Goal: Task Accomplishment & Management: Use online tool/utility

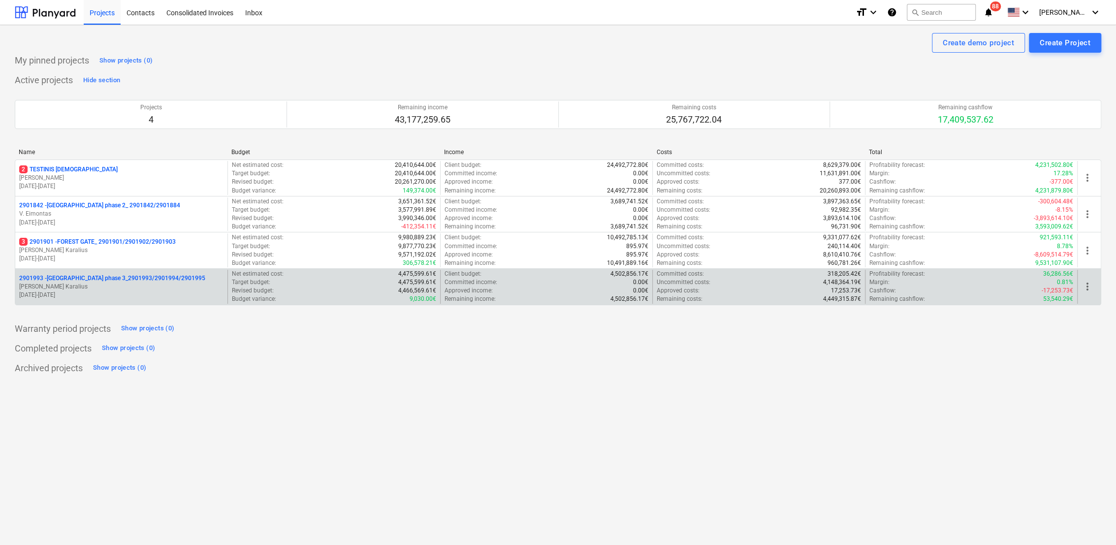
click at [77, 284] on p "[PERSON_NAME] Karalius" at bounding box center [121, 287] width 204 height 8
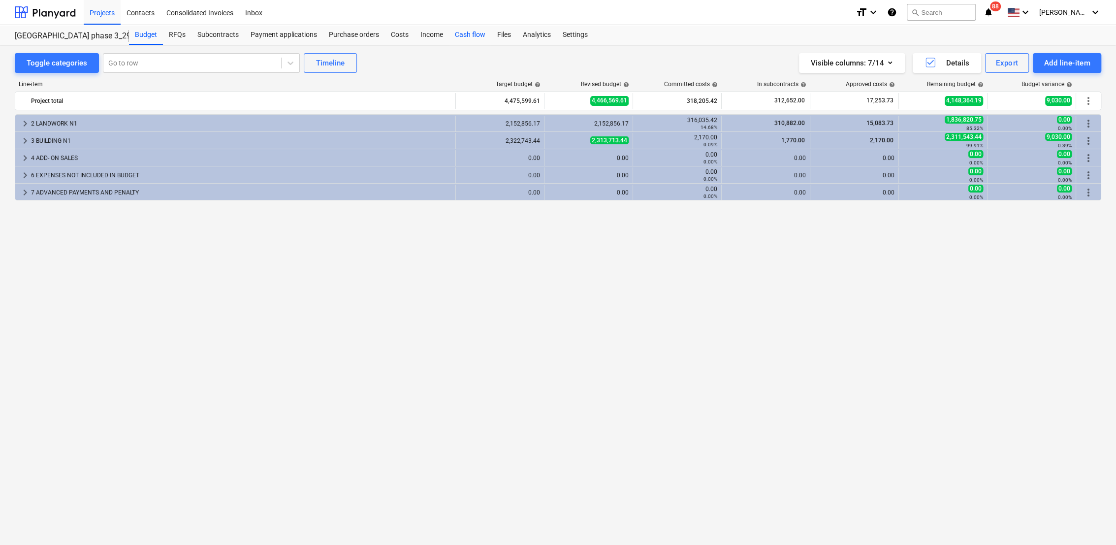
click at [478, 34] on div "Cash flow" at bounding box center [470, 35] width 42 height 20
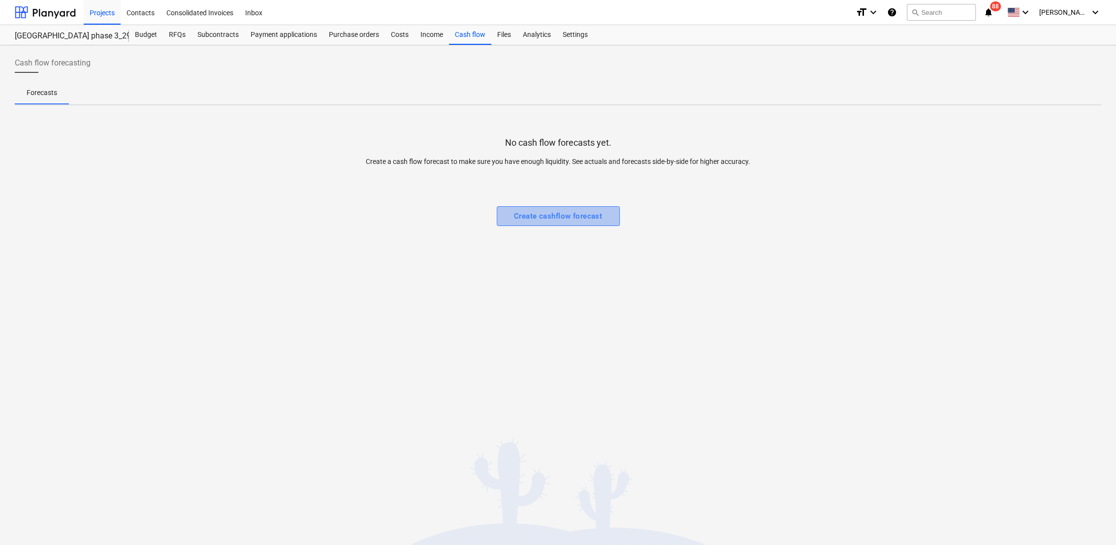
click at [558, 217] on div "Create cashflow forecast" at bounding box center [558, 216] width 88 height 13
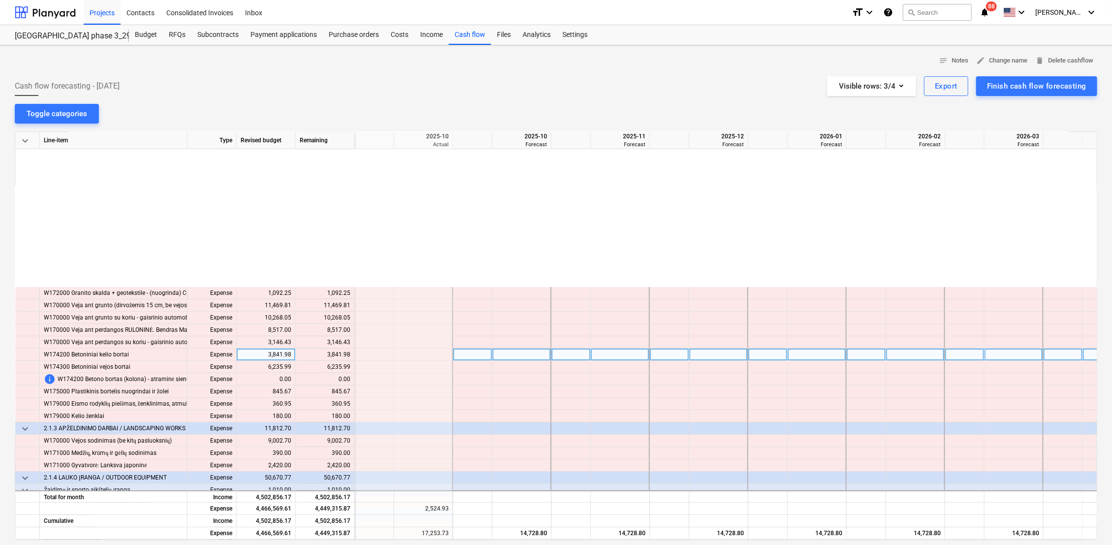
scroll to position [0, 197]
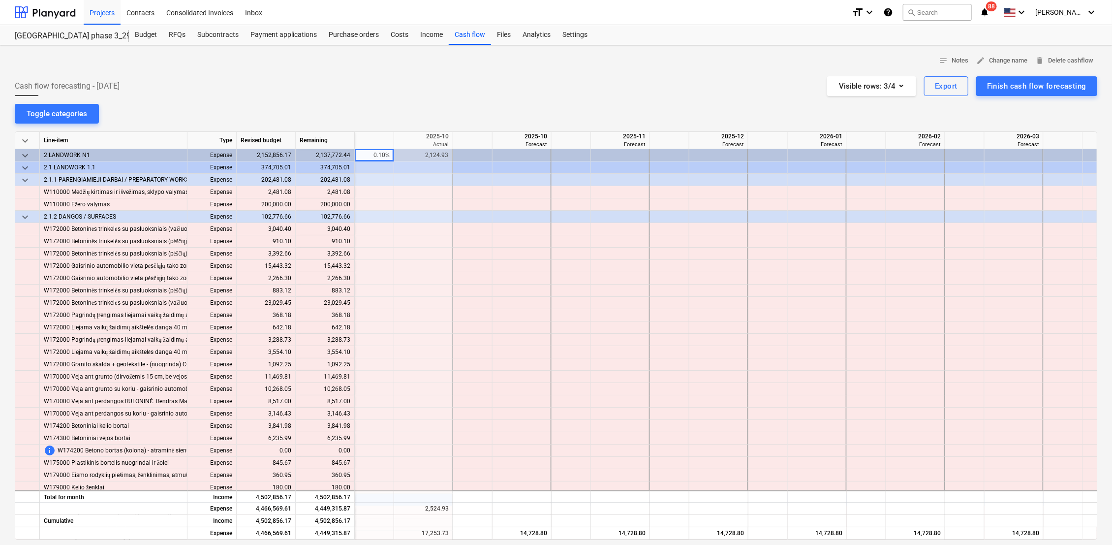
click at [333, 68] on div at bounding box center [556, 72] width 1083 height 8
click at [105, 15] on div "Projects" at bounding box center [102, 12] width 37 height 25
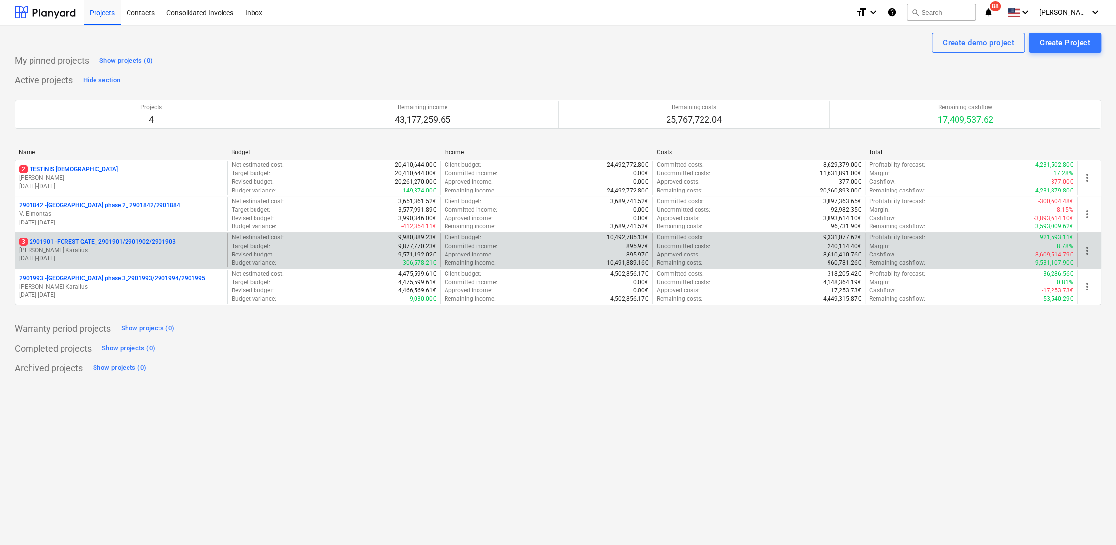
click at [87, 248] on p "[PERSON_NAME]" at bounding box center [121, 250] width 204 height 8
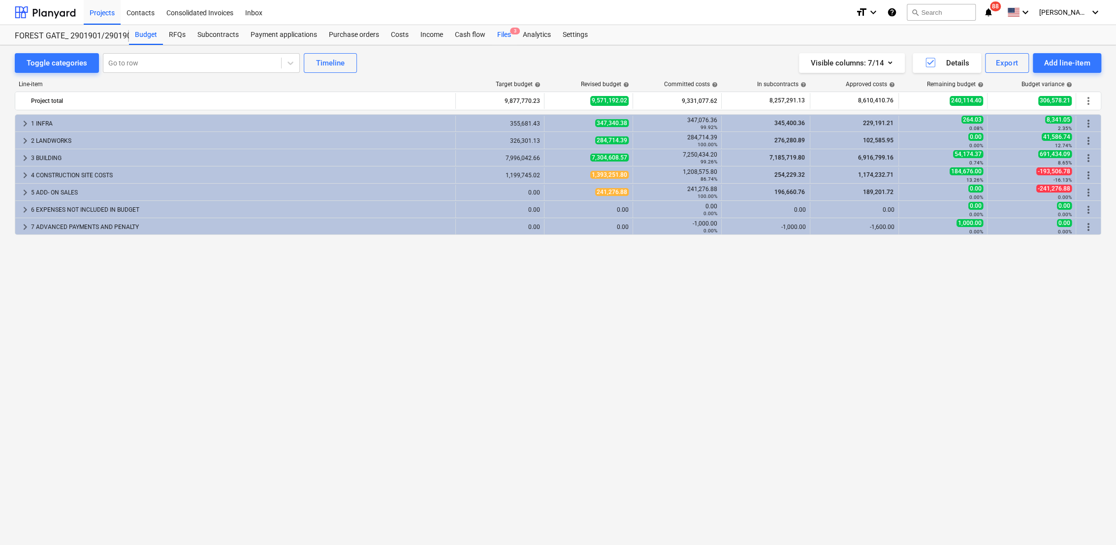
click at [507, 28] on div "Files 3" at bounding box center [504, 35] width 26 height 20
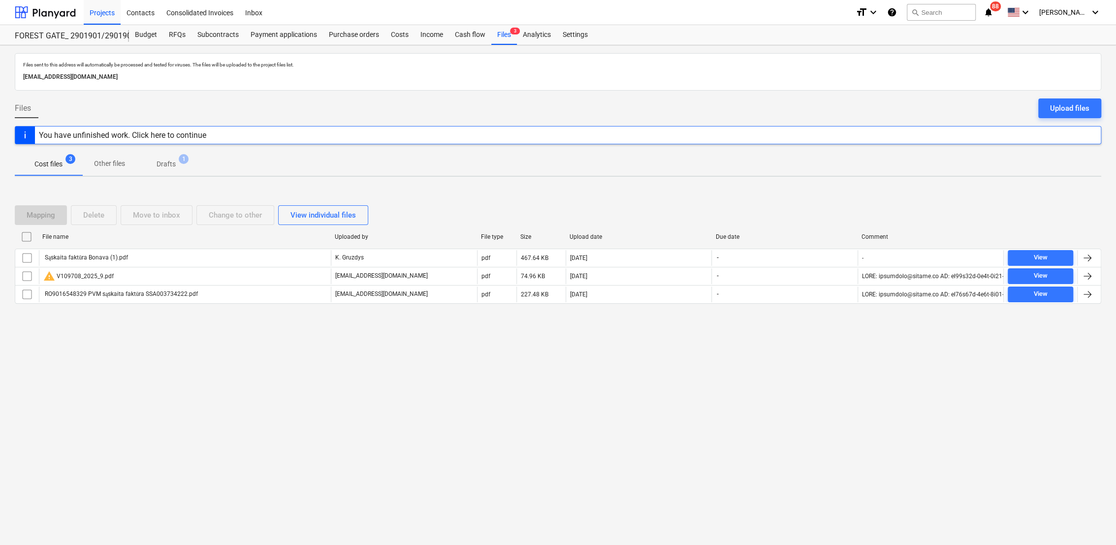
click at [169, 168] on p "Drafts" at bounding box center [166, 164] width 19 height 10
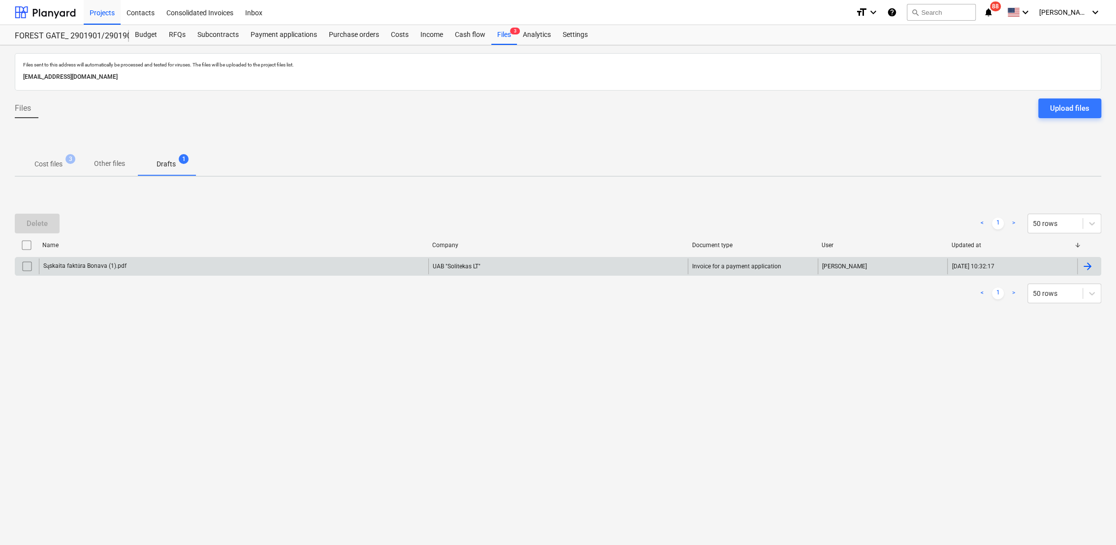
click at [1086, 264] on div at bounding box center [1087, 266] width 12 height 12
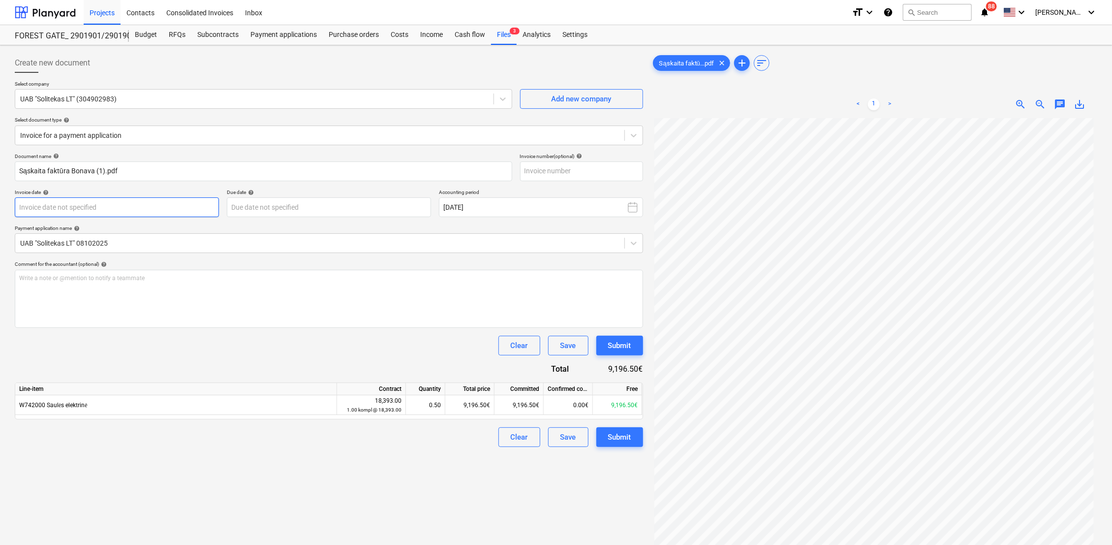
click at [81, 205] on body "Projects Contacts Consolidated Invoices Inbox format_size keyboard_arrow_down h…" at bounding box center [556, 272] width 1112 height 545
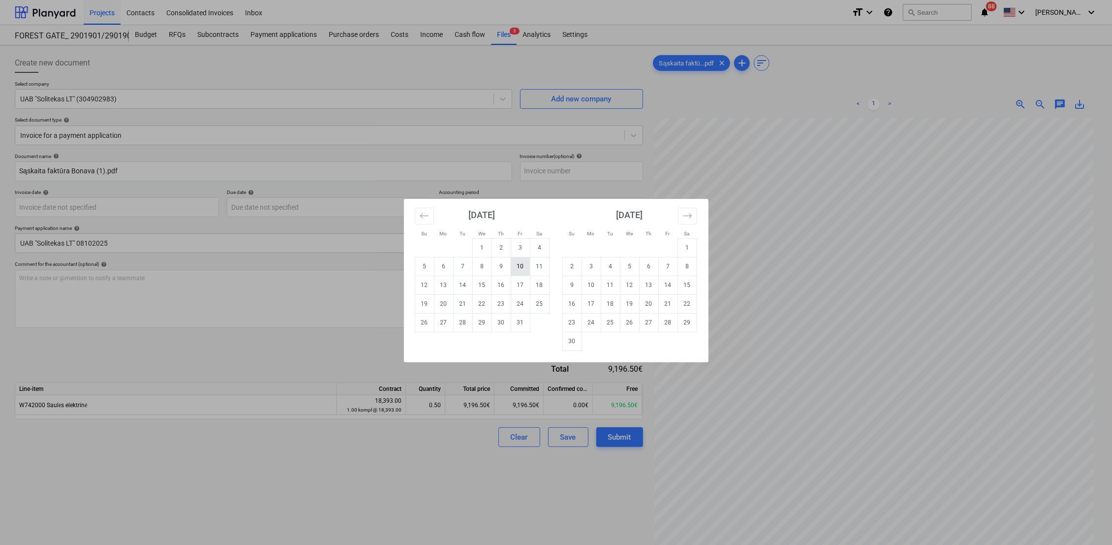
click at [520, 269] on td "10" at bounding box center [520, 266] width 19 height 19
type input "10 Oct 2025"
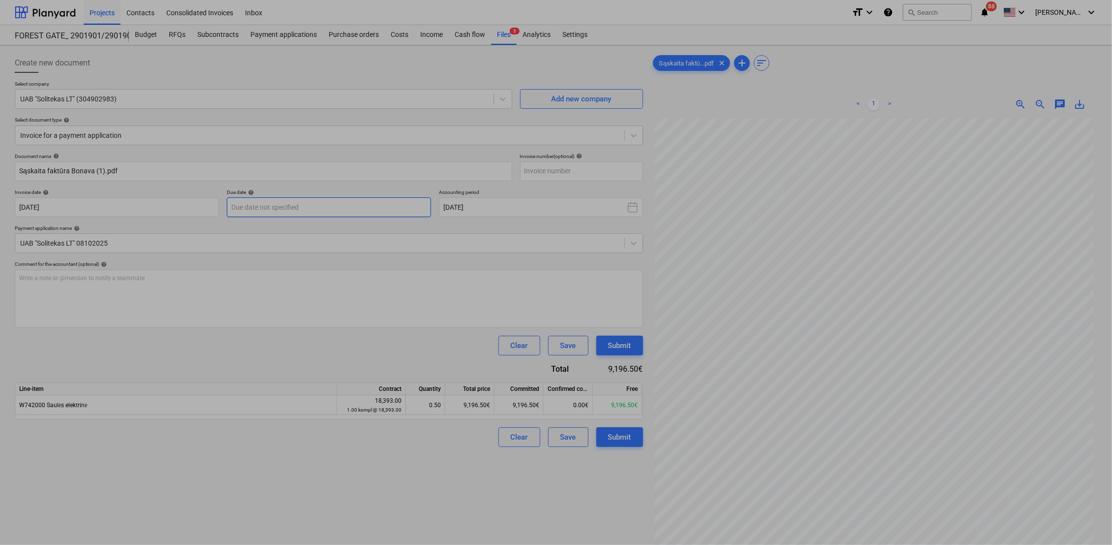
click at [346, 208] on body "Projects Contacts Consolidated Invoices Inbox format_size keyboard_arrow_down h…" at bounding box center [556, 272] width 1112 height 545
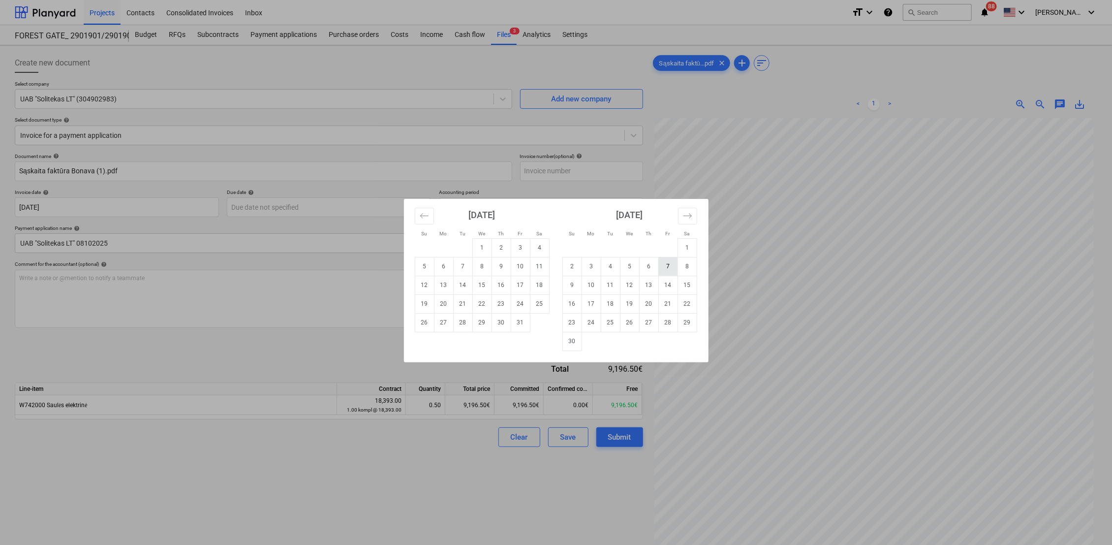
click at [667, 264] on td "7" at bounding box center [668, 266] width 19 height 19
type input "07 Nov 2025"
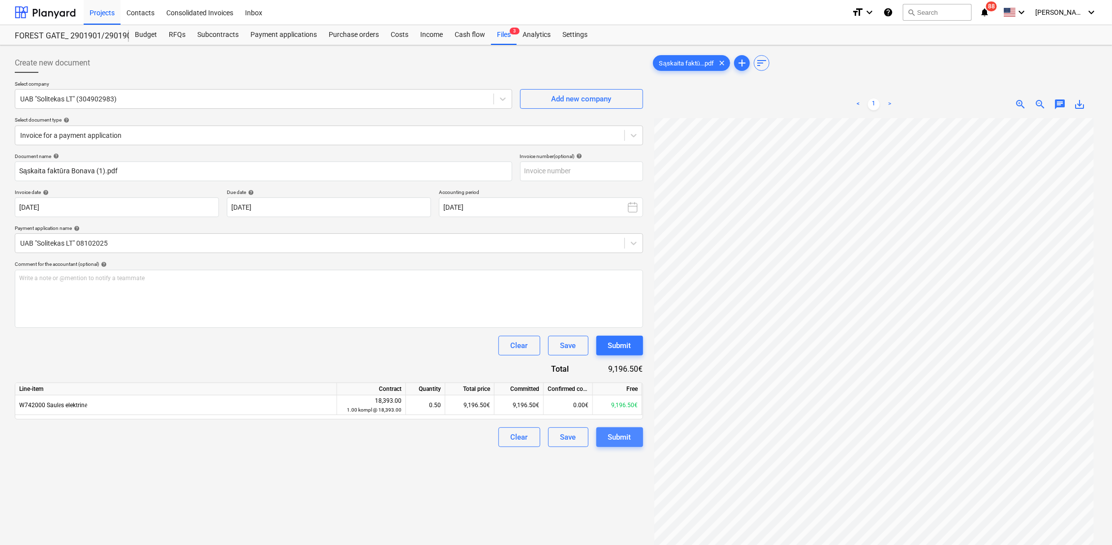
click at [632, 441] on button "Submit" at bounding box center [620, 437] width 47 height 20
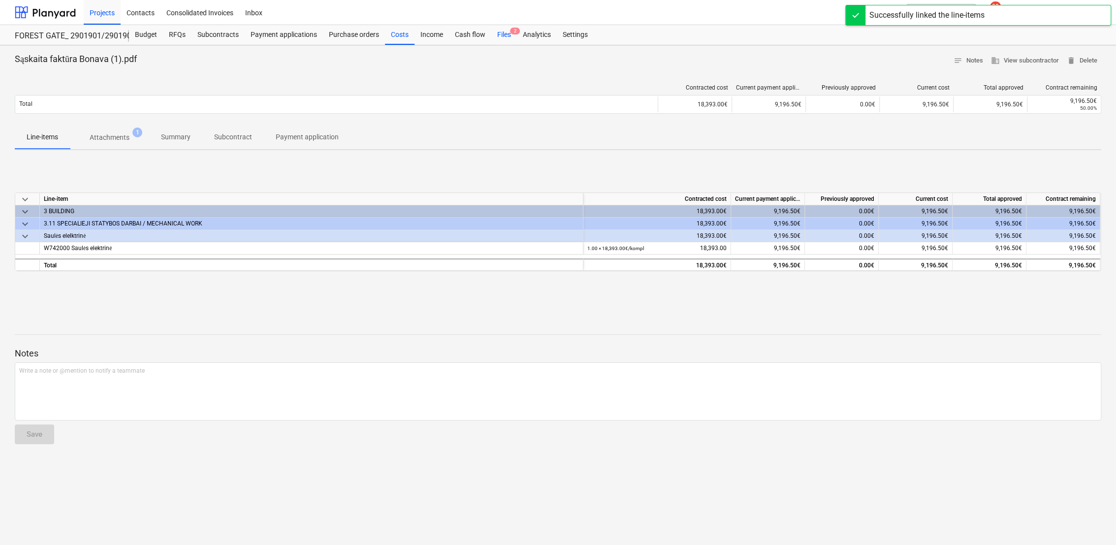
click at [503, 34] on div "Files 2" at bounding box center [504, 35] width 26 height 20
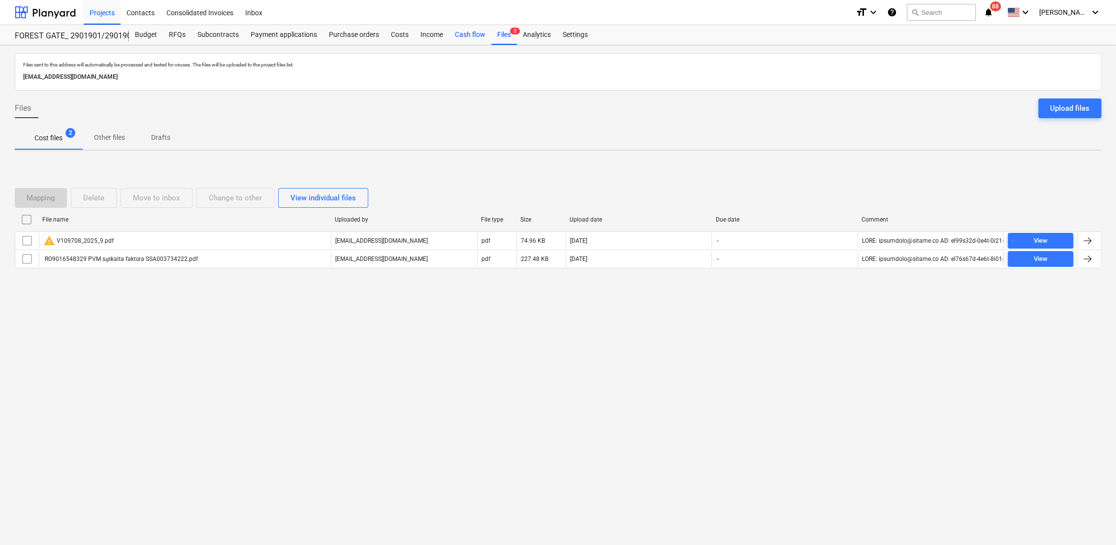
click at [473, 33] on div "Cash flow" at bounding box center [470, 35] width 42 height 20
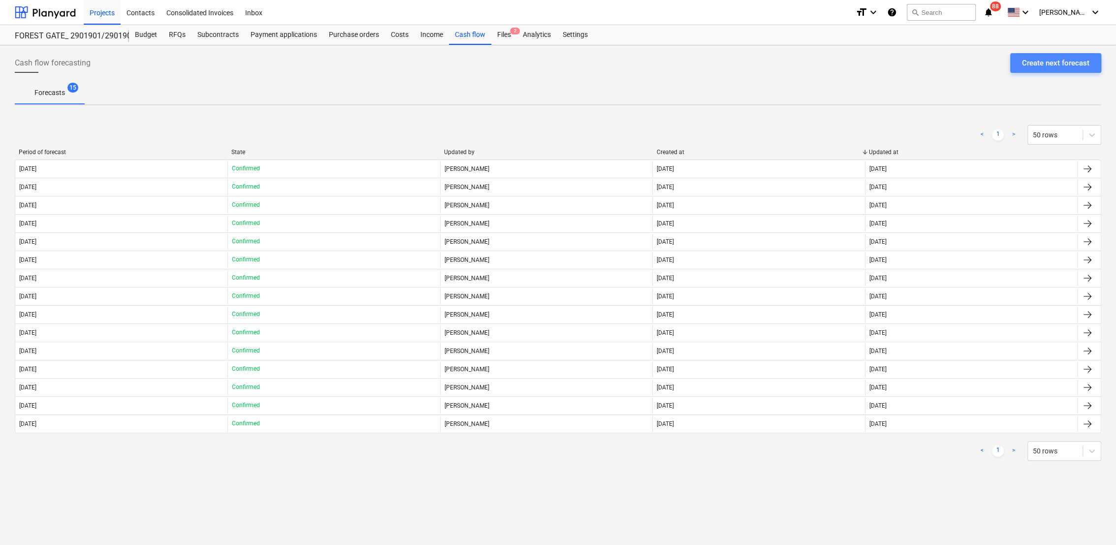
click at [1080, 63] on div "Create next forecast" at bounding box center [1055, 63] width 67 height 13
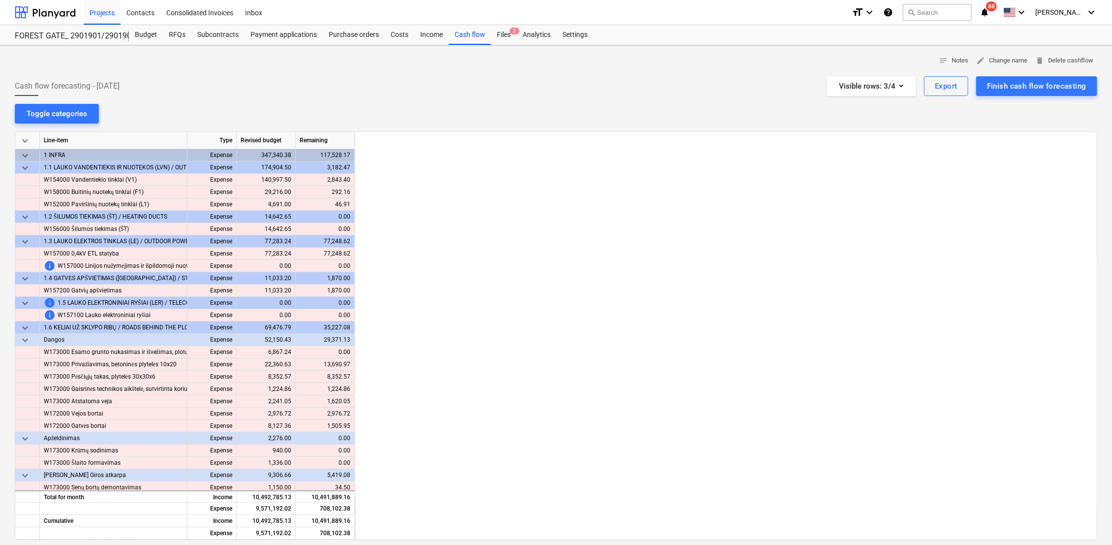
scroll to position [0, 1622]
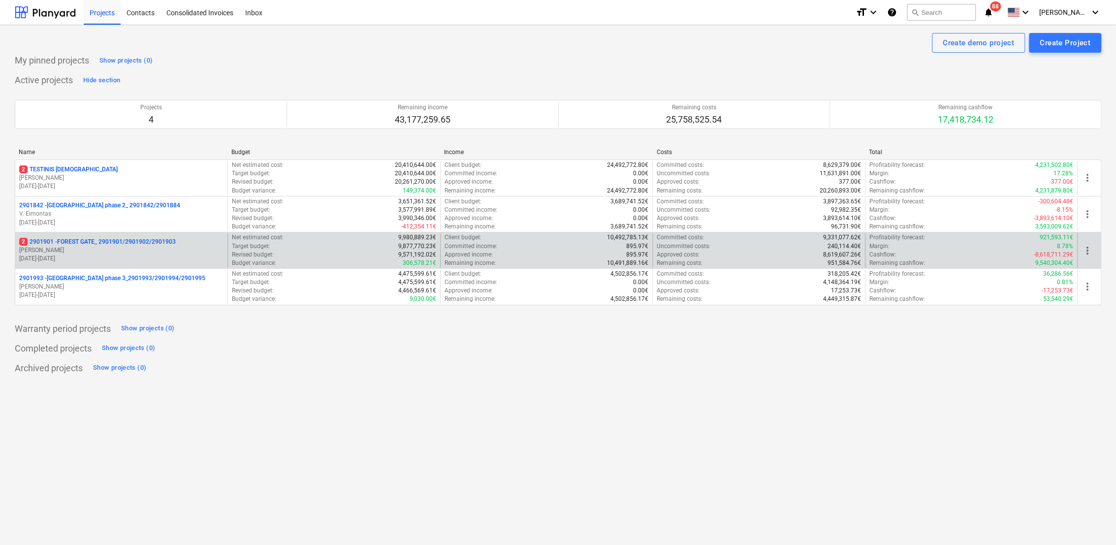
click at [102, 247] on p "[PERSON_NAME]" at bounding box center [121, 250] width 204 height 8
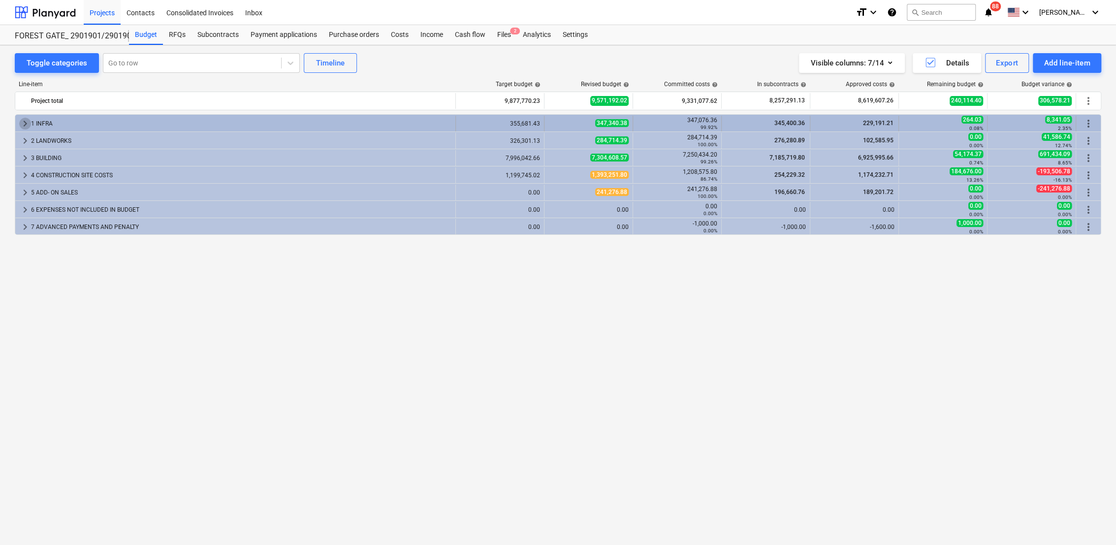
click at [25, 121] on span "keyboard_arrow_right" at bounding box center [25, 124] width 12 height 12
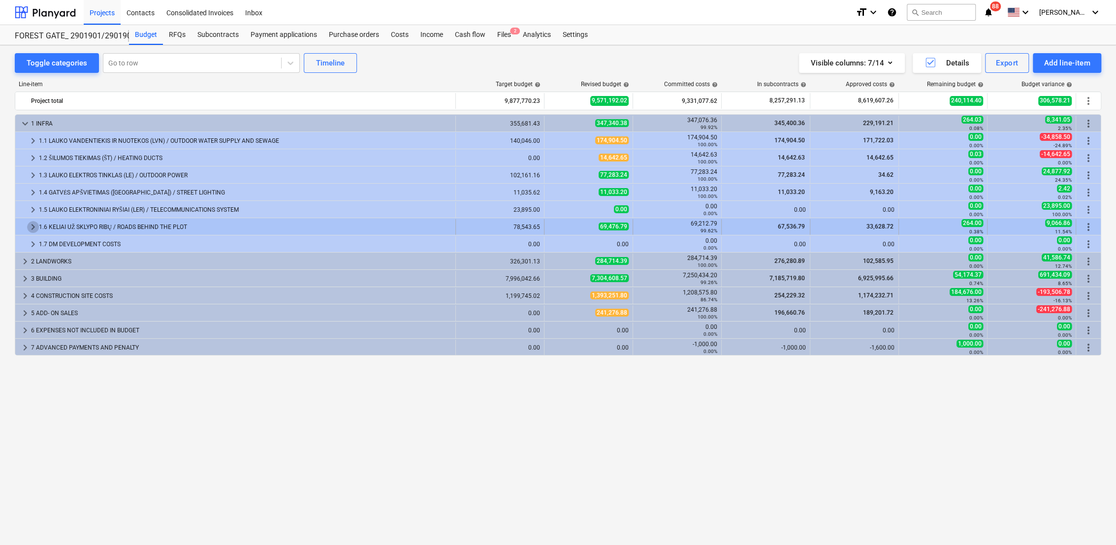
click at [32, 225] on span "keyboard_arrow_right" at bounding box center [33, 227] width 12 height 12
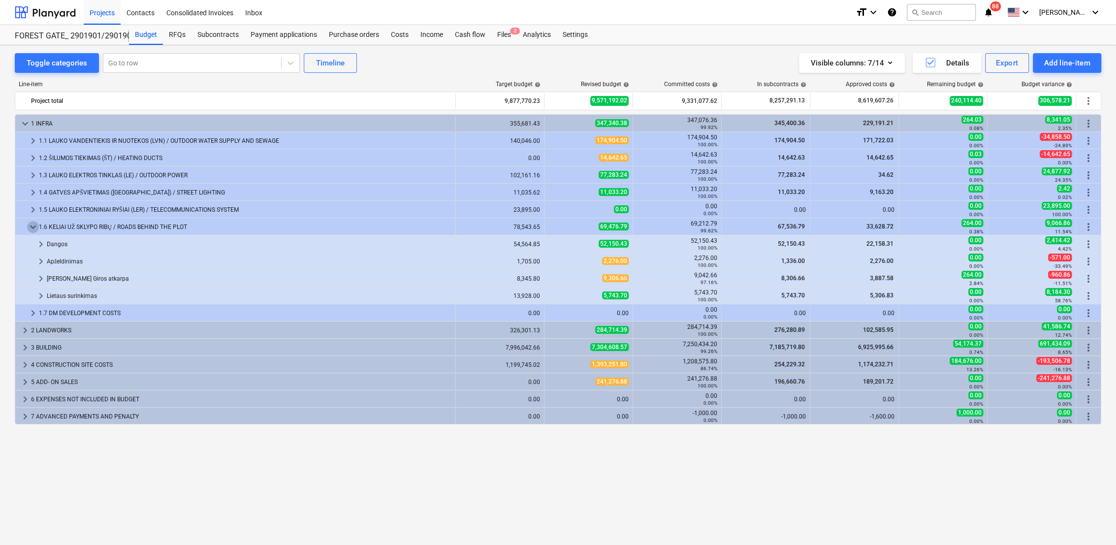
click at [32, 225] on span "keyboard_arrow_down" at bounding box center [33, 227] width 12 height 12
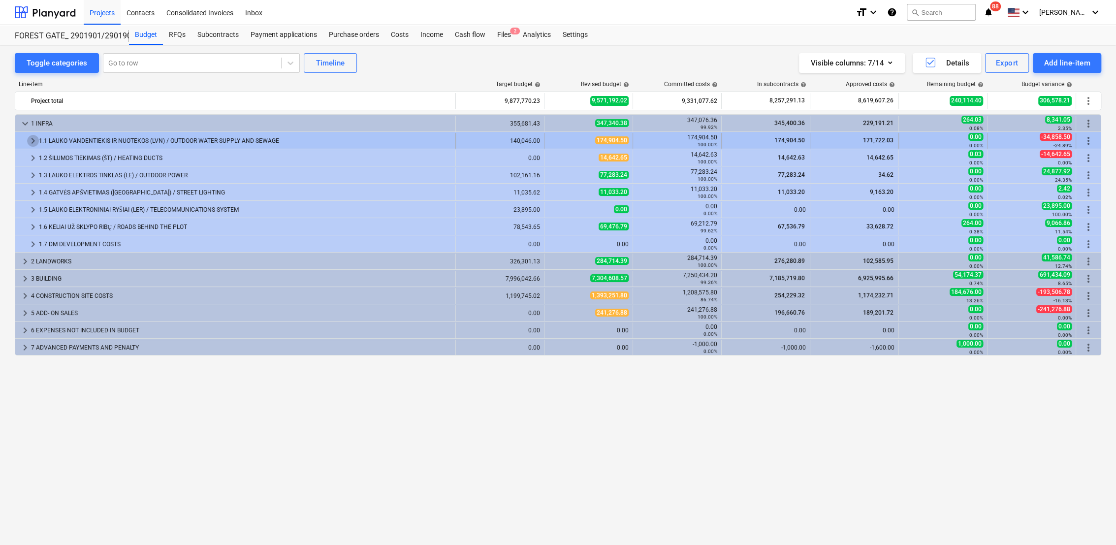
click at [28, 139] on span "keyboard_arrow_right" at bounding box center [33, 141] width 12 height 12
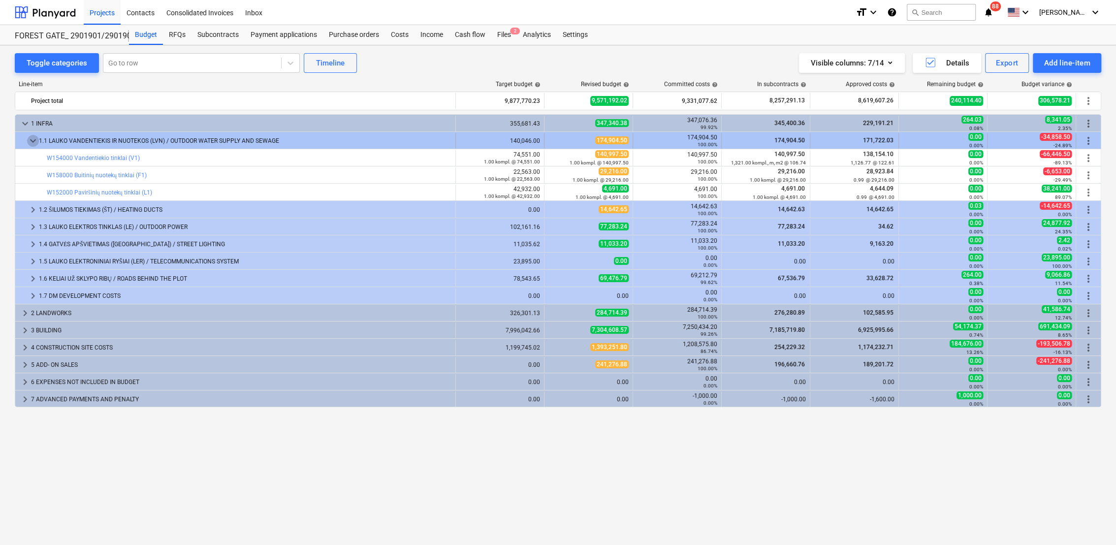
click at [30, 137] on span "keyboard_arrow_down" at bounding box center [33, 141] width 12 height 12
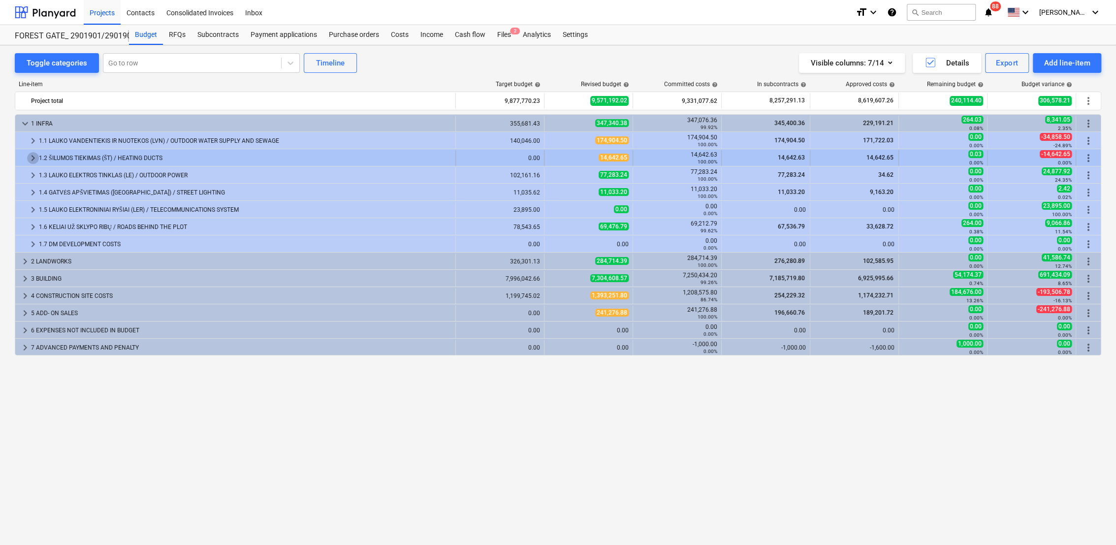
click at [31, 154] on span "keyboard_arrow_right" at bounding box center [33, 158] width 12 height 12
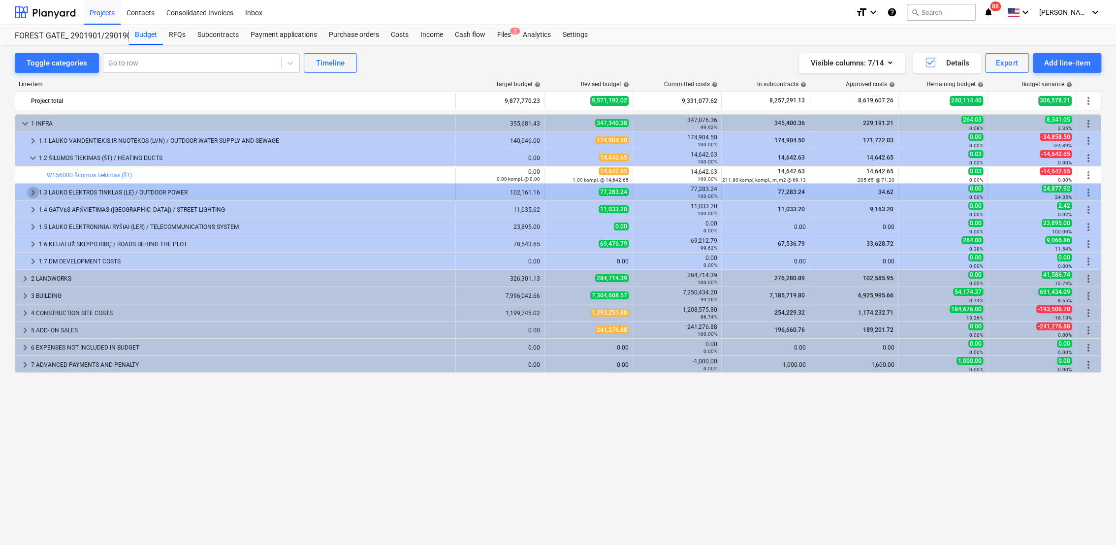
click at [32, 192] on span "keyboard_arrow_right" at bounding box center [33, 193] width 12 height 12
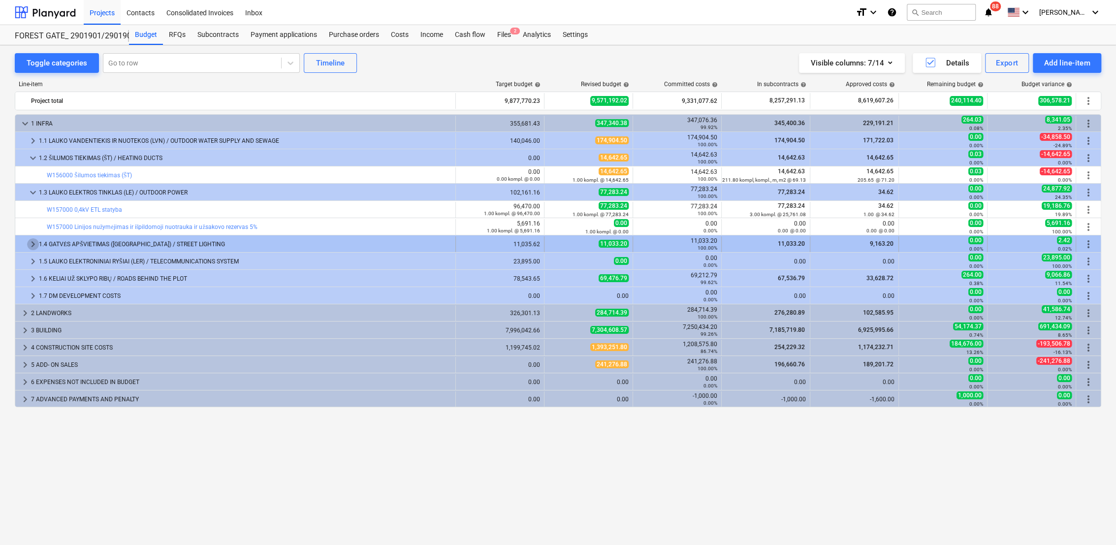
click at [38, 243] on span "keyboard_arrow_right" at bounding box center [33, 244] width 12 height 12
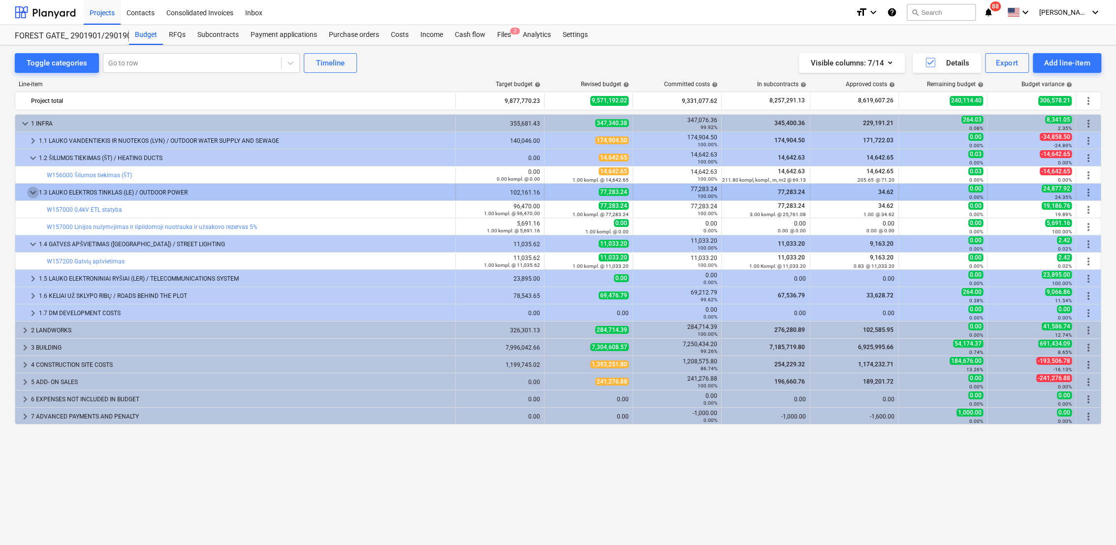
click at [32, 190] on span "keyboard_arrow_down" at bounding box center [33, 193] width 12 height 12
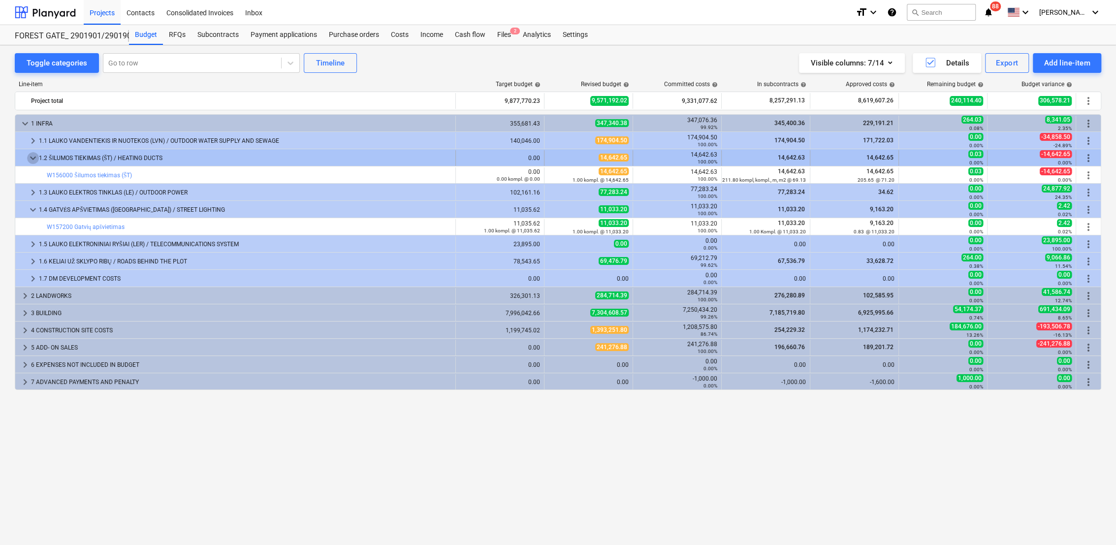
click at [28, 155] on span "keyboard_arrow_down" at bounding box center [33, 158] width 12 height 12
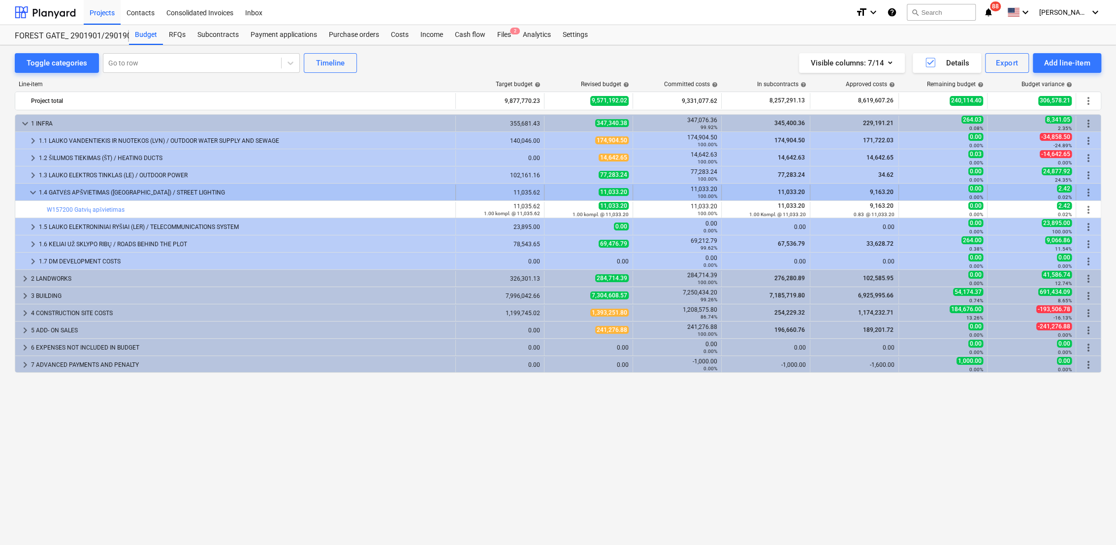
click at [32, 194] on span "keyboard_arrow_down" at bounding box center [33, 193] width 12 height 12
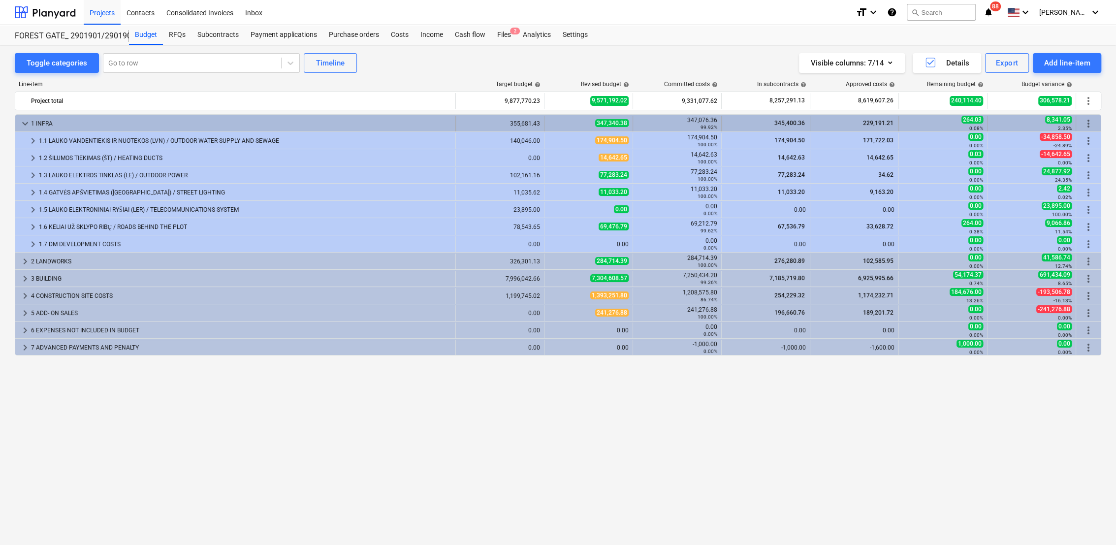
click at [26, 122] on span "keyboard_arrow_down" at bounding box center [25, 124] width 12 height 12
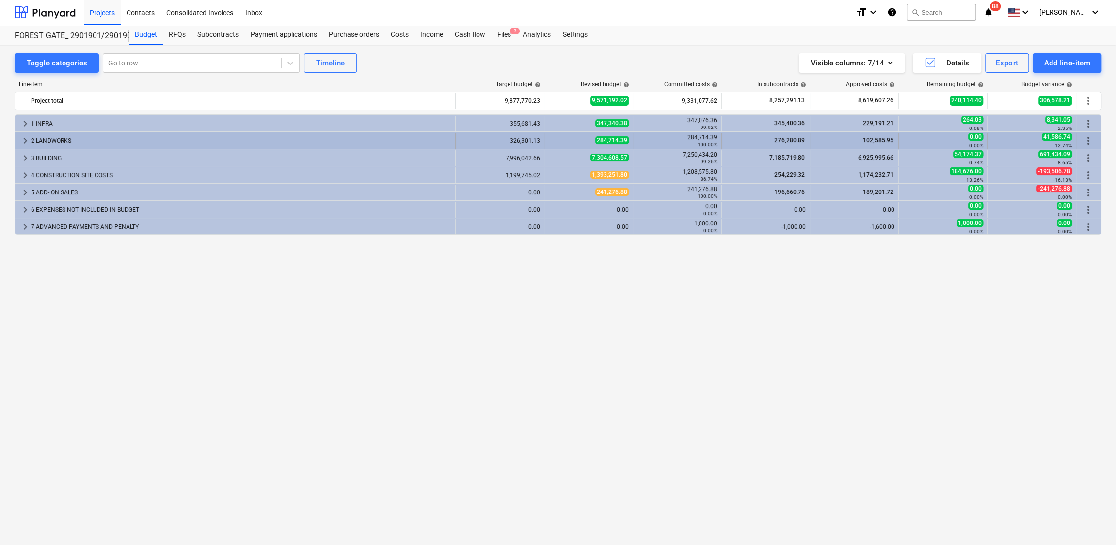
click at [23, 139] on span "keyboard_arrow_right" at bounding box center [25, 141] width 12 height 12
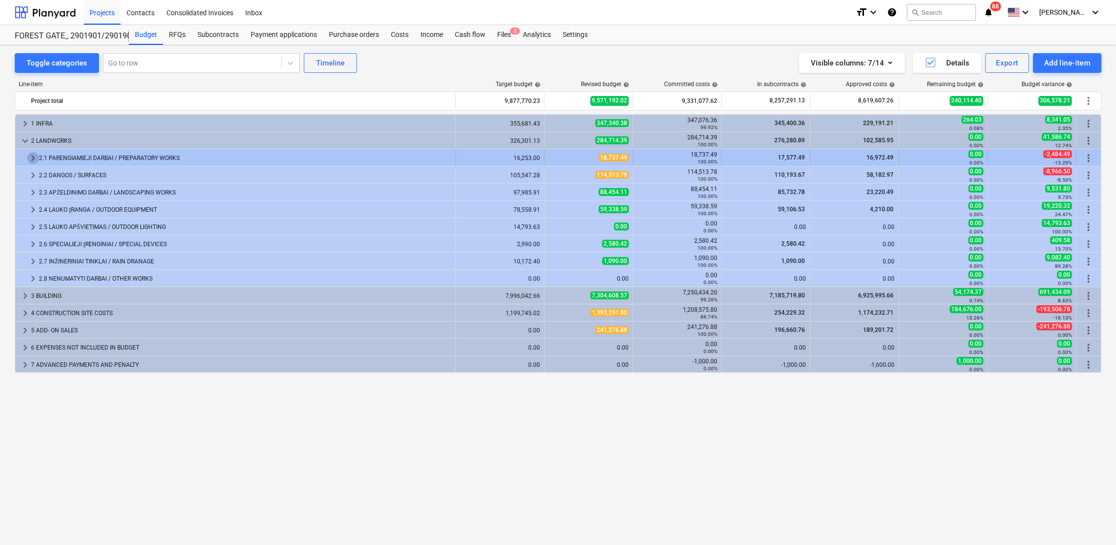
click at [31, 156] on span "keyboard_arrow_right" at bounding box center [33, 158] width 12 height 12
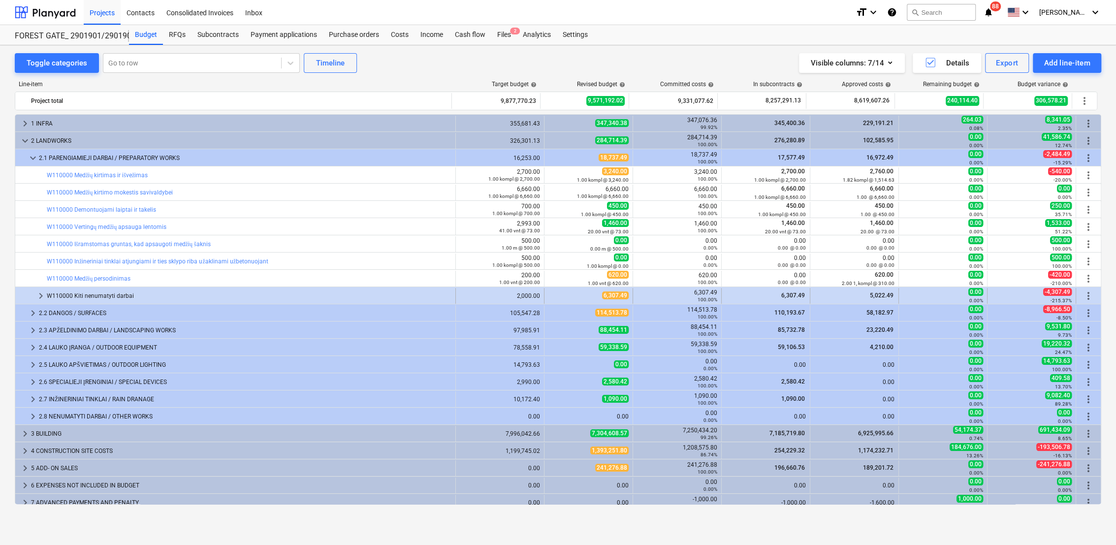
click at [41, 292] on span "keyboard_arrow_right" at bounding box center [41, 296] width 12 height 12
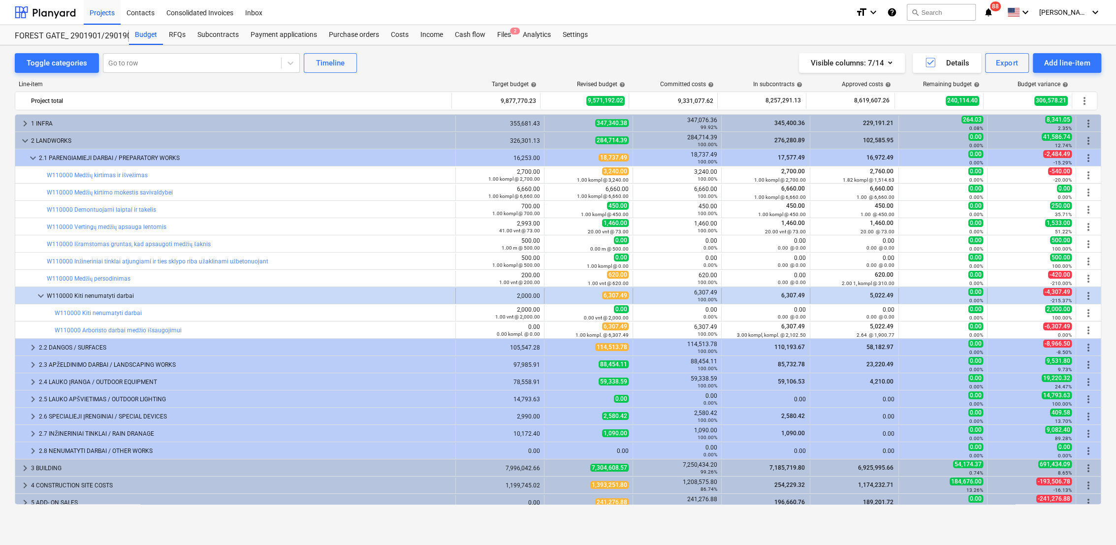
click at [40, 292] on span "keyboard_arrow_down" at bounding box center [41, 296] width 12 height 12
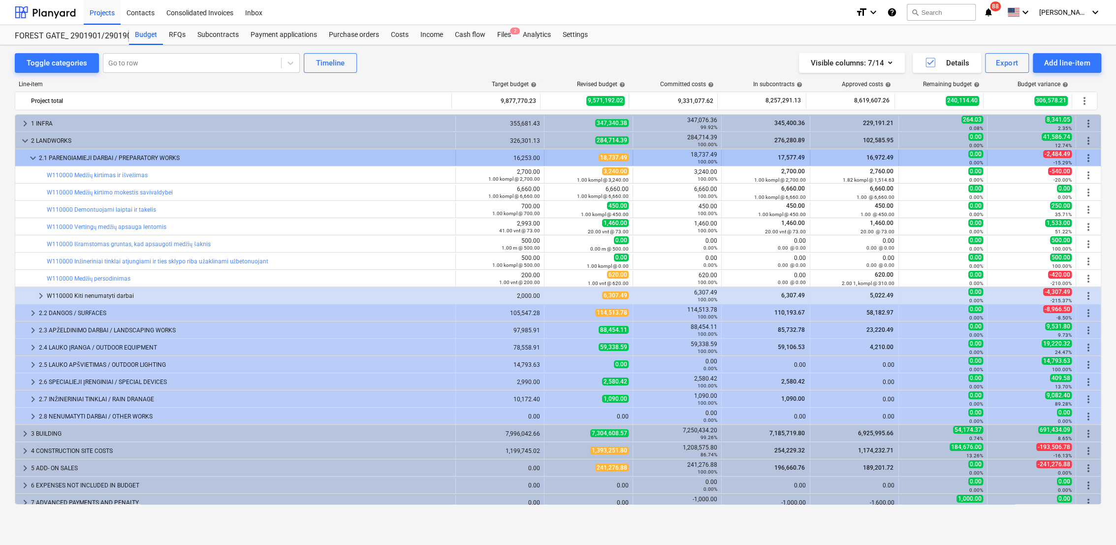
click at [32, 162] on span "keyboard_arrow_down" at bounding box center [33, 158] width 12 height 12
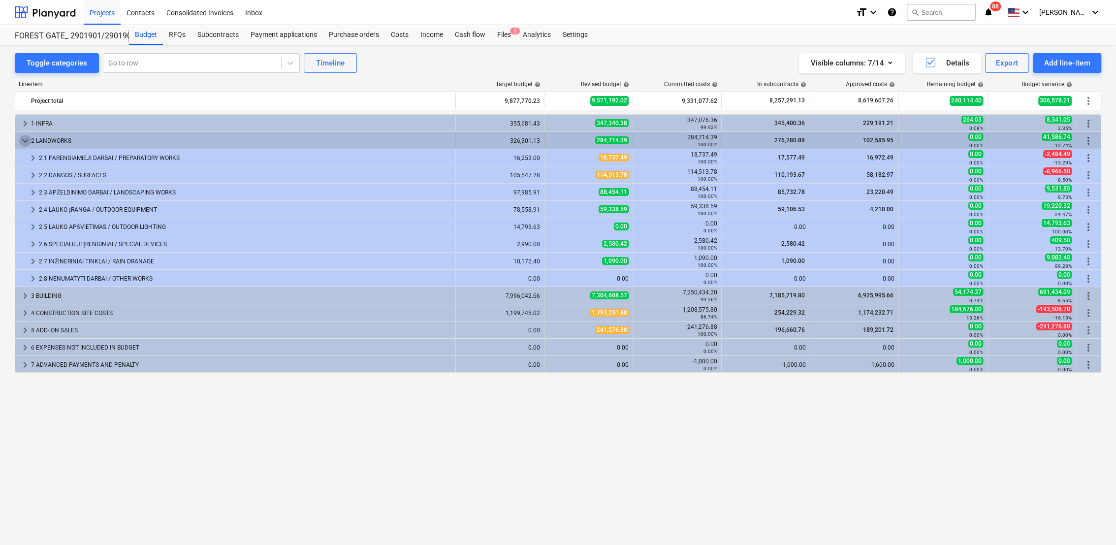
click at [24, 135] on span "keyboard_arrow_down" at bounding box center [25, 141] width 12 height 12
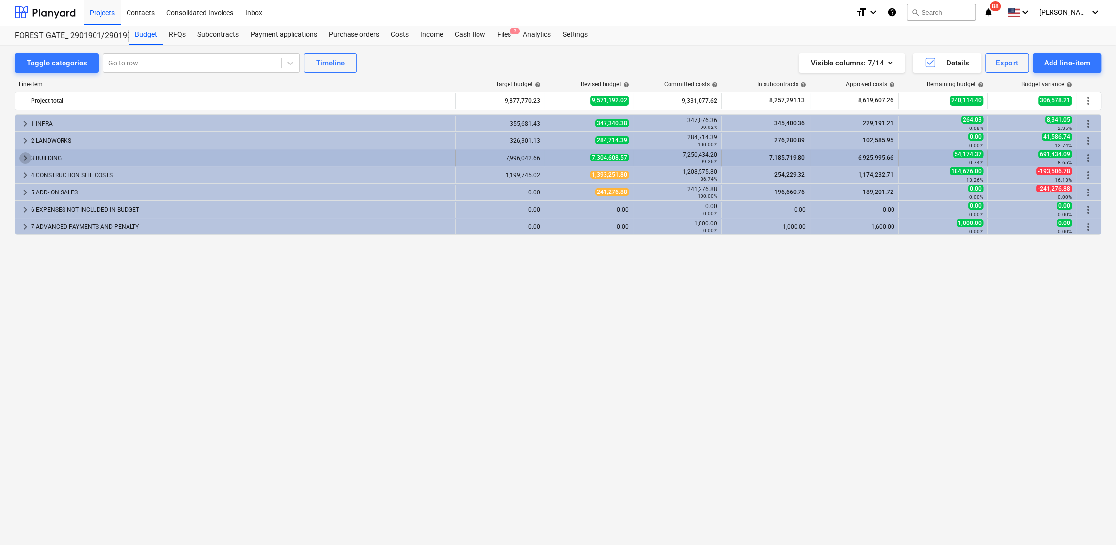
click at [25, 155] on span "keyboard_arrow_right" at bounding box center [25, 158] width 12 height 12
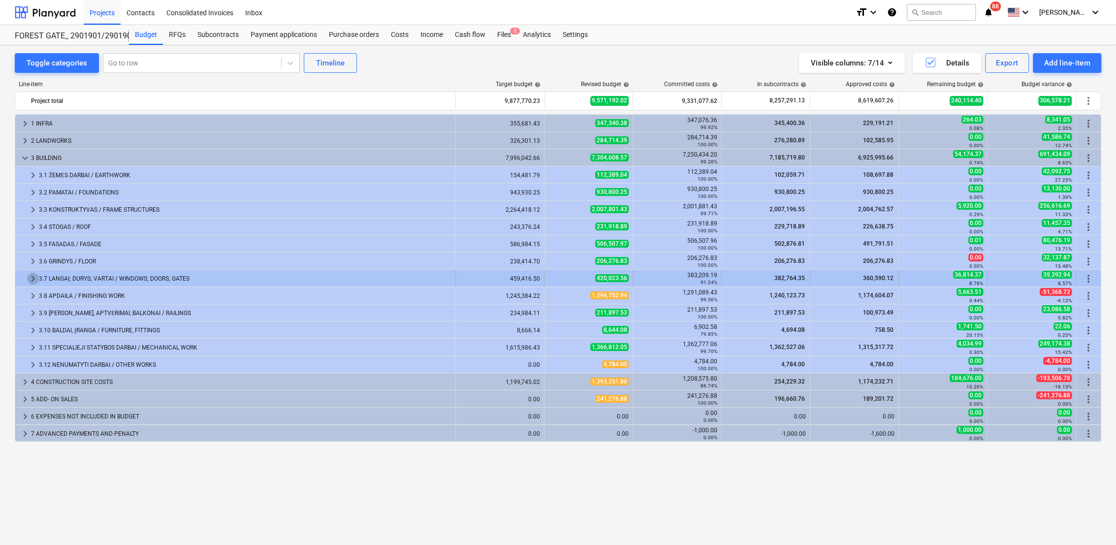
click at [32, 279] on span "keyboard_arrow_right" at bounding box center [33, 279] width 12 height 12
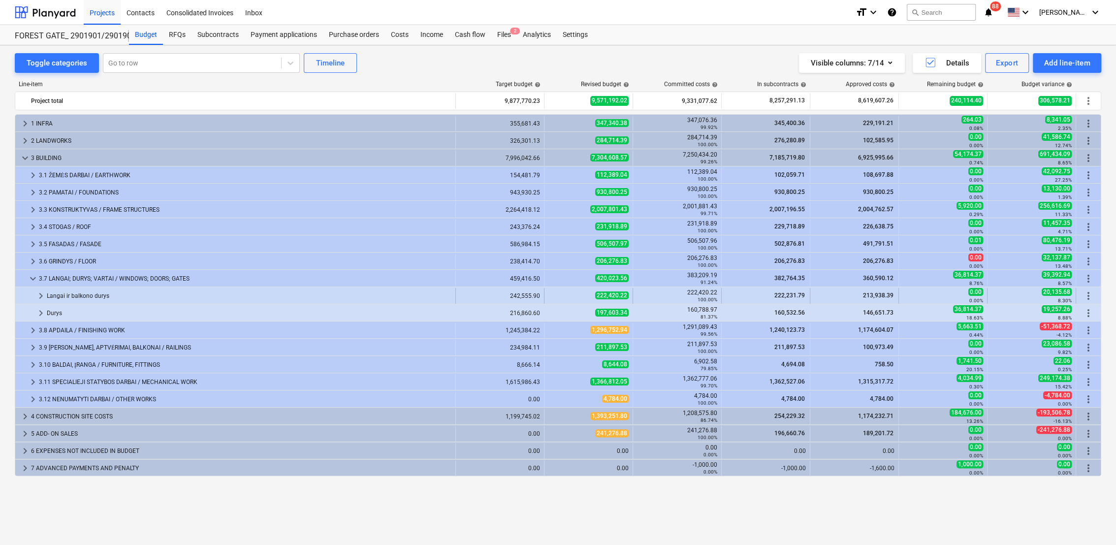
click at [35, 296] on span "keyboard_arrow_right" at bounding box center [41, 296] width 12 height 12
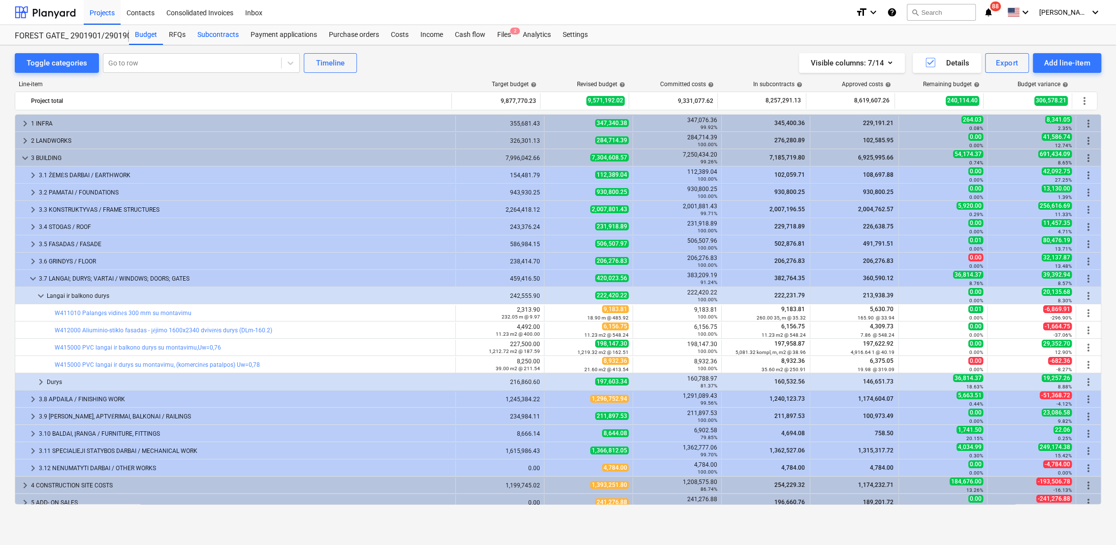
click at [235, 33] on div "Subcontracts" at bounding box center [217, 35] width 53 height 20
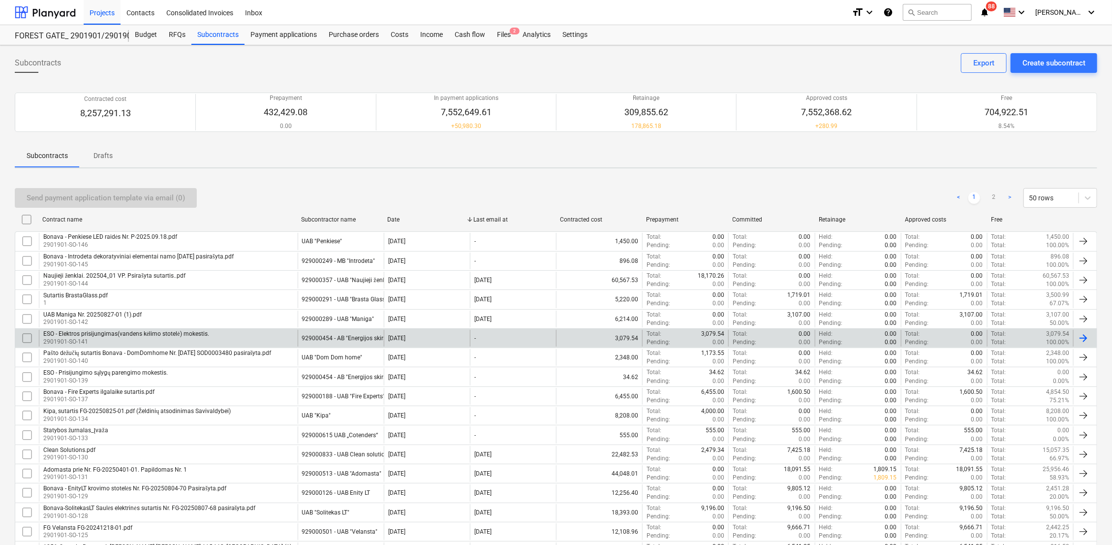
scroll to position [706, 0]
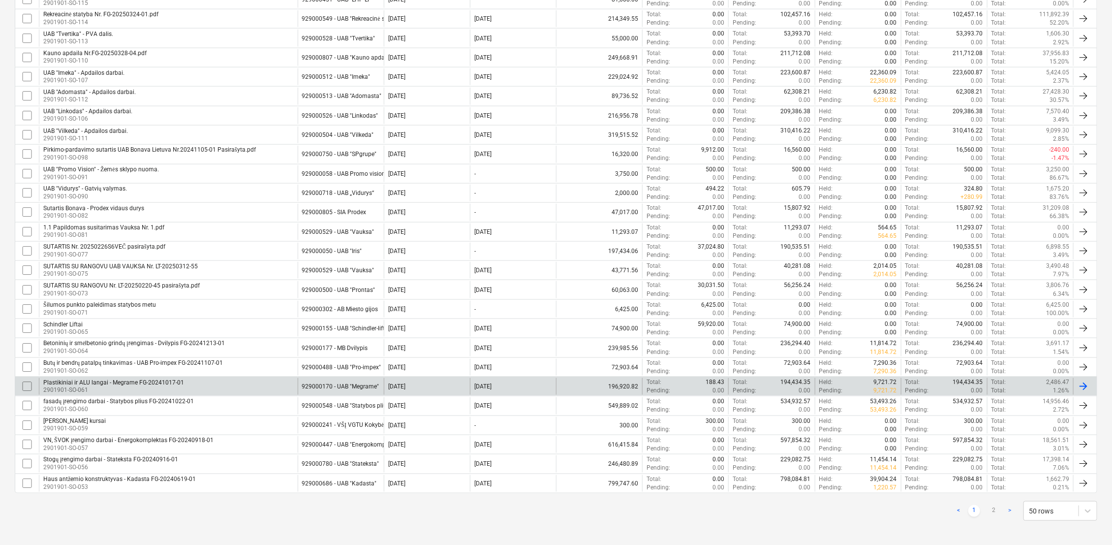
click at [118, 381] on div "Plastikiniai ir ALU langai - Megrame FG-20241017-01" at bounding box center [113, 382] width 141 height 7
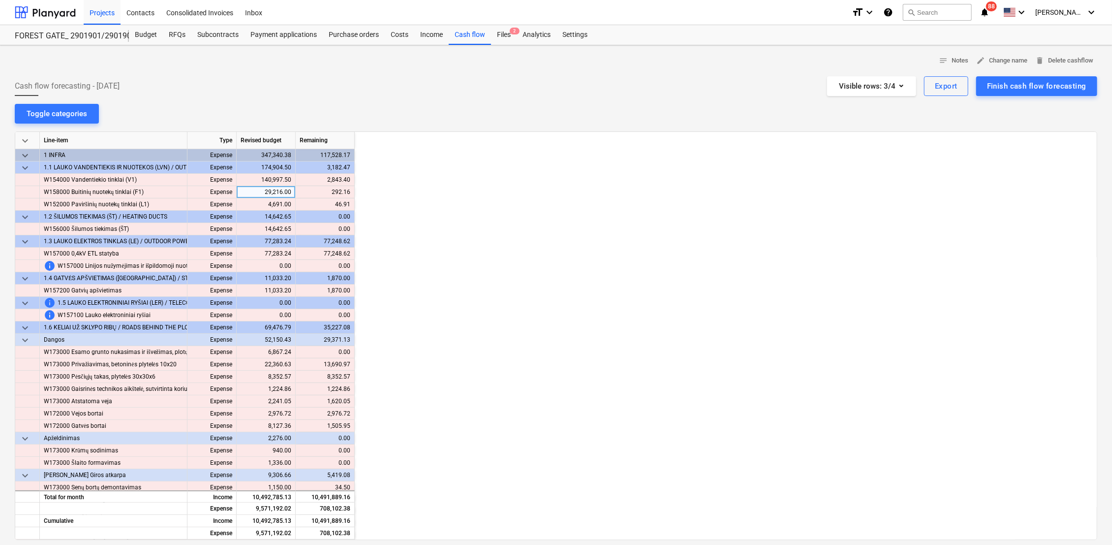
scroll to position [0, 1622]
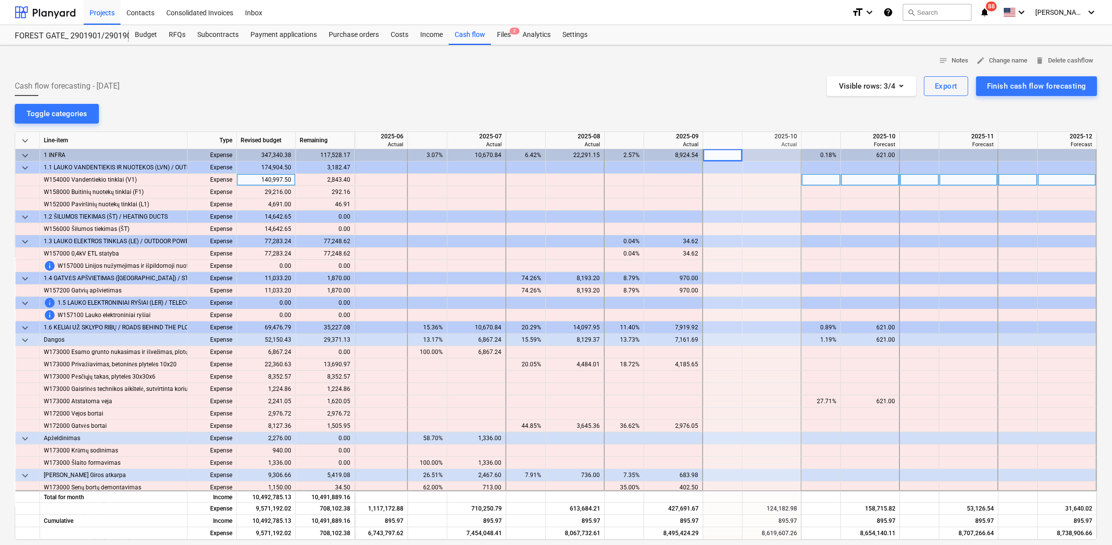
click at [773, 179] on div at bounding box center [772, 180] width 59 height 12
click at [734, 180] on div at bounding box center [722, 180] width 39 height 12
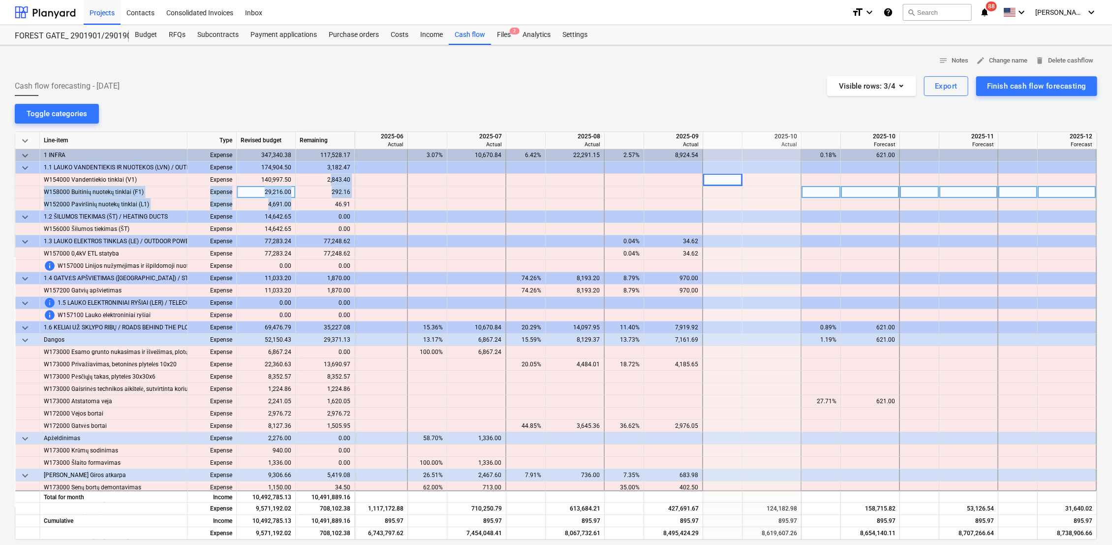
drag, startPoint x: 331, startPoint y: 181, endPoint x: 348, endPoint y: 197, distance: 23.3
click at [348, 197] on div "keyboard_arrow_down Line-item Type Revised budget Remaining 2025-06 Actual 2025…" at bounding box center [556, 335] width 1083 height 409
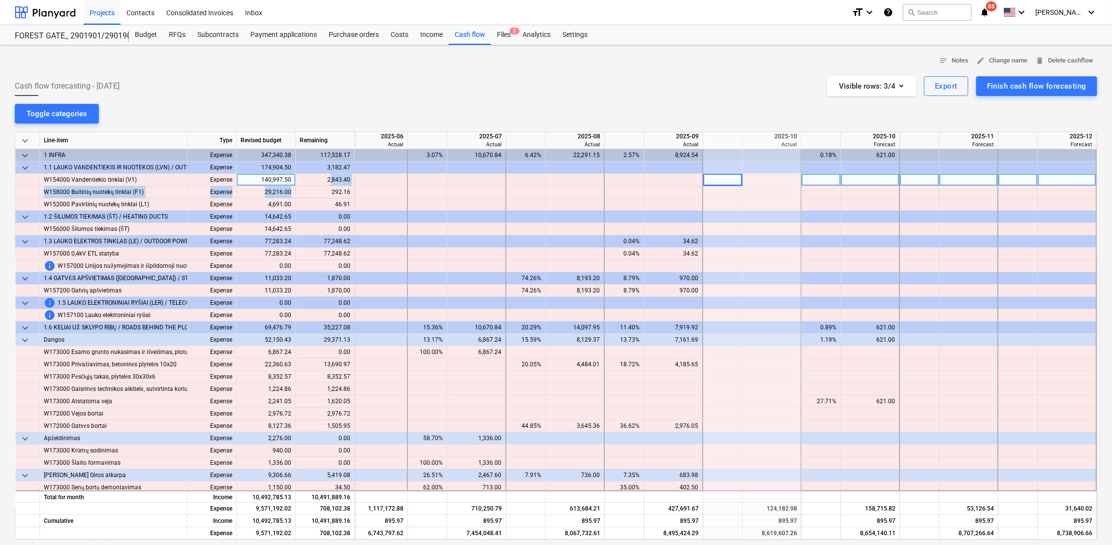
click at [771, 180] on div at bounding box center [772, 180] width 59 height 12
click at [786, 178] on div at bounding box center [772, 180] width 59 height 12
click at [674, 181] on div at bounding box center [673, 180] width 59 height 12
click at [874, 179] on div at bounding box center [870, 180] width 59 height 12
type input "2843.40"
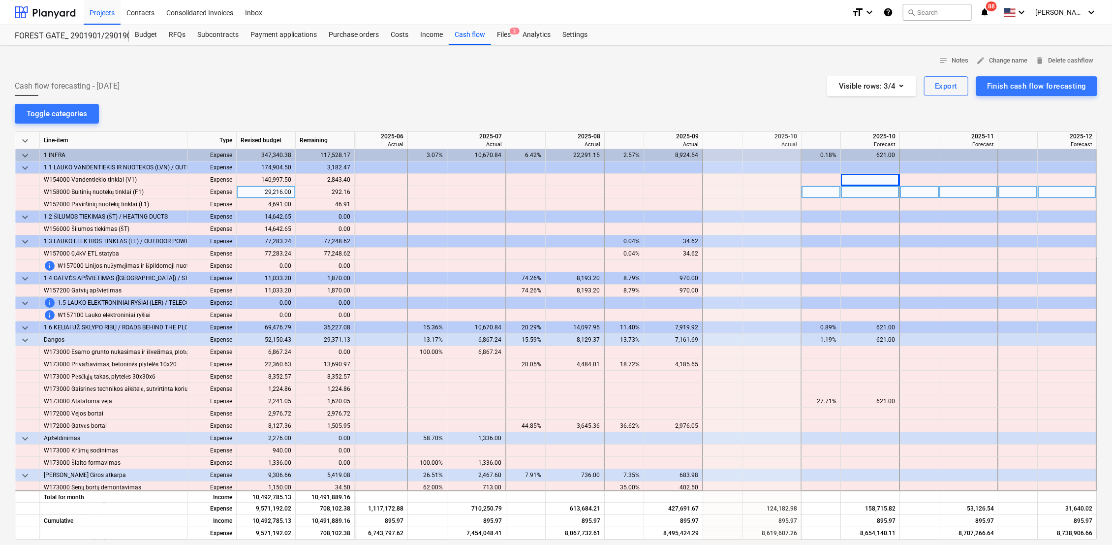
click at [888, 193] on div at bounding box center [870, 192] width 59 height 12
type input "292.16"
click at [874, 200] on div at bounding box center [870, 204] width 59 height 12
type input "46.91"
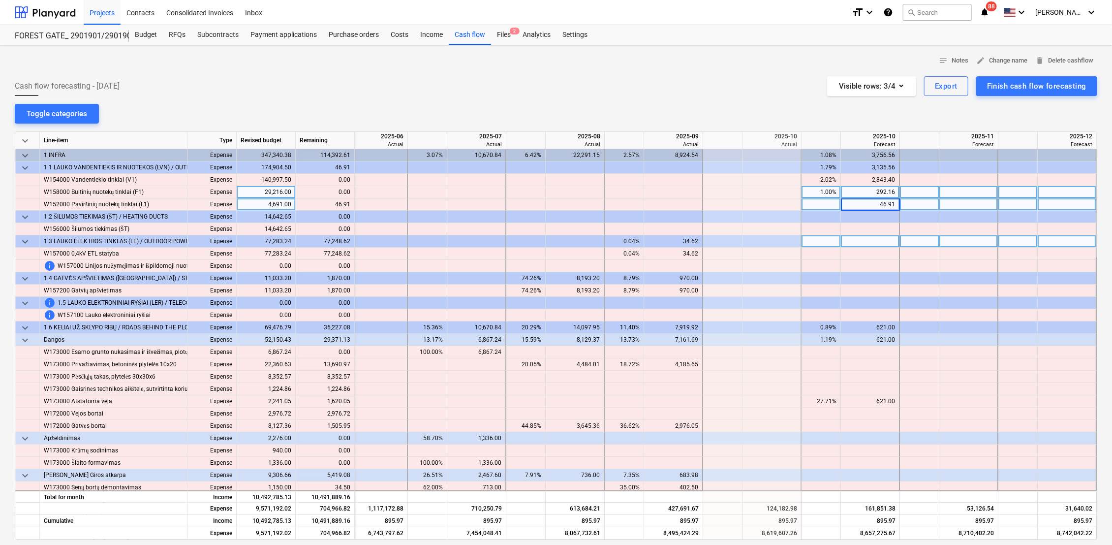
click at [865, 238] on div at bounding box center [870, 241] width 59 height 12
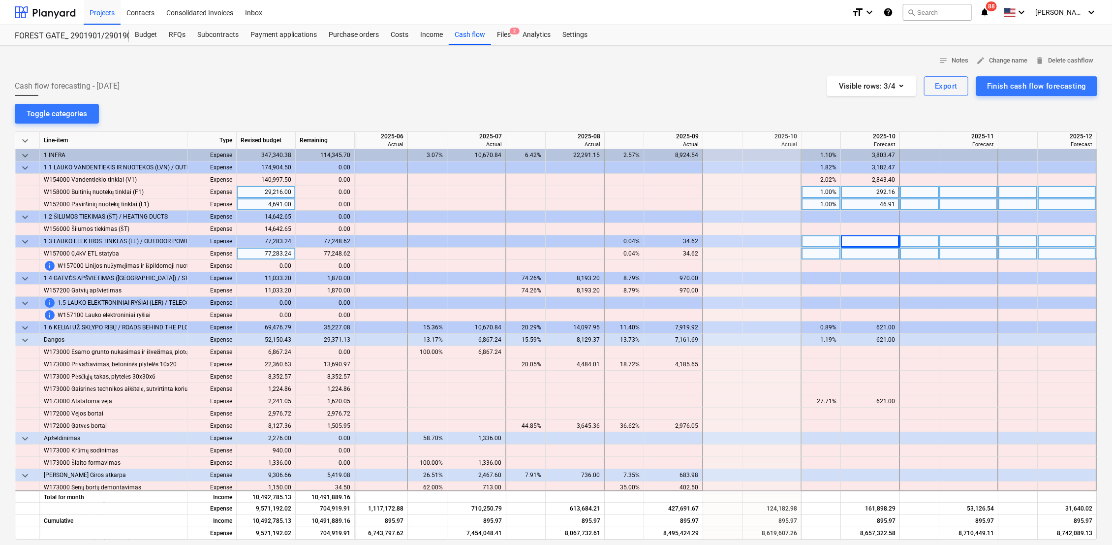
click at [867, 254] on div at bounding box center [870, 254] width 59 height 12
click at [961, 253] on div at bounding box center [969, 254] width 59 height 12
type input "77248.24"
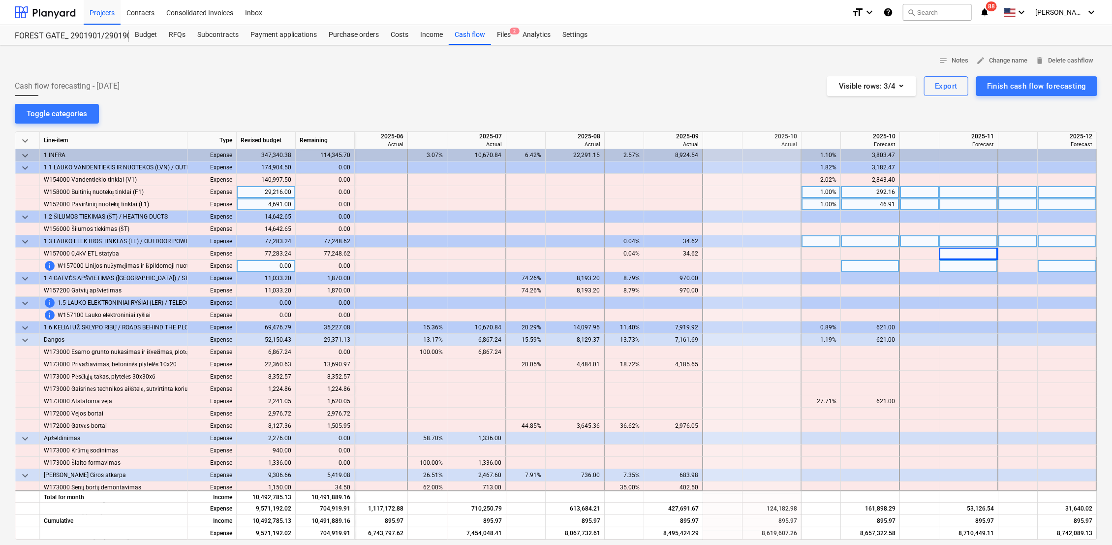
click at [862, 269] on div at bounding box center [870, 266] width 59 height 12
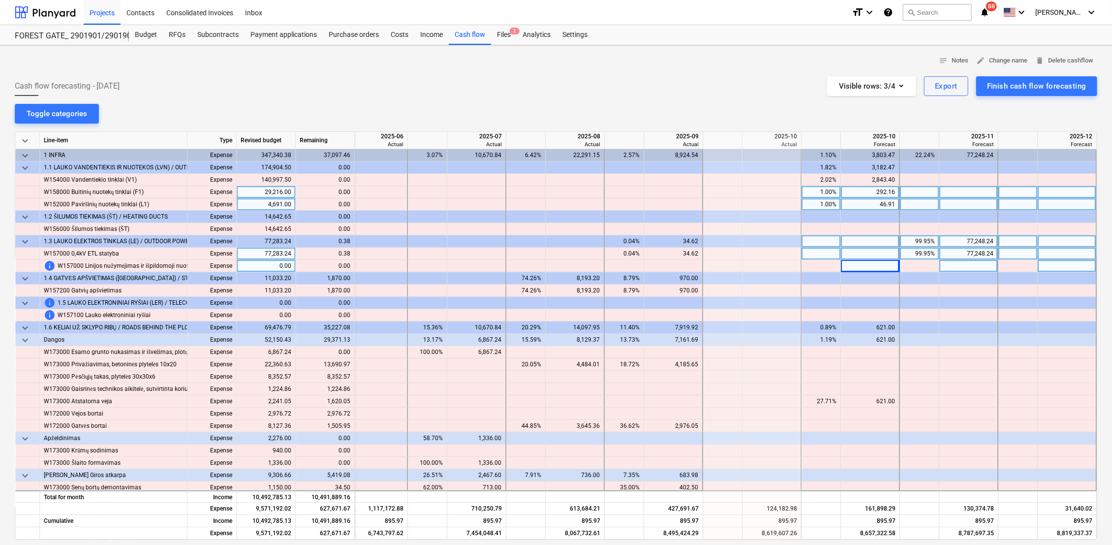
click at [982, 252] on div "77,248.24" at bounding box center [969, 254] width 50 height 12
type input "77283.24"
click at [969, 268] on div at bounding box center [969, 266] width 59 height 12
click at [973, 252] on div "77,283.24" at bounding box center [969, 254] width 50 height 12
type input "77283.24"
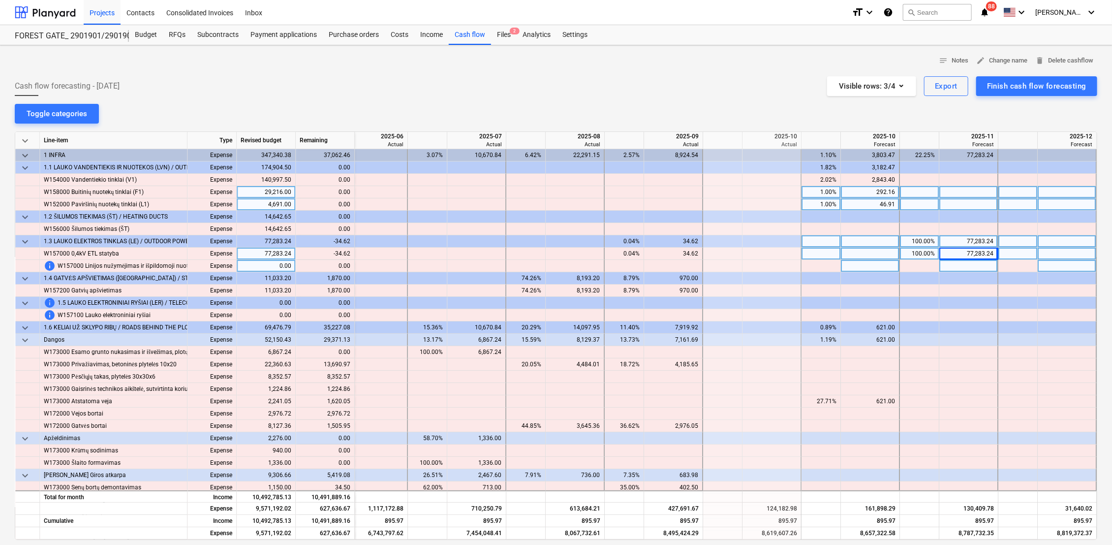
click at [923, 266] on div at bounding box center [919, 266] width 39 height 12
click at [991, 255] on div "77,283.24" at bounding box center [969, 254] width 50 height 12
click at [966, 264] on div at bounding box center [969, 266] width 59 height 12
click at [340, 255] on div "content_copy 77,248.62" at bounding box center [325, 254] width 51 height 12
drag, startPoint x: 350, startPoint y: 252, endPoint x: 322, endPoint y: 249, distance: 27.7
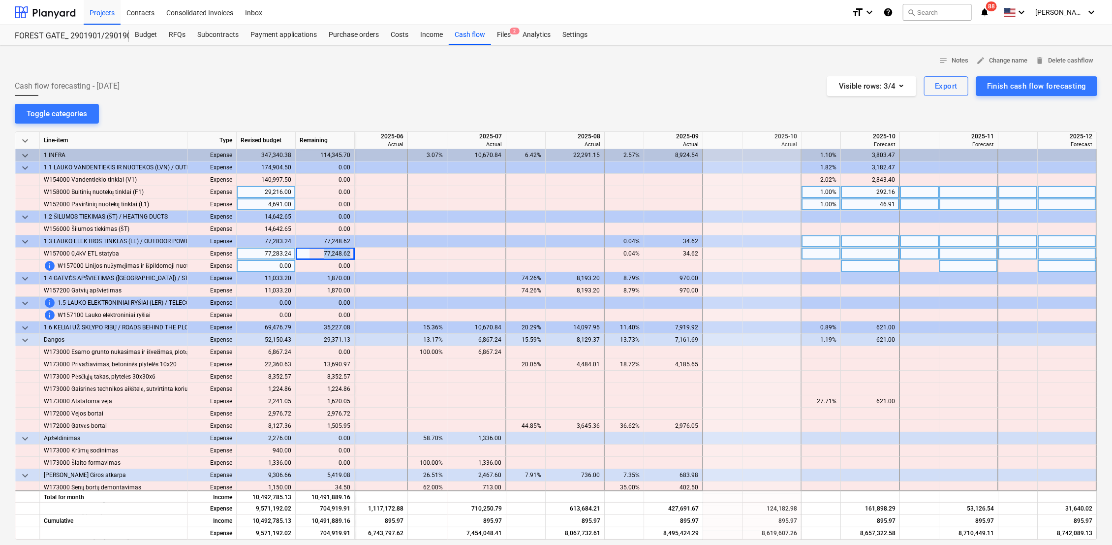
click at [322, 249] on div "content_copy 77,248.62" at bounding box center [325, 254] width 51 height 12
drag, startPoint x: 322, startPoint y: 249, endPoint x: 330, endPoint y: 251, distance: 8.1
copy div "77,248.62"
click at [965, 240] on div at bounding box center [969, 241] width 59 height 12
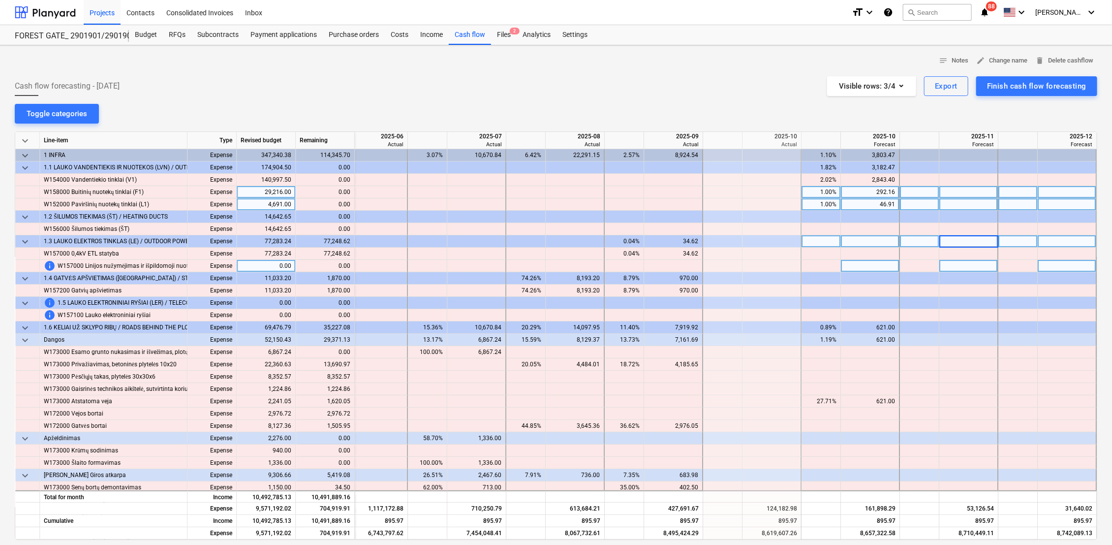
type input "77,248.62"
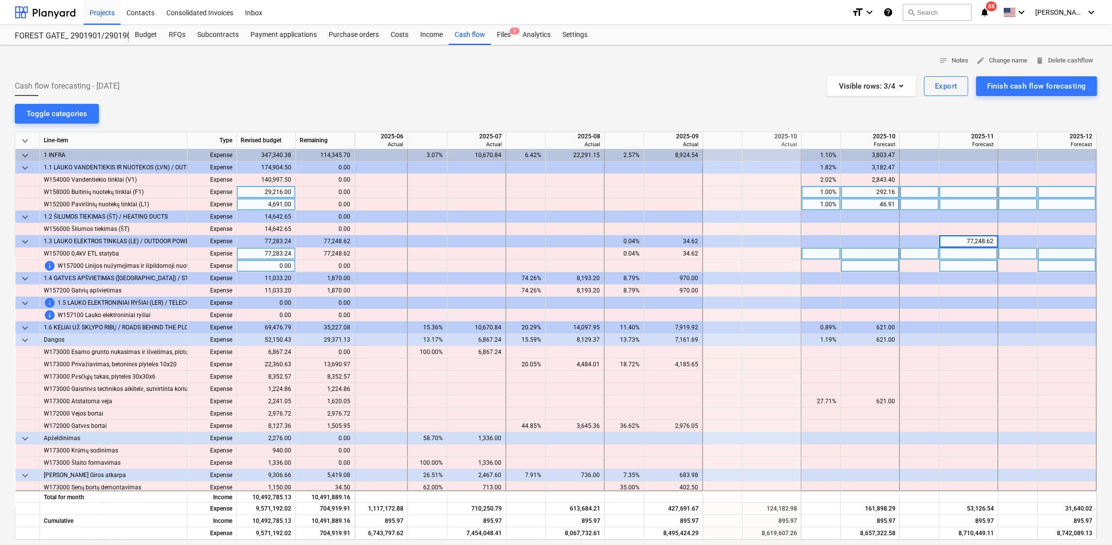
click at [970, 256] on div at bounding box center [969, 254] width 59 height 12
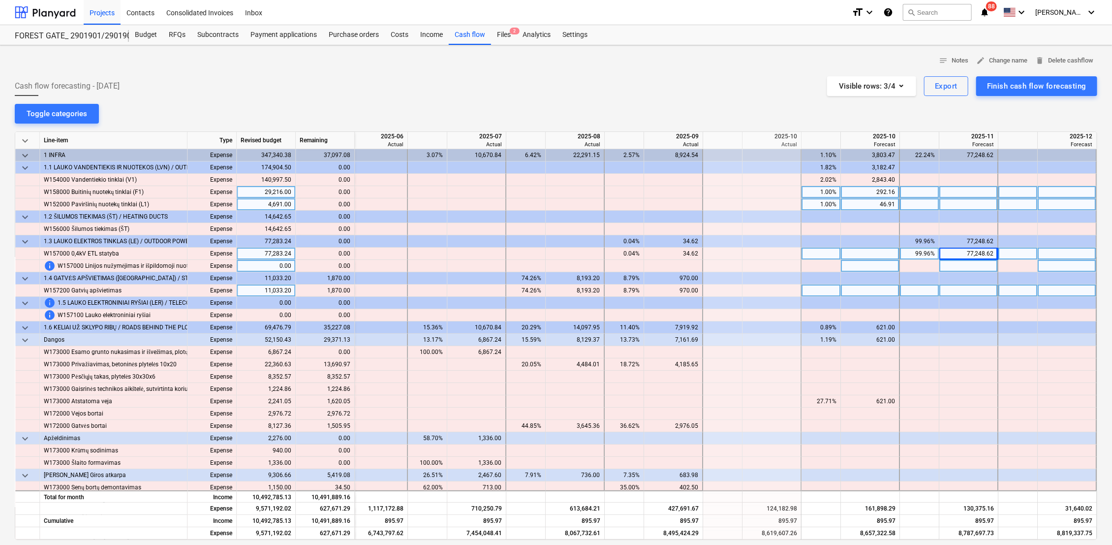
click at [347, 290] on div "content_copy 1,870.00" at bounding box center [325, 291] width 51 height 12
drag, startPoint x: 350, startPoint y: 291, endPoint x: 316, endPoint y: 286, distance: 34.3
click at [316, 286] on div "content_copy 1,870.00" at bounding box center [325, 291] width 51 height 12
click at [979, 289] on div at bounding box center [969, 291] width 59 height 12
type input "77,248.62"
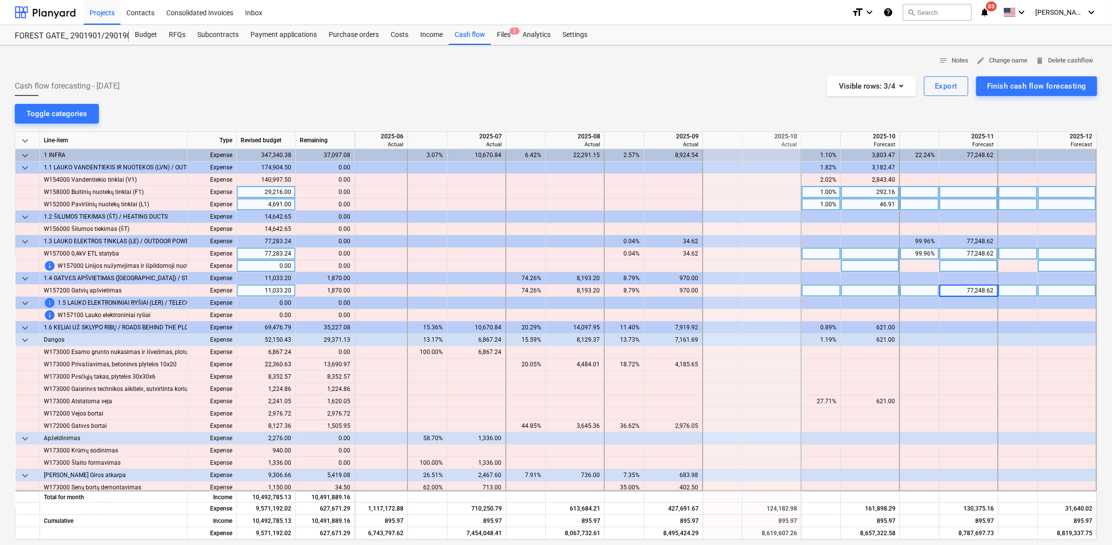
click at [985, 289] on input "77,248.62" at bounding box center [969, 291] width 58 height 12
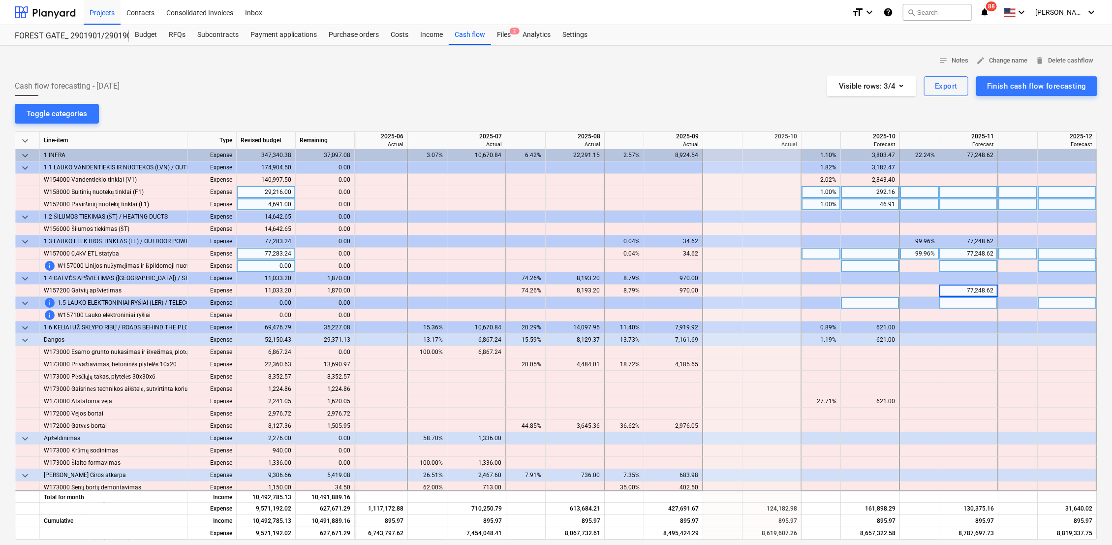
click at [983, 307] on div at bounding box center [969, 303] width 59 height 12
drag, startPoint x: 986, startPoint y: 317, endPoint x: 988, endPoint y: 304, distance: 13.0
click at [986, 316] on div at bounding box center [969, 315] width 59 height 12
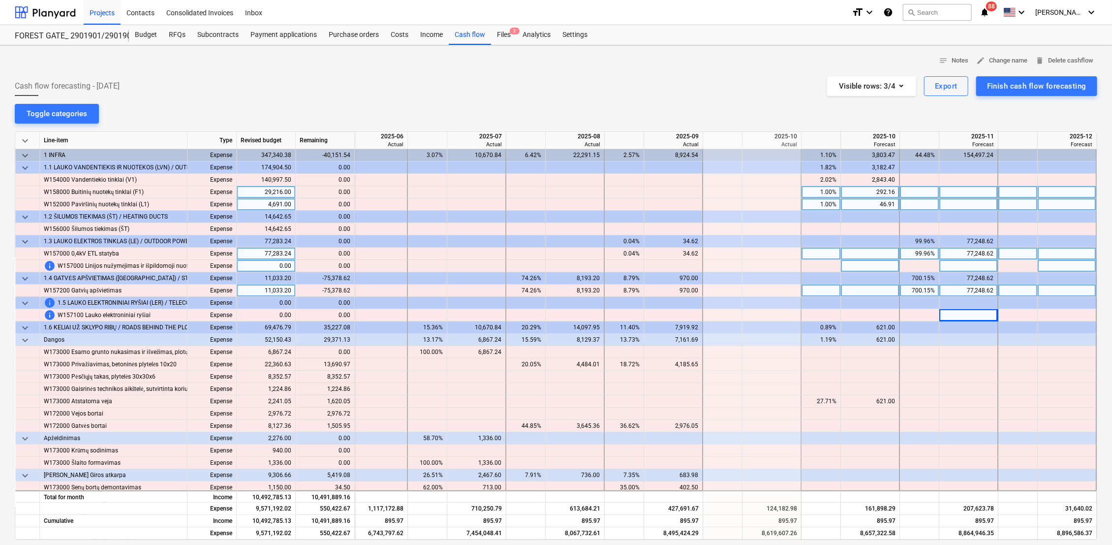
click at [983, 289] on div "77,248.62" at bounding box center [969, 291] width 50 height 12
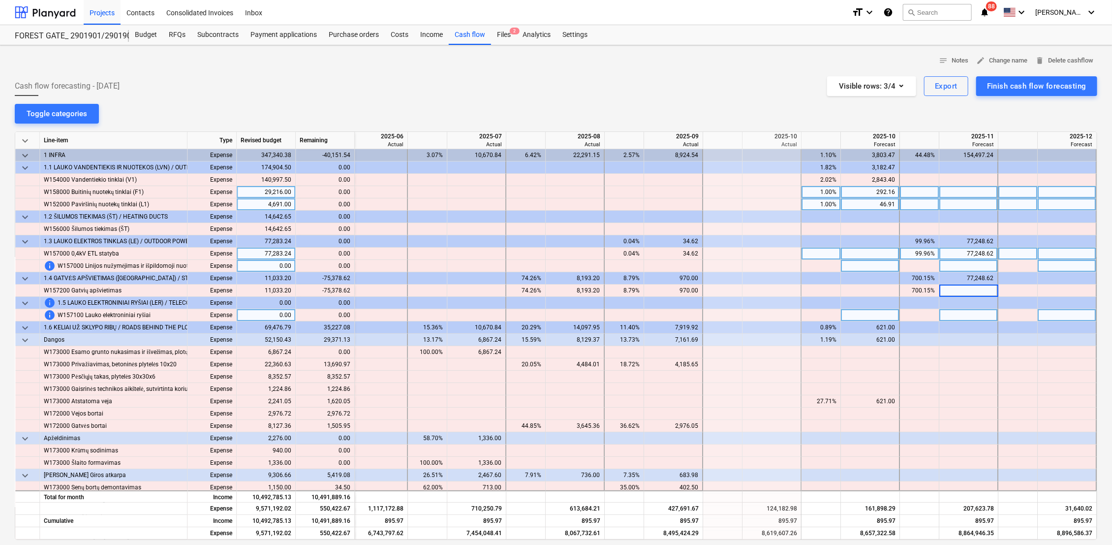
click at [983, 315] on div at bounding box center [969, 315] width 59 height 12
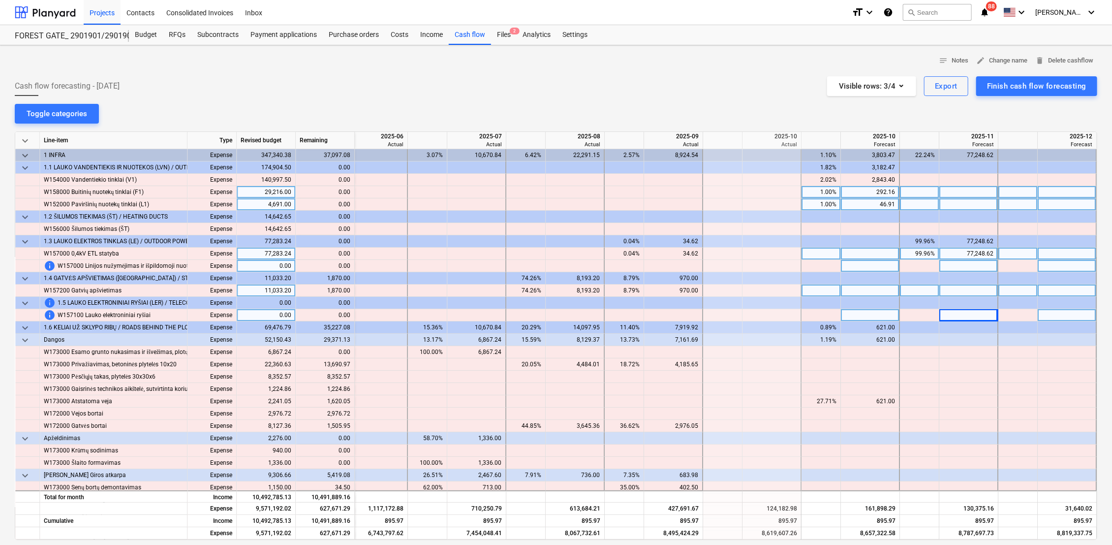
click at [339, 288] on div "content_copy 1,870.00" at bounding box center [325, 291] width 51 height 12
drag, startPoint x: 326, startPoint y: 290, endPoint x: 350, endPoint y: 290, distance: 24.1
click at [350, 290] on div "content_copy 1,870.00" at bounding box center [325, 291] width 59 height 12
drag, startPoint x: 352, startPoint y: 290, endPoint x: 329, endPoint y: 289, distance: 23.2
click at [329, 289] on div "content_copy 1,870.00" at bounding box center [325, 291] width 59 height 12
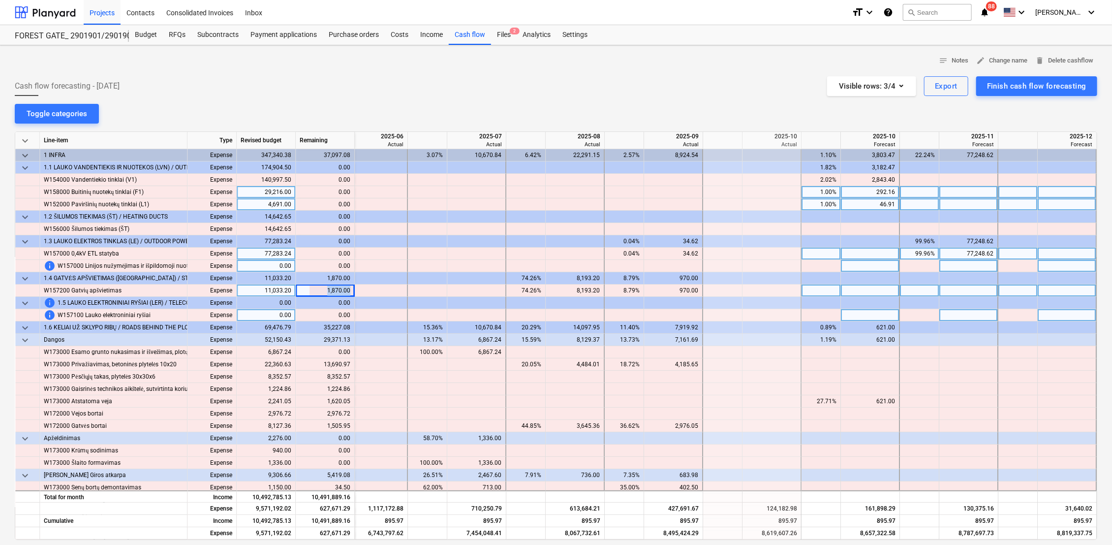
drag, startPoint x: 328, startPoint y: 291, endPoint x: 349, endPoint y: 292, distance: 20.7
click at [349, 292] on div "content_copy 1,870.00" at bounding box center [325, 291] width 51 height 12
copy div "1,870.00"
click at [978, 288] on div at bounding box center [969, 291] width 59 height 12
type input "1,870.00"
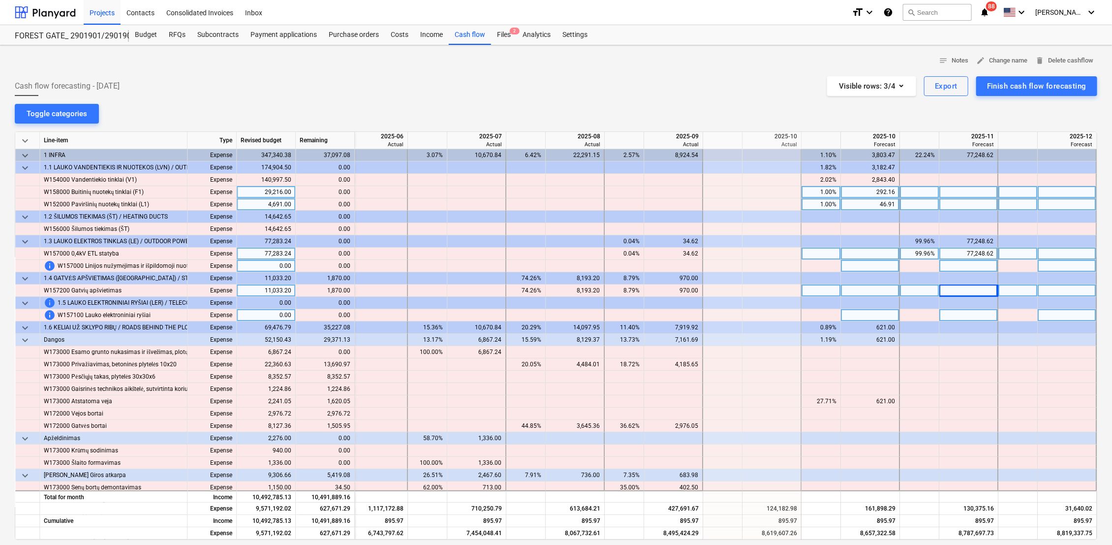
click at [977, 313] on div at bounding box center [969, 315] width 59 height 12
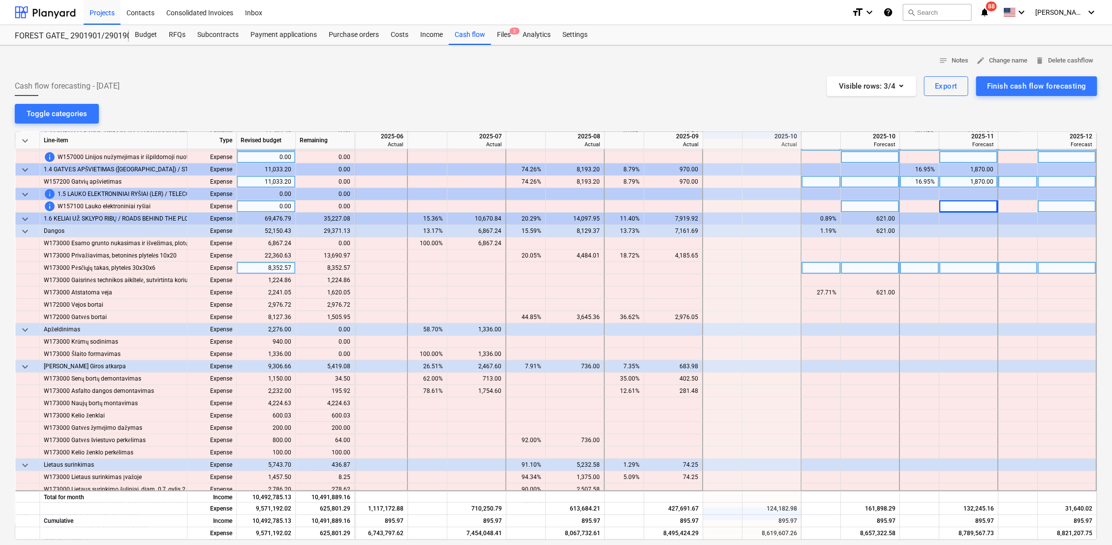
scroll to position [109, 1622]
click at [879, 253] on div at bounding box center [870, 255] width 59 height 12
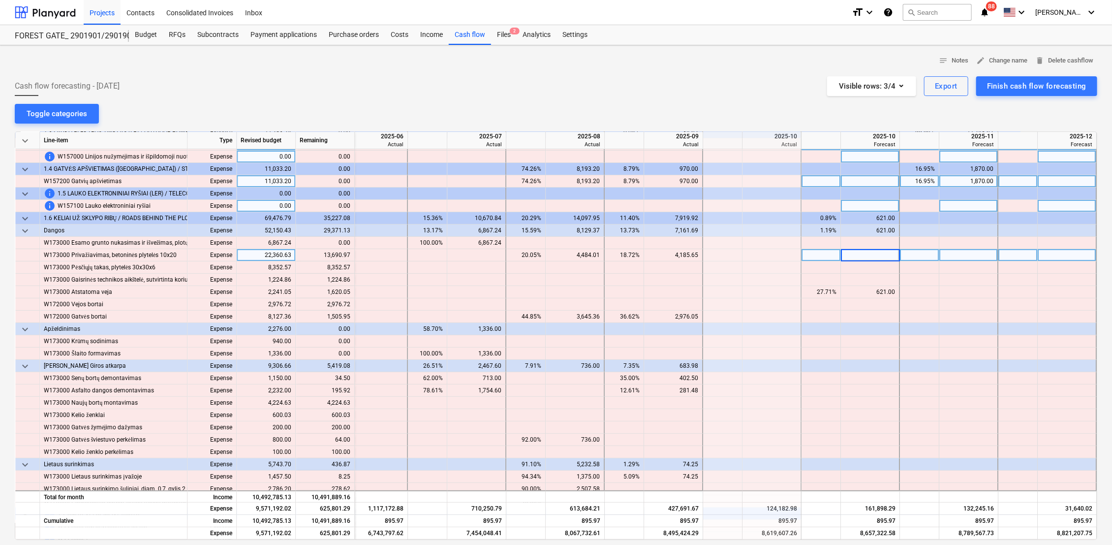
click at [834, 255] on div at bounding box center [821, 255] width 39 height 12
type input "50"
click at [820, 268] on div at bounding box center [821, 267] width 39 height 12
click at [965, 254] on div at bounding box center [969, 255] width 59 height 12
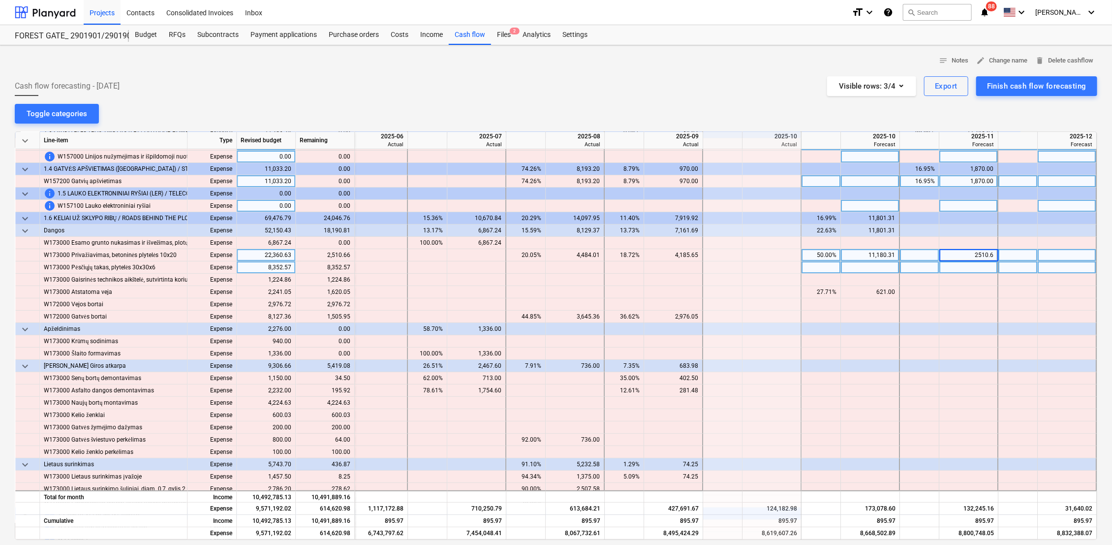
type input "2510.66"
click at [973, 268] on div at bounding box center [969, 267] width 59 height 12
click at [823, 270] on div at bounding box center [821, 267] width 39 height 12
type input "50"
click at [912, 268] on div at bounding box center [919, 267] width 39 height 12
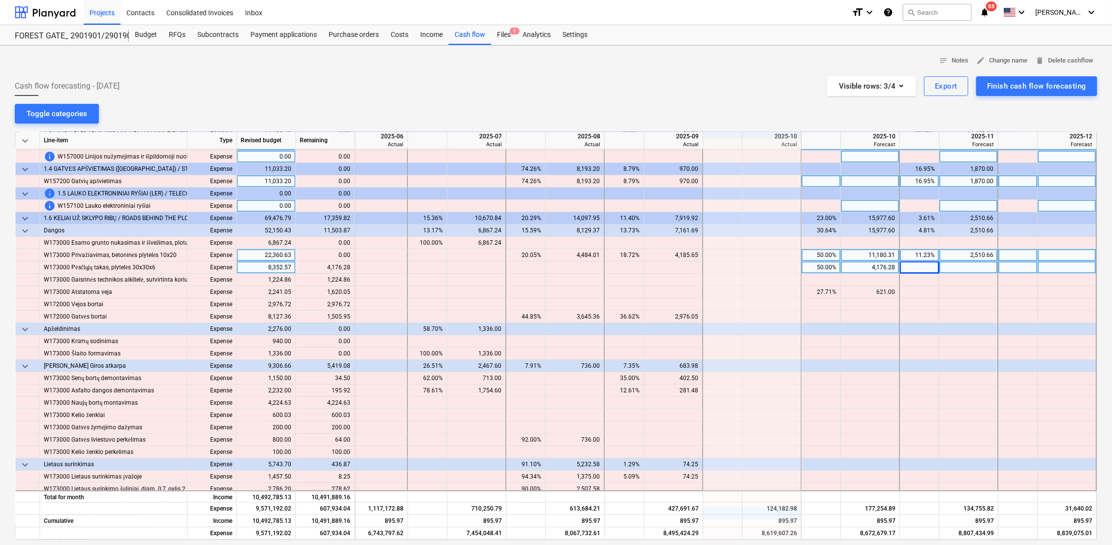
click at [969, 266] on div at bounding box center [969, 267] width 59 height 12
type input "4176.28"
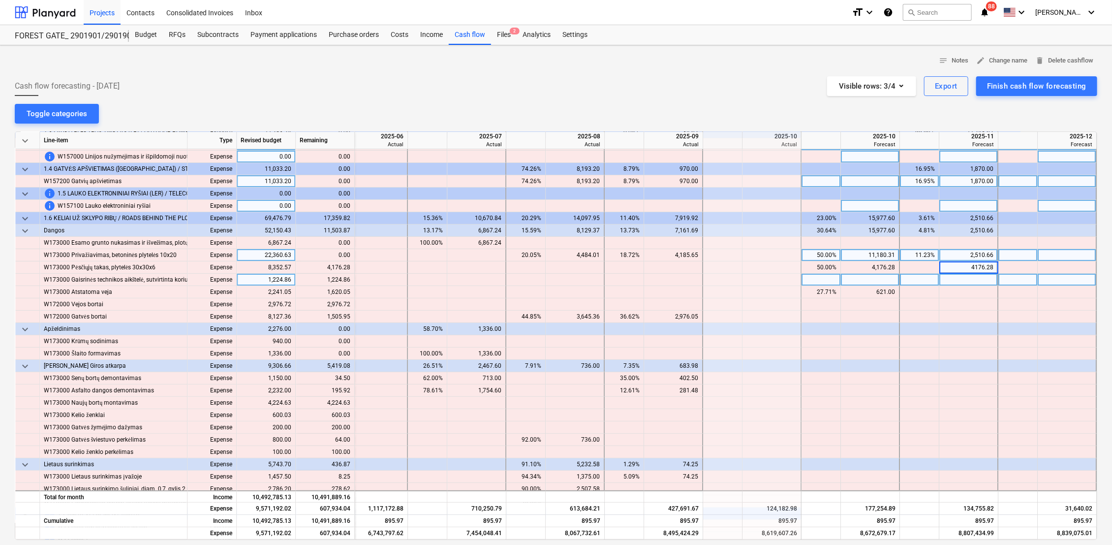
click at [966, 285] on div at bounding box center [969, 280] width 59 height 12
click at [969, 280] on div at bounding box center [969, 280] width 59 height 12
click at [965, 280] on input at bounding box center [969, 280] width 58 height 12
click at [921, 278] on div at bounding box center [919, 280] width 39 height 12
type input "100"
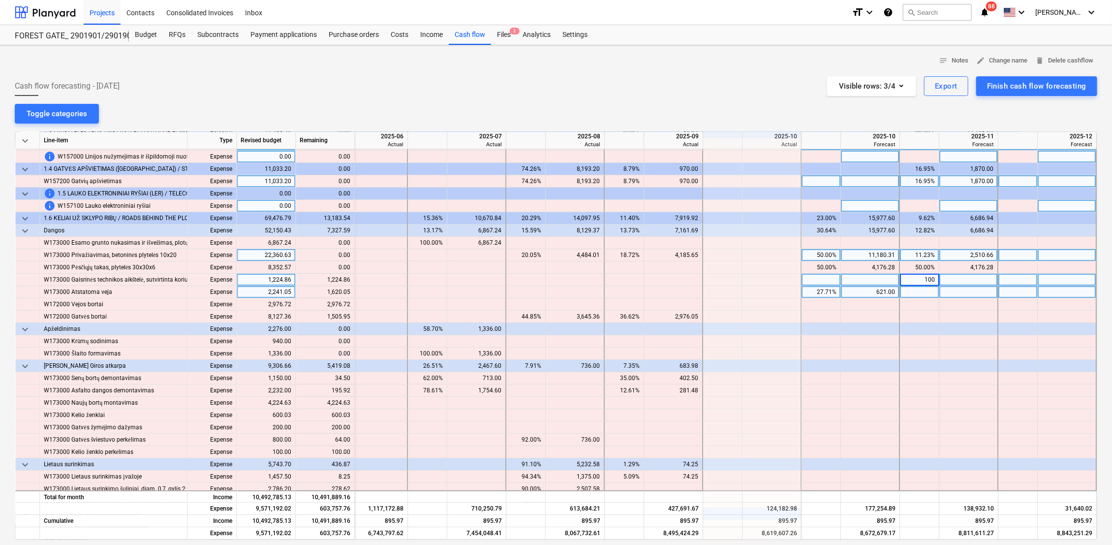
click at [925, 292] on div at bounding box center [919, 292] width 39 height 12
click at [967, 291] on div at bounding box center [969, 292] width 59 height 12
type input "1620.05"
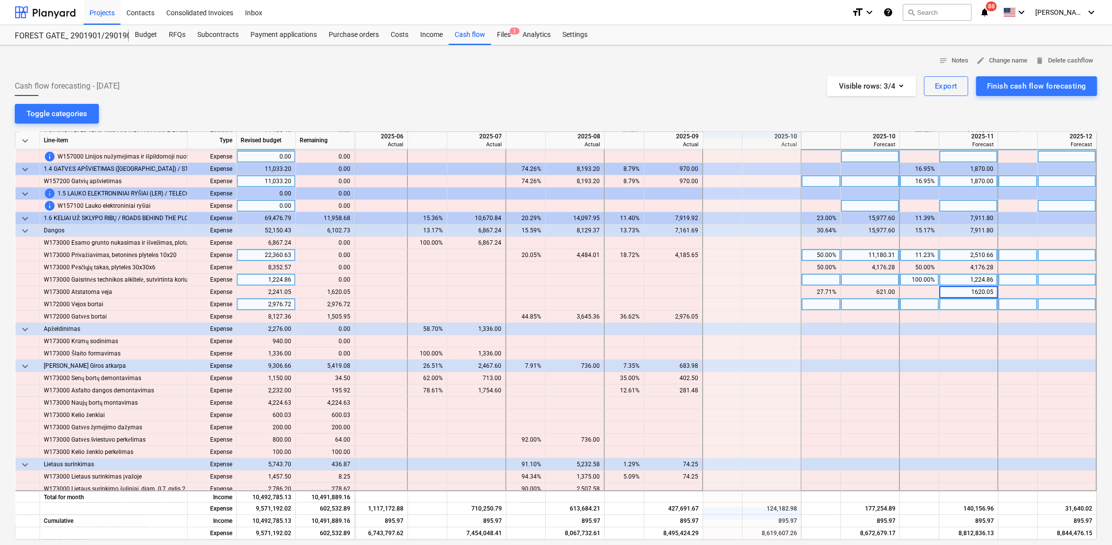
click at [955, 307] on div at bounding box center [969, 304] width 59 height 12
click at [824, 305] on div at bounding box center [821, 304] width 39 height 12
type input "100"
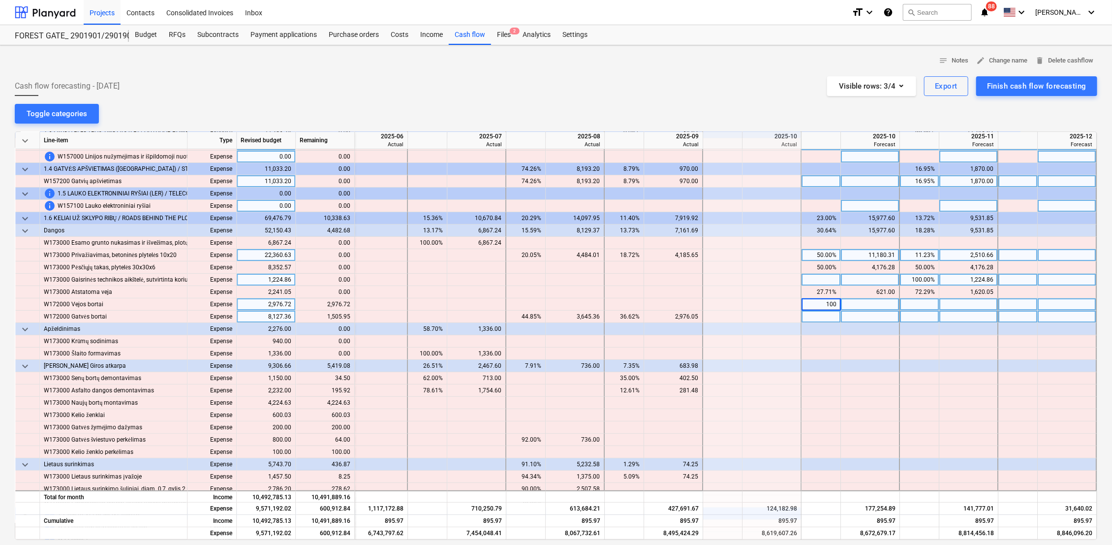
click at [820, 314] on div at bounding box center [821, 317] width 39 height 12
click at [875, 316] on div at bounding box center [870, 317] width 59 height 12
type input "1505.95"
click at [887, 329] on div at bounding box center [870, 329] width 59 height 12
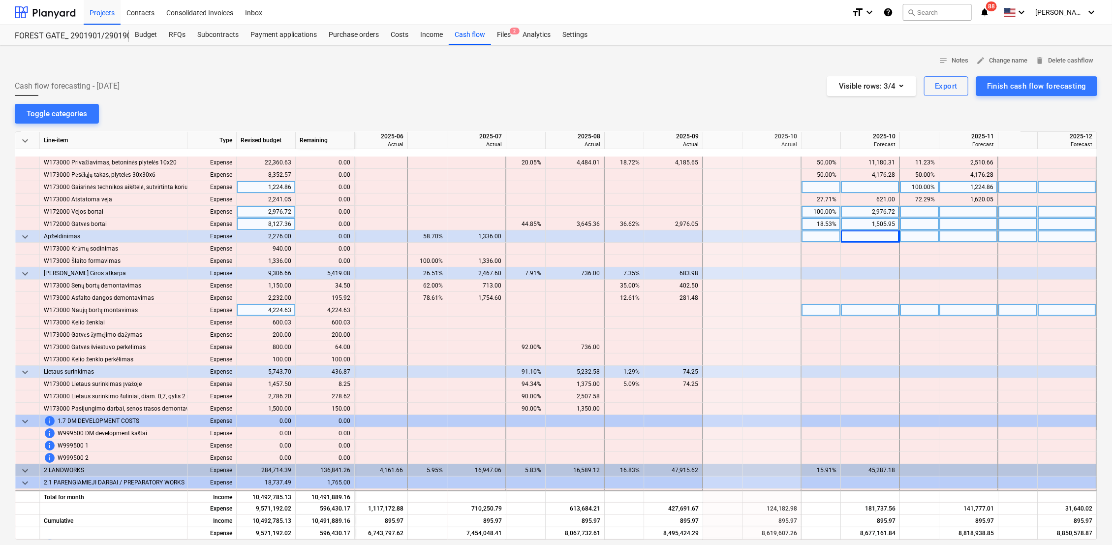
scroll to position [273, 1622]
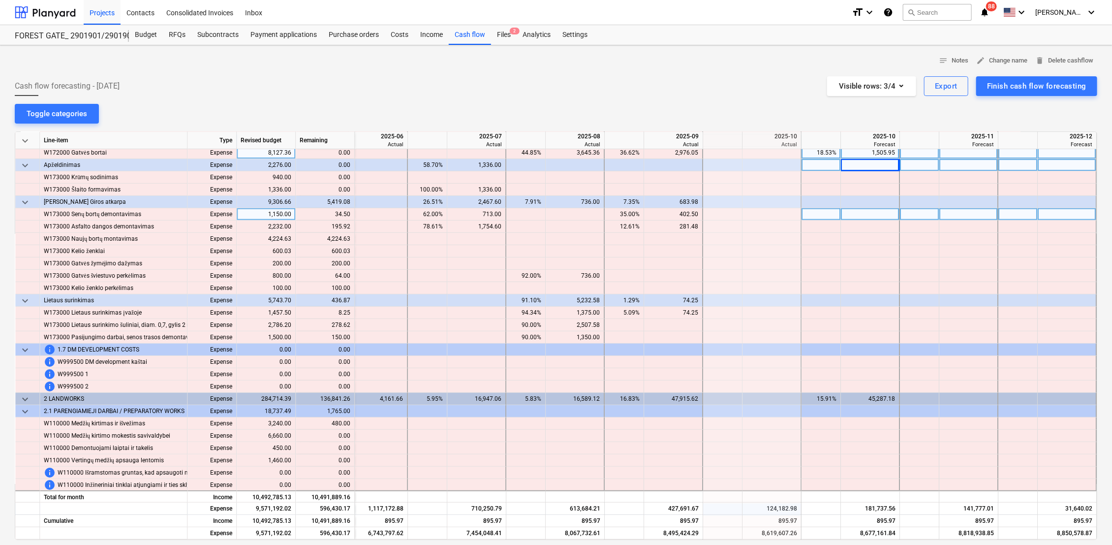
click at [861, 214] on div at bounding box center [870, 214] width 59 height 12
type input "34.5"
click at [867, 225] on div at bounding box center [870, 227] width 59 height 12
type input "195.92"
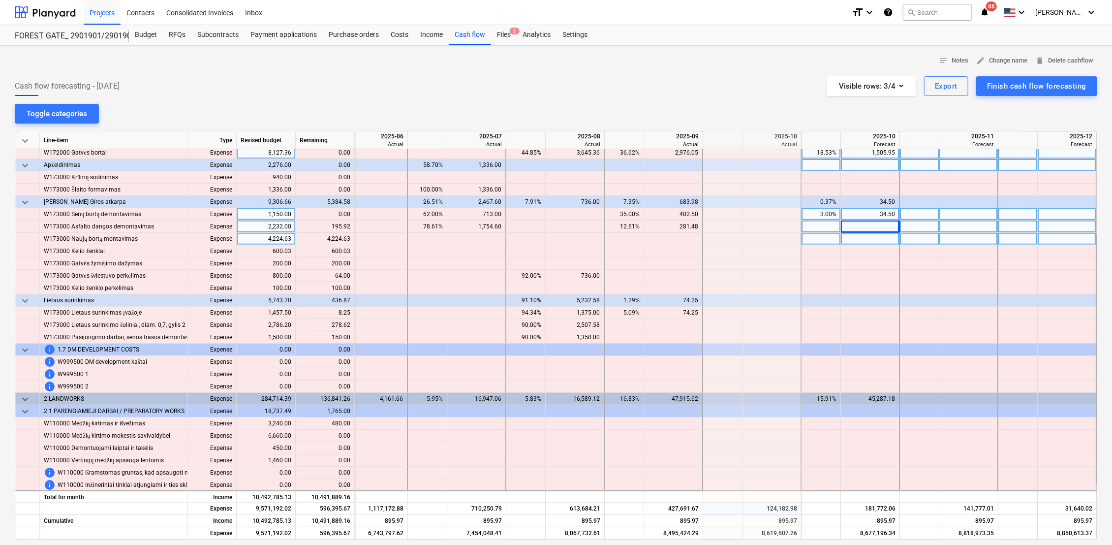
click at [887, 241] on div at bounding box center [870, 239] width 59 height 12
click at [827, 237] on div at bounding box center [821, 239] width 39 height 12
type input "100"
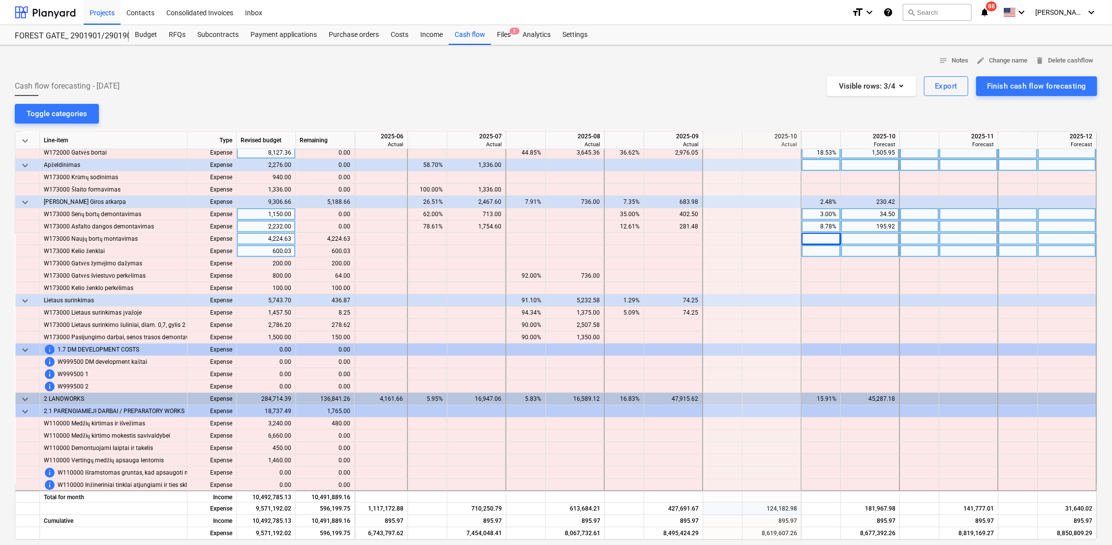
click at [825, 252] on div at bounding box center [821, 251] width 39 height 12
click at [869, 251] on div at bounding box center [870, 251] width 59 height 12
click at [823, 250] on div at bounding box center [821, 251] width 39 height 12
type input "100"
click at [832, 264] on div at bounding box center [821, 263] width 39 height 12
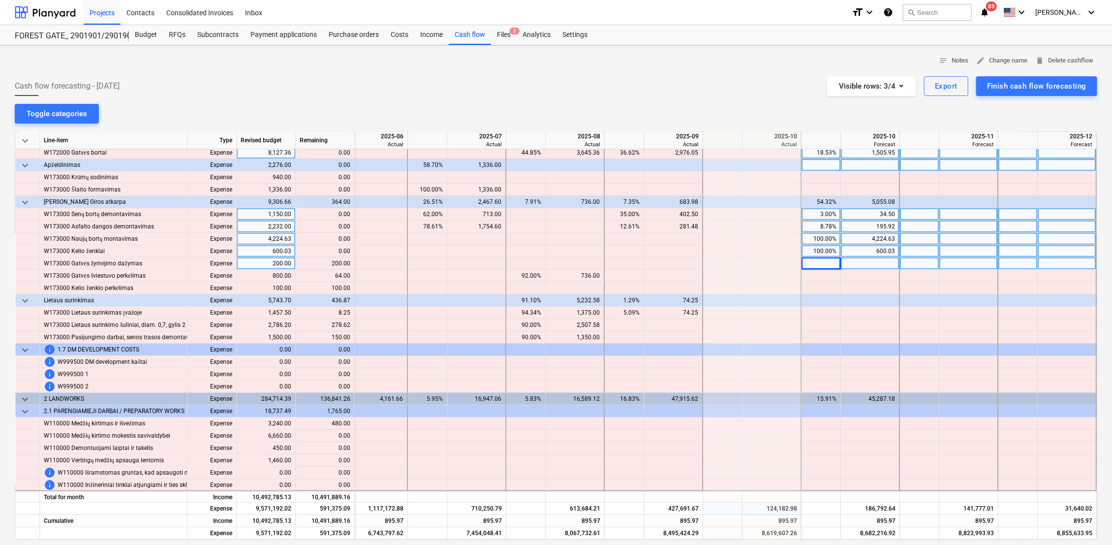
click at [819, 265] on div at bounding box center [821, 263] width 39 height 12
type input "100"
click at [819, 273] on div at bounding box center [821, 276] width 39 height 12
click at [883, 276] on div at bounding box center [870, 276] width 59 height 12
type input "64"
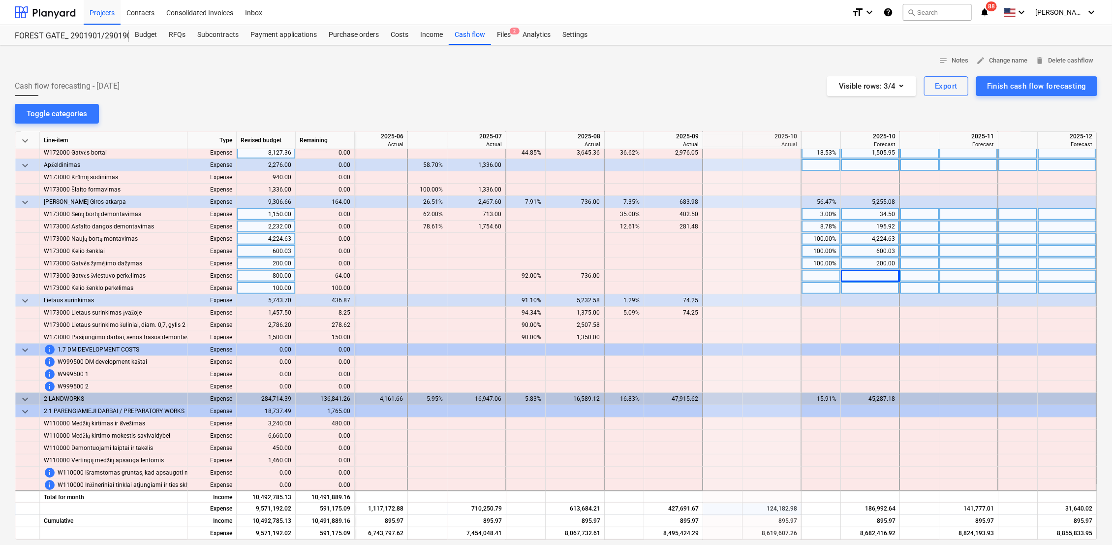
click at [819, 284] on div at bounding box center [821, 288] width 39 height 12
click at [824, 287] on div at bounding box center [821, 288] width 39 height 12
type input "100"
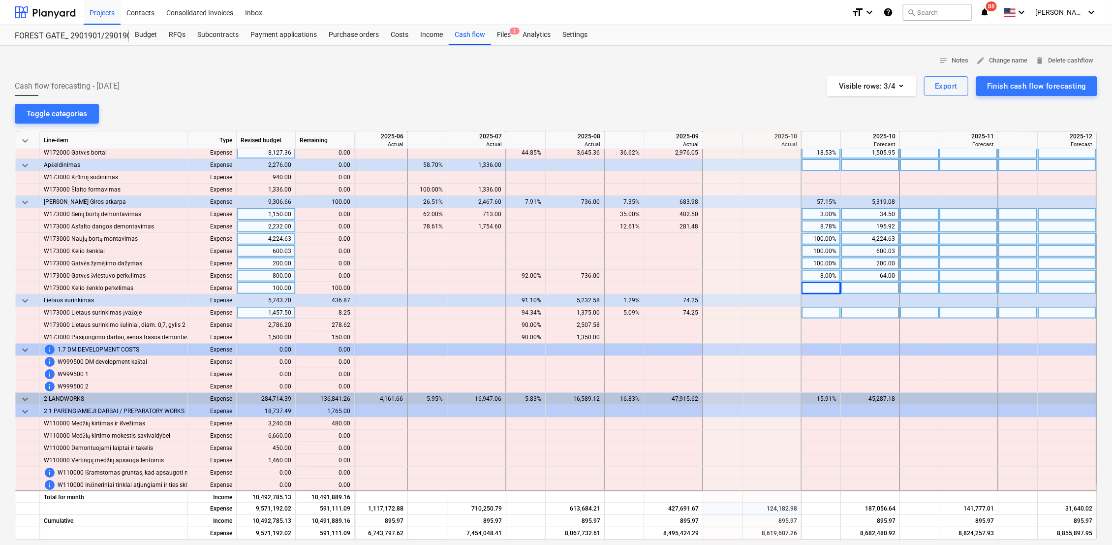
click at [827, 311] on div at bounding box center [821, 313] width 39 height 12
click at [823, 312] on div at bounding box center [821, 313] width 39 height 12
click at [880, 307] on div at bounding box center [870, 313] width 59 height 12
type input "8.25"
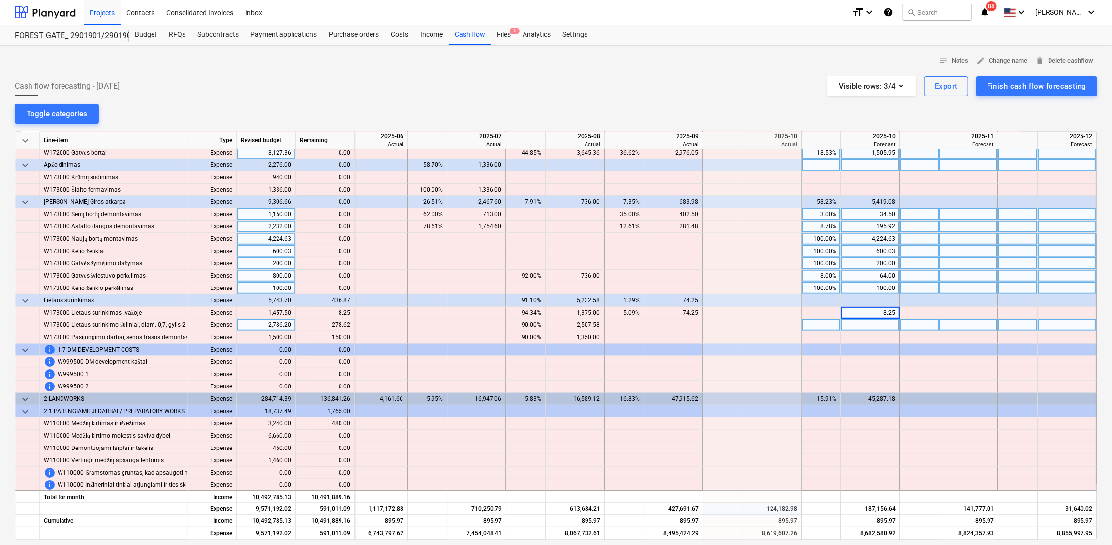
click at [879, 323] on div at bounding box center [870, 325] width 59 height 12
click at [880, 325] on div at bounding box center [870, 325] width 59 height 12
click at [965, 325] on div at bounding box center [969, 325] width 59 height 12
type input "278.62"
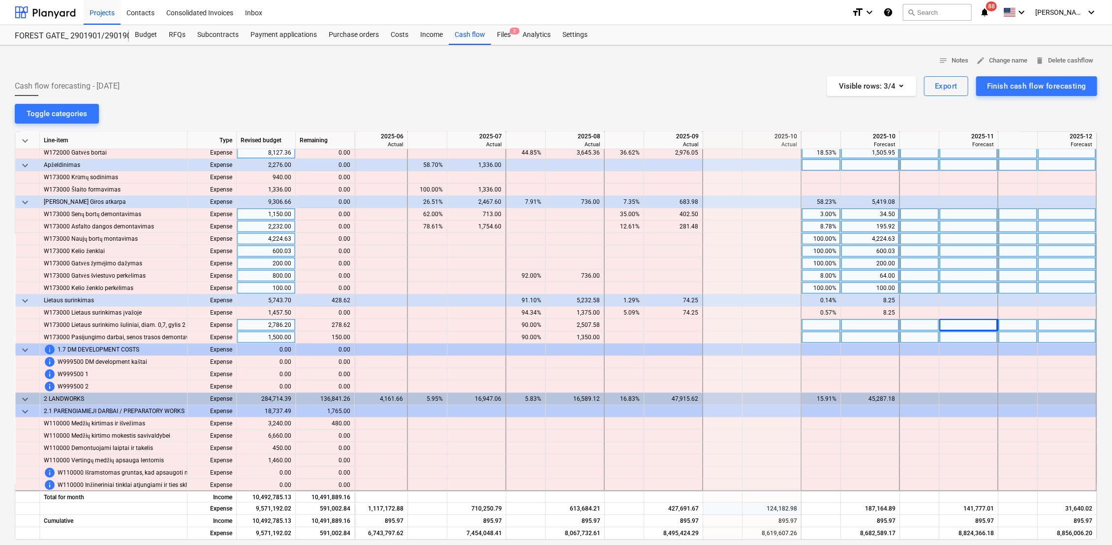
click at [883, 337] on div at bounding box center [870, 337] width 59 height 12
click at [882, 336] on div at bounding box center [870, 337] width 59 height 12
click at [966, 336] on div at bounding box center [969, 337] width 59 height 12
type input "150"
click at [890, 335] on div at bounding box center [870, 337] width 59 height 12
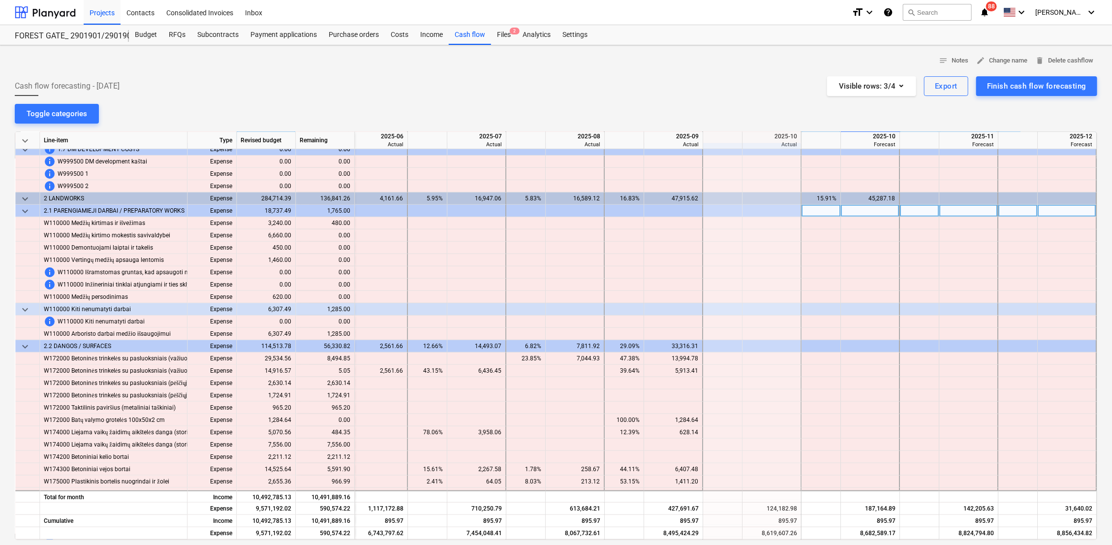
scroll to position [492, 1622]
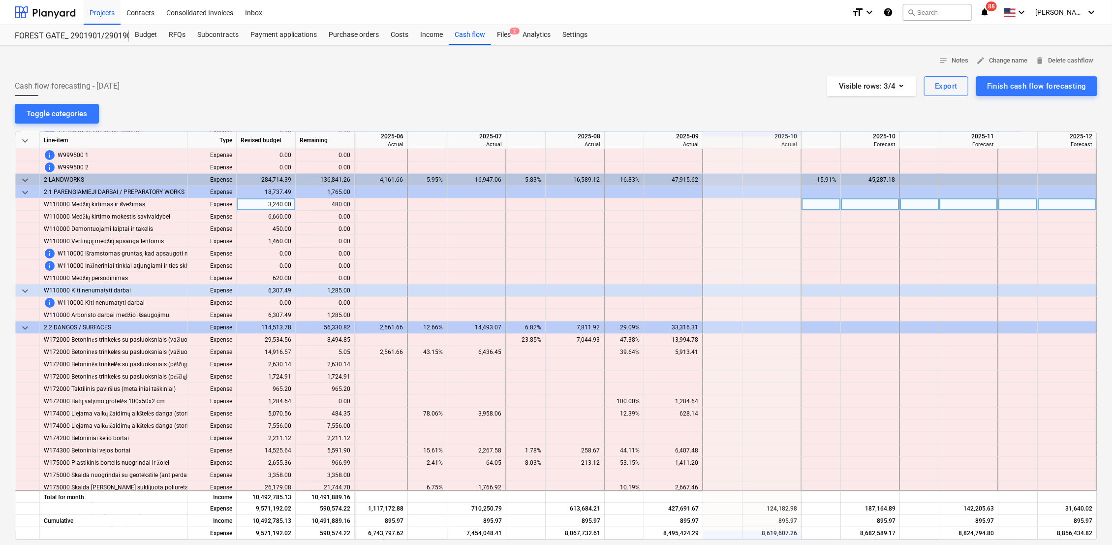
click at [820, 201] on div at bounding box center [821, 204] width 39 height 12
click at [944, 204] on div at bounding box center [969, 204] width 59 height 12
type input "480"
click at [882, 205] on div at bounding box center [870, 204] width 59 height 12
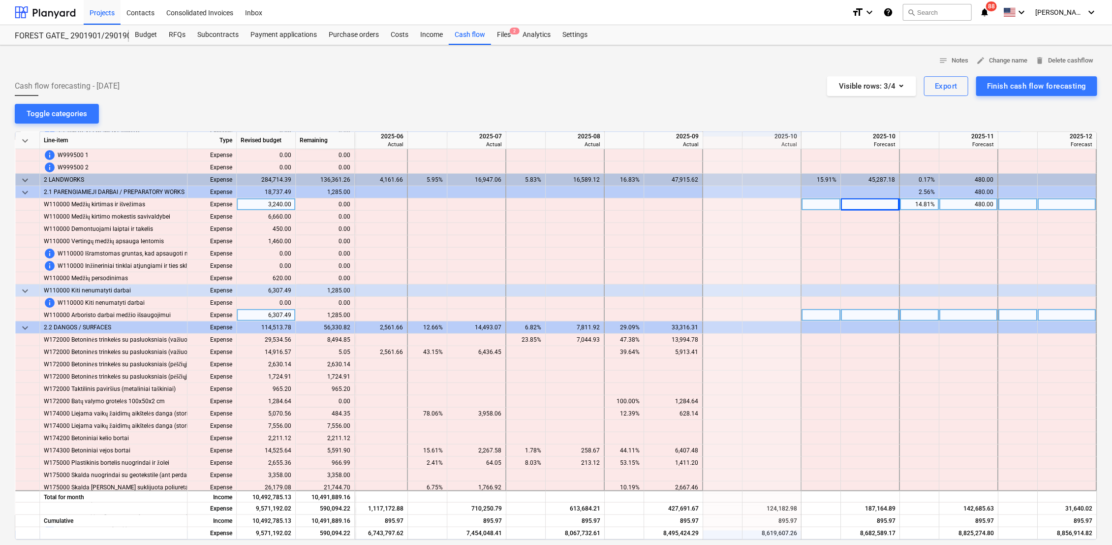
click at [966, 317] on div at bounding box center [969, 315] width 59 height 12
type input "1285"
click at [882, 314] on div at bounding box center [870, 315] width 59 height 12
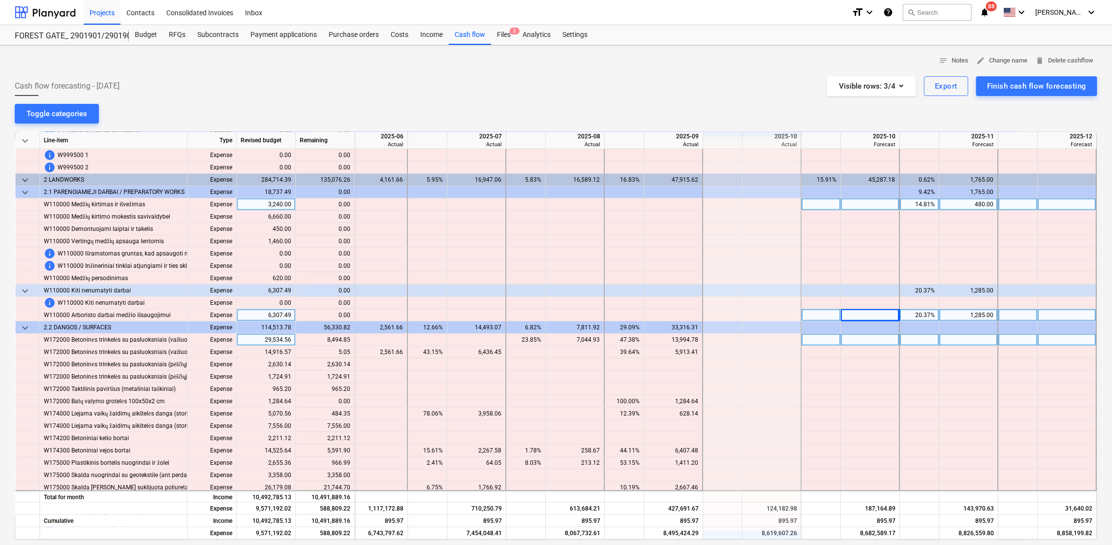
click at [852, 341] on div at bounding box center [870, 340] width 59 height 12
click at [889, 338] on input at bounding box center [870, 340] width 58 height 12
type input "8494.85"
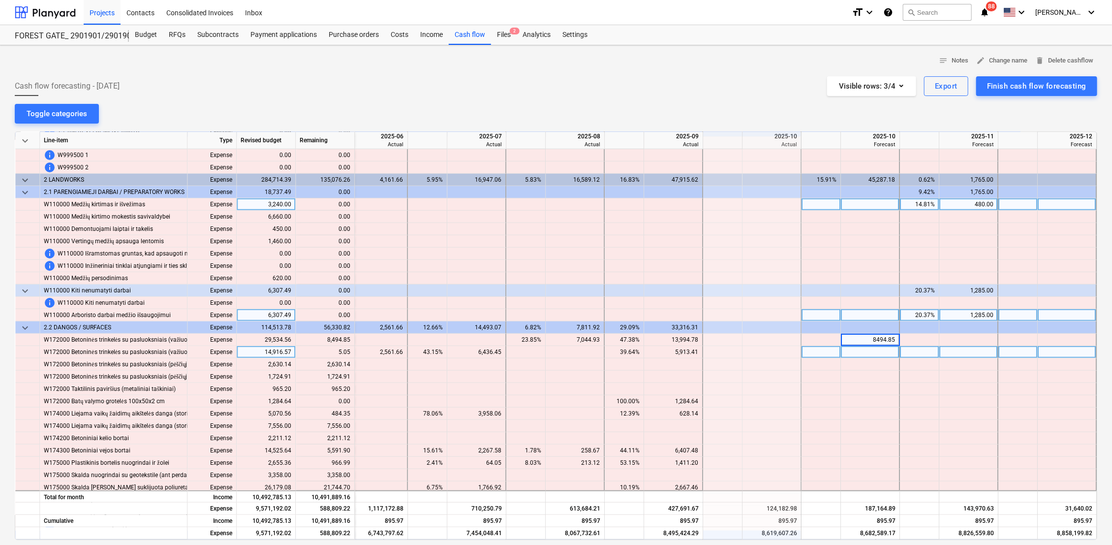
click at [882, 355] on div at bounding box center [870, 352] width 59 height 12
type input "5.05"
click at [872, 363] on div at bounding box center [870, 364] width 59 height 12
click at [876, 368] on div at bounding box center [870, 364] width 59 height 12
click at [823, 367] on div at bounding box center [821, 364] width 39 height 12
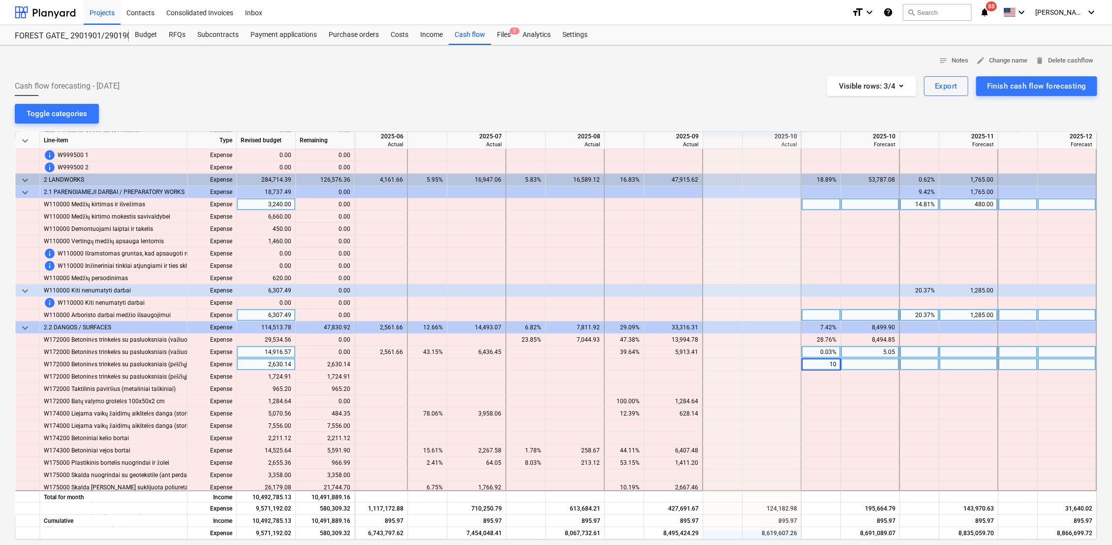
type input "100"
click at [828, 376] on div at bounding box center [821, 377] width 39 height 12
click at [918, 374] on div at bounding box center [919, 377] width 39 height 12
type input "100"
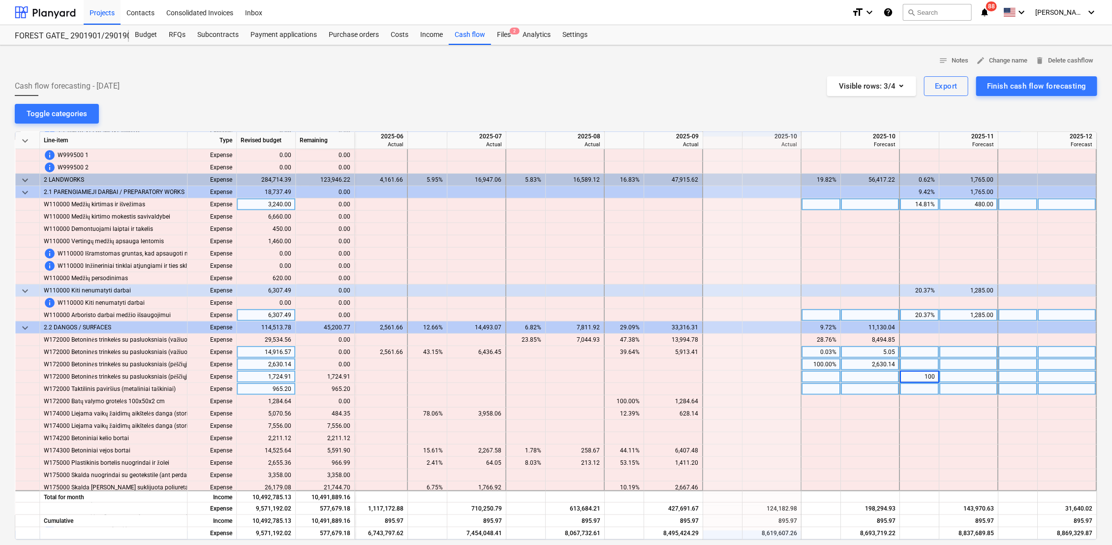
click at [874, 386] on div at bounding box center [870, 389] width 59 height 12
click at [828, 363] on div "100.00%" at bounding box center [821, 364] width 31 height 12
type input "50"
click at [915, 363] on div at bounding box center [919, 364] width 39 height 12
click at [857, 379] on div at bounding box center [870, 377] width 59 height 12
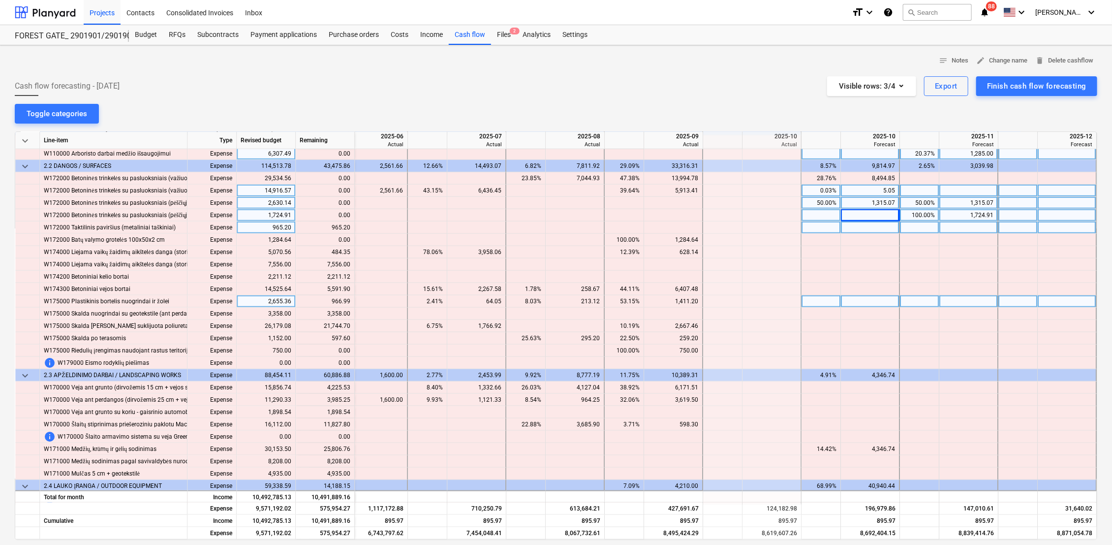
scroll to position [656, 1622]
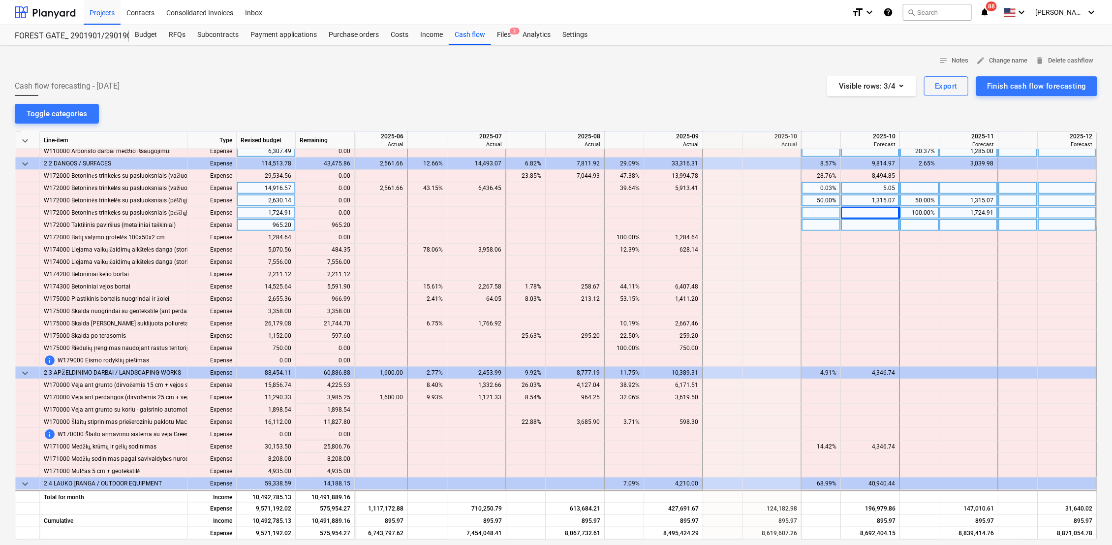
click at [889, 225] on div at bounding box center [870, 225] width 59 height 12
click at [812, 223] on div at bounding box center [821, 225] width 39 height 12
type input "100"
click at [817, 238] on div at bounding box center [821, 237] width 39 height 12
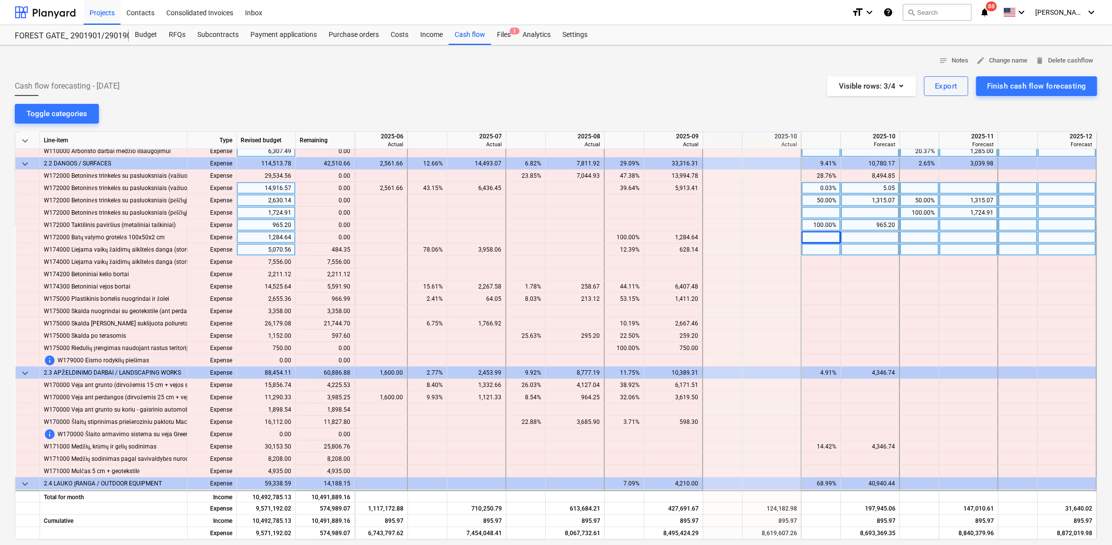
click at [823, 251] on div at bounding box center [821, 250] width 39 height 12
type input "100"
click at [823, 260] on div at bounding box center [821, 262] width 39 height 12
click at [824, 251] on div "100.00%" at bounding box center [821, 250] width 31 height 12
type input "0"
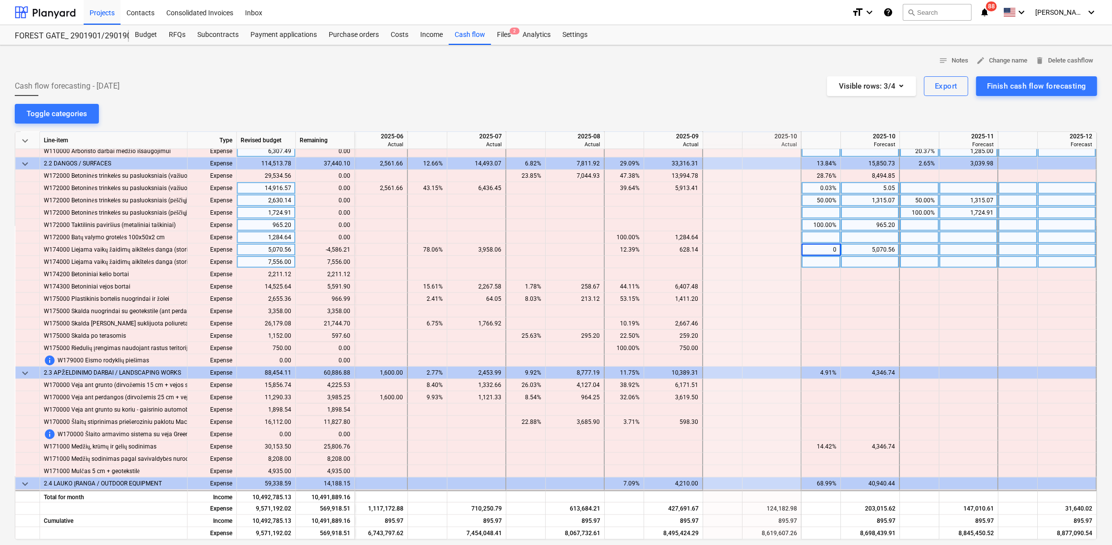
click at [844, 264] on div at bounding box center [870, 262] width 59 height 12
click at [864, 250] on div at bounding box center [870, 250] width 59 height 12
type input "484.35"
click at [863, 262] on div at bounding box center [870, 262] width 59 height 12
click at [832, 262] on div at bounding box center [821, 262] width 39 height 12
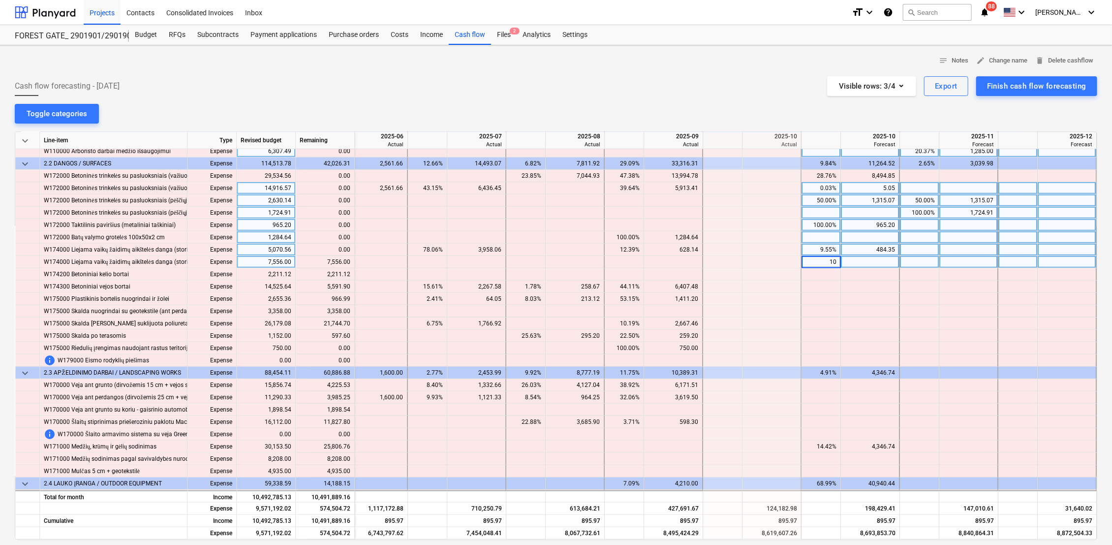
type input "100"
click at [819, 272] on div at bounding box center [821, 274] width 39 height 12
type input "100"
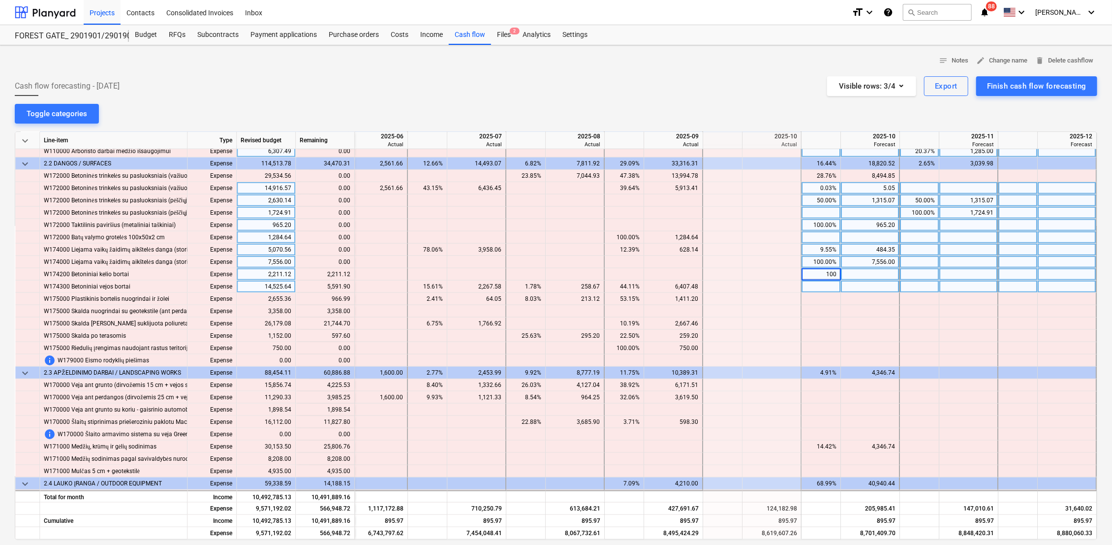
click at [829, 289] on div at bounding box center [821, 287] width 39 height 12
click at [870, 286] on div at bounding box center [870, 287] width 59 height 12
type input "5591.90"
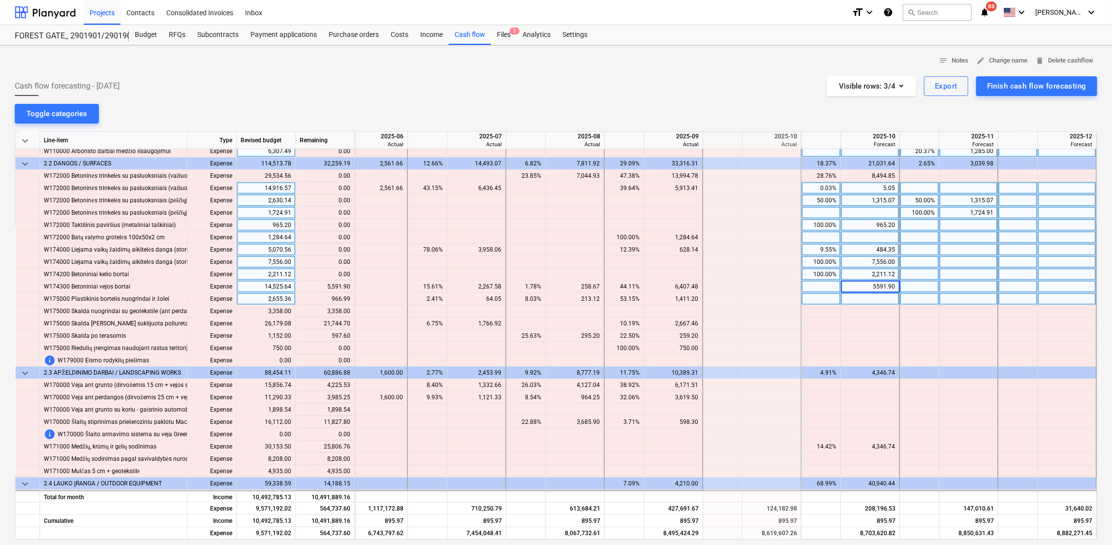
click at [873, 297] on div at bounding box center [870, 299] width 59 height 12
type input "966.99"
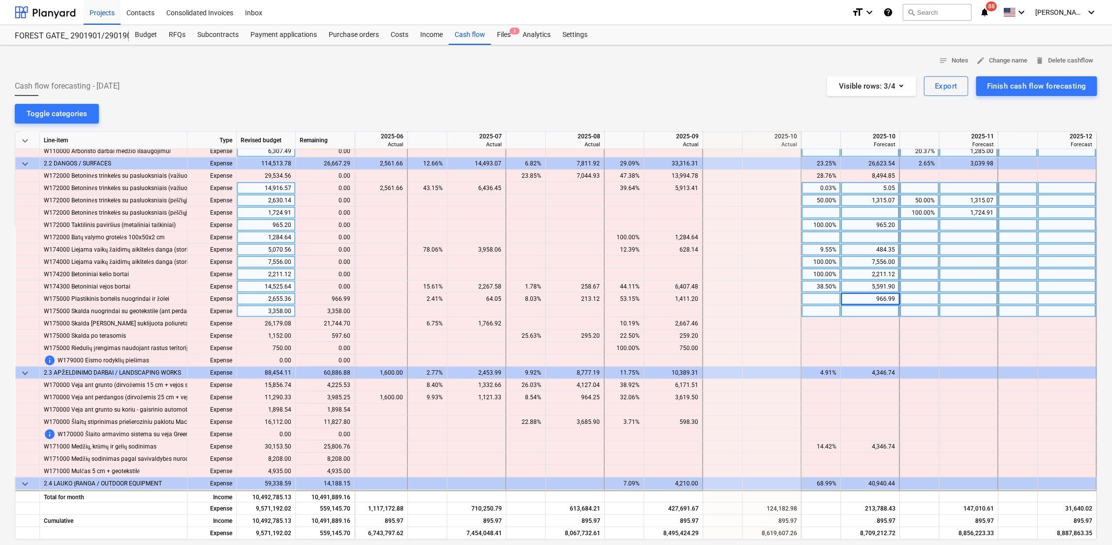
click at [865, 315] on div at bounding box center [870, 311] width 59 height 12
click at [831, 313] on div at bounding box center [821, 311] width 39 height 12
type input "100"
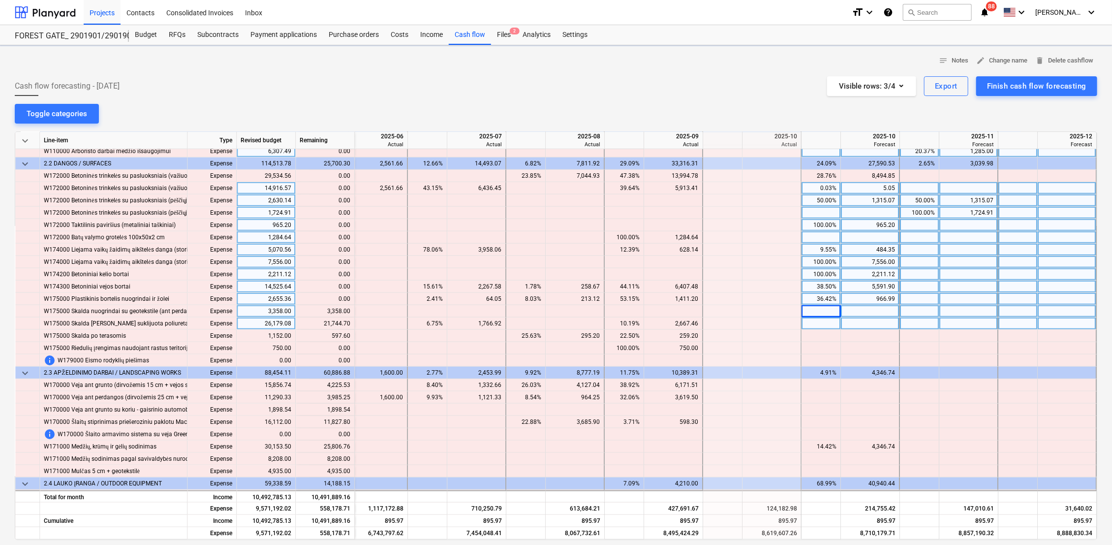
click at [831, 325] on div at bounding box center [821, 323] width 39 height 12
click at [824, 321] on input at bounding box center [821, 323] width 39 height 12
type input "15000"
click at [866, 324] on div at bounding box center [870, 323] width 59 height 12
click at [820, 323] on div "15,000.00%" at bounding box center [821, 323] width 31 height 12
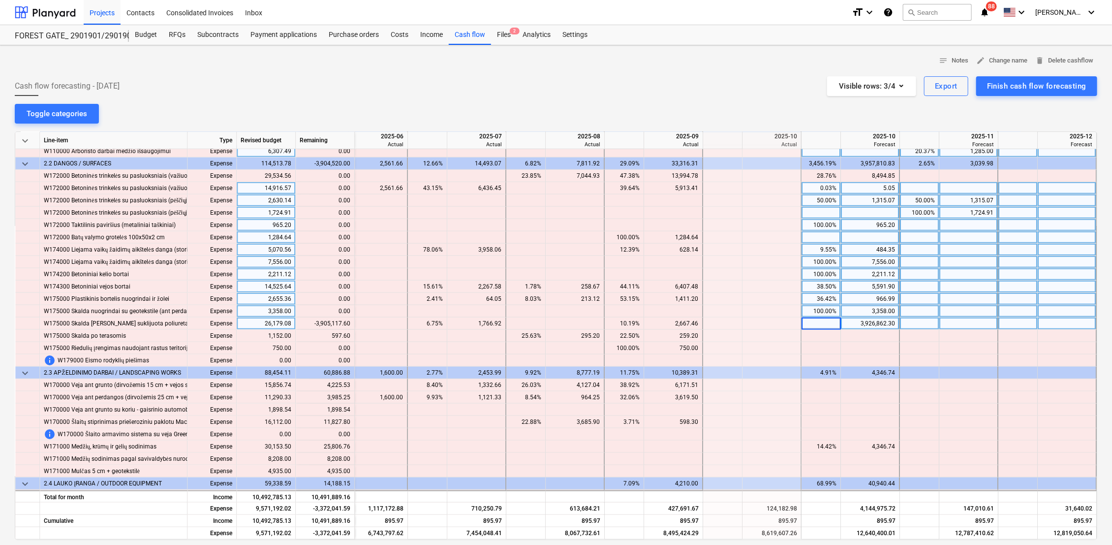
click at [874, 326] on div "3,926,862.30" at bounding box center [870, 323] width 50 height 12
type input "15000"
click at [961, 321] on div at bounding box center [969, 323] width 59 height 12
type input "6744.70"
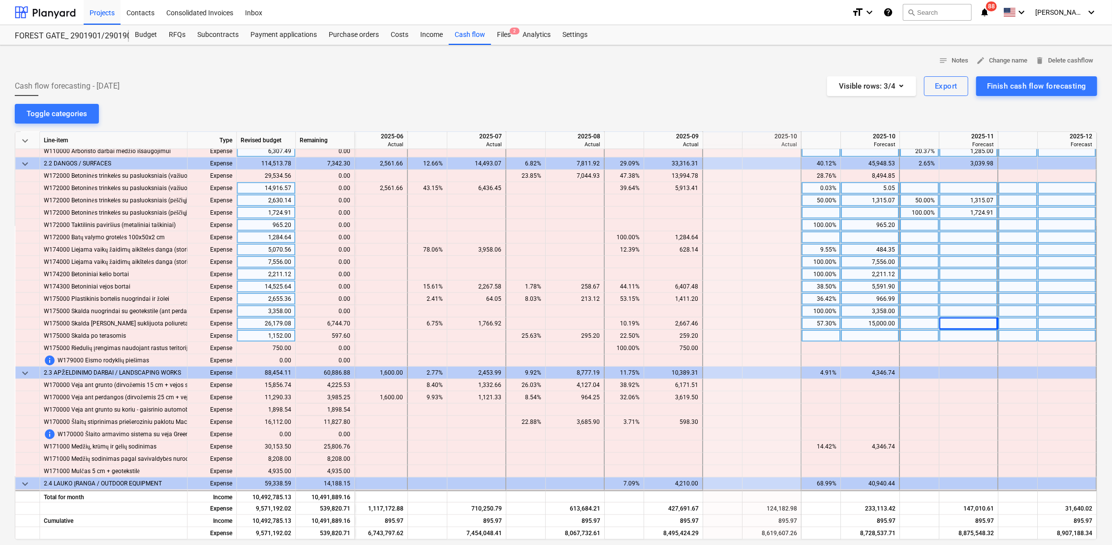
click at [950, 337] on div at bounding box center [969, 336] width 59 height 12
click at [883, 337] on div at bounding box center [870, 336] width 59 height 12
click at [827, 334] on div at bounding box center [821, 336] width 39 height 12
click at [863, 333] on div at bounding box center [870, 336] width 59 height 12
type input "597.6"
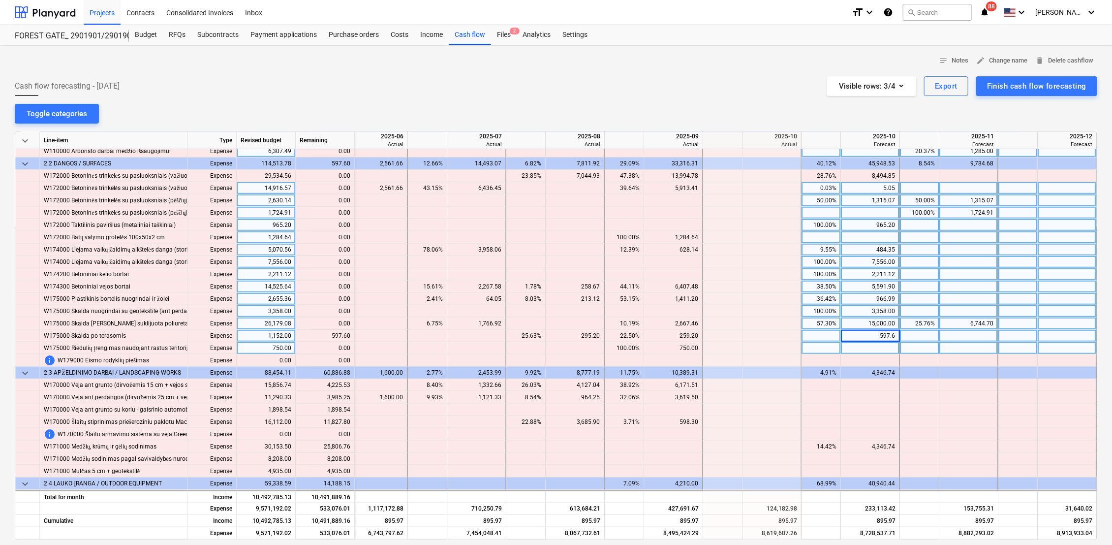
click at [857, 350] on div at bounding box center [870, 348] width 59 height 12
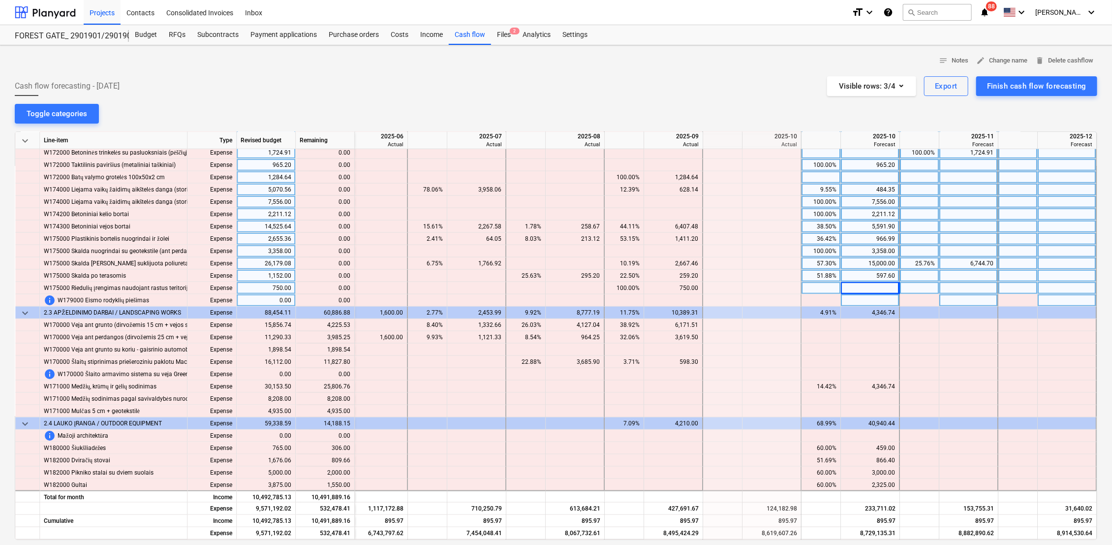
scroll to position [820, 1622]
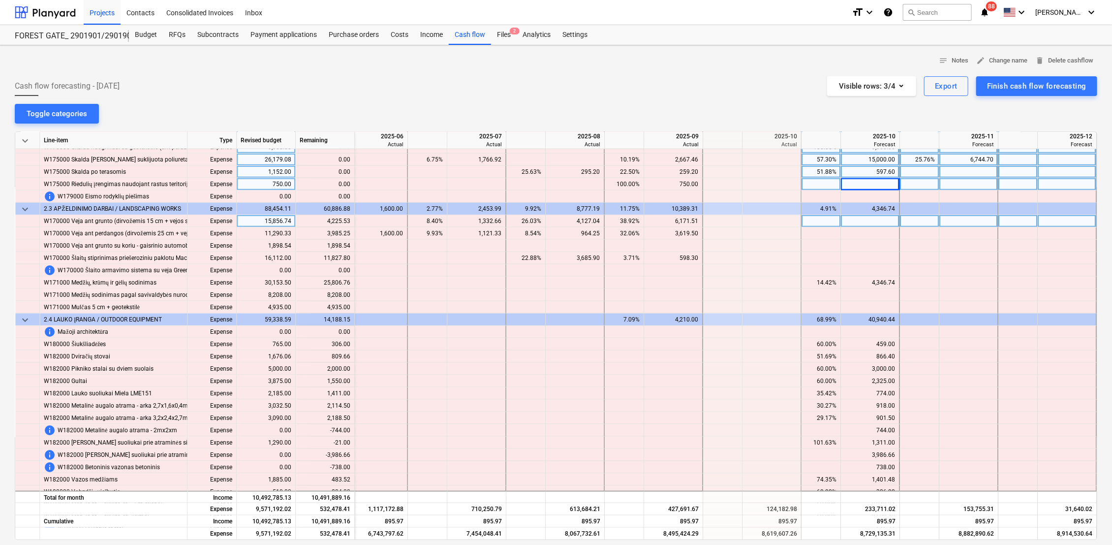
click at [822, 221] on div at bounding box center [821, 221] width 39 height 12
click at [859, 222] on div at bounding box center [870, 221] width 59 height 12
click at [941, 222] on div at bounding box center [969, 221] width 59 height 12
type input "4225.53"
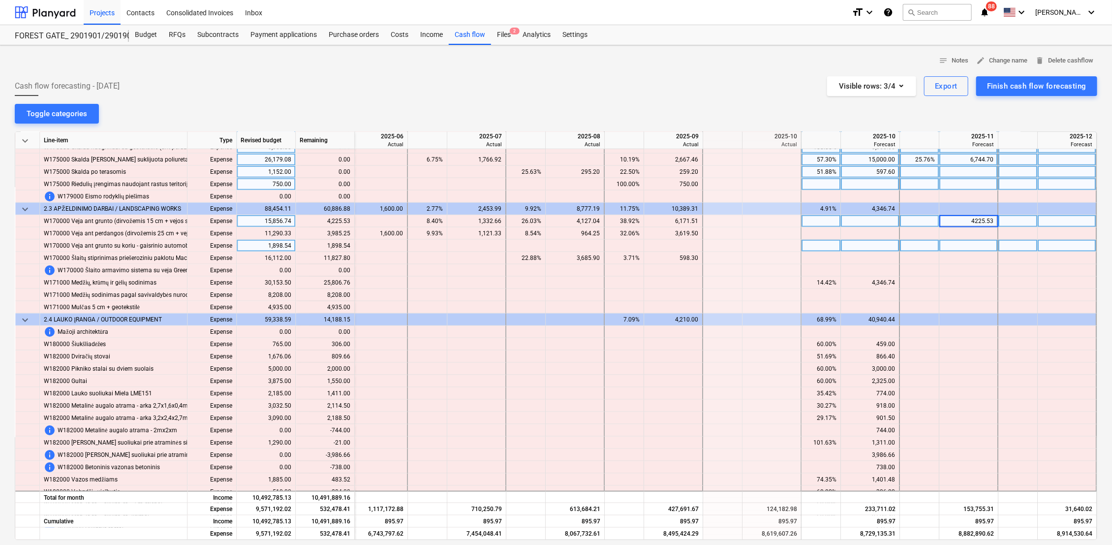
click at [963, 240] on div at bounding box center [969, 246] width 59 height 12
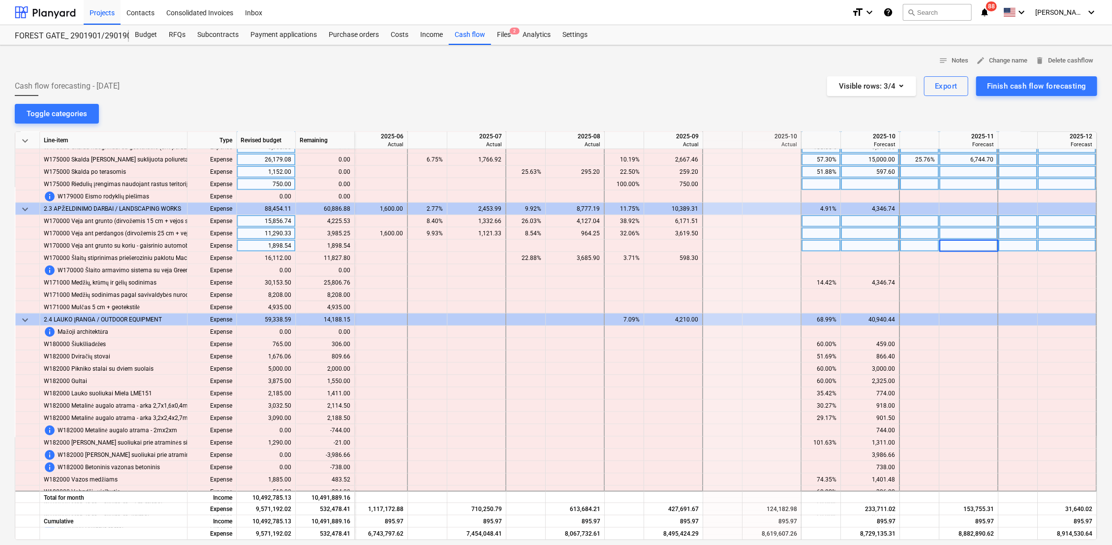
click at [965, 234] on div at bounding box center [969, 233] width 59 height 12
click at [876, 233] on div at bounding box center [870, 233] width 59 height 12
type input "3985.25"
click at [875, 246] on div at bounding box center [870, 246] width 59 height 12
click at [833, 243] on div at bounding box center [821, 246] width 39 height 12
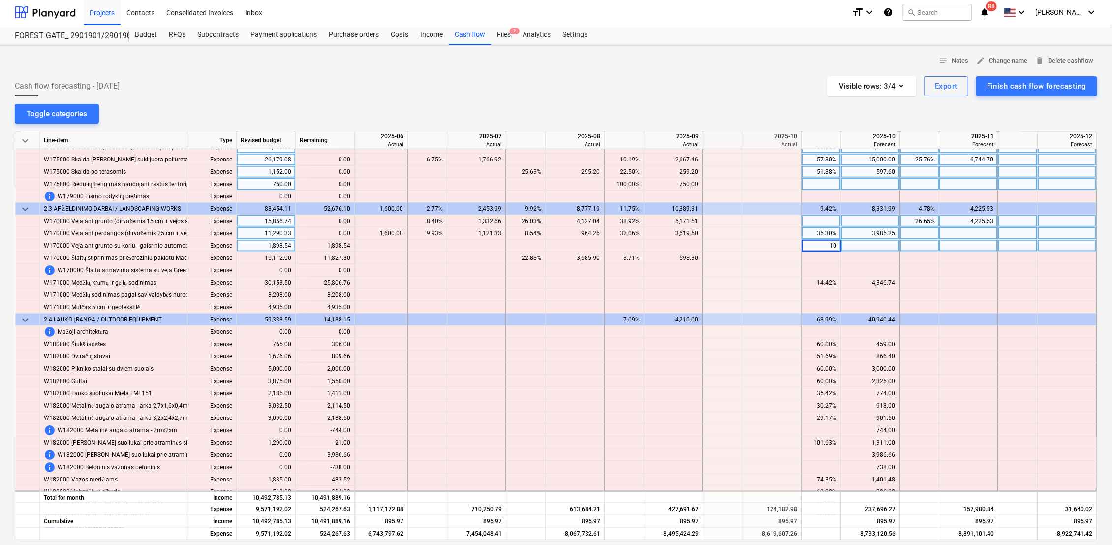
type input "100"
click at [886, 244] on div at bounding box center [870, 246] width 59 height 12
click at [813, 256] on div at bounding box center [821, 258] width 39 height 12
click at [864, 256] on div at bounding box center [870, 258] width 59 height 12
click at [882, 259] on div at bounding box center [870, 258] width 59 height 12
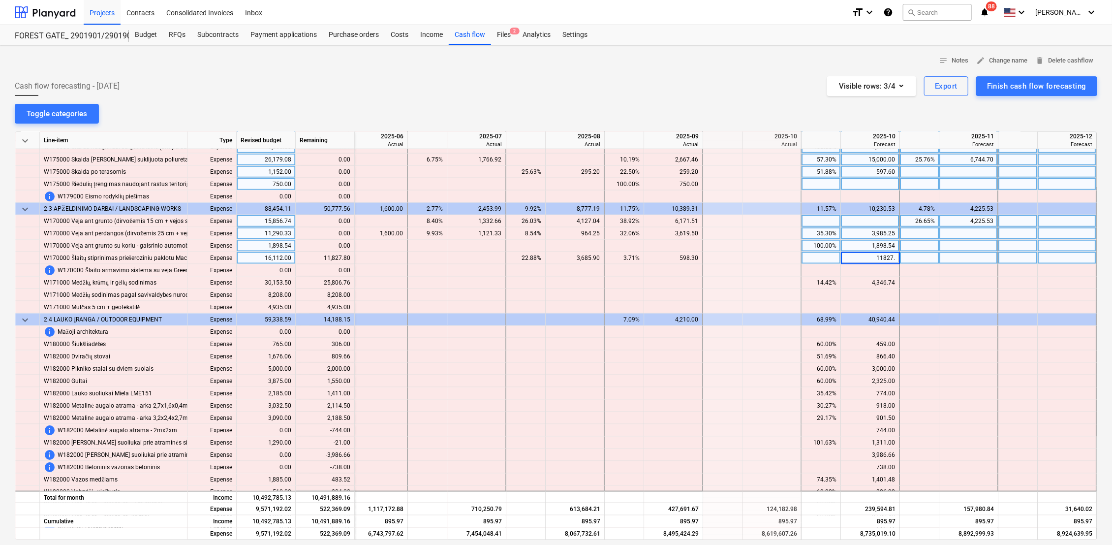
type input "11827.8"
click at [884, 267] on div at bounding box center [870, 270] width 59 height 12
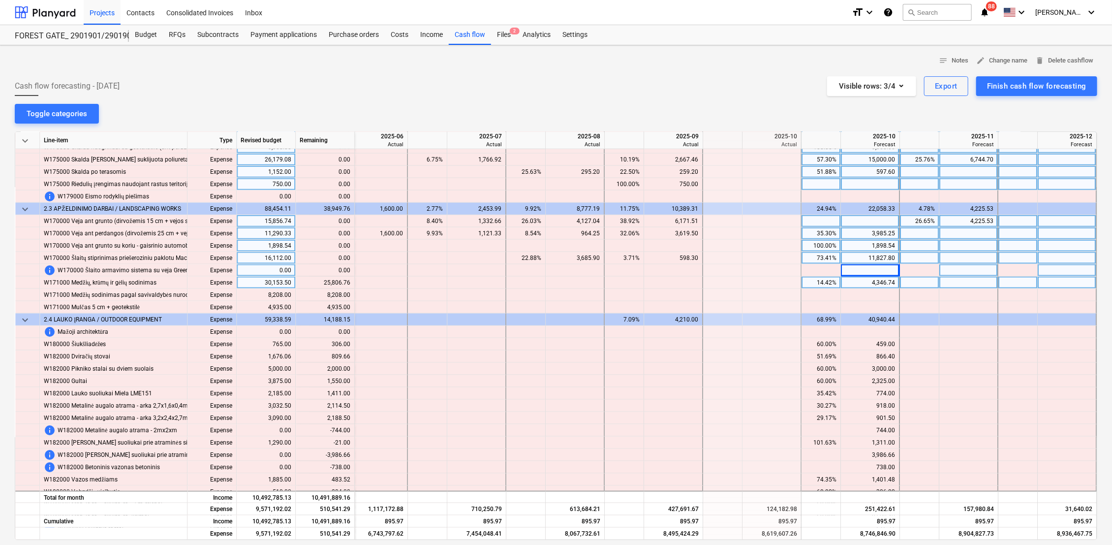
click at [824, 281] on div "14.42%" at bounding box center [821, 283] width 31 height 12
click at [870, 283] on div "4,346.74" at bounding box center [870, 283] width 50 height 12
type input "15000"
click at [961, 283] on div at bounding box center [969, 283] width 59 height 12
type input "15153.5"
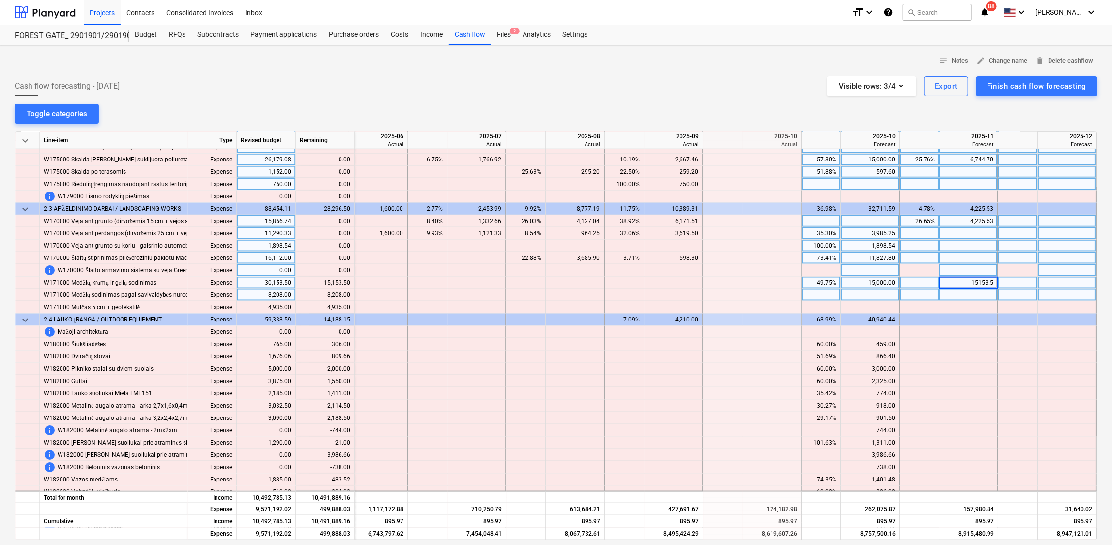
click at [966, 295] on div at bounding box center [969, 295] width 59 height 12
click at [826, 297] on div at bounding box center [821, 295] width 39 height 12
click at [918, 295] on div at bounding box center [919, 295] width 39 height 12
type input "100"
click at [914, 306] on div at bounding box center [919, 307] width 39 height 12
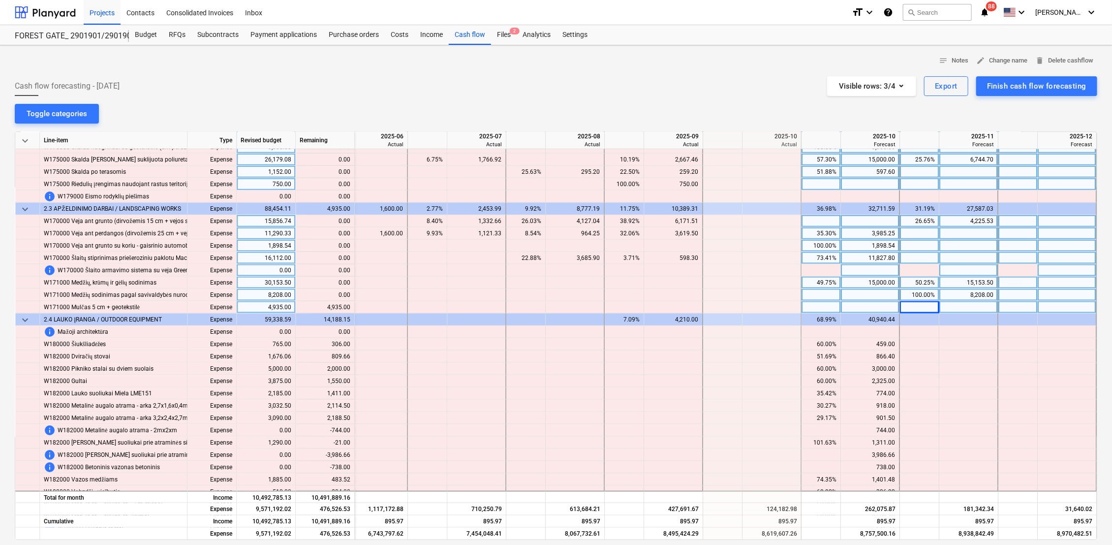
click at [817, 304] on div at bounding box center [821, 307] width 39 height 12
type input "50"
click at [919, 309] on div at bounding box center [919, 307] width 39 height 12
type input "50"
click at [957, 304] on div at bounding box center [969, 307] width 59 height 12
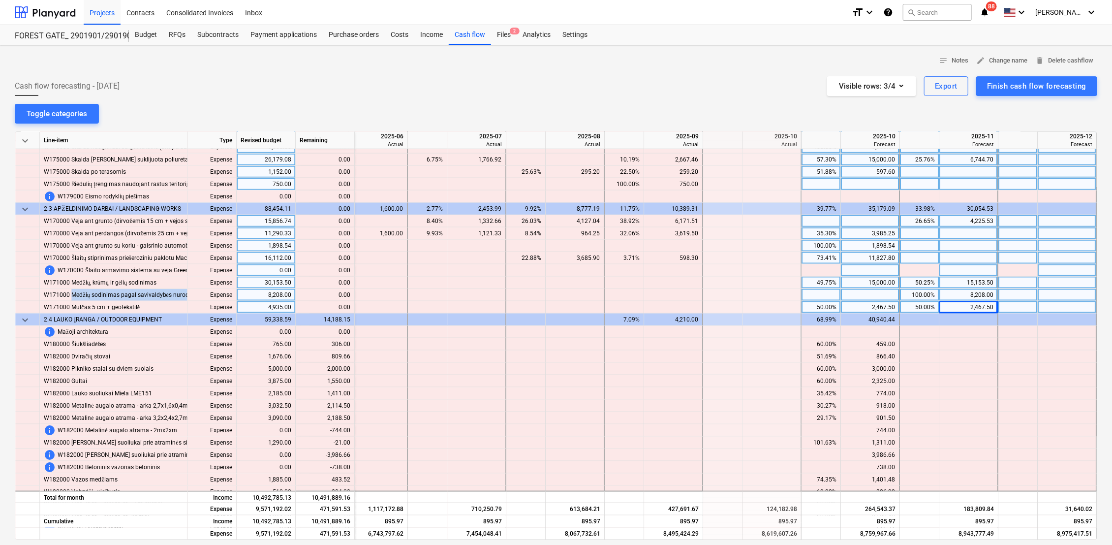
drag, startPoint x: 70, startPoint y: 294, endPoint x: 193, endPoint y: 295, distance: 123.1
click at [0, 0] on div "W171000 Medžių sodinimas pagal savivaldybės nurodymą Expense 8,208.00 content_c…" at bounding box center [0, 0] width 0 height 0
drag, startPoint x: 193, startPoint y: 295, endPoint x: 165, endPoint y: 295, distance: 28.6
copy span "Medžių sodinimas pagal savivaldybės nurodymą"
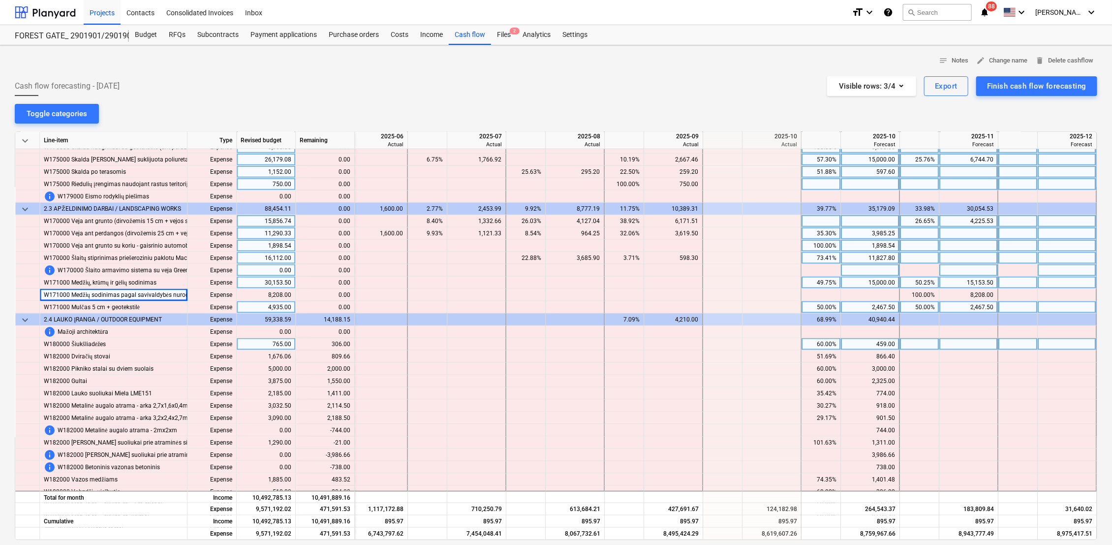
click at [830, 345] on div "60.00%" at bounding box center [821, 344] width 31 height 12
click at [946, 344] on div at bounding box center [969, 344] width 59 height 12
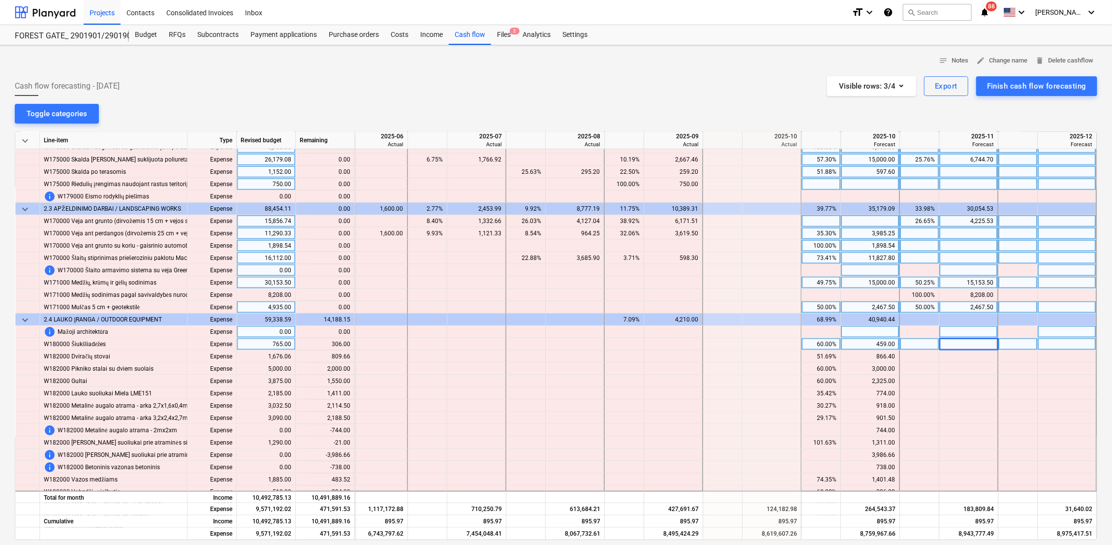
click at [958, 331] on div at bounding box center [969, 332] width 59 height 12
click at [929, 356] on div at bounding box center [919, 356] width 39 height 12
click at [821, 342] on div "60.00%" at bounding box center [821, 344] width 31 height 12
type input "100"
click at [970, 345] on div at bounding box center [969, 344] width 59 height 12
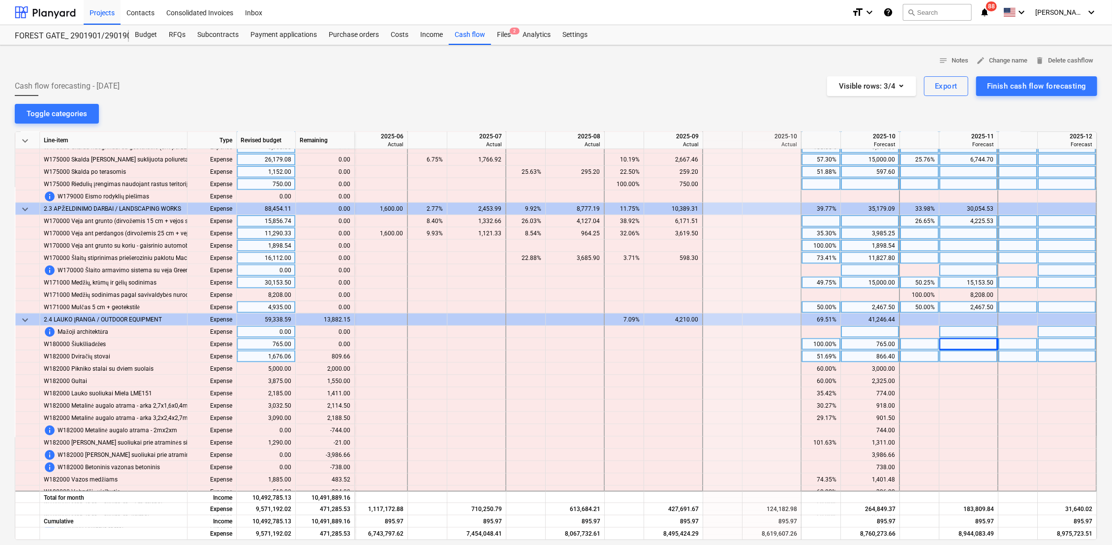
click at [831, 355] on div "51.69%" at bounding box center [821, 356] width 31 height 12
type input "100"
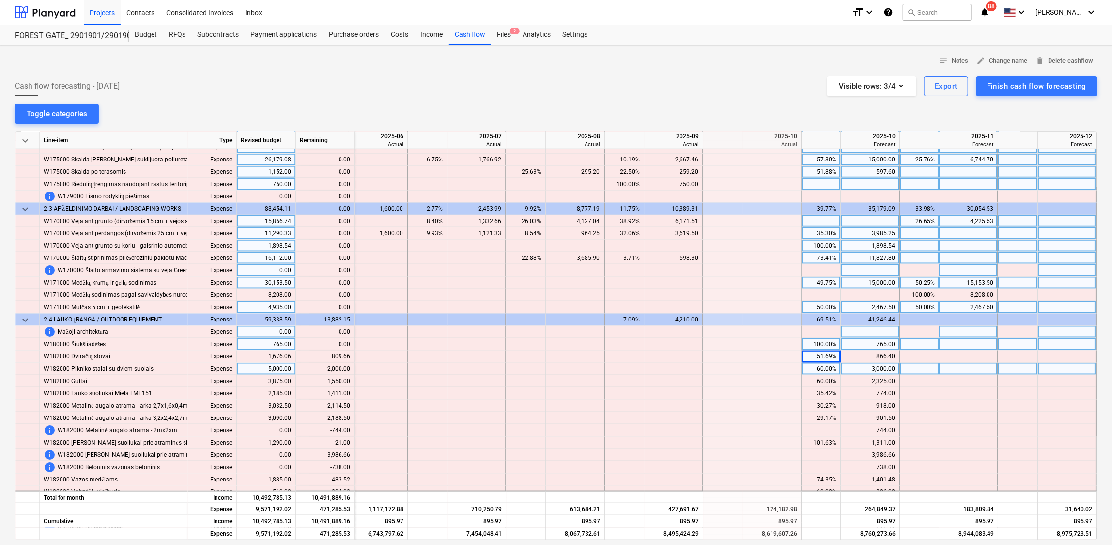
click at [827, 369] on div "60.00%" at bounding box center [821, 369] width 31 height 12
type input "100"
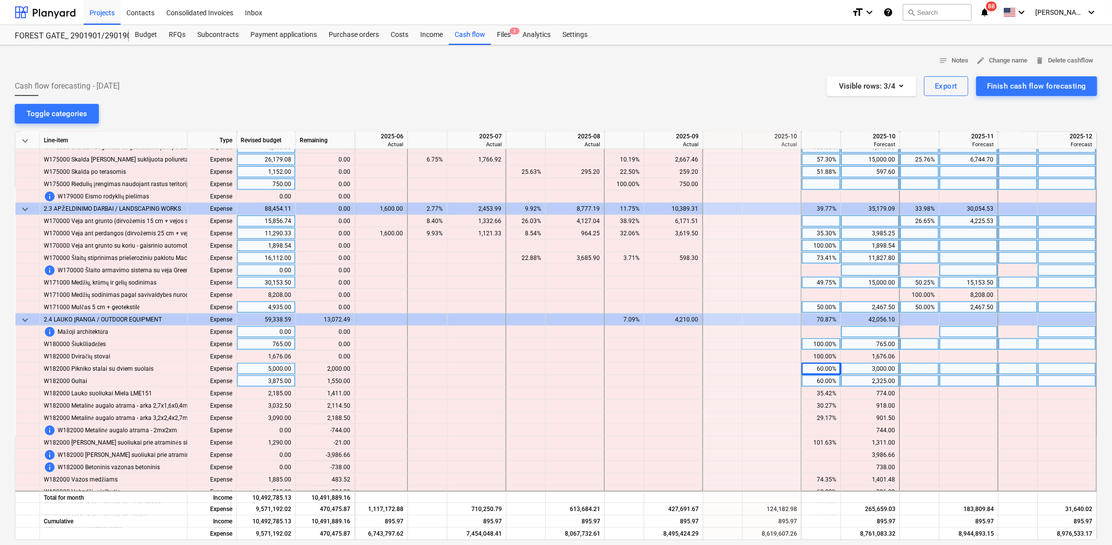
click at [819, 383] on div "60.00%" at bounding box center [821, 381] width 31 height 12
click at [823, 382] on div "60.00%" at bounding box center [821, 381] width 31 height 12
type input "100"
click at [928, 380] on div at bounding box center [919, 381] width 39 height 12
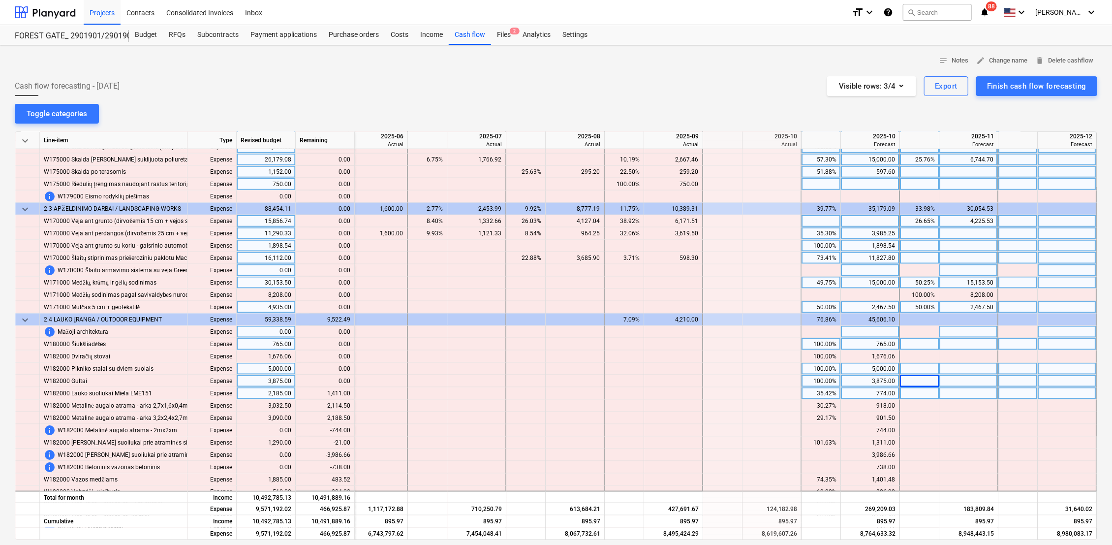
click at [824, 396] on div "35.42%" at bounding box center [821, 393] width 31 height 12
type input "100"
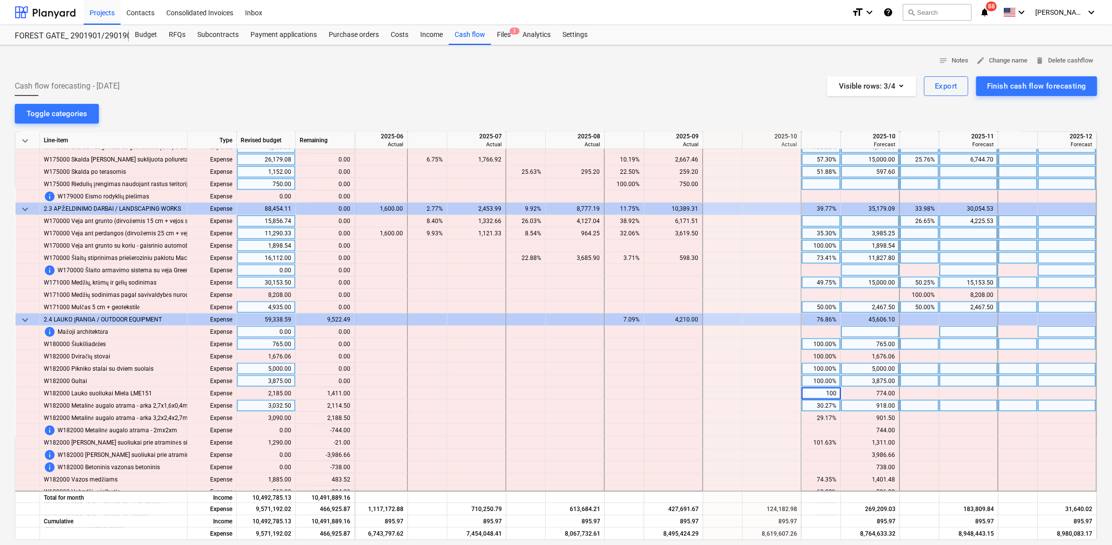
click at [823, 402] on div "30.27%" at bounding box center [821, 406] width 31 height 12
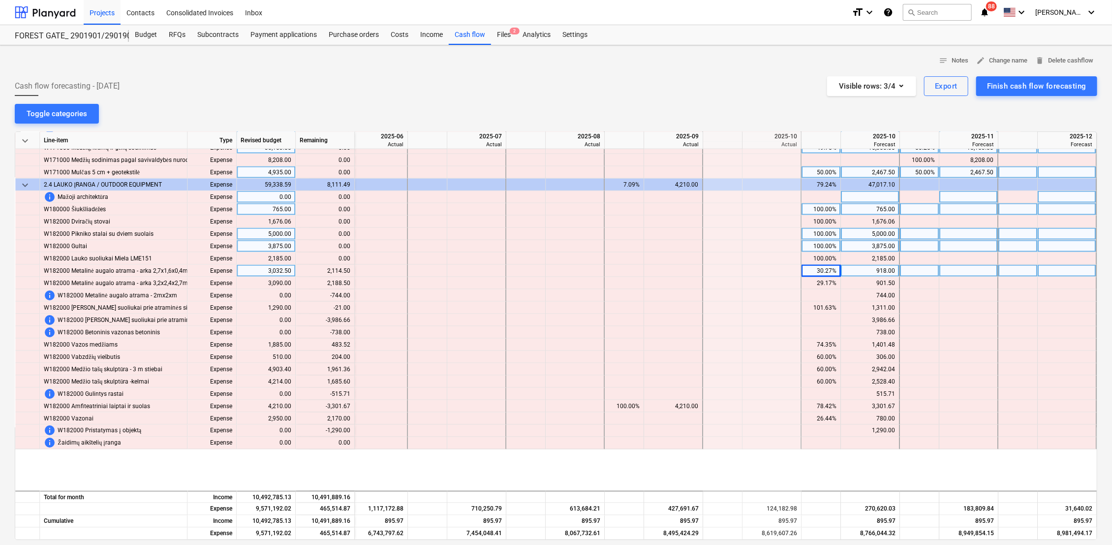
scroll to position [984, 1622]
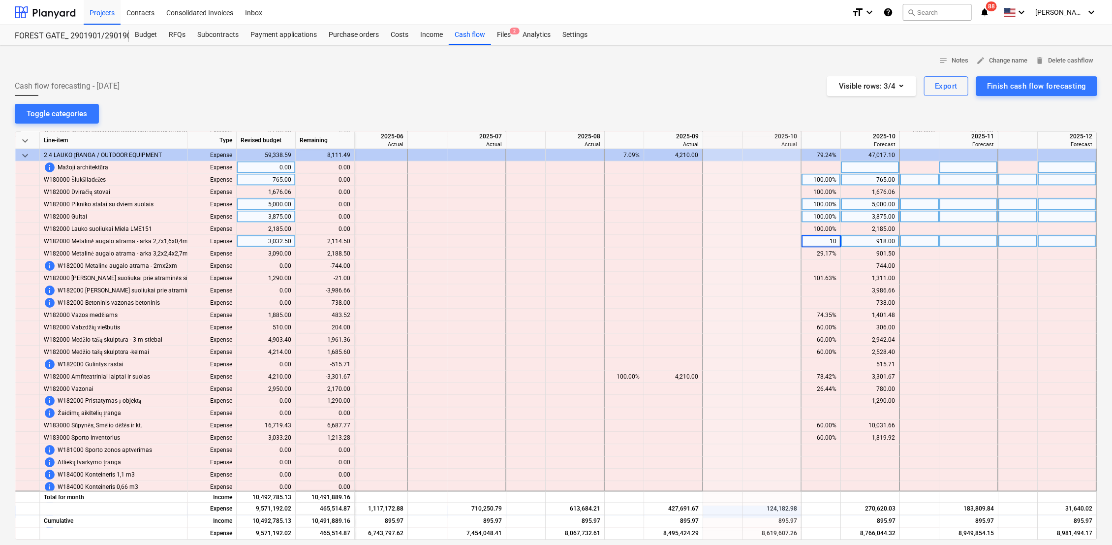
type input "100"
click at [815, 253] on div "29.17%" at bounding box center [821, 254] width 31 height 12
type input "100"
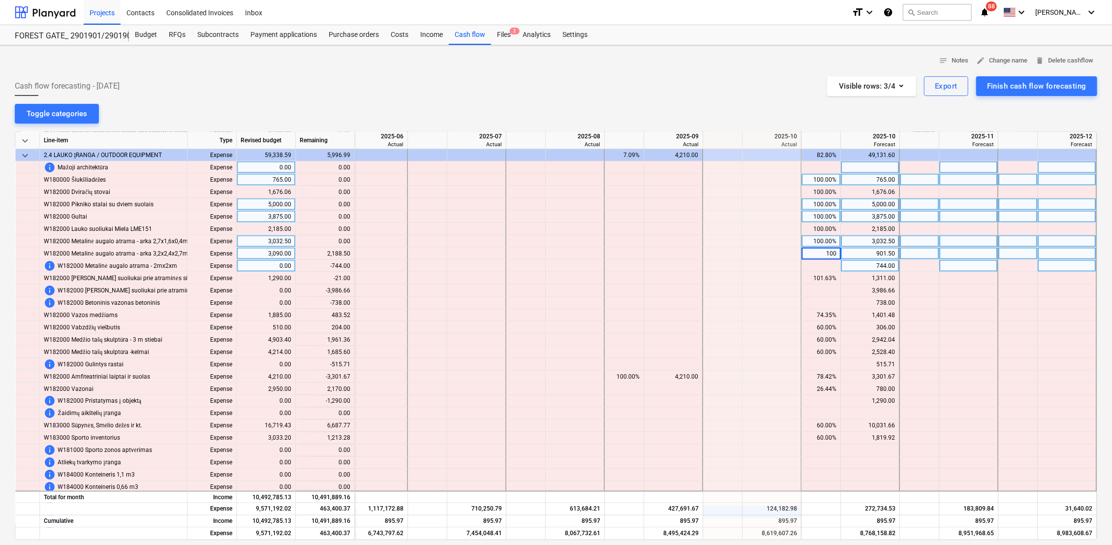
click at [815, 264] on div at bounding box center [821, 266] width 39 height 12
click at [881, 264] on div "744.00" at bounding box center [870, 266] width 50 height 12
click at [820, 266] on div at bounding box center [821, 266] width 39 height 12
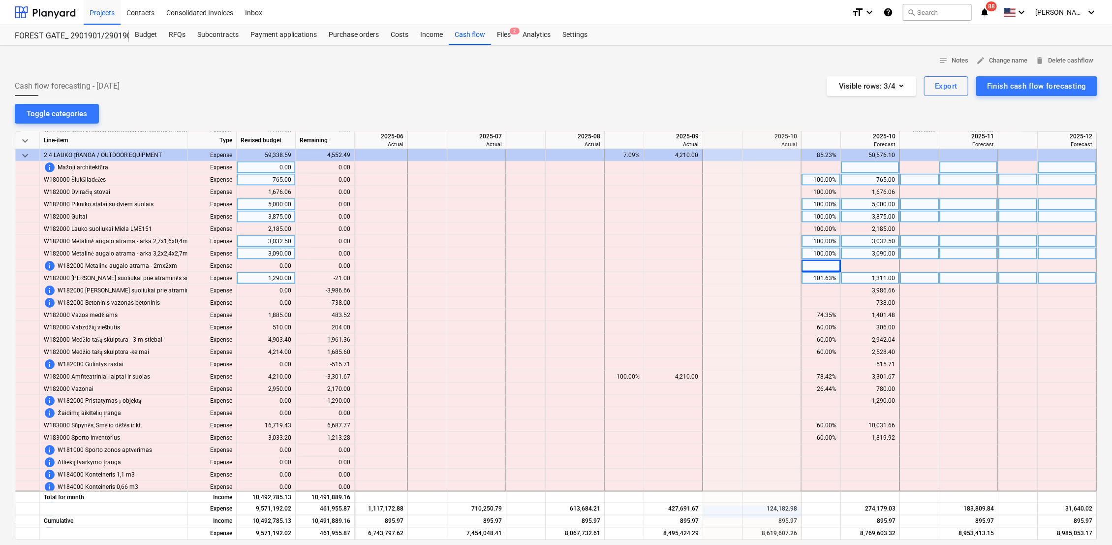
click at [871, 280] on div "1,311.00" at bounding box center [870, 278] width 50 height 12
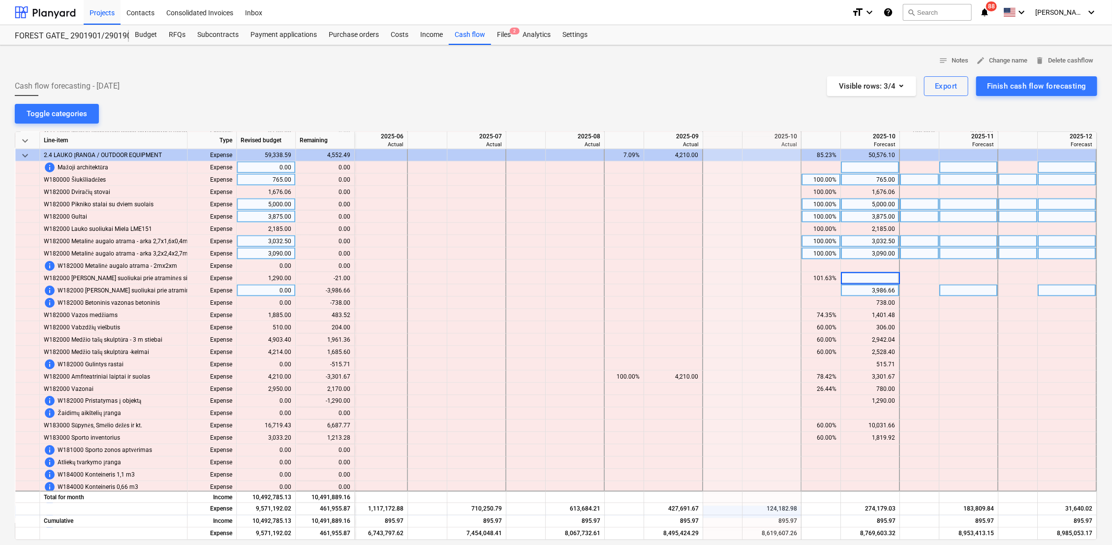
click at [821, 291] on div at bounding box center [821, 291] width 39 height 12
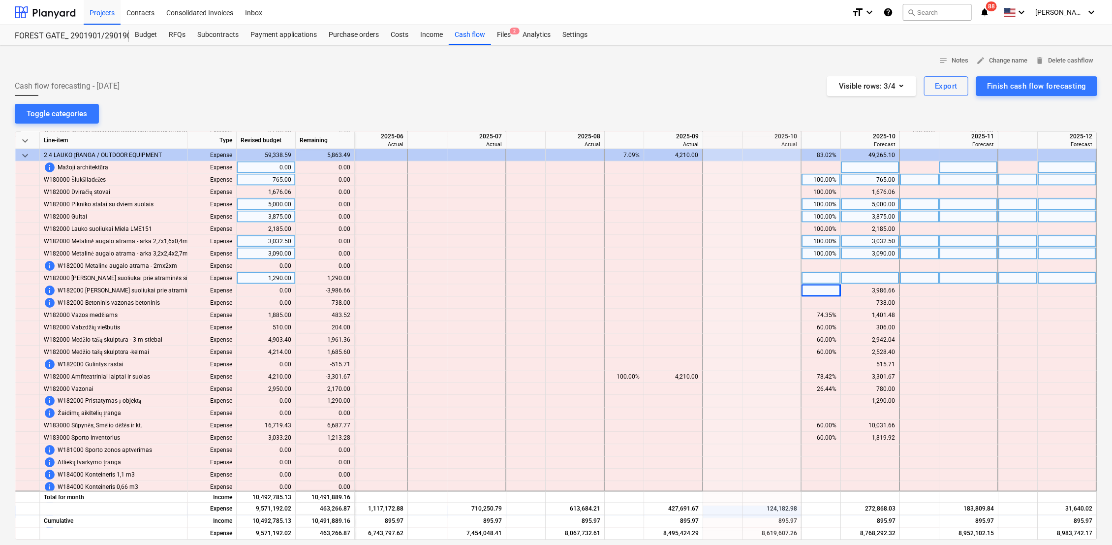
click at [822, 277] on div at bounding box center [821, 278] width 39 height 12
type input "100"
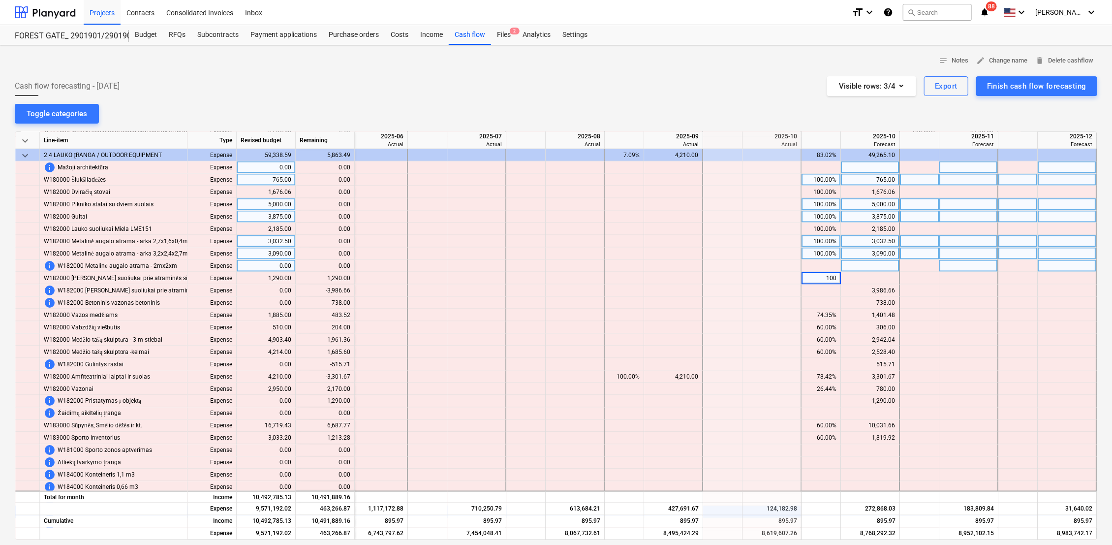
click at [819, 270] on div at bounding box center [821, 266] width 39 height 12
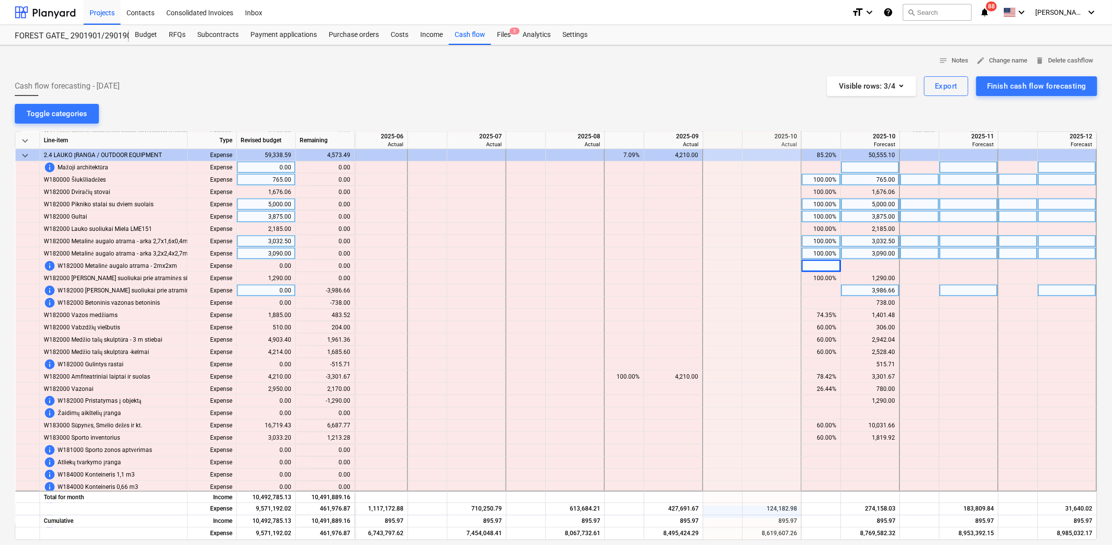
click at [819, 288] on div at bounding box center [821, 291] width 39 height 12
click at [872, 291] on div "3,986.66" at bounding box center [870, 291] width 50 height 12
click at [825, 304] on div at bounding box center [821, 303] width 39 height 12
click at [874, 304] on div "738.00" at bounding box center [870, 303] width 50 height 12
click at [820, 304] on div at bounding box center [821, 303] width 39 height 12
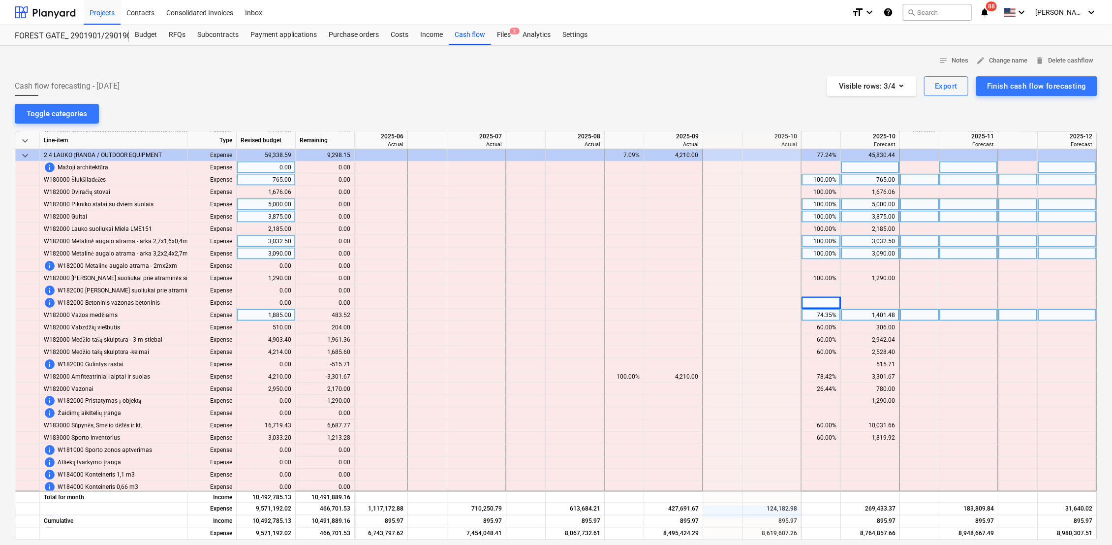
click at [822, 315] on div "74.35%" at bounding box center [821, 315] width 31 height 12
click at [823, 304] on div at bounding box center [821, 303] width 39 height 12
click at [820, 316] on div at bounding box center [821, 315] width 39 height 12
type input "100"
click at [819, 300] on div at bounding box center [821, 303] width 39 height 12
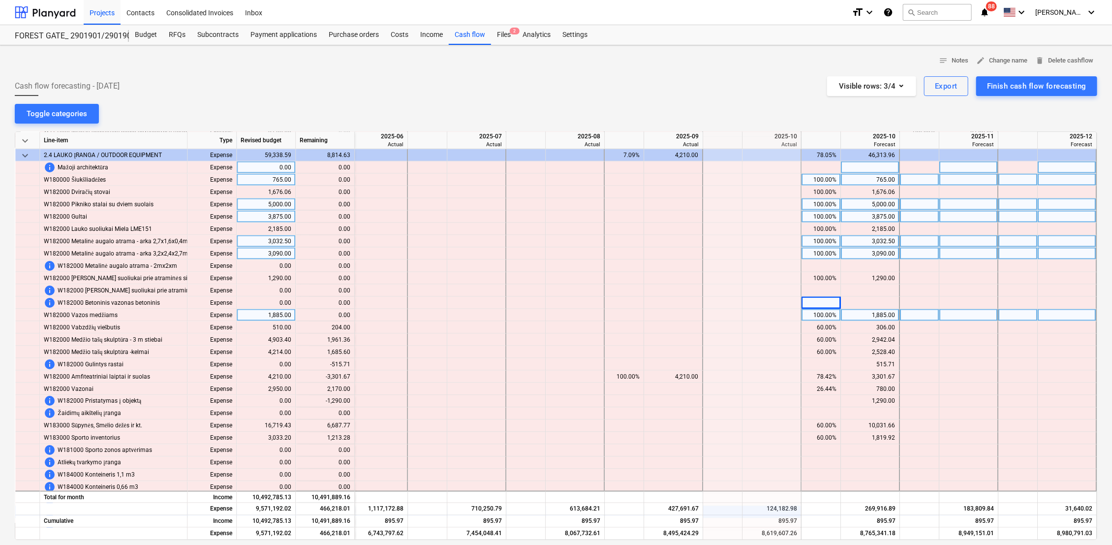
click at [824, 319] on div "100.00%" at bounding box center [821, 315] width 31 height 12
click at [823, 323] on div "60.00%" at bounding box center [821, 327] width 31 height 12
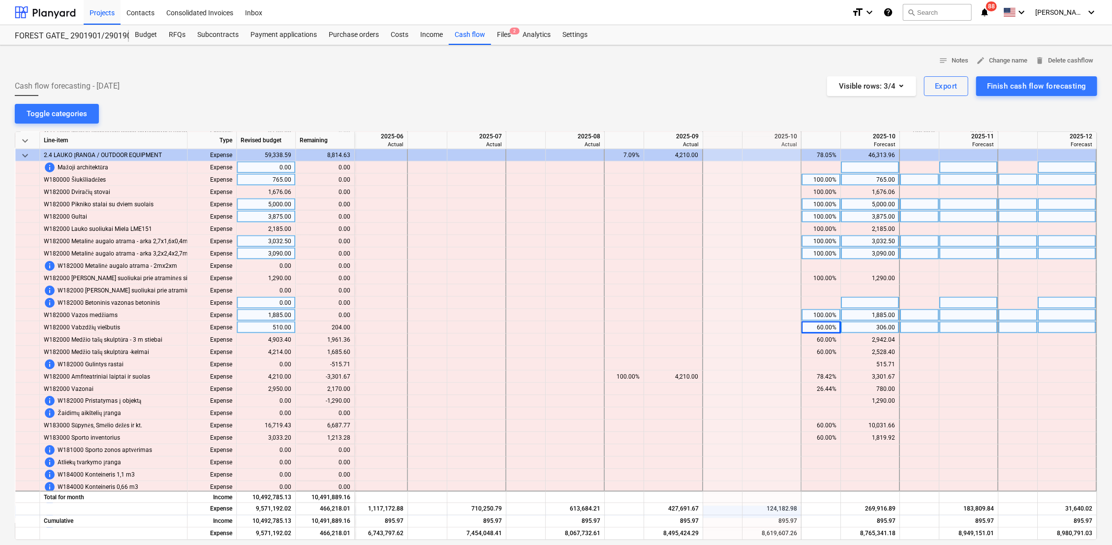
click at [822, 302] on div at bounding box center [821, 303] width 39 height 12
click at [820, 327] on div at bounding box center [821, 327] width 39 height 12
type input "100"
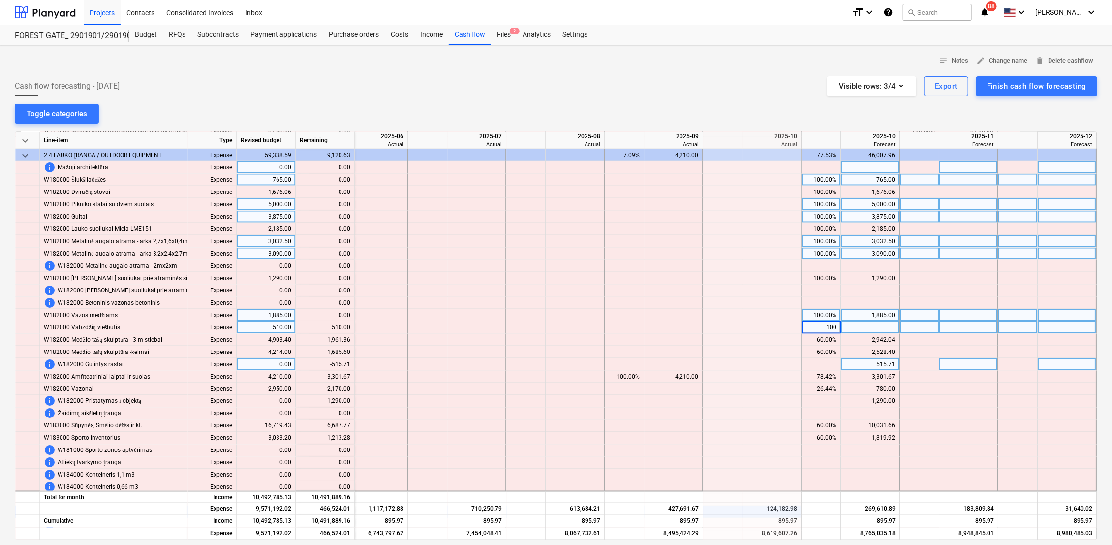
click at [813, 363] on div at bounding box center [821, 364] width 39 height 12
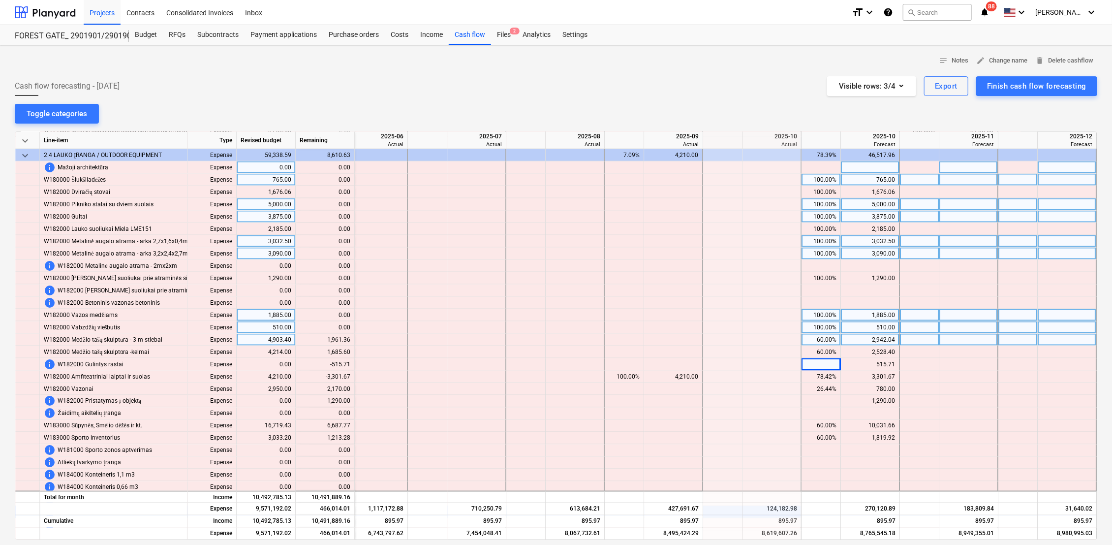
click at [820, 341] on div "60.00%" at bounding box center [821, 340] width 31 height 12
type input "100"
click at [822, 350] on div "60.00%" at bounding box center [821, 352] width 31 height 12
click at [827, 353] on div "60.00%" at bounding box center [821, 352] width 31 height 12
type input "100"
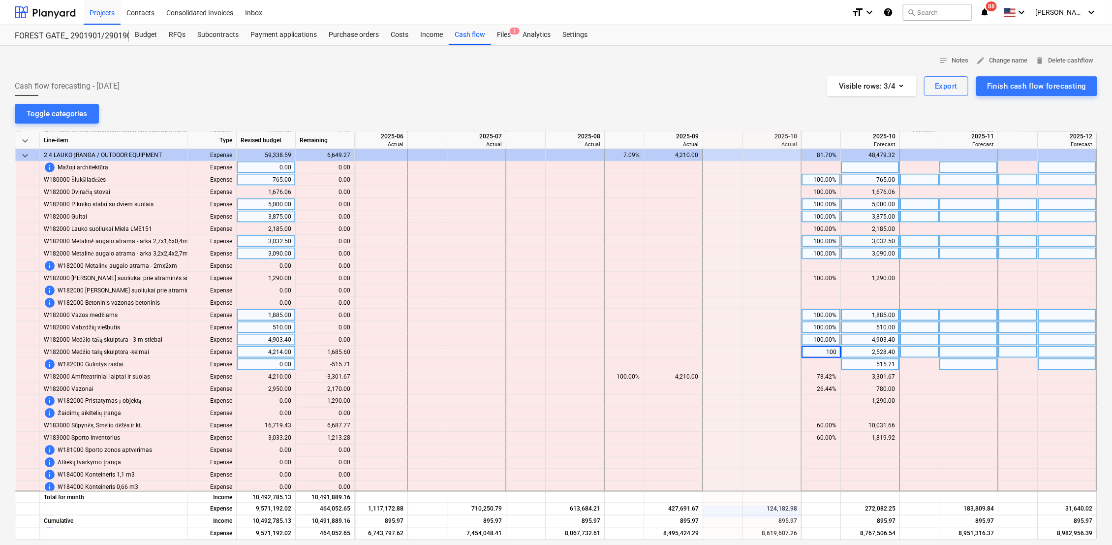
click at [825, 366] on div at bounding box center [821, 364] width 39 height 12
click at [871, 367] on div "515.71" at bounding box center [870, 364] width 50 height 12
click at [820, 364] on div at bounding box center [821, 364] width 39 height 12
click at [875, 378] on div "3,301.67" at bounding box center [870, 377] width 50 height 12
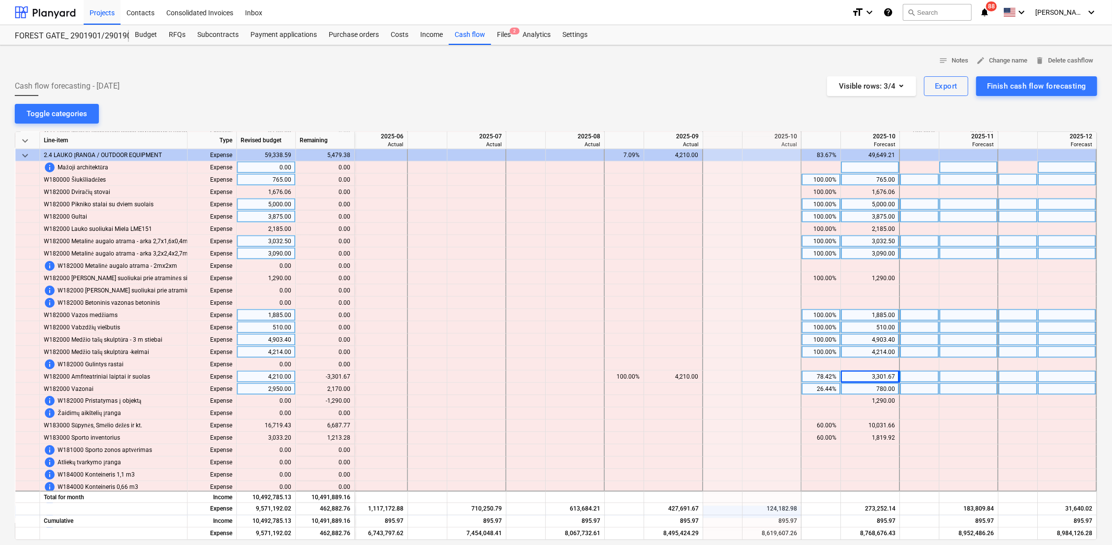
click at [824, 389] on div "26.44%" at bounding box center [821, 389] width 31 height 12
type input "100"
click at [825, 402] on div at bounding box center [821, 401] width 39 height 12
click at [888, 405] on div "1,290.00" at bounding box center [870, 401] width 50 height 12
click at [921, 401] on div at bounding box center [919, 401] width 39 height 12
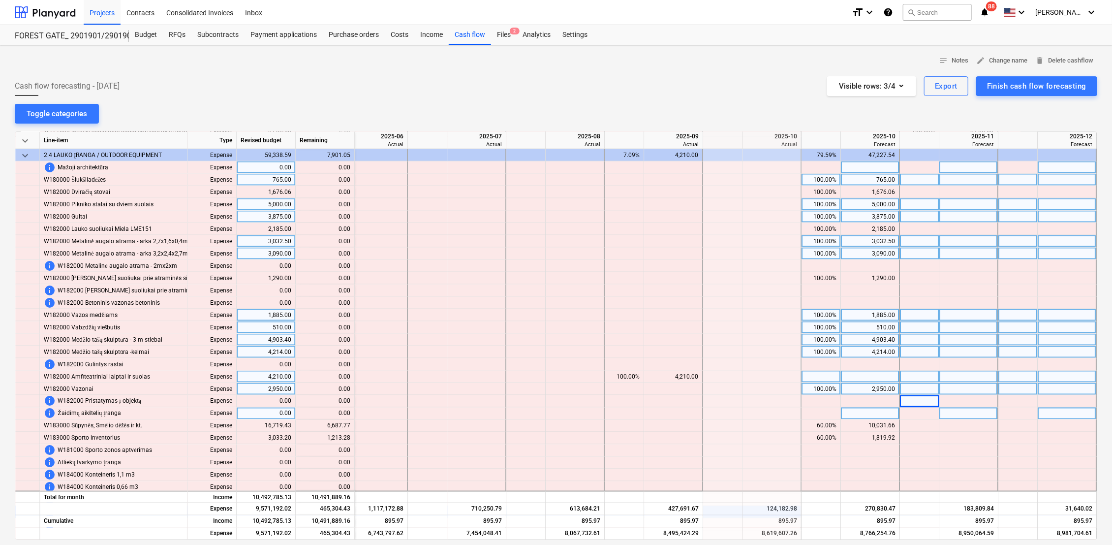
click at [827, 413] on div at bounding box center [821, 414] width 39 height 12
click at [825, 428] on div "60.00%" at bounding box center [821, 426] width 31 height 12
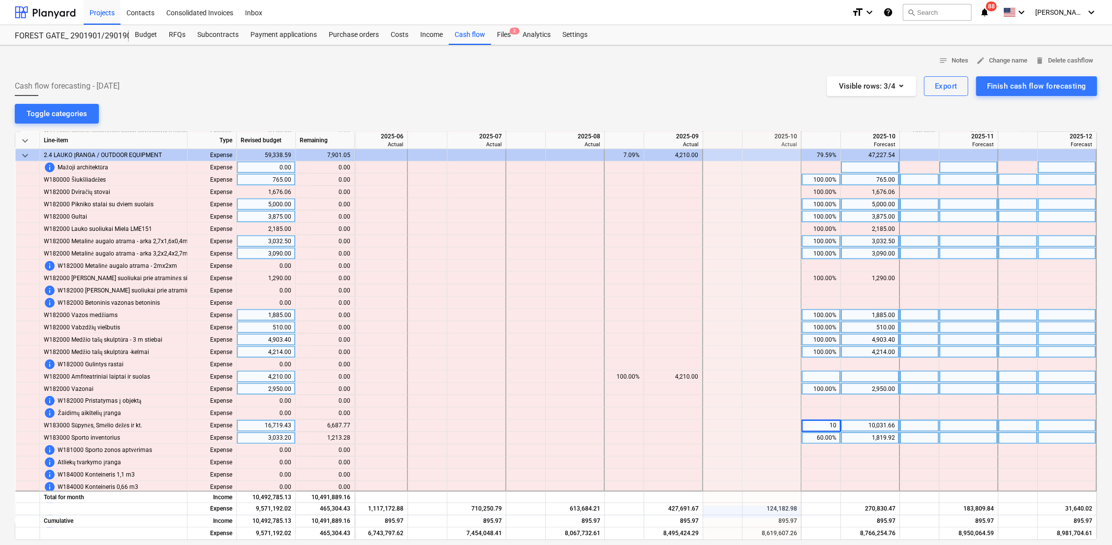
type input "100"
click at [825, 455] on div at bounding box center [821, 450] width 39 height 12
click at [827, 434] on div "60.00%" at bounding box center [821, 438] width 31 height 12
type input "100"
click at [827, 448] on div at bounding box center [821, 450] width 39 height 12
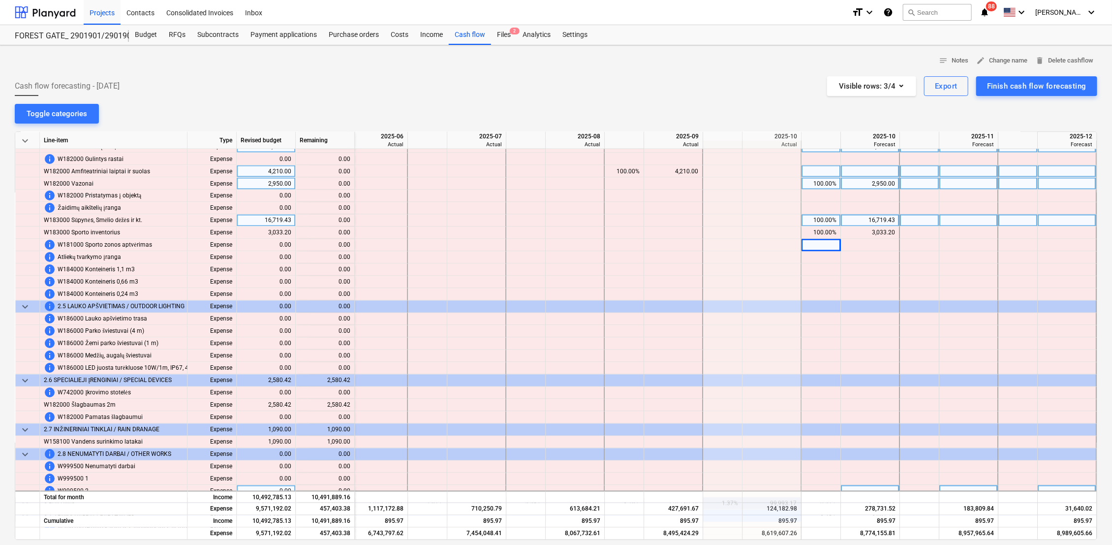
scroll to position [1258, 1622]
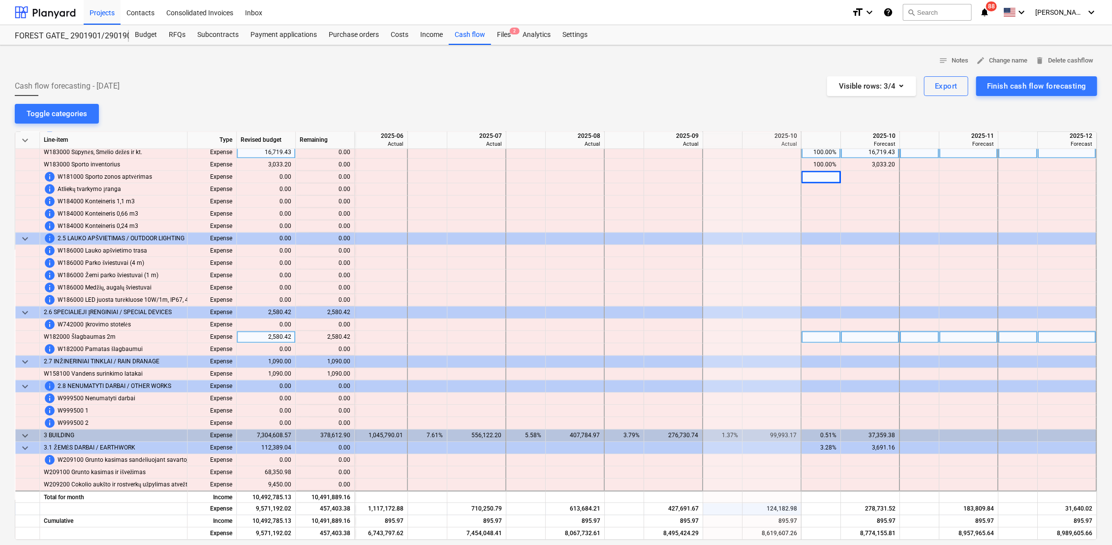
click at [911, 337] on div at bounding box center [919, 337] width 39 height 12
type input "100"
click at [906, 348] on div at bounding box center [919, 350] width 39 height 12
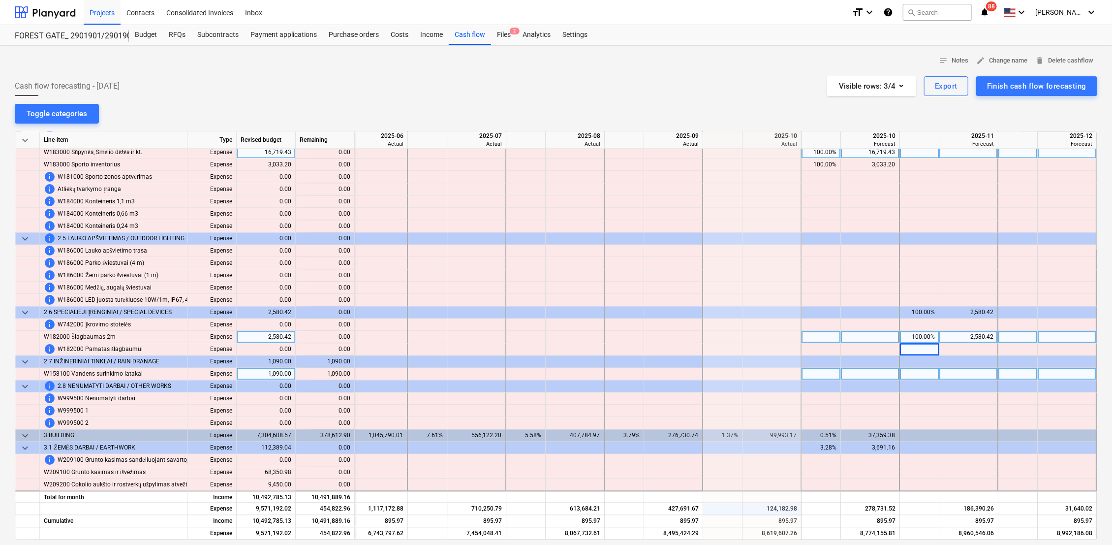
click at [912, 373] on div at bounding box center [919, 374] width 39 height 12
type input "100"
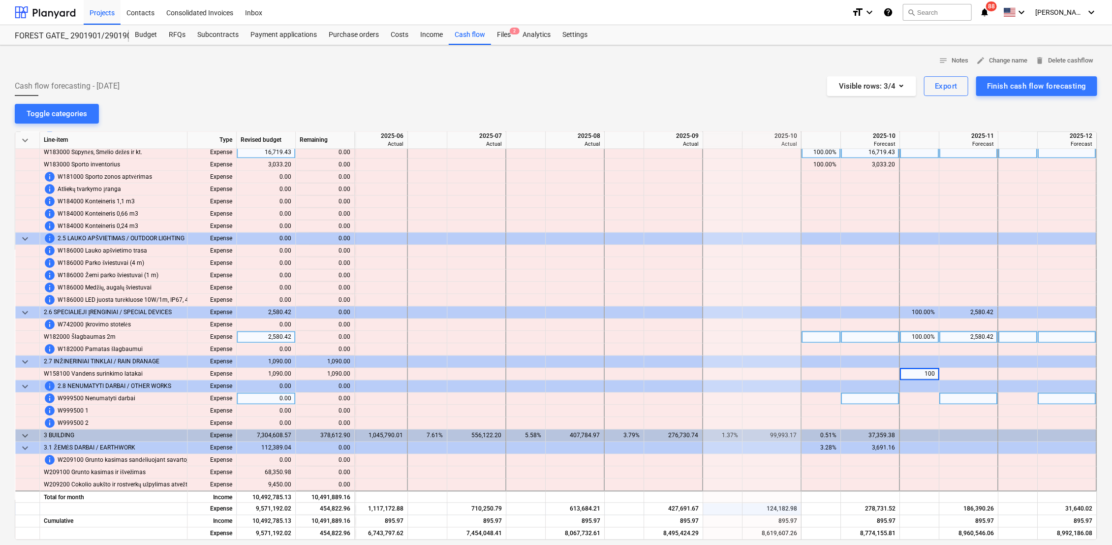
click at [912, 396] on div at bounding box center [919, 399] width 39 height 12
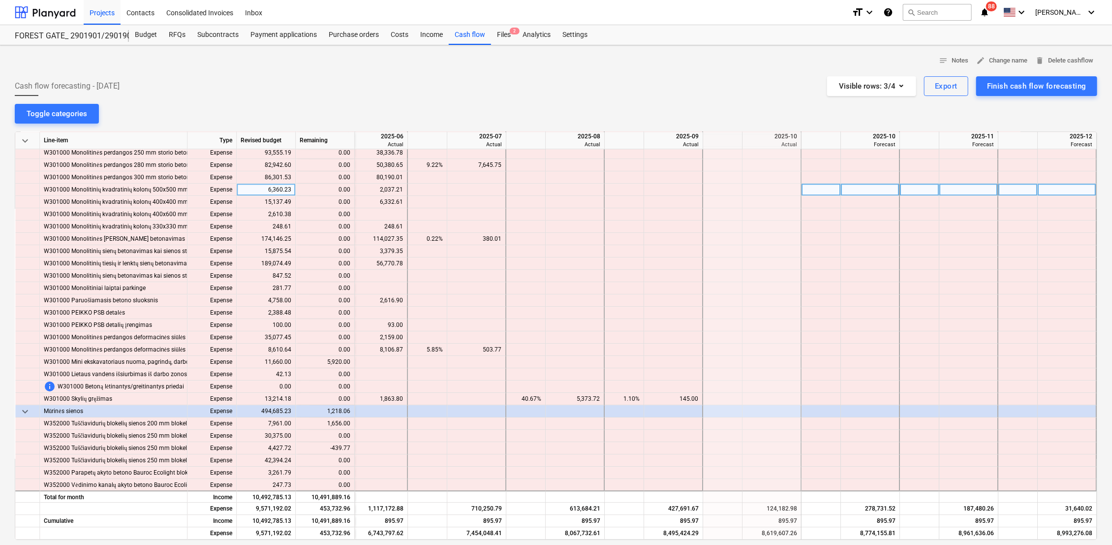
scroll to position [1805, 1622]
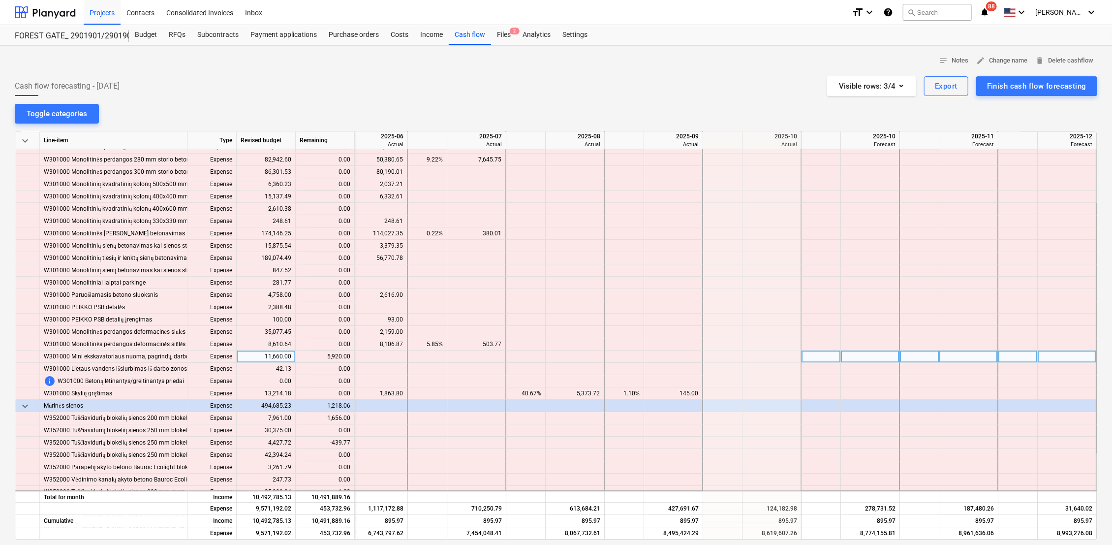
click at [963, 354] on div at bounding box center [969, 356] width 59 height 12
click at [915, 357] on div at bounding box center [919, 356] width 39 height 12
type input "100"
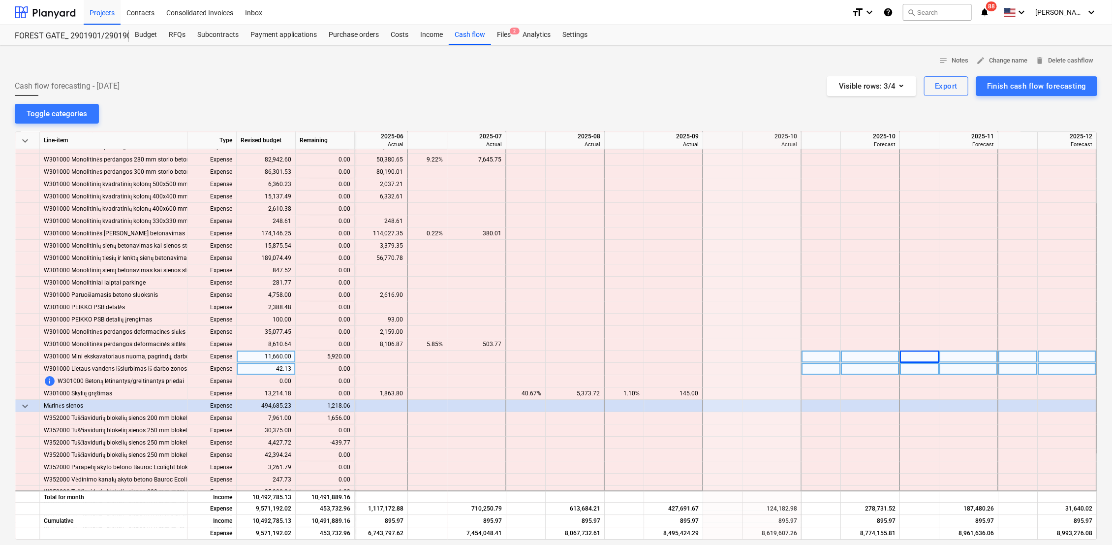
click at [914, 368] on div at bounding box center [919, 369] width 39 height 12
click at [922, 358] on div "100.00%" at bounding box center [919, 356] width 31 height 12
click at [919, 370] on div at bounding box center [919, 369] width 39 height 12
click at [960, 357] on div at bounding box center [969, 356] width 59 height 12
type input "5920"
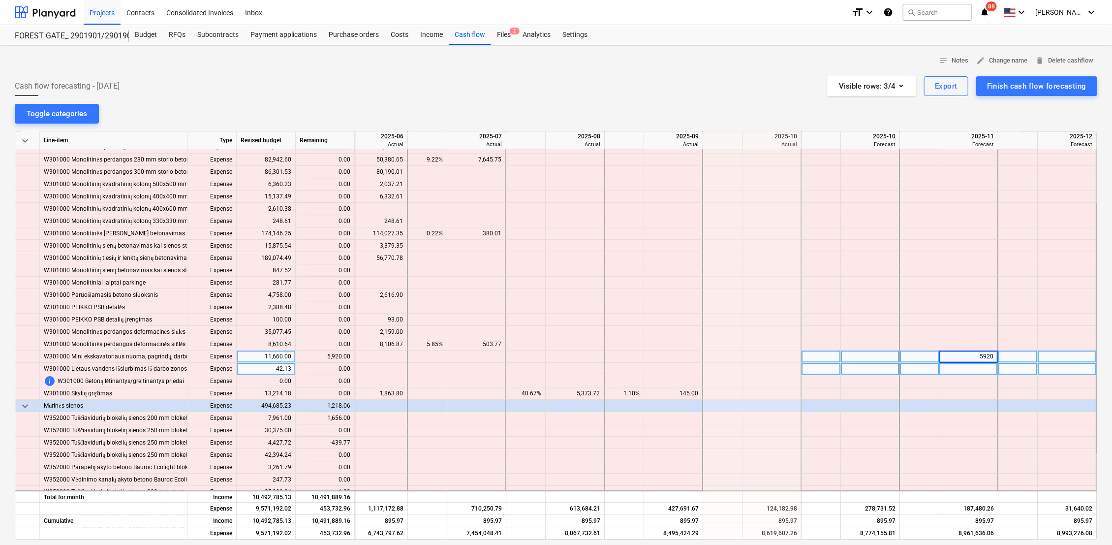
click at [950, 369] on div at bounding box center [969, 369] width 59 height 12
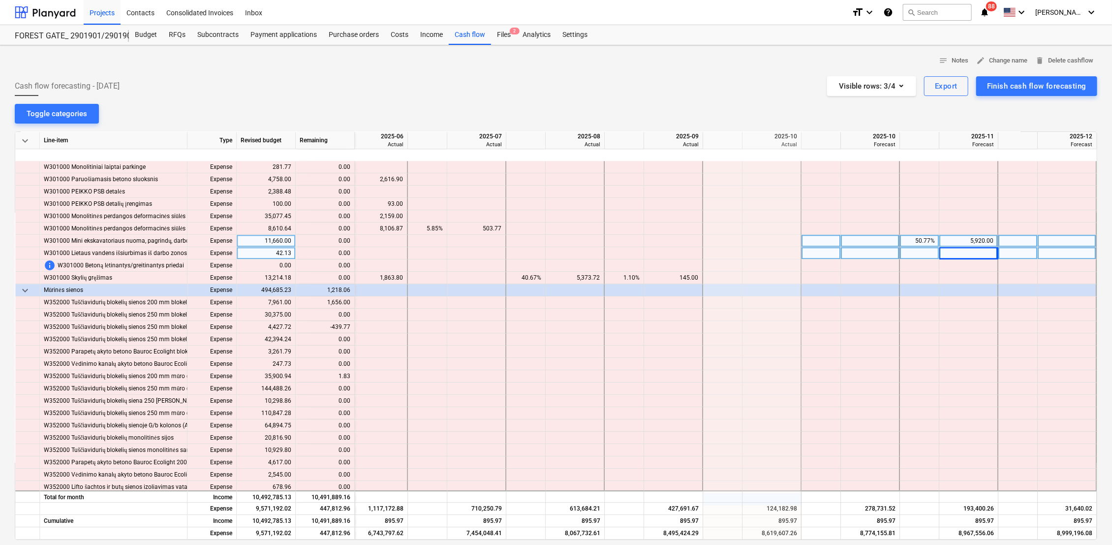
scroll to position [1914, 1622]
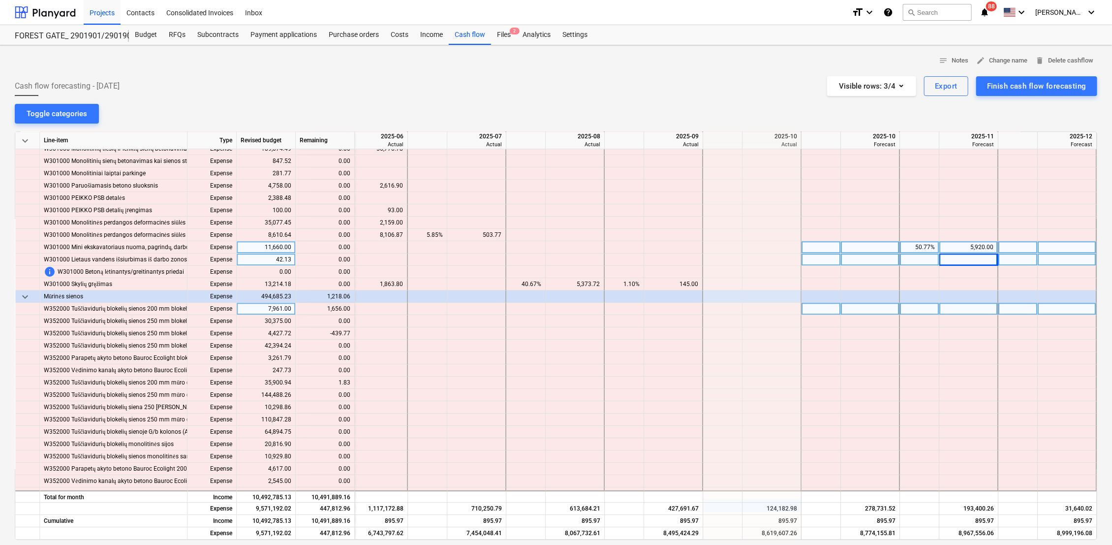
click at [965, 308] on div at bounding box center [969, 309] width 59 height 12
type input "1656"
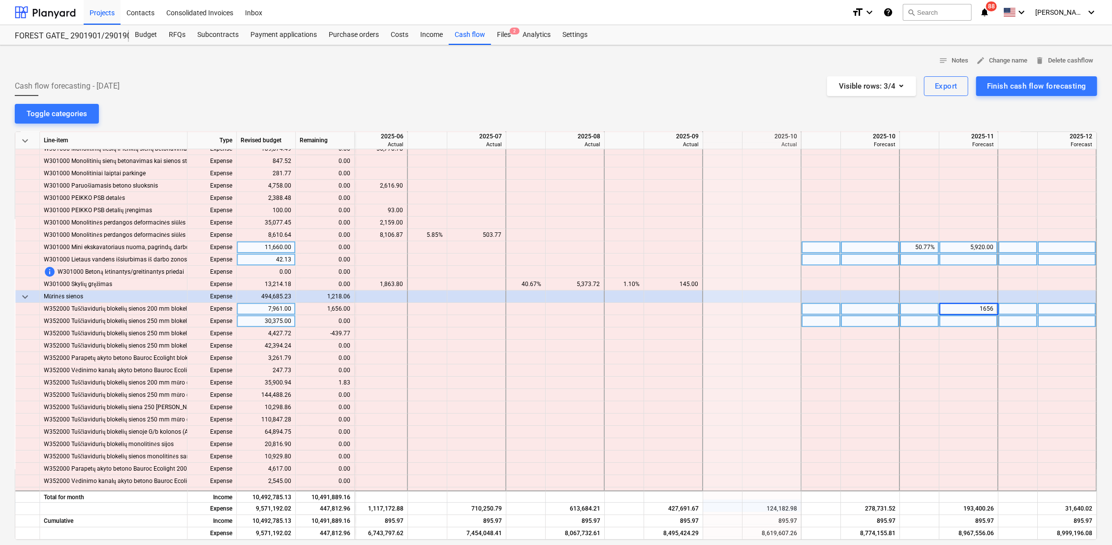
click at [978, 324] on div at bounding box center [969, 321] width 59 height 12
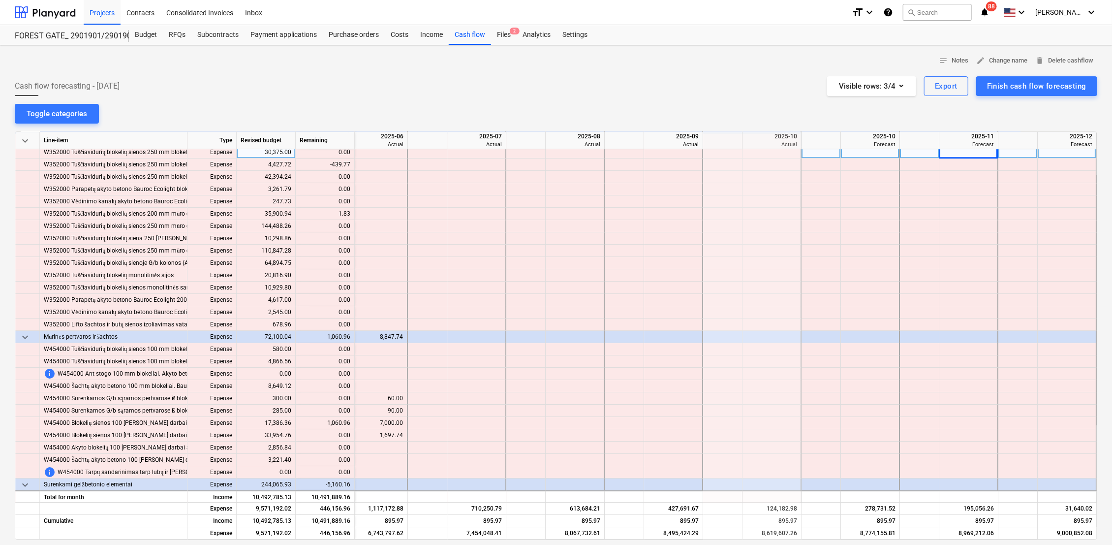
scroll to position [2133, 1622]
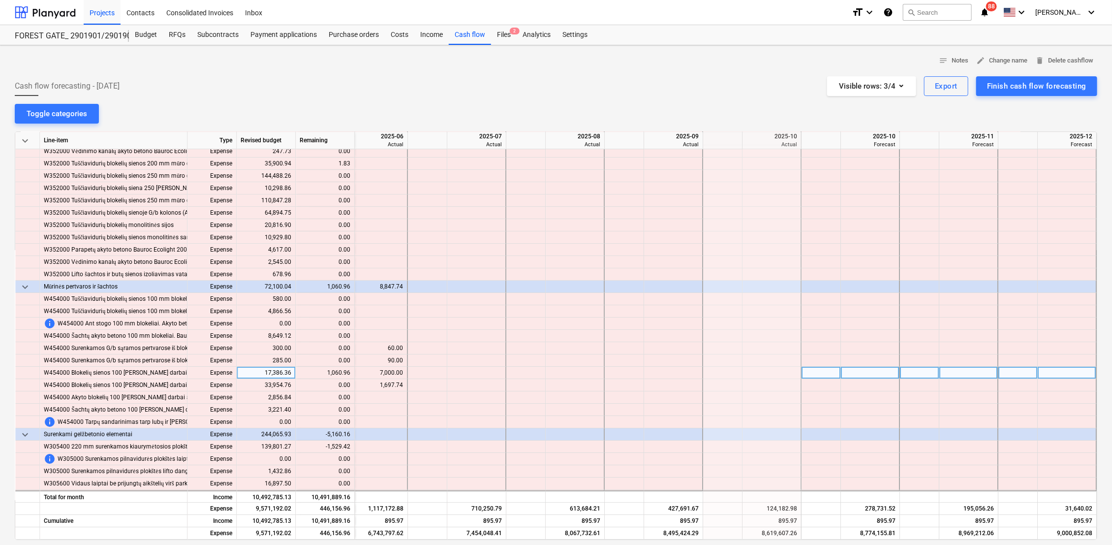
click at [952, 375] on div at bounding box center [969, 373] width 59 height 12
type input "1096"
click at [957, 382] on div at bounding box center [969, 385] width 59 height 12
click at [985, 373] on div "1,096.00" at bounding box center [969, 373] width 50 height 12
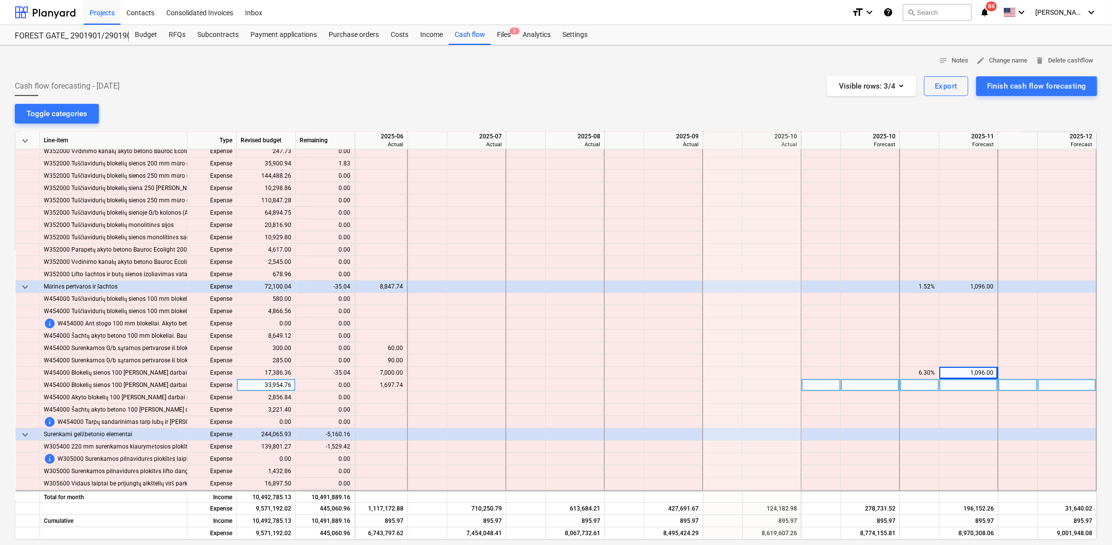
click at [977, 388] on div at bounding box center [969, 385] width 59 height 12
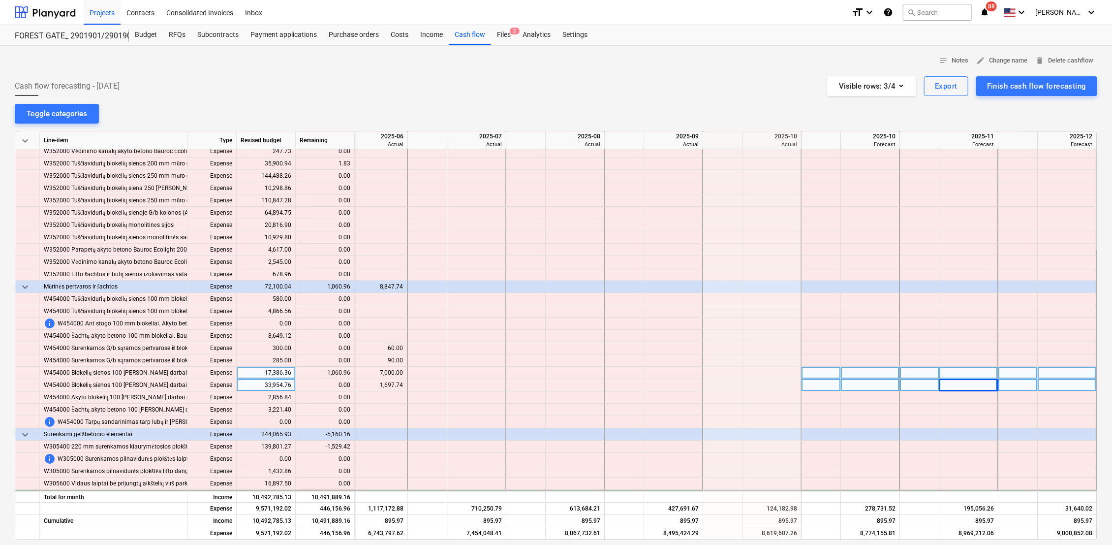
click at [973, 375] on div at bounding box center [969, 373] width 59 height 12
type input "1060.96"
click at [950, 386] on div at bounding box center [969, 385] width 59 height 12
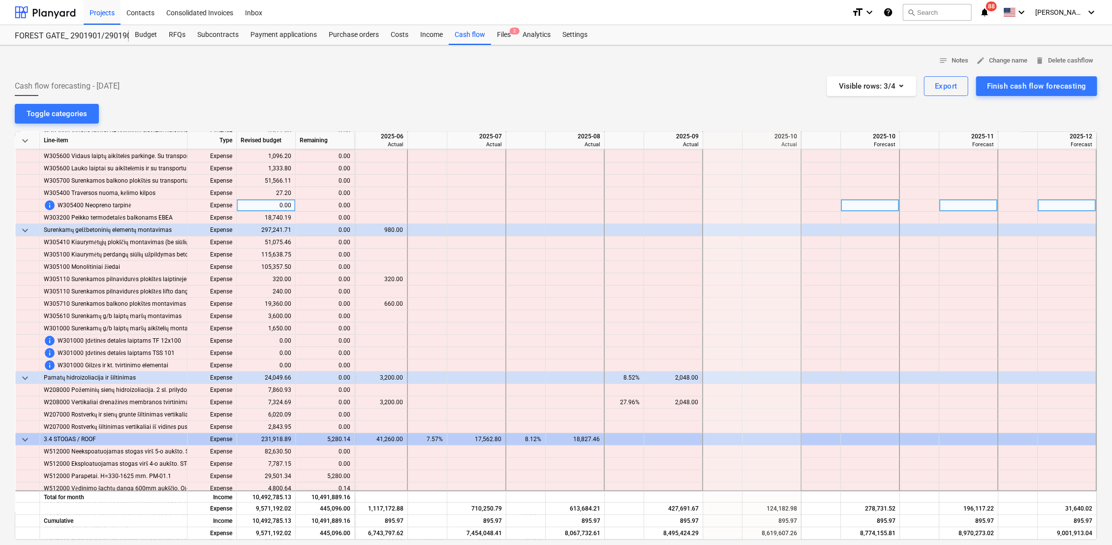
scroll to position [2516, 1622]
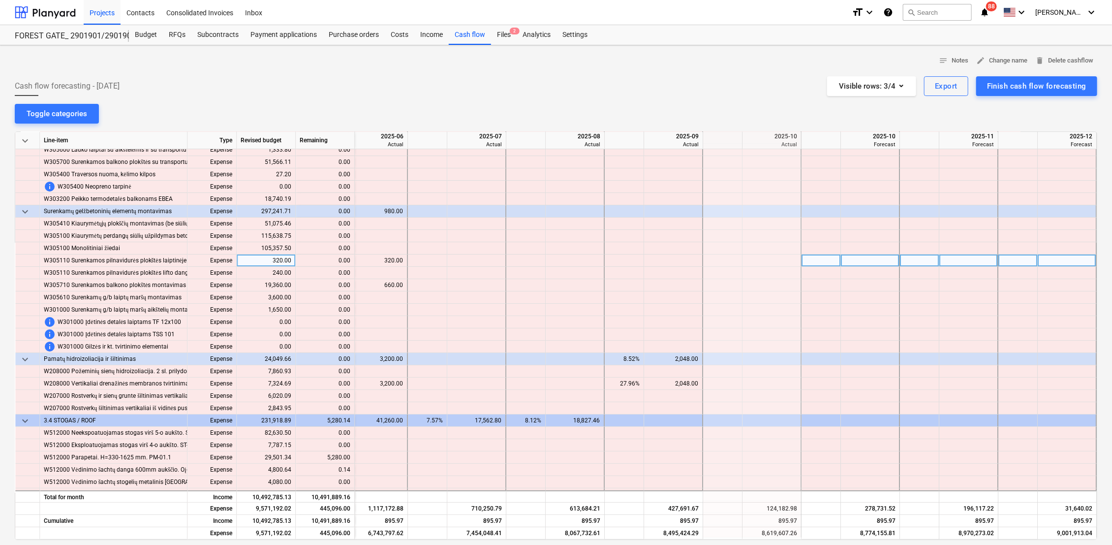
click at [921, 258] on div at bounding box center [919, 260] width 39 height 12
click at [964, 258] on div at bounding box center [969, 260] width 59 height 12
type input "320"
click at [984, 287] on div at bounding box center [969, 285] width 59 height 12
type input "660"
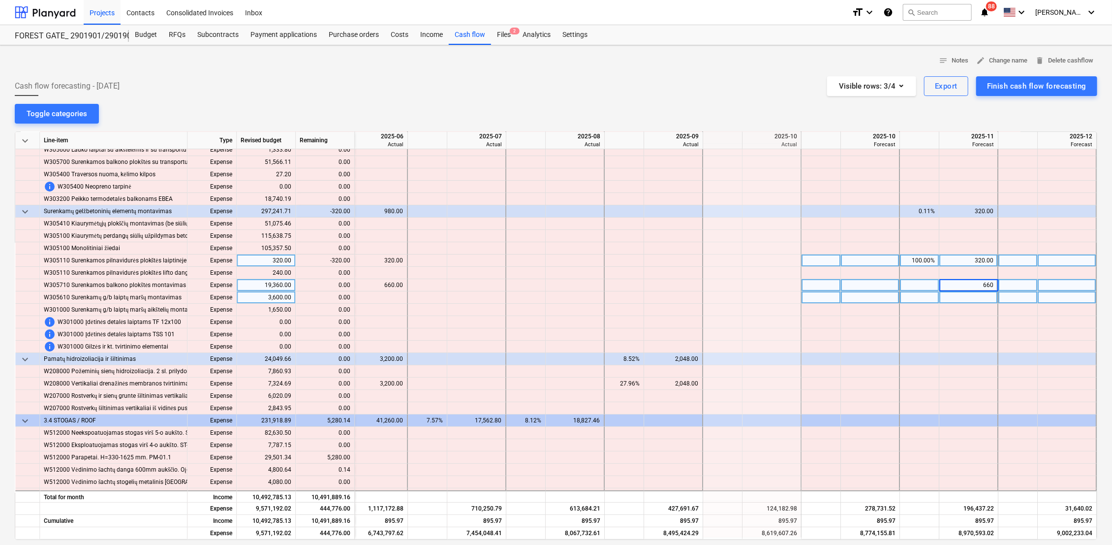
click at [985, 299] on div at bounding box center [969, 297] width 59 height 12
click at [979, 285] on div "660.00" at bounding box center [969, 285] width 50 height 12
click at [977, 298] on div at bounding box center [969, 297] width 59 height 12
click at [972, 261] on div "320.00" at bounding box center [969, 260] width 50 height 12
click at [978, 287] on div at bounding box center [969, 285] width 59 height 12
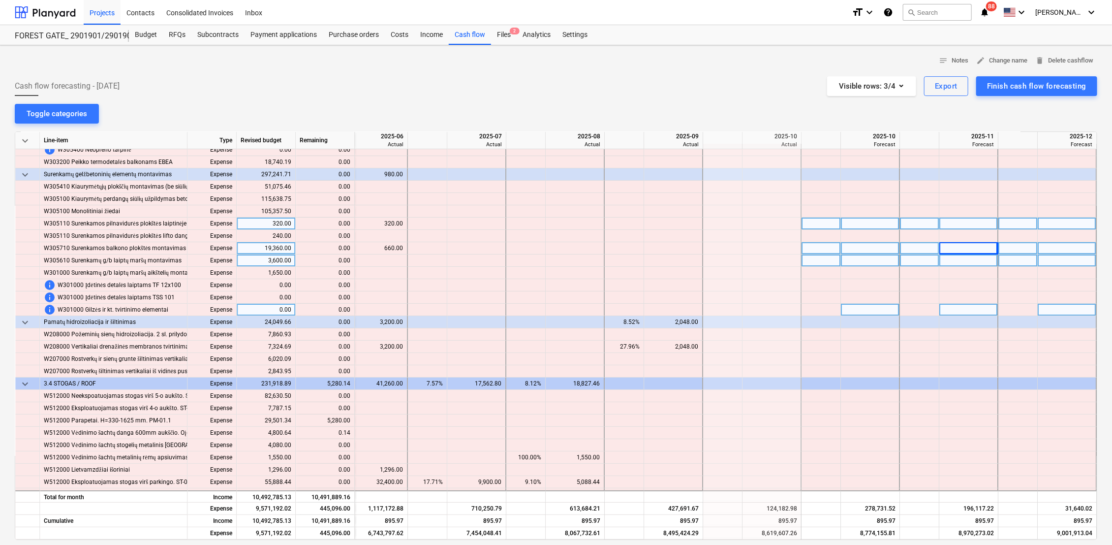
scroll to position [2680, 1622]
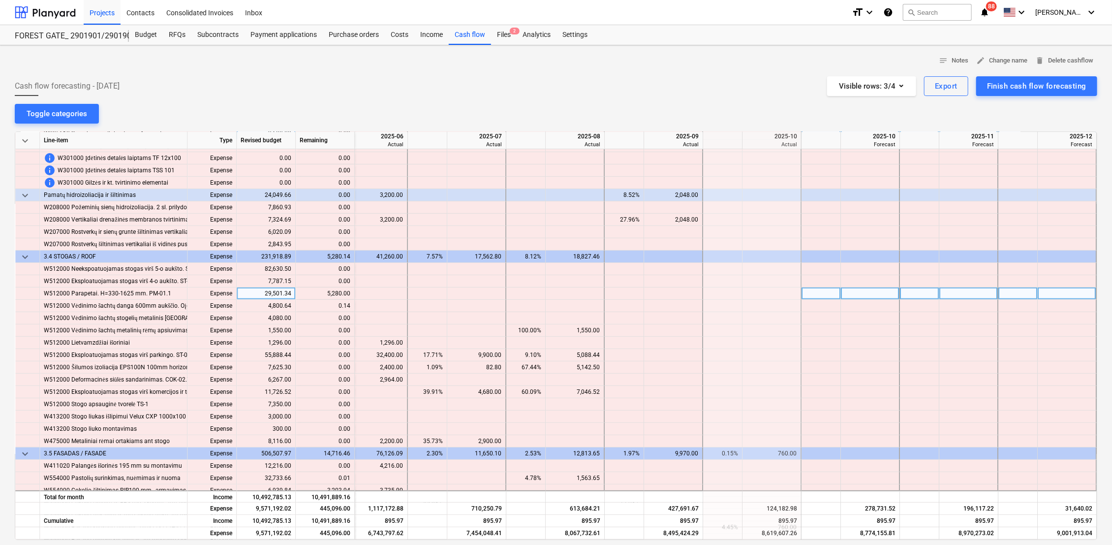
click at [972, 294] on div at bounding box center [969, 293] width 59 height 12
type input "5280"
click at [966, 308] on div at bounding box center [969, 306] width 59 height 12
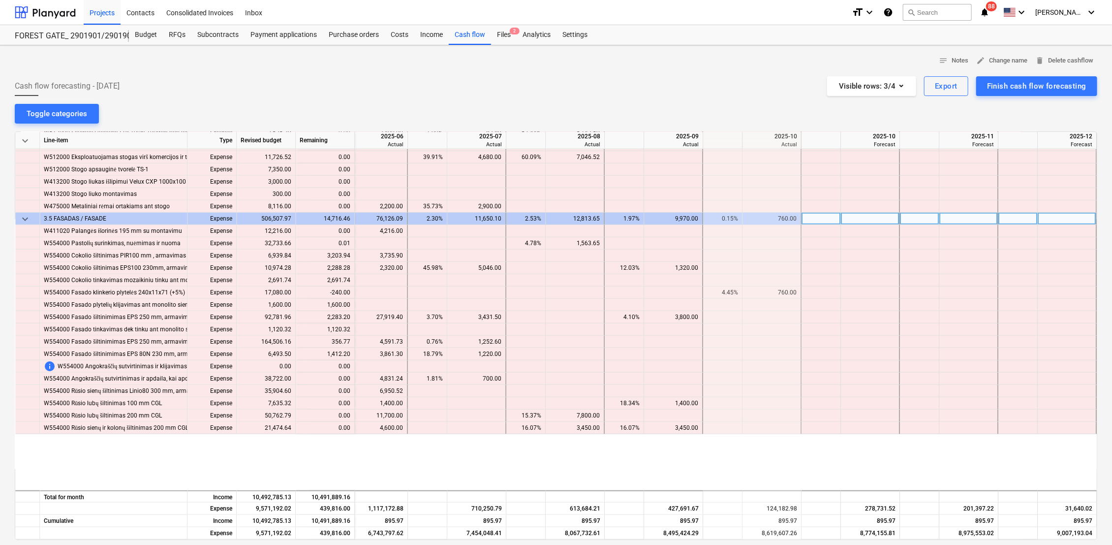
scroll to position [2953, 1622]
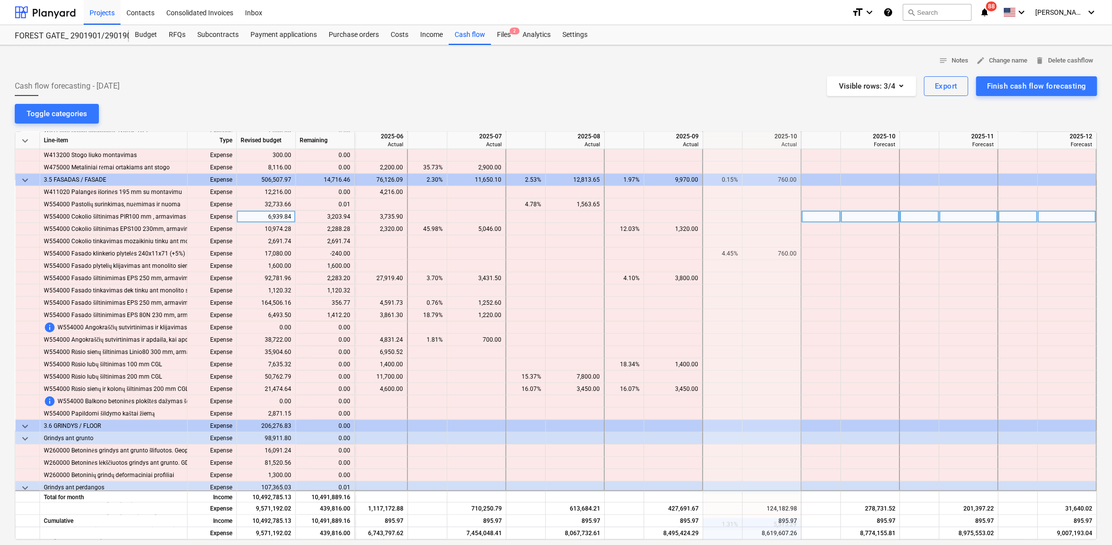
click at [860, 214] on div at bounding box center [870, 217] width 59 height 12
type input "3735.9"
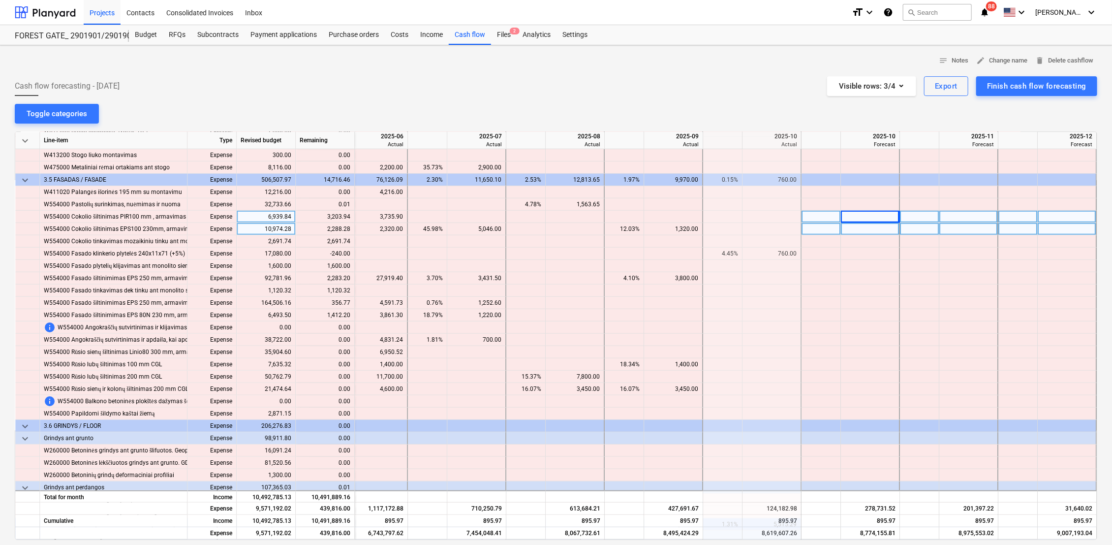
click at [873, 230] on div at bounding box center [870, 229] width 59 height 12
click at [882, 211] on div "3,735.90" at bounding box center [870, 217] width 50 height 12
click at [881, 229] on div at bounding box center [870, 229] width 59 height 12
click at [876, 214] on div at bounding box center [870, 217] width 59 height 12
type input "3203.94"
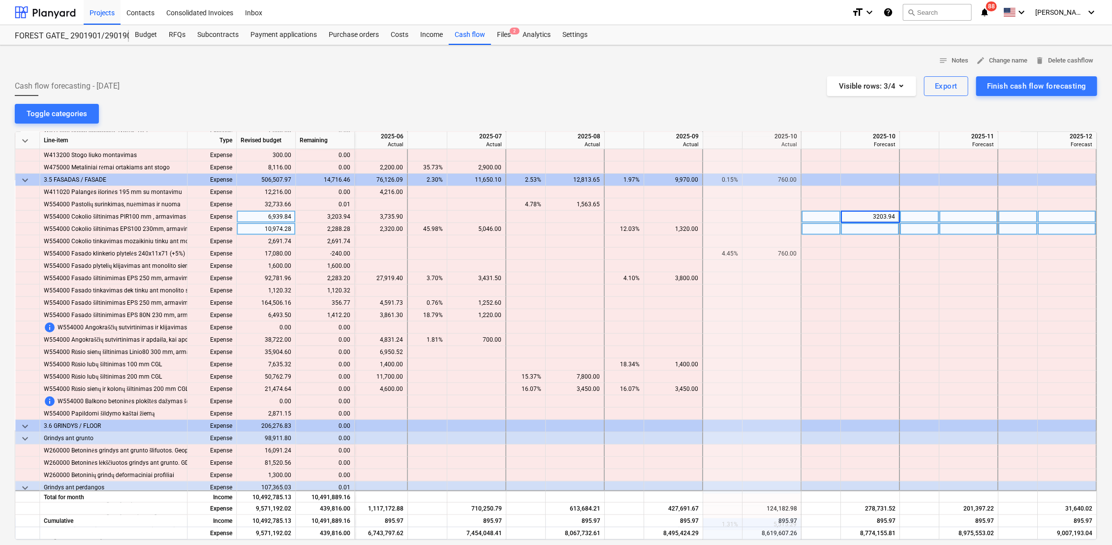
click at [881, 232] on div at bounding box center [870, 229] width 59 height 12
type input "2288.28"
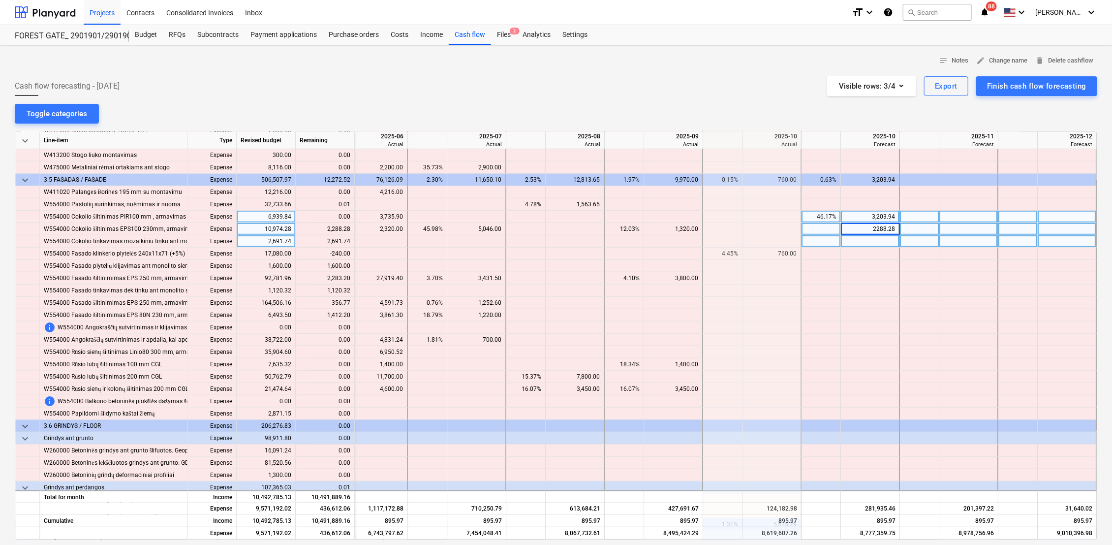
click at [883, 238] on div at bounding box center [870, 241] width 59 height 12
type input "2691.74"
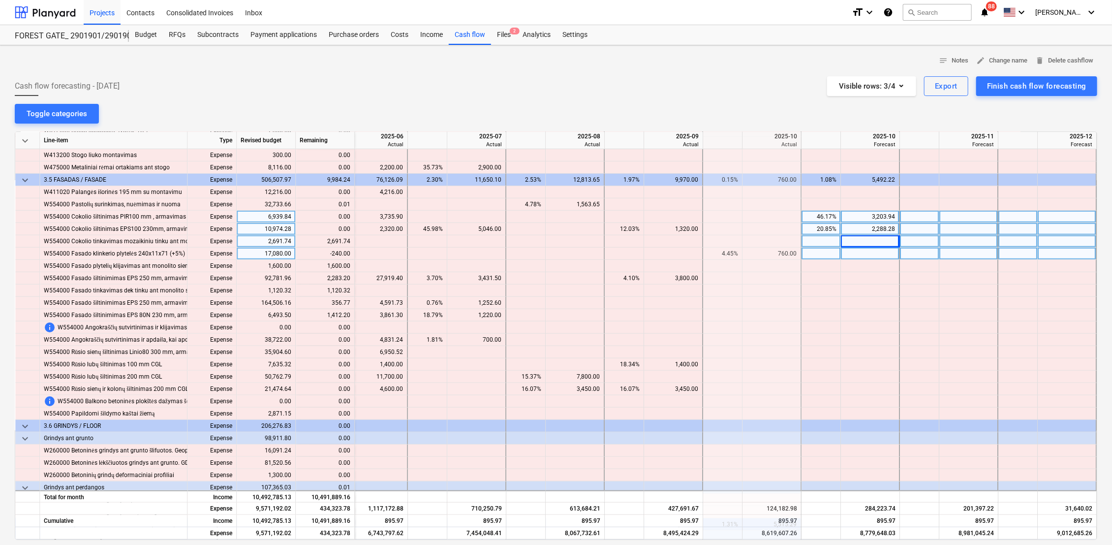
click at [866, 254] on div at bounding box center [870, 254] width 59 height 12
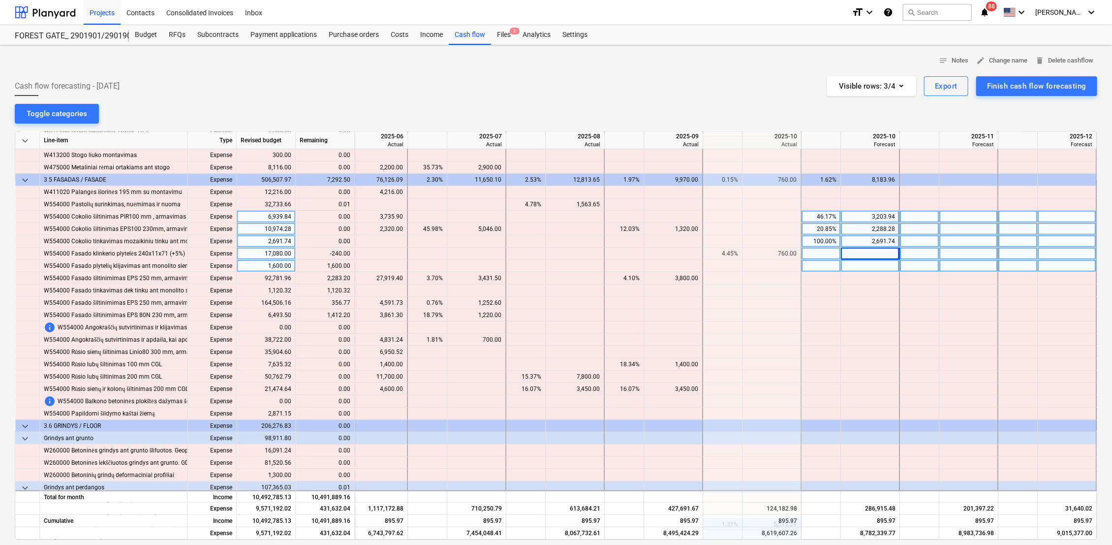
click at [875, 263] on div at bounding box center [870, 266] width 59 height 12
type input "1600"
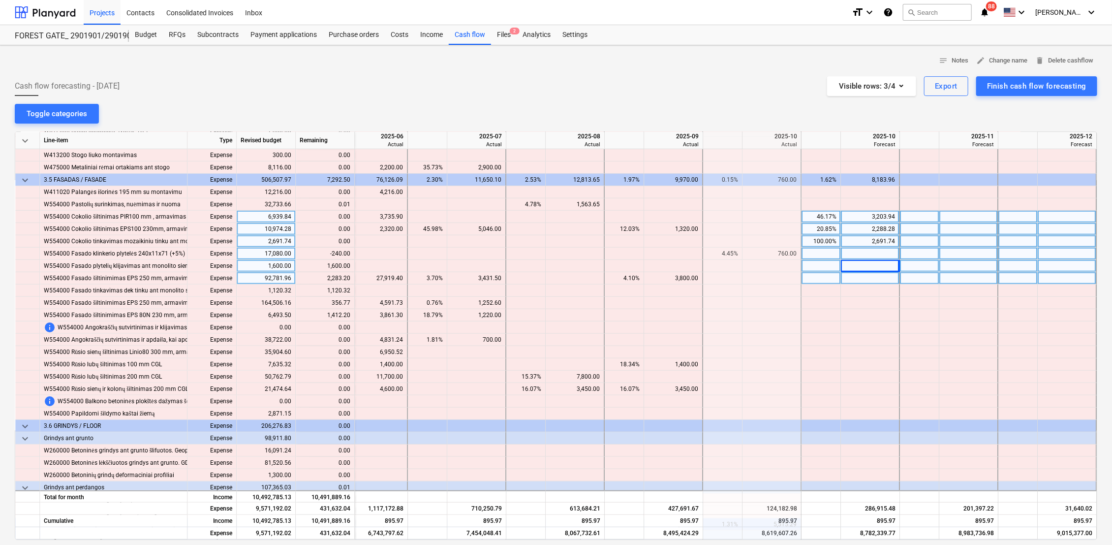
click at [875, 277] on div at bounding box center [870, 278] width 59 height 12
type input "2283.20"
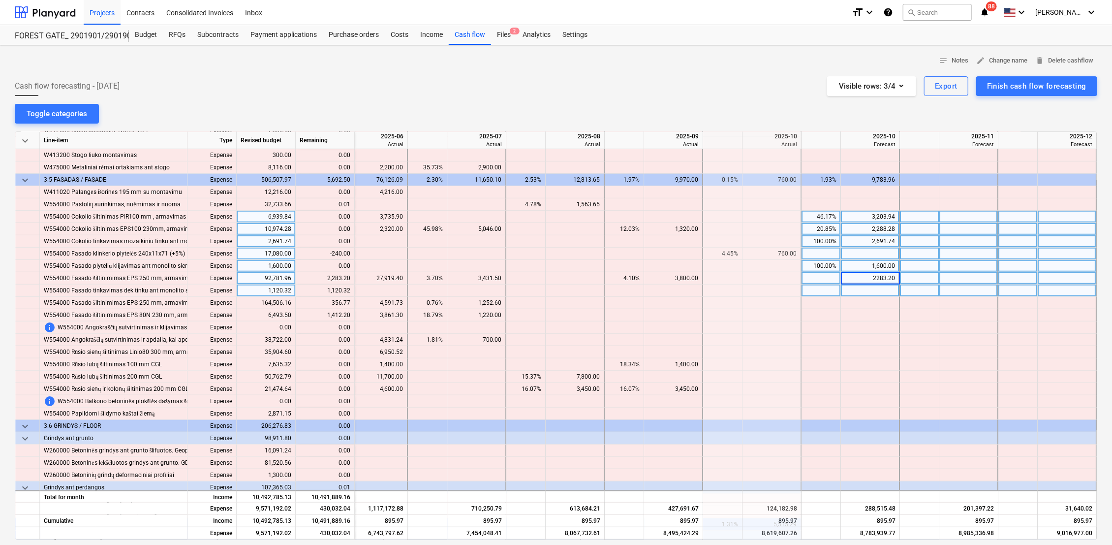
click at [881, 295] on div at bounding box center [870, 291] width 59 height 12
click at [876, 292] on div at bounding box center [870, 291] width 59 height 12
type input "1120.32"
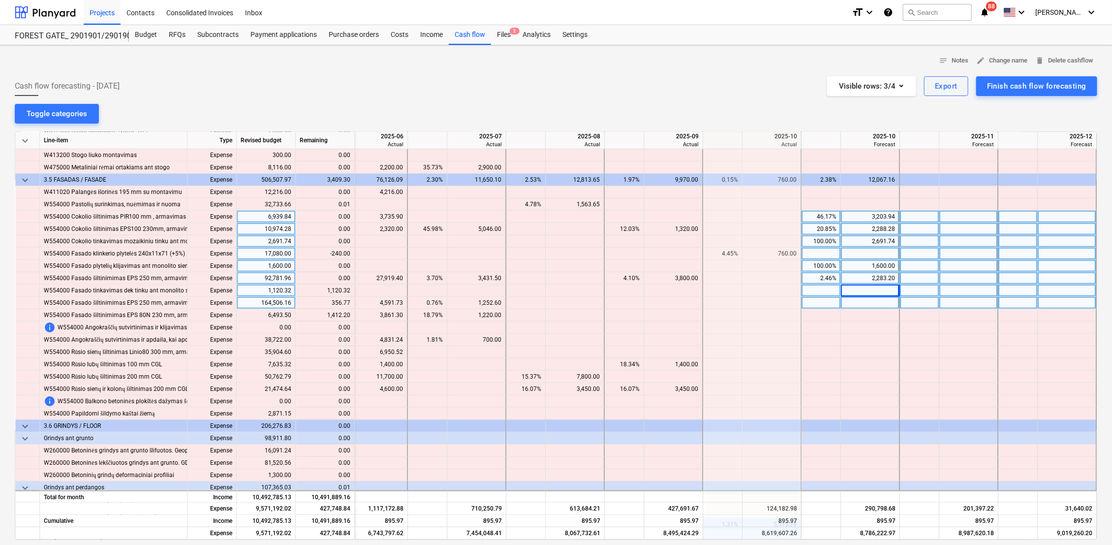
click at [878, 301] on div at bounding box center [870, 303] width 59 height 12
type input "356.77"
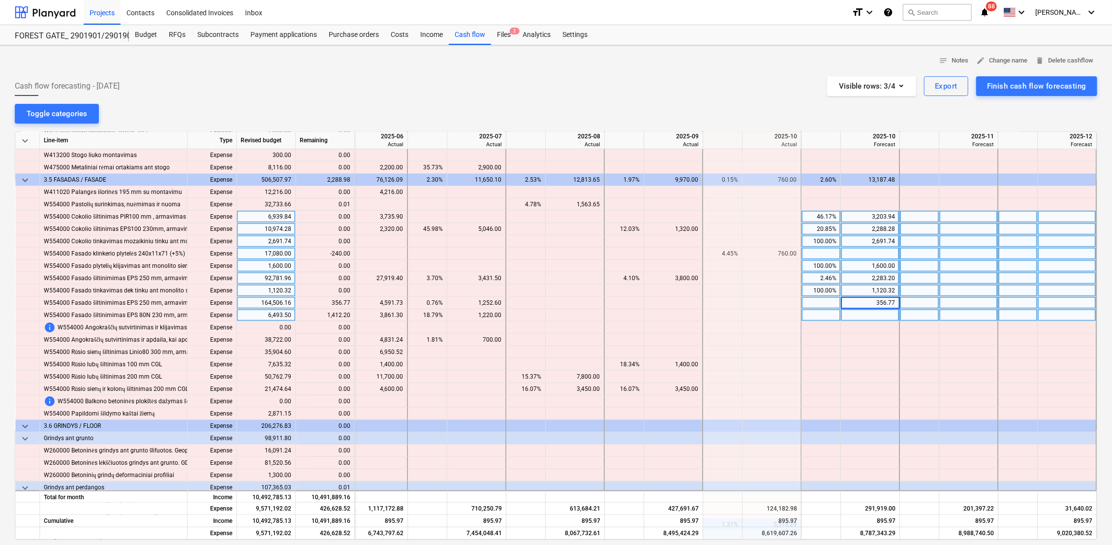
click at [878, 313] on div at bounding box center [870, 315] width 59 height 12
type input "1412.20"
click at [880, 326] on div at bounding box center [870, 327] width 59 height 12
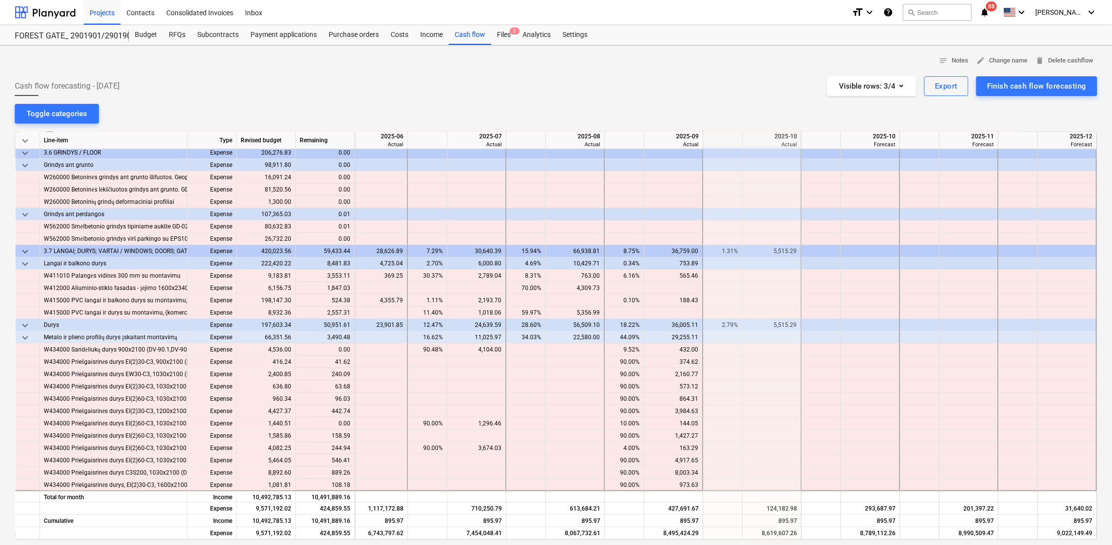
scroll to position [3172, 1622]
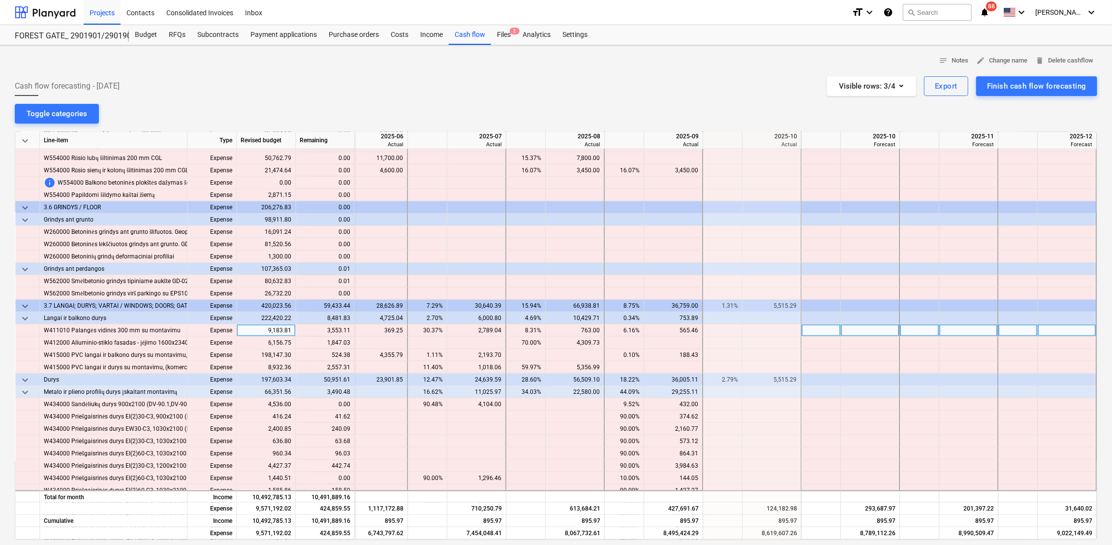
click at [859, 329] on div at bounding box center [870, 330] width 59 height 12
type input "3553.11"
click at [886, 340] on div at bounding box center [870, 343] width 59 height 12
type input "1847.03"
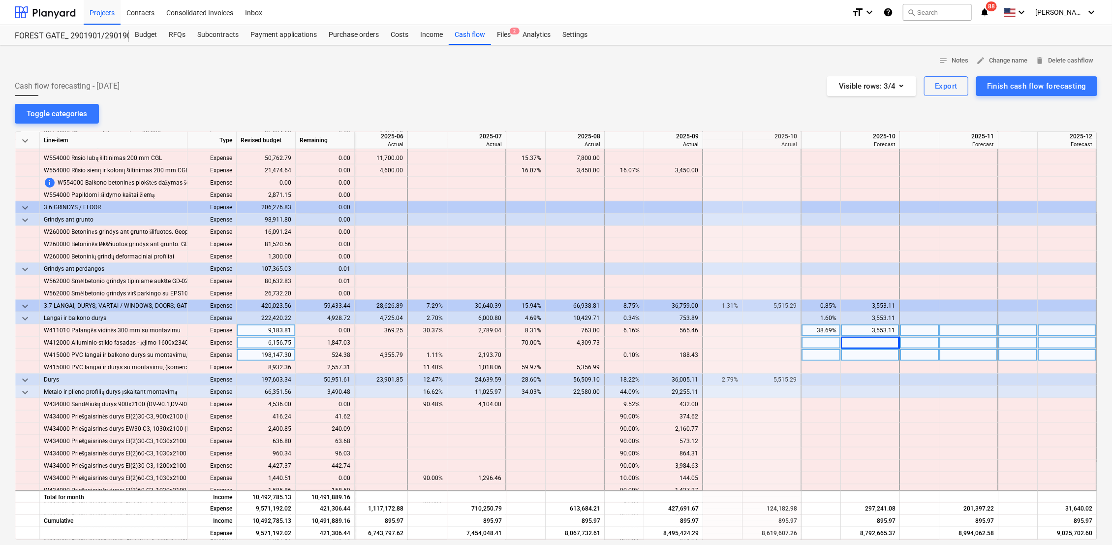
click at [862, 357] on div at bounding box center [870, 355] width 59 height 12
type input "524.38"
click at [874, 366] on div at bounding box center [870, 367] width 59 height 12
type input "2557.31"
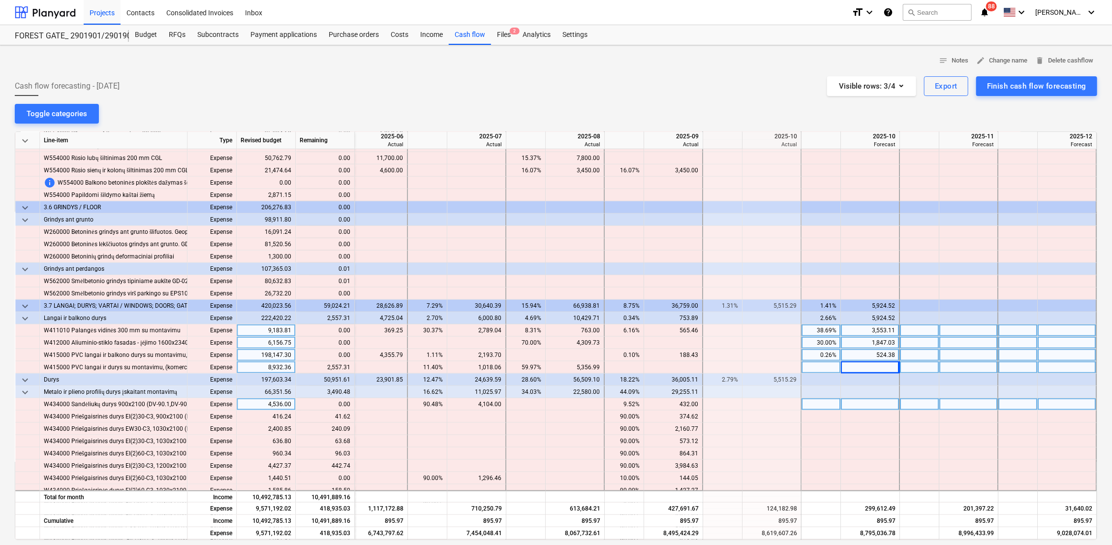
click at [871, 404] on div at bounding box center [870, 404] width 59 height 12
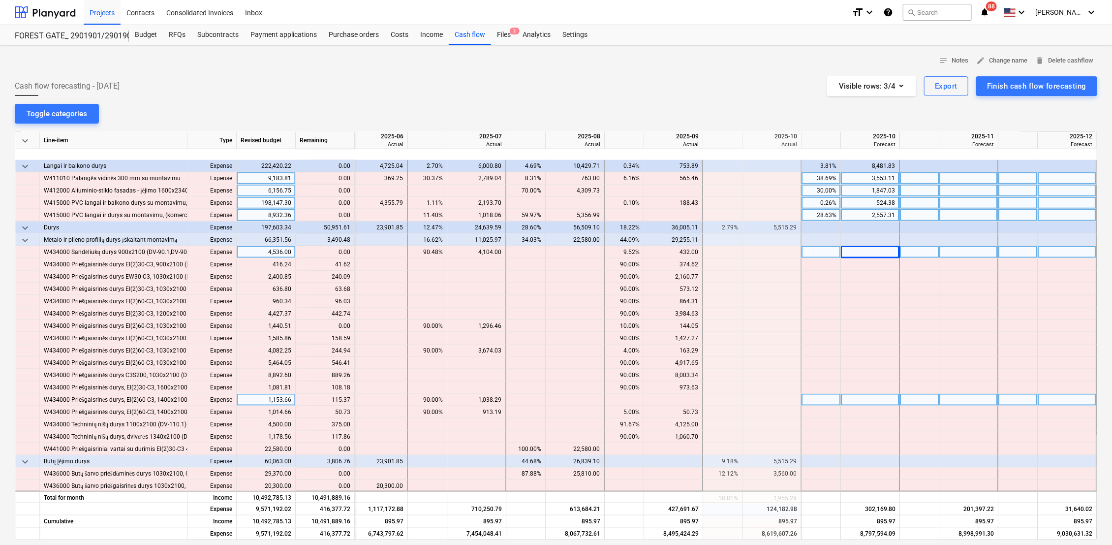
scroll to position [3390, 1622]
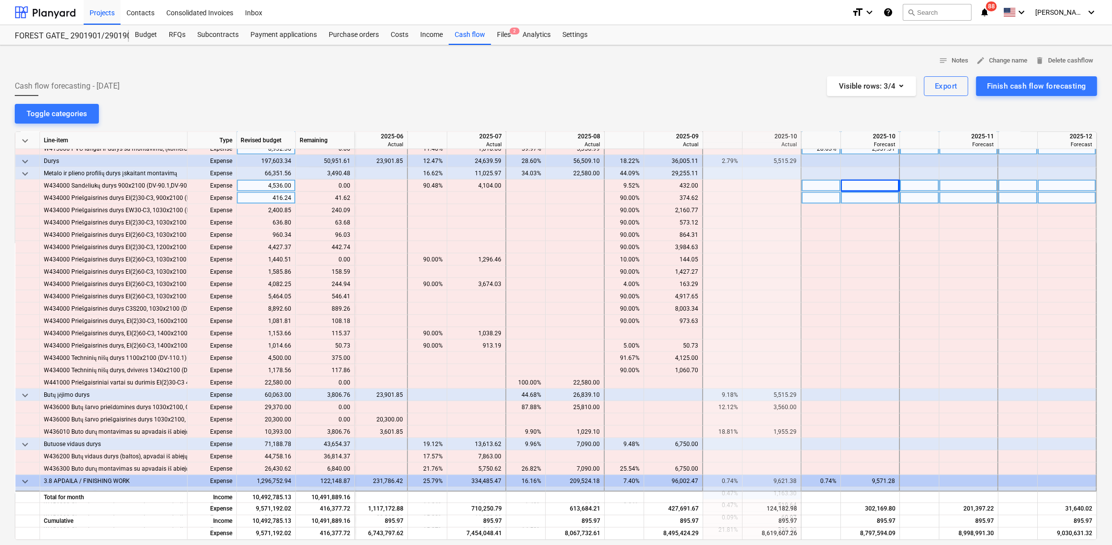
click at [870, 197] on div at bounding box center [870, 198] width 59 height 12
type input "41.62"
type input "240.09"
type input "63.68"
type input "96.03"
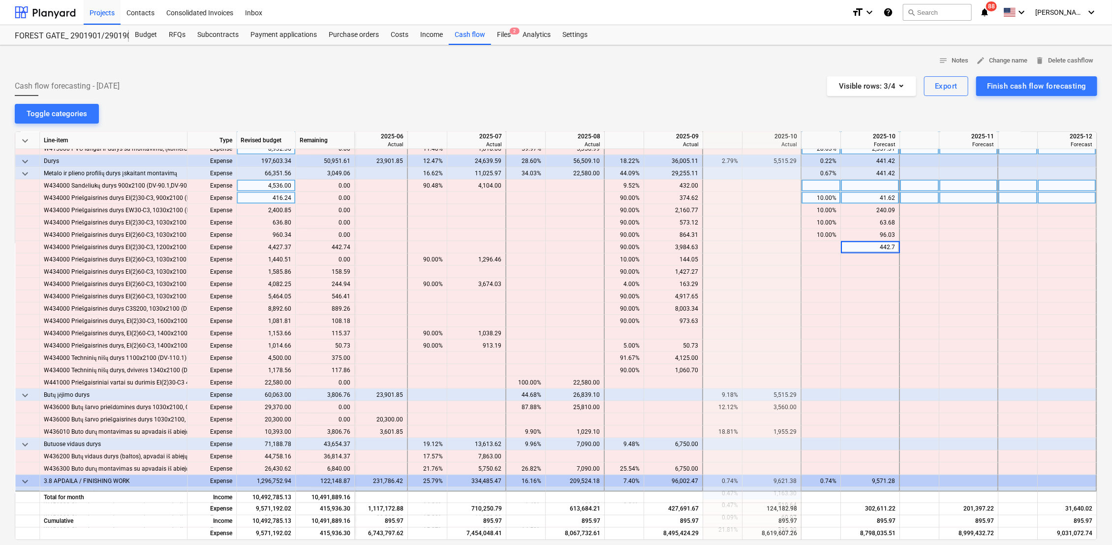
type input "442.74"
type input "158.59"
type input "244.94"
type input "546.41"
type input "889.26"
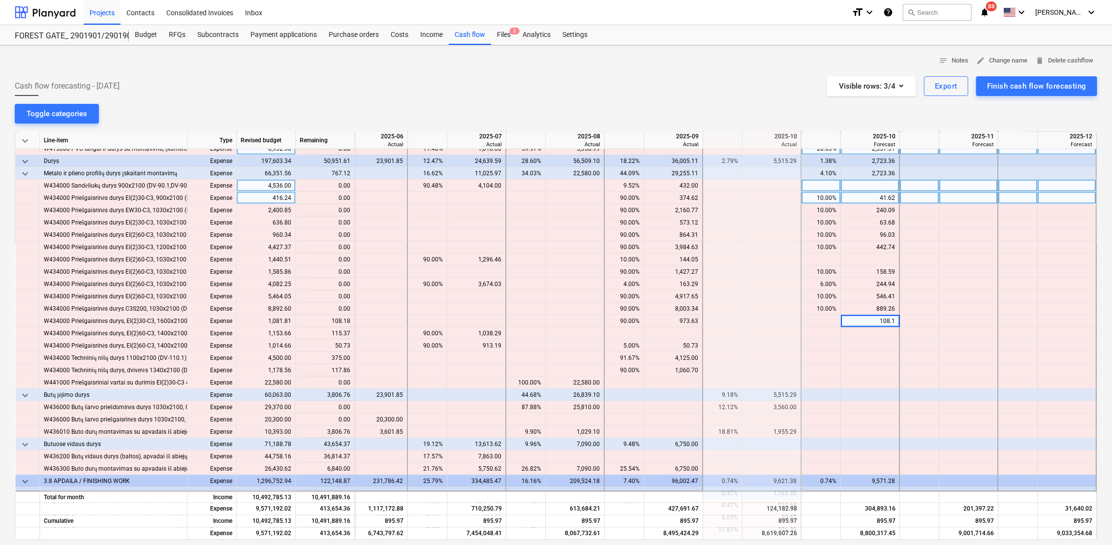
type input "108.18"
type input "115.37"
type input "50.73"
type input "375"
type input "117.86"
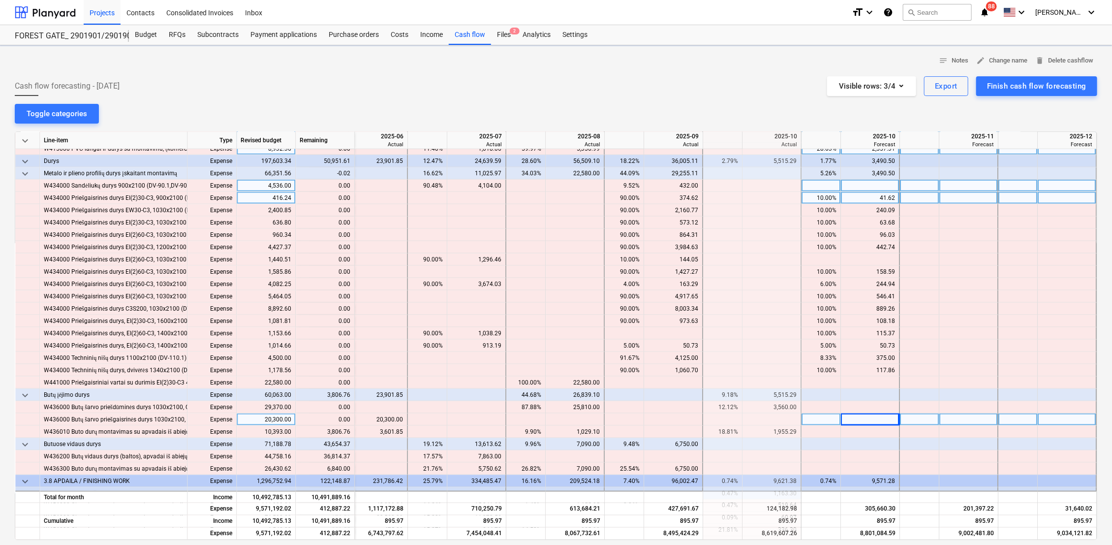
click at [865, 419] on div at bounding box center [870, 419] width 59 height 12
click at [868, 429] on div at bounding box center [870, 432] width 59 height 12
type input "3806.76"
click at [872, 418] on div at bounding box center [870, 419] width 59 height 12
click at [964, 430] on div at bounding box center [969, 432] width 59 height 12
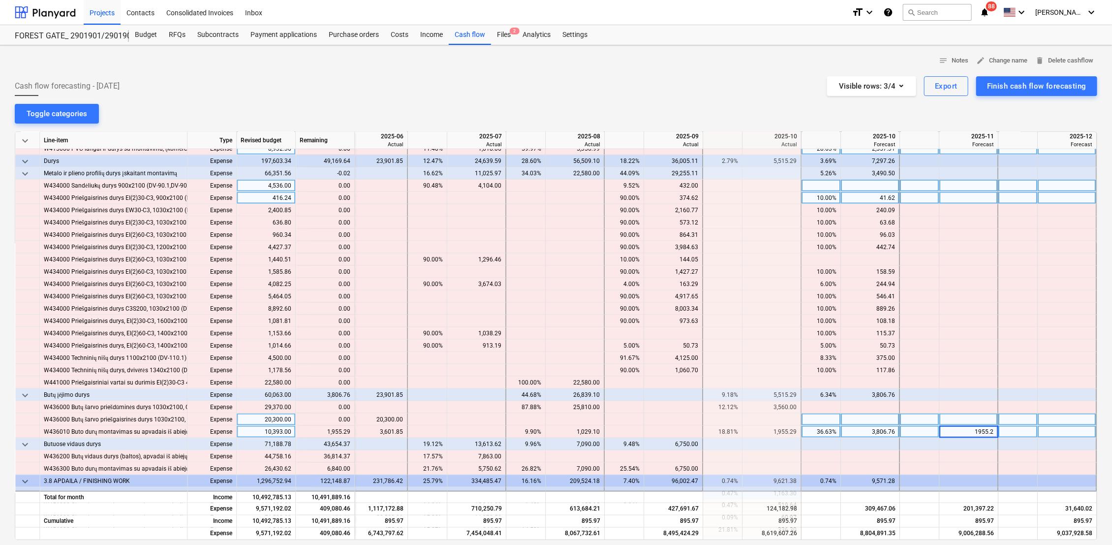
type input "1955.29"
click at [961, 455] on div at bounding box center [969, 456] width 59 height 12
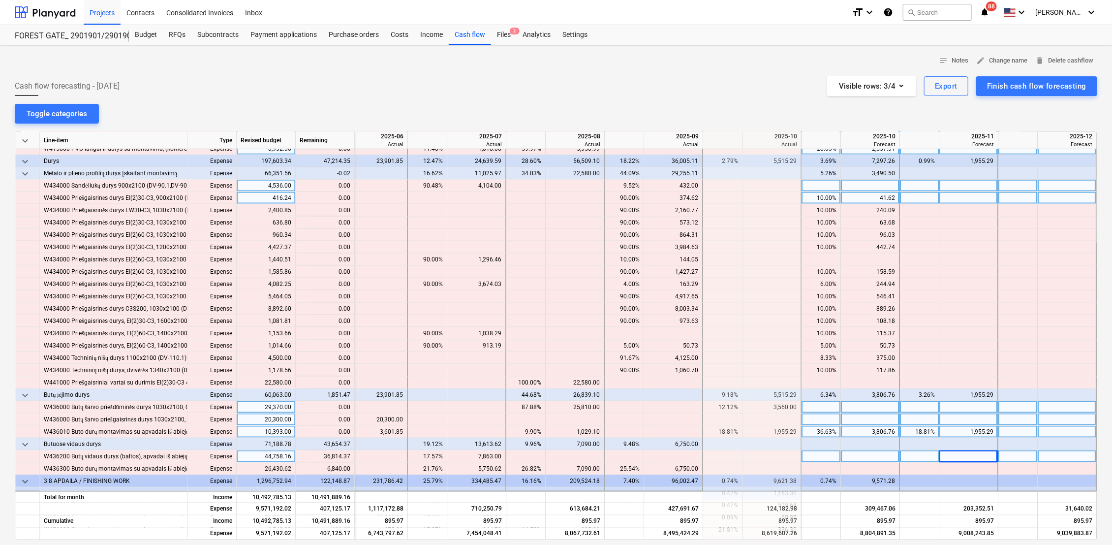
scroll to position [3555, 1622]
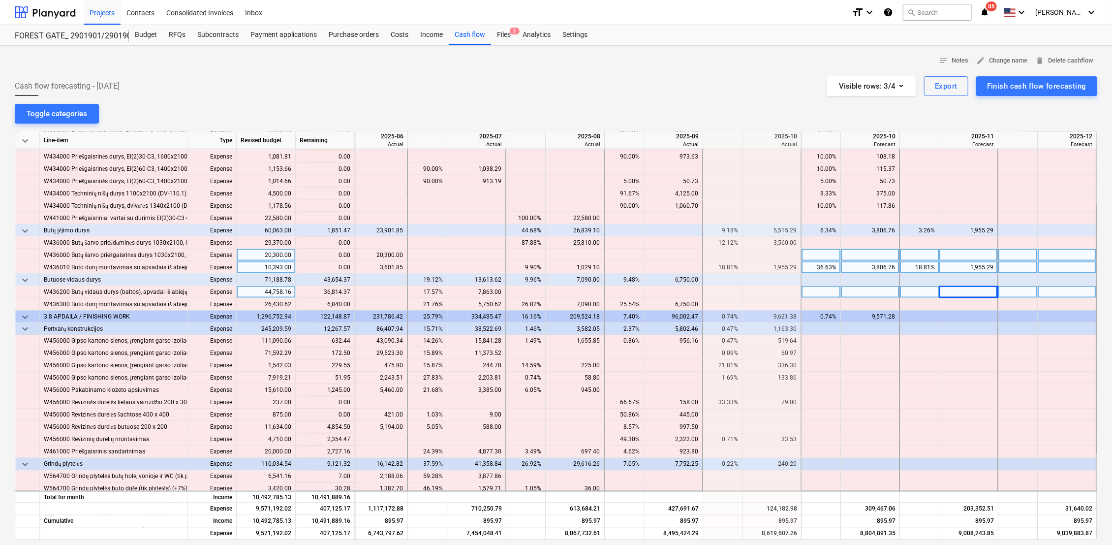
click at [889, 292] on div at bounding box center [870, 292] width 59 height 12
type input "36814.37"
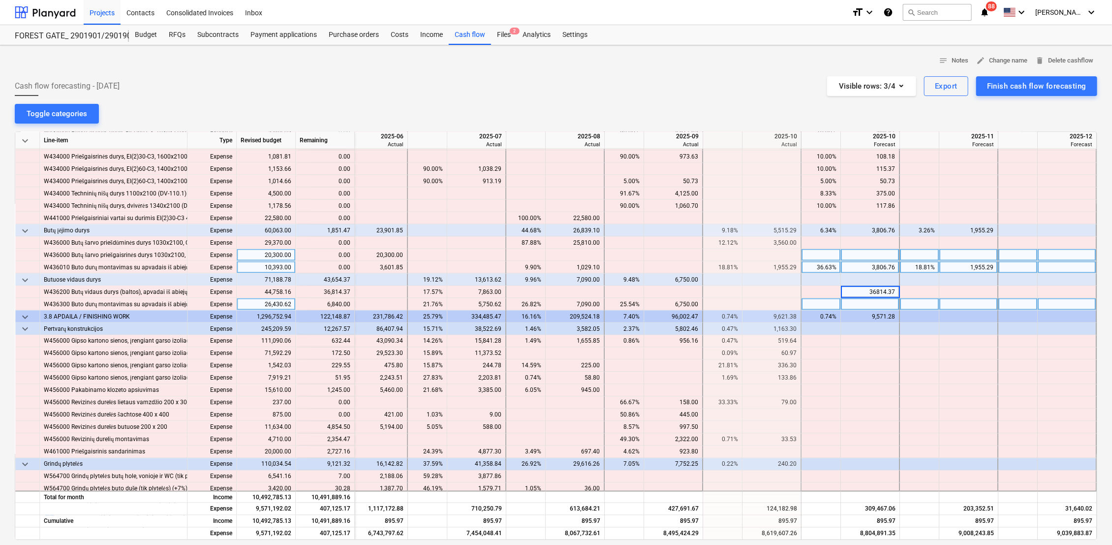
click at [872, 301] on div at bounding box center [870, 304] width 59 height 12
type input "6840"
click at [952, 304] on div at bounding box center [969, 304] width 59 height 12
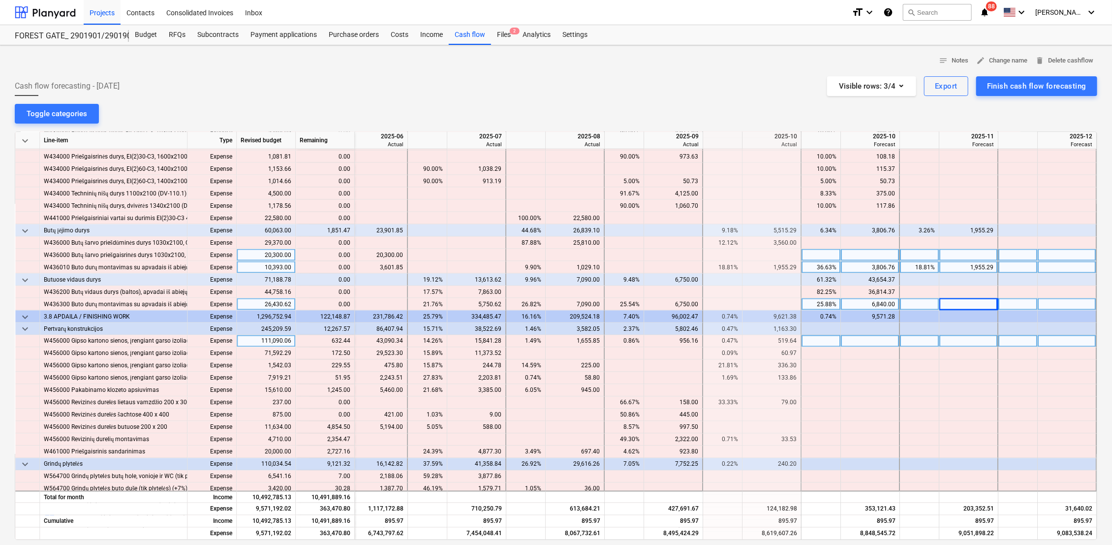
click at [889, 343] on div at bounding box center [870, 341] width 59 height 12
type input "632.44"
type input "172.5"
click at [884, 358] on div "172.50" at bounding box center [870, 354] width 50 height 12
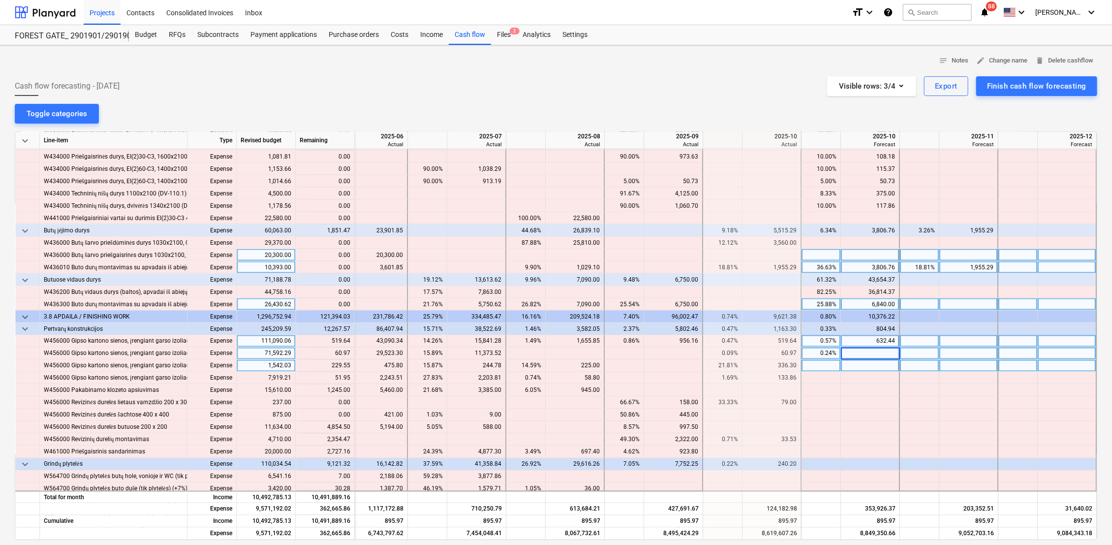
click at [885, 366] on div at bounding box center [870, 366] width 59 height 12
click at [886, 343] on div "632.44" at bounding box center [870, 341] width 50 height 12
click at [918, 341] on div at bounding box center [919, 341] width 39 height 12
click at [883, 343] on div at bounding box center [870, 341] width 59 height 12
type input "632.44"
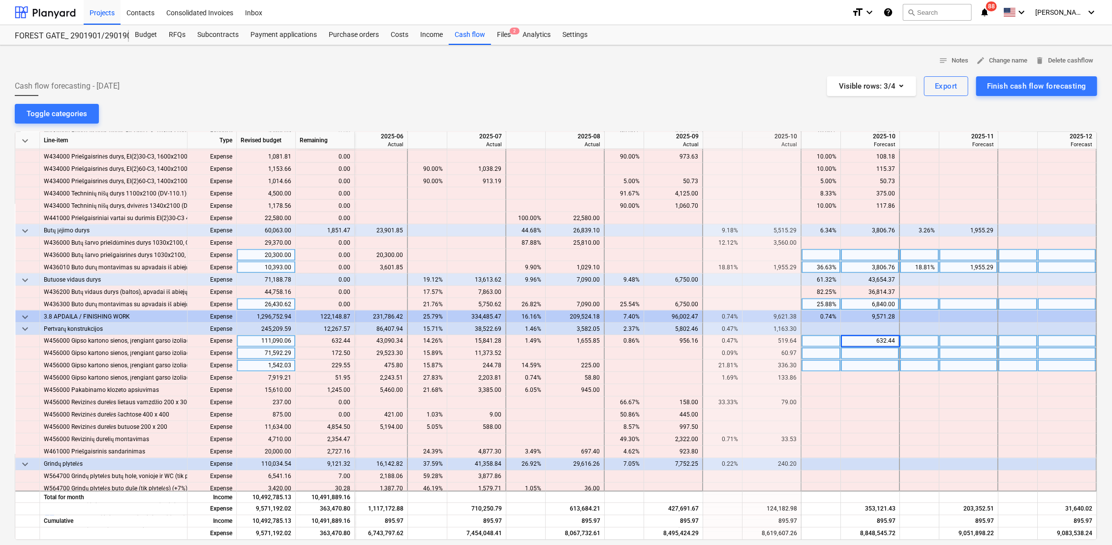
click at [874, 356] on div at bounding box center [870, 354] width 59 height 12
click at [982, 340] on div at bounding box center [969, 341] width 59 height 12
type input "519.64"
click at [976, 352] on div at bounding box center [969, 354] width 59 height 12
click at [887, 356] on div at bounding box center [870, 354] width 59 height 12
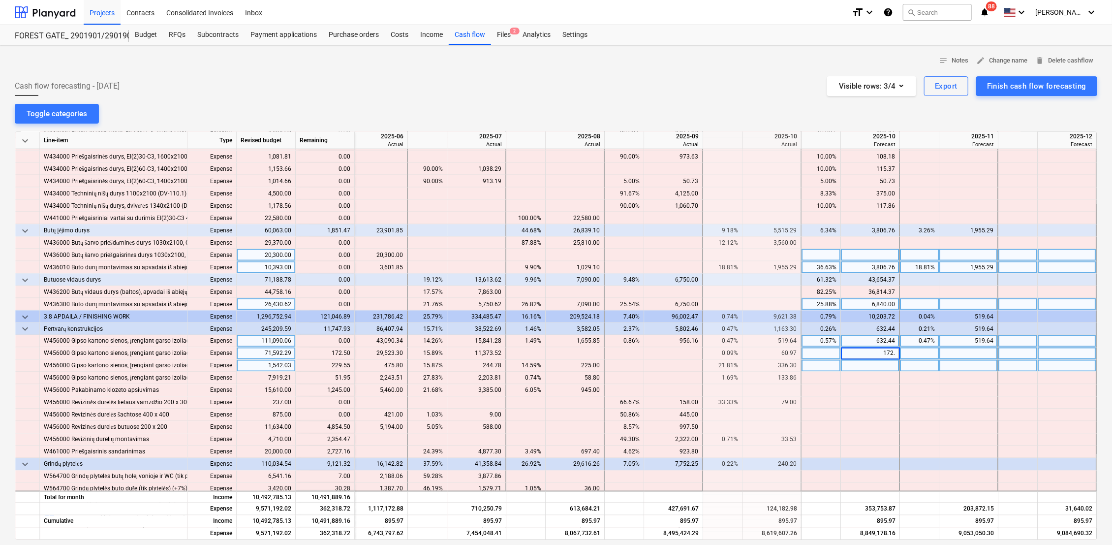
type input "172.5"
click at [875, 364] on div at bounding box center [870, 366] width 59 height 12
click at [889, 353] on div "172.50" at bounding box center [870, 354] width 50 height 12
click at [919, 354] on div at bounding box center [919, 354] width 39 height 12
click at [881, 353] on div at bounding box center [870, 354] width 59 height 12
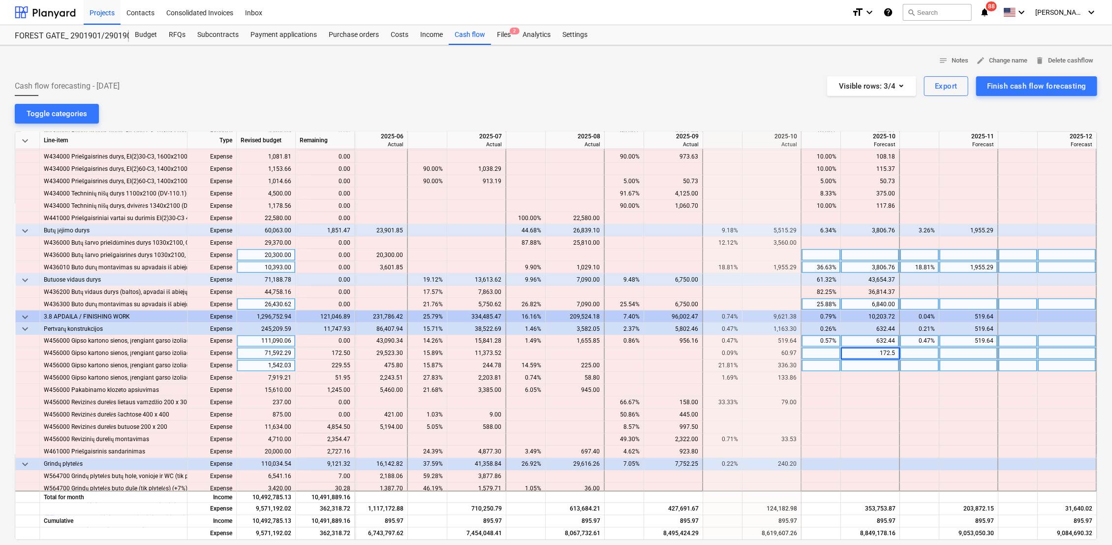
type input "172.50"
click at [874, 370] on div at bounding box center [870, 366] width 59 height 12
click at [953, 352] on div at bounding box center [969, 354] width 59 height 12
type input "60.97"
click at [952, 367] on div at bounding box center [969, 366] width 59 height 12
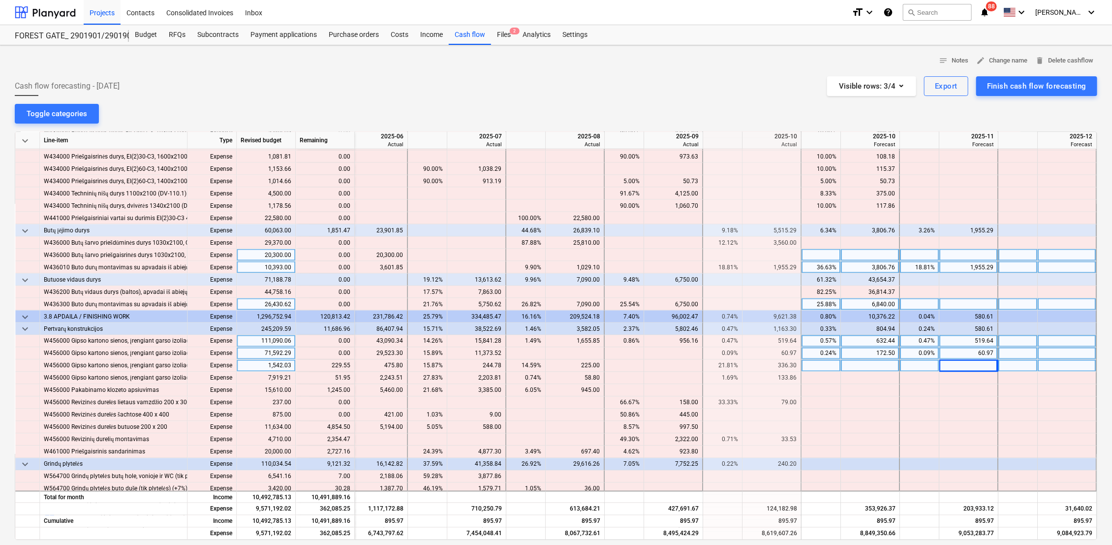
click at [881, 363] on div at bounding box center [870, 366] width 59 height 12
type input "229.55"
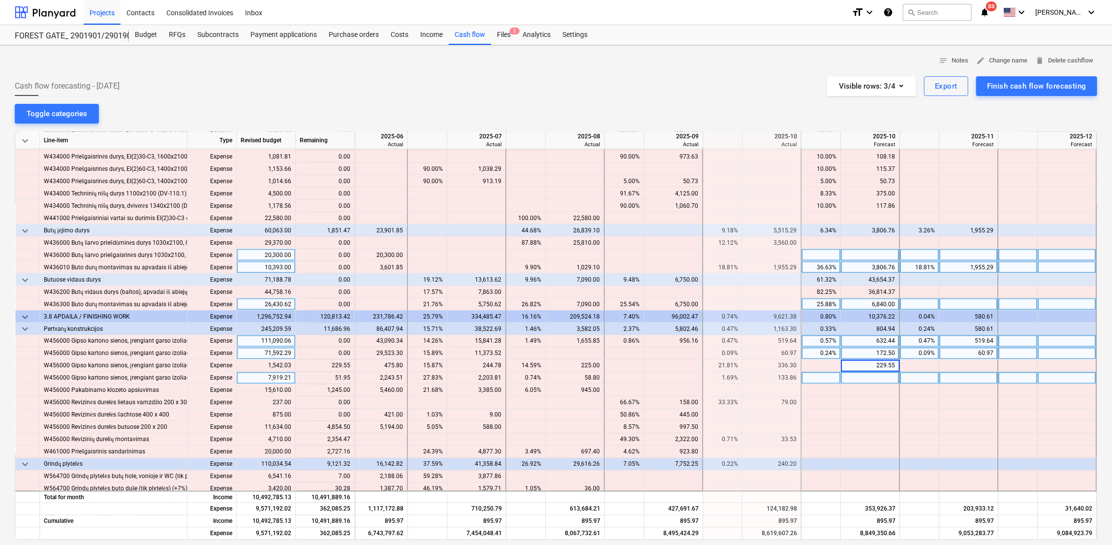
click at [887, 378] on div at bounding box center [870, 378] width 59 height 12
click at [931, 366] on div at bounding box center [919, 366] width 39 height 12
click at [962, 367] on div at bounding box center [969, 366] width 59 height 12
type input "229.55"
click at [965, 379] on div at bounding box center [969, 378] width 59 height 12
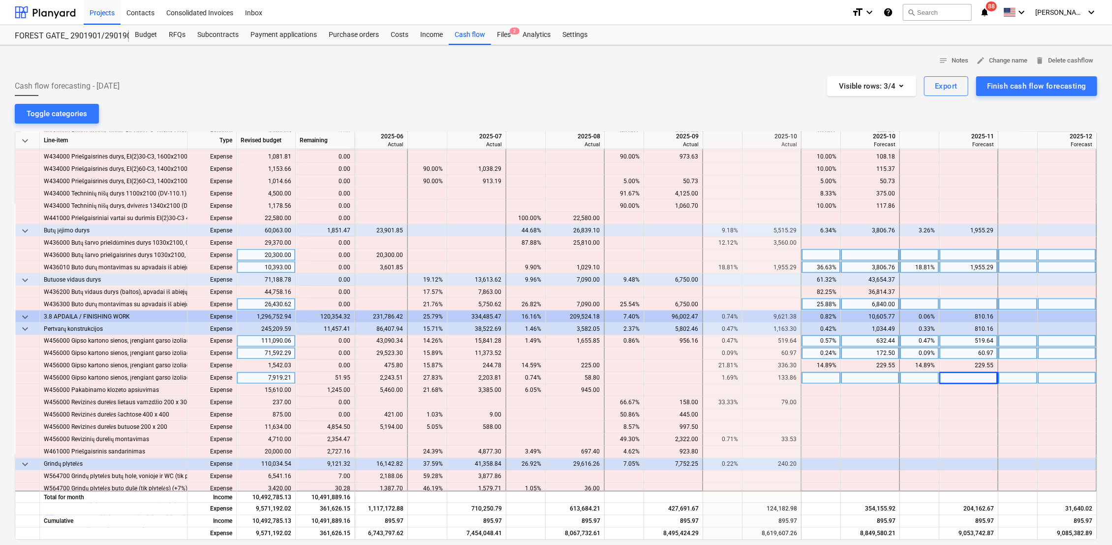
click at [879, 379] on div at bounding box center [870, 378] width 59 height 12
type input "51.95"
click at [865, 390] on div at bounding box center [870, 390] width 59 height 12
click at [959, 377] on div at bounding box center [969, 378] width 59 height 12
type input "51.95"
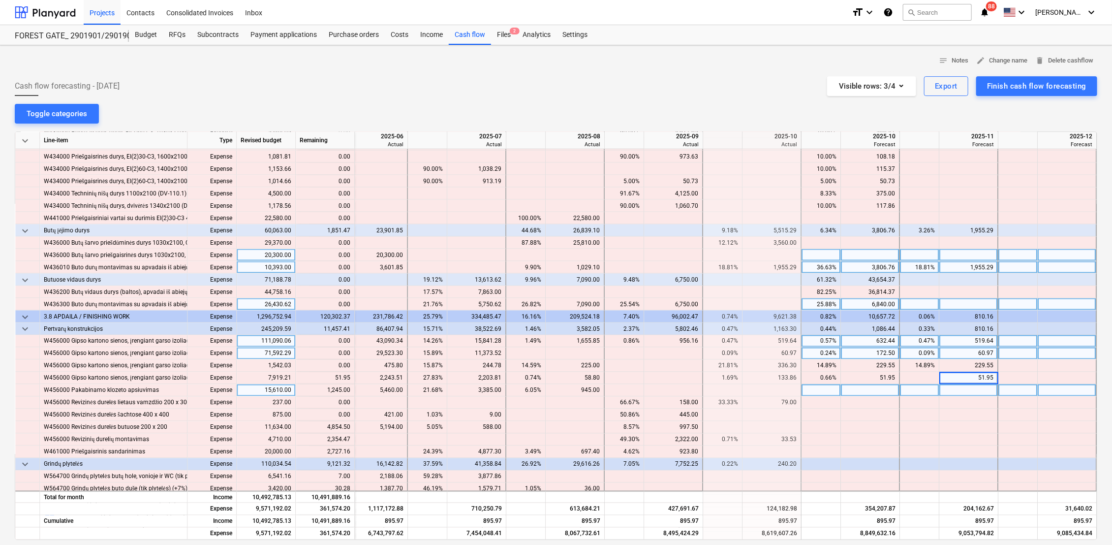
click at [965, 389] on div at bounding box center [969, 390] width 59 height 12
click at [869, 391] on div at bounding box center [870, 390] width 59 height 12
type input "1245"
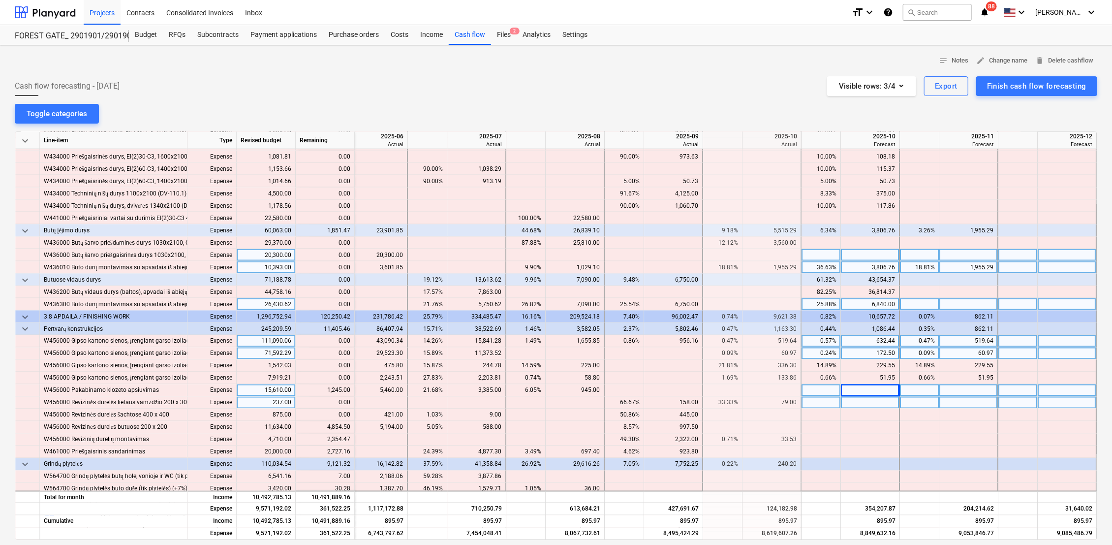
click at [870, 402] on div at bounding box center [870, 403] width 59 height 12
click at [873, 426] on div at bounding box center [870, 427] width 59 height 12
type input "4854.5"
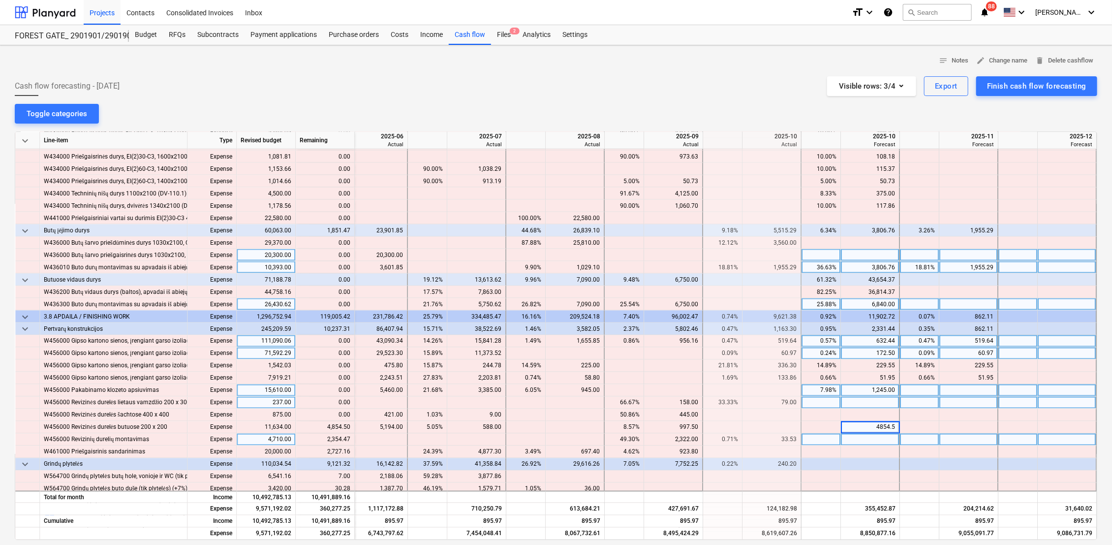
click at [863, 443] on div at bounding box center [870, 440] width 59 height 12
click at [875, 439] on div at bounding box center [870, 440] width 59 height 12
type input "2354.47"
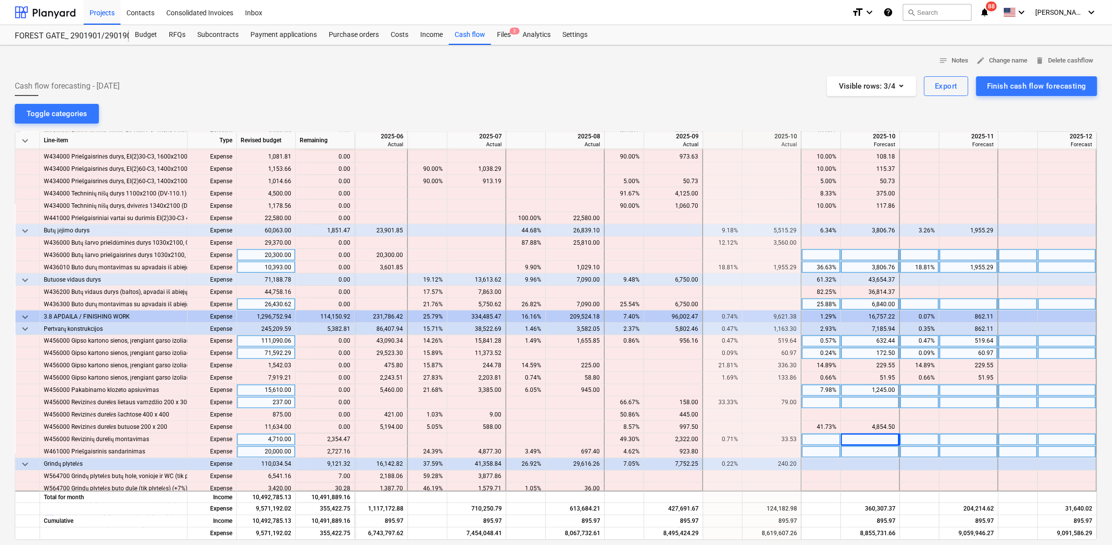
click at [874, 446] on div at bounding box center [870, 452] width 59 height 12
click at [879, 453] on div at bounding box center [870, 452] width 59 height 12
type input "2727.16"
click at [919, 450] on div at bounding box center [919, 452] width 39 height 12
click at [965, 439] on div at bounding box center [969, 440] width 59 height 12
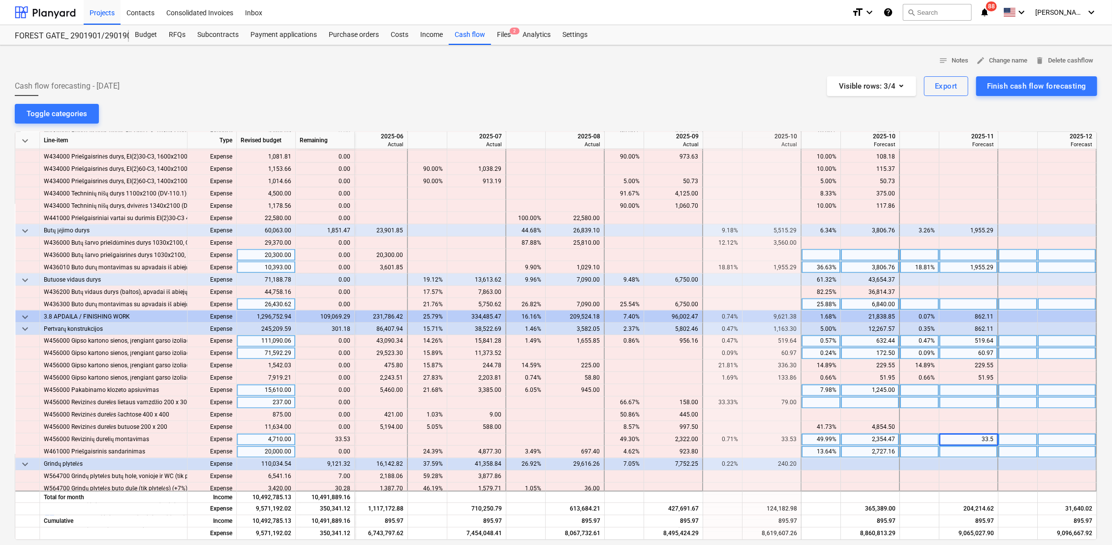
type input "33.53"
click at [984, 427] on div at bounding box center [969, 427] width 59 height 12
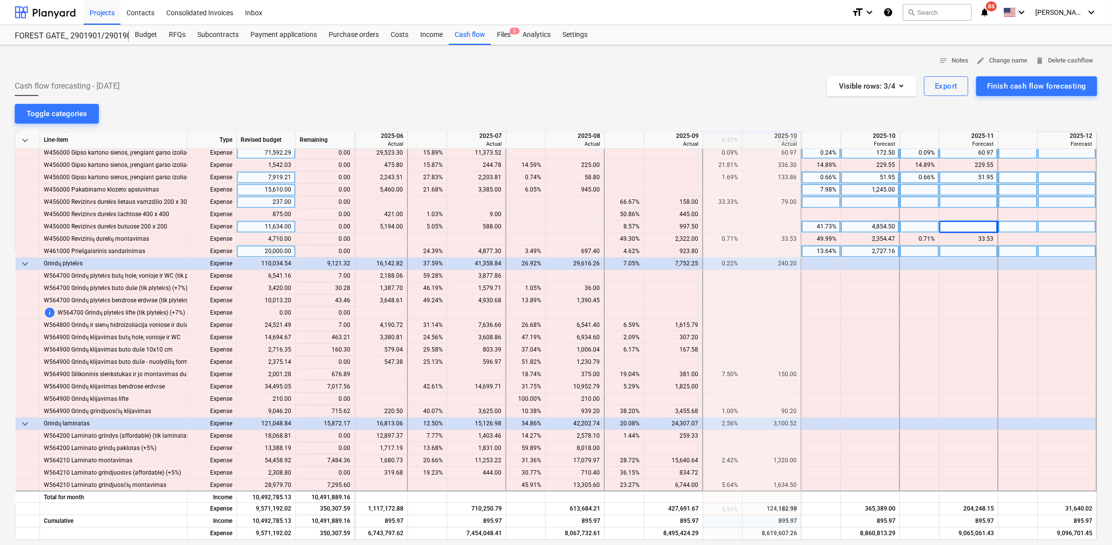
scroll to position [3773, 1622]
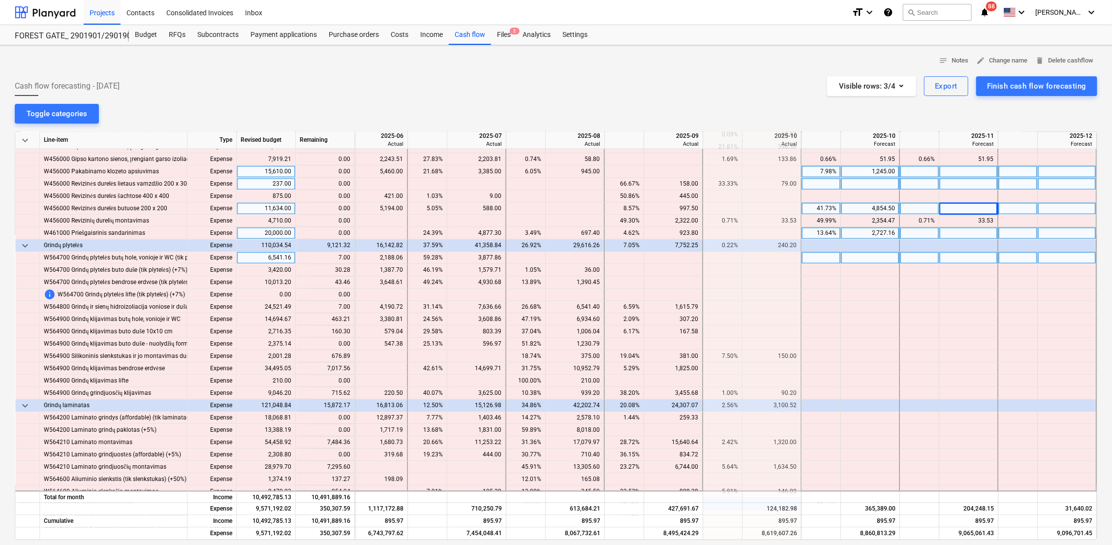
click at [874, 257] on div at bounding box center [870, 258] width 59 height 12
type input "7"
type input "30.28"
type input "43.46"
type input "463.21"
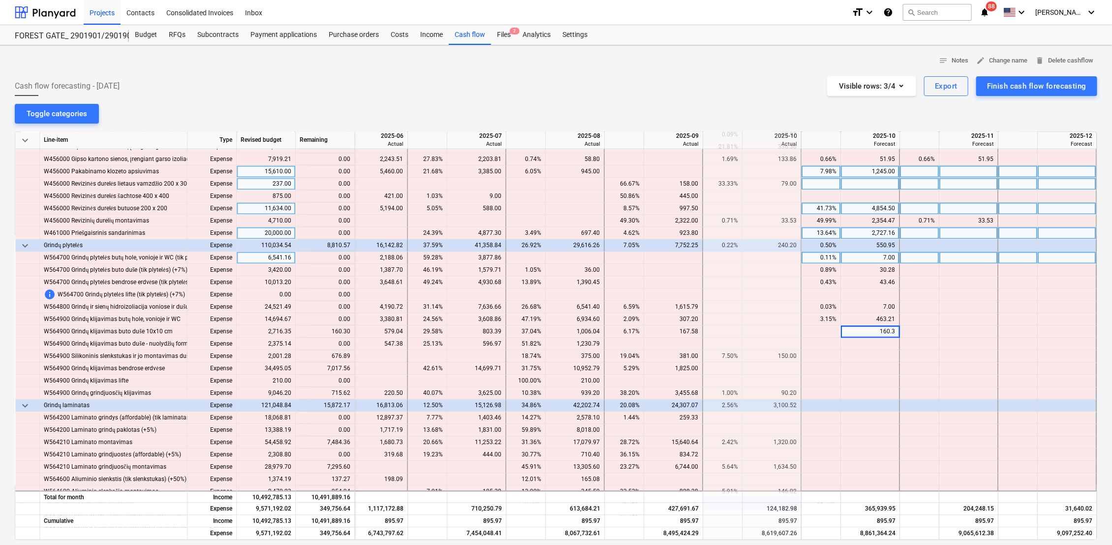
type input "160.30"
type input "676.89"
click at [889, 345] on div "676.89" at bounding box center [870, 344] width 50 height 12
click at [923, 345] on div at bounding box center [919, 344] width 39 height 12
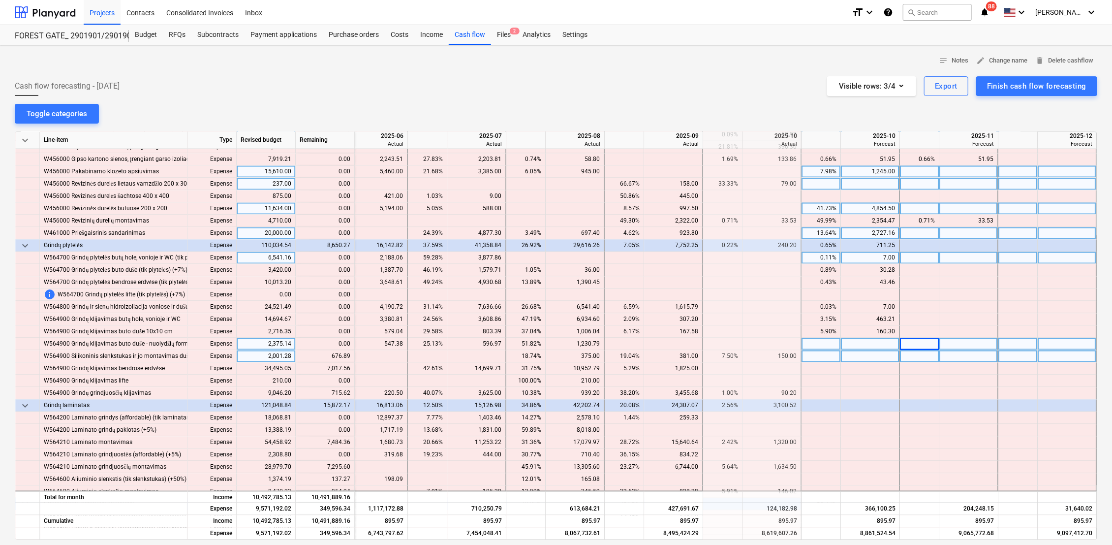
click at [880, 355] on div at bounding box center [870, 356] width 59 height 12
type input "676.89"
type input "150"
type input "7017.56"
type input "715.62"
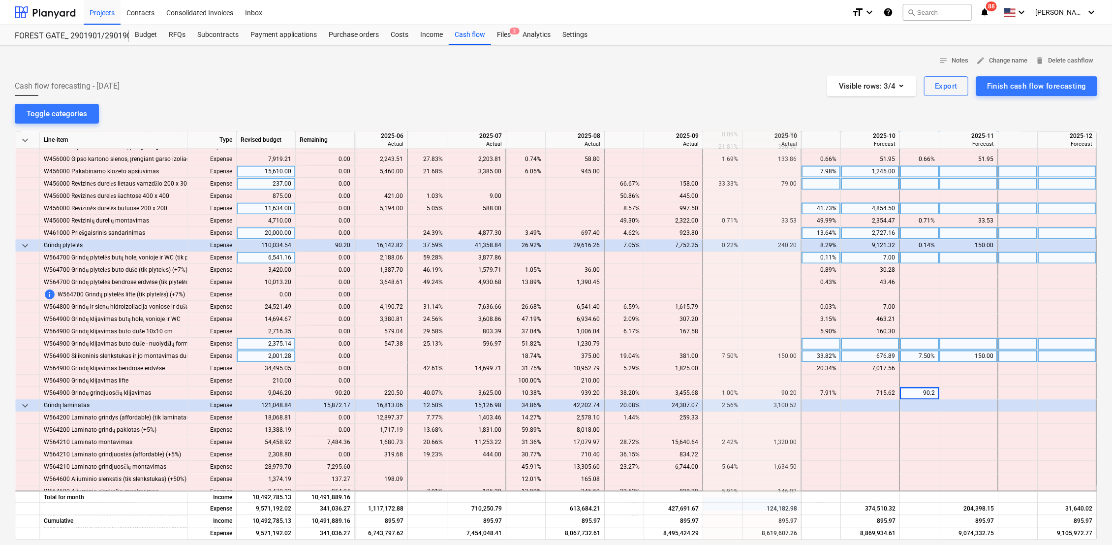
type input "90.20"
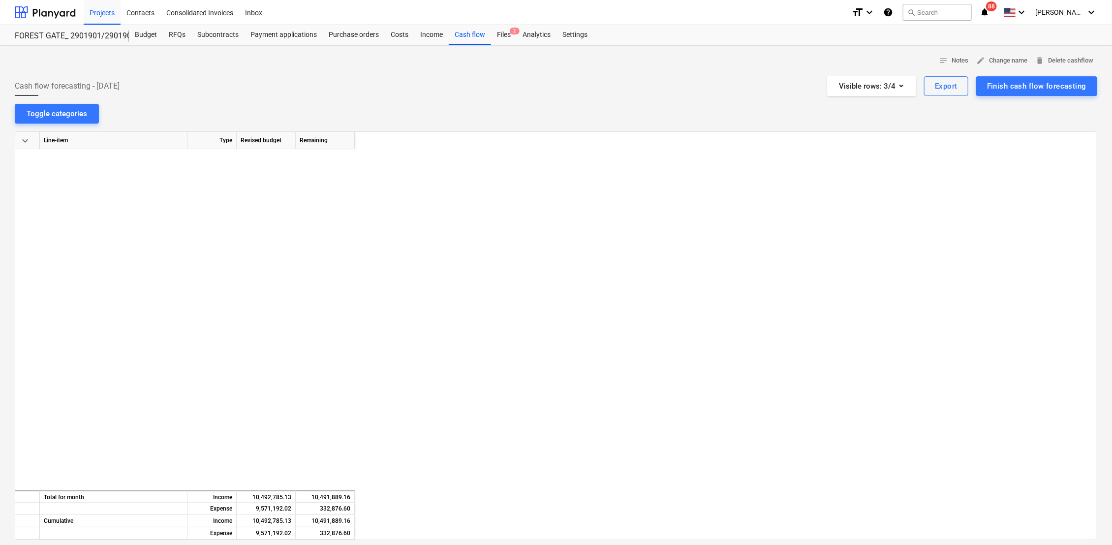
scroll to position [3773, 1622]
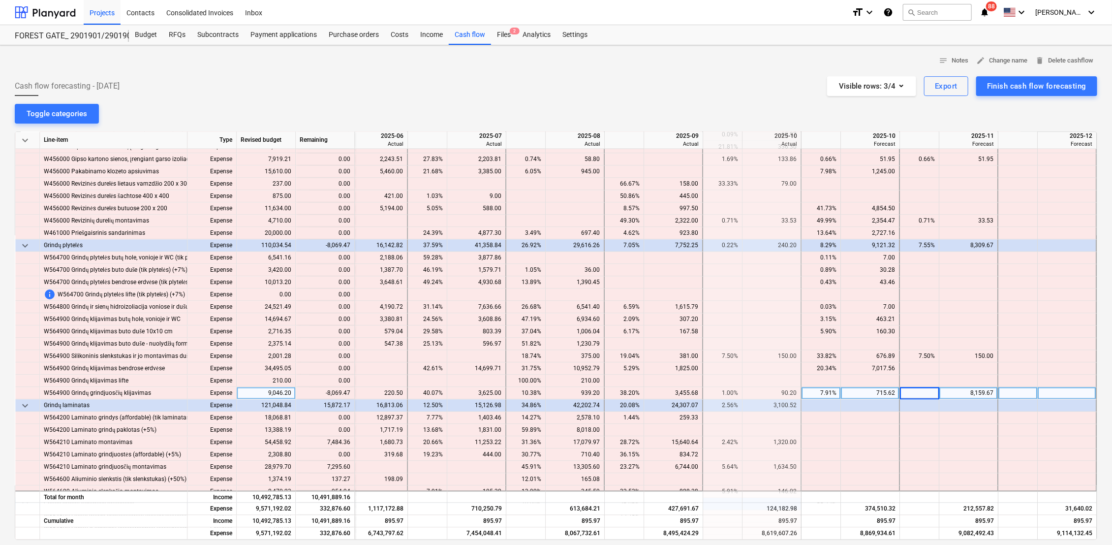
click at [968, 390] on div "8,159.67" at bounding box center [969, 393] width 50 height 12
click at [985, 394] on div "8,159.67" at bounding box center [969, 393] width 50 height 12
click at [976, 407] on div at bounding box center [969, 406] width 59 height 12
click at [977, 394] on div "8,159.67" at bounding box center [969, 393] width 50 height 12
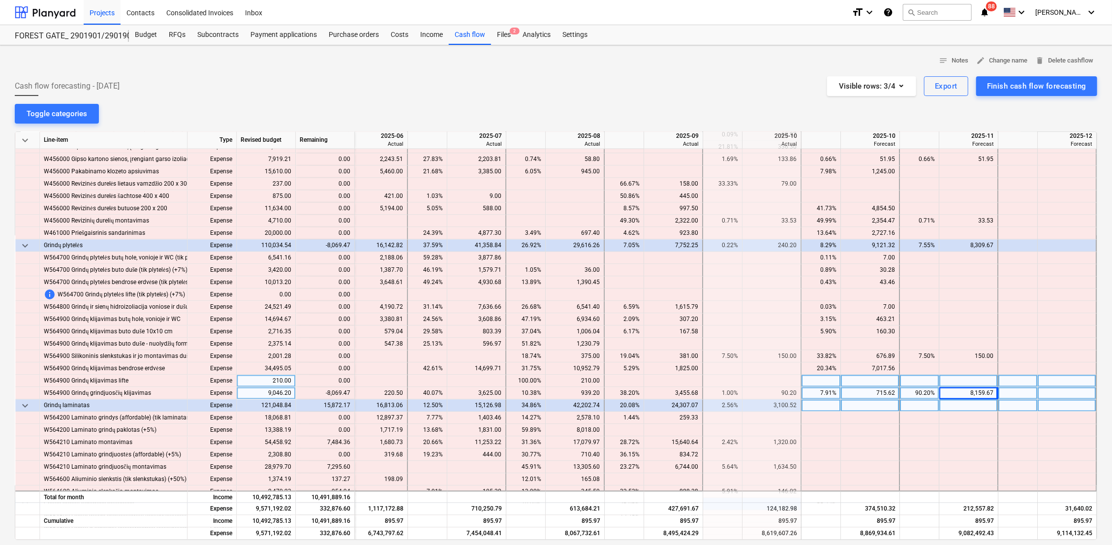
click at [976, 378] on div at bounding box center [969, 381] width 59 height 12
click at [972, 393] on div at bounding box center [969, 393] width 59 height 12
type input "90.20"
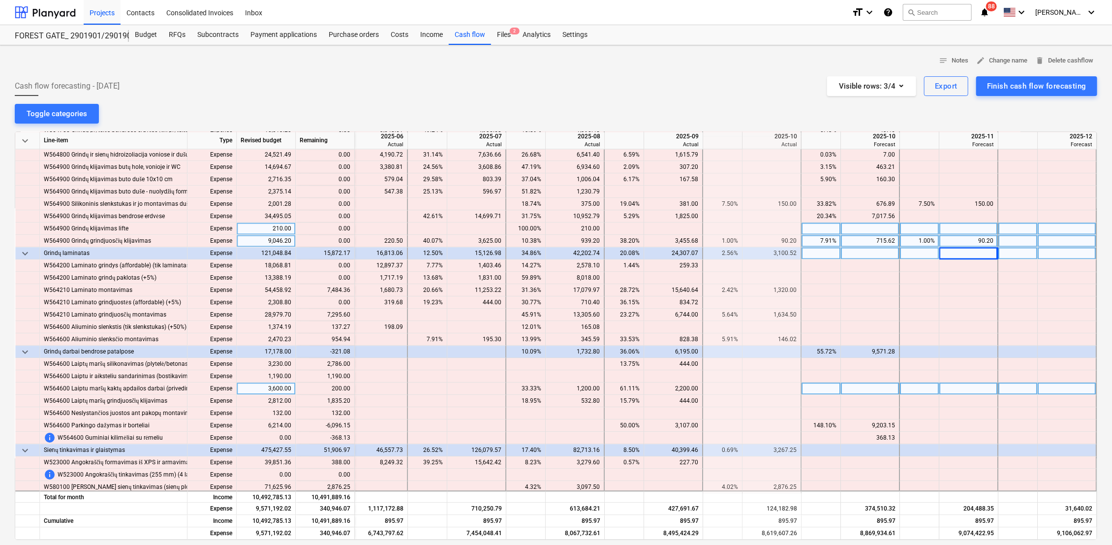
scroll to position [3938, 1622]
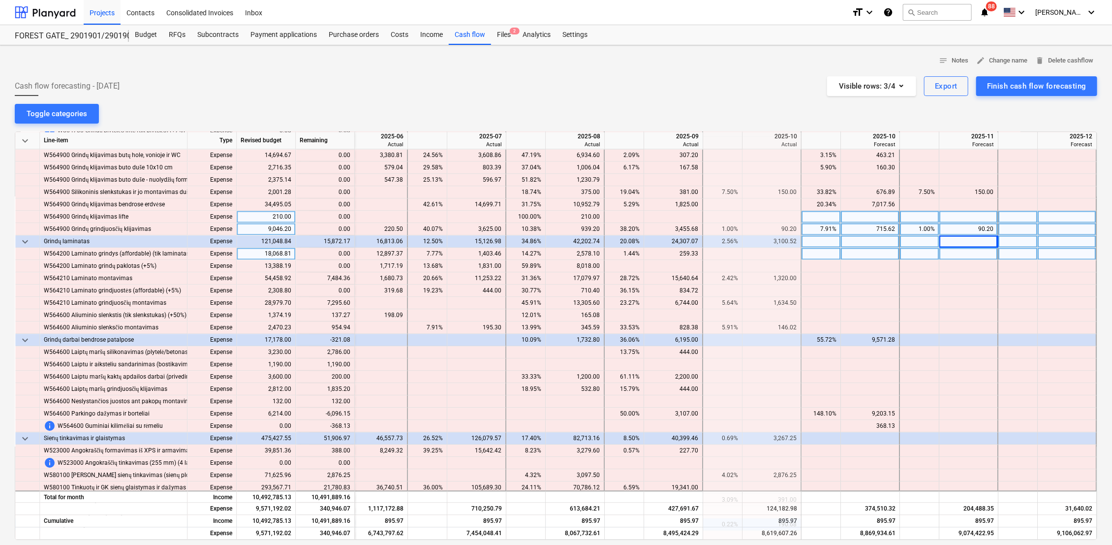
click at [889, 254] on div at bounding box center [870, 254] width 59 height 12
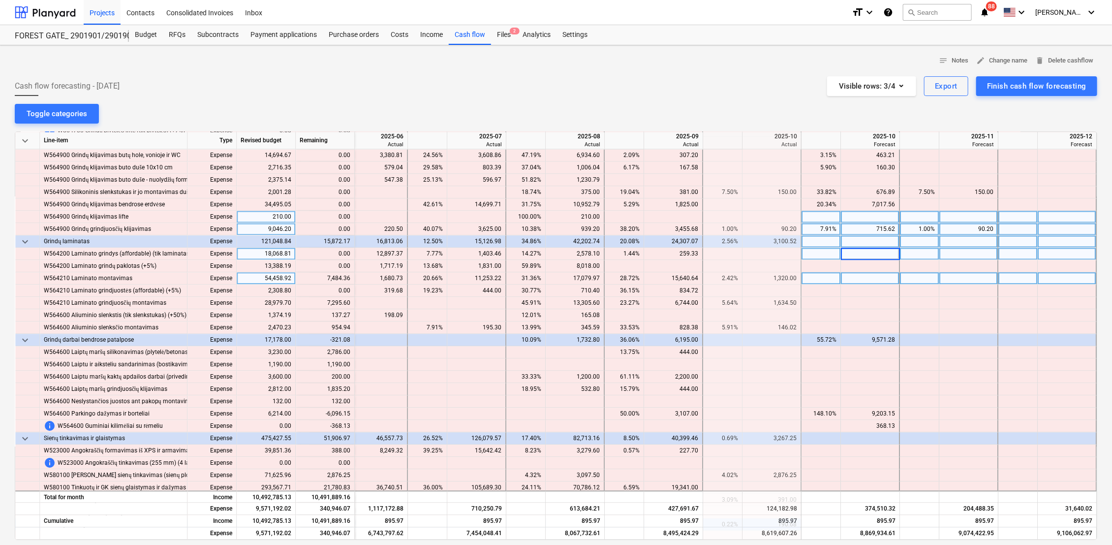
click at [887, 280] on div at bounding box center [870, 278] width 59 height 12
type input "7484.36"
type input "1320"
type input "7295.60"
type input "1634,5"
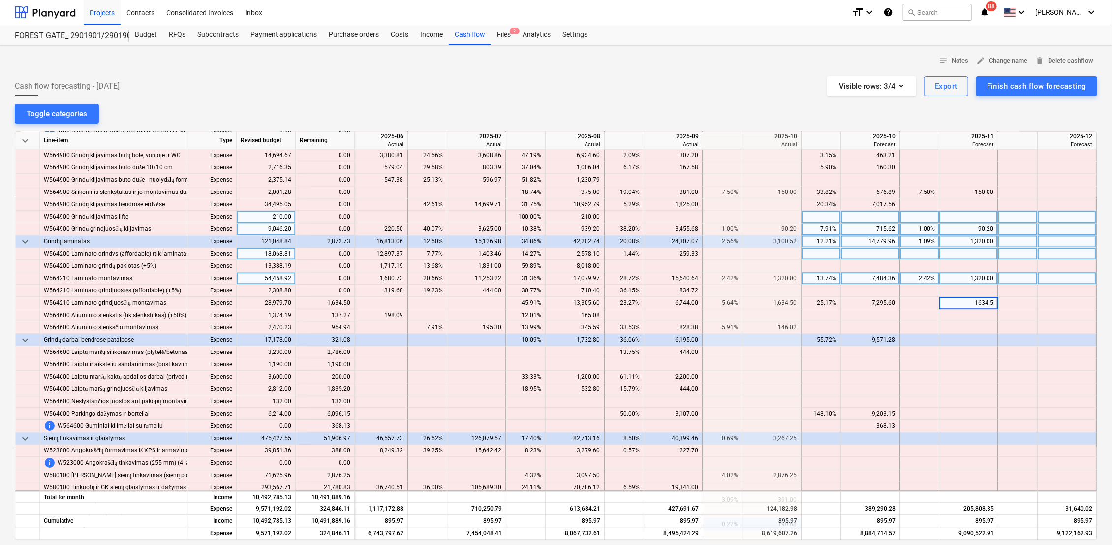
type input "1634.50"
type input "1"
type input "137.27"
type input "954.94"
type input "146.02"
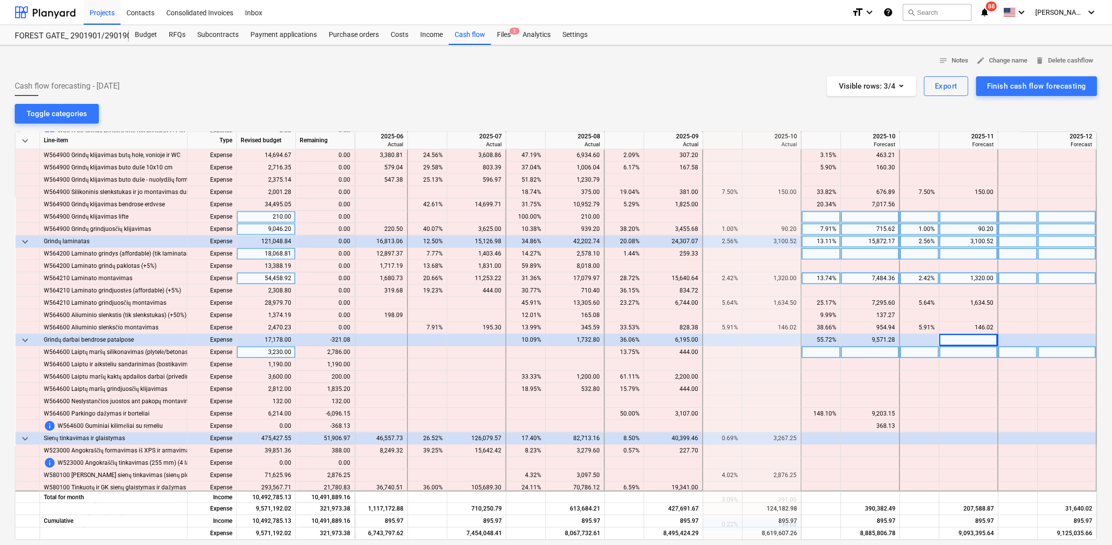
click at [881, 350] on div at bounding box center [870, 352] width 59 height 12
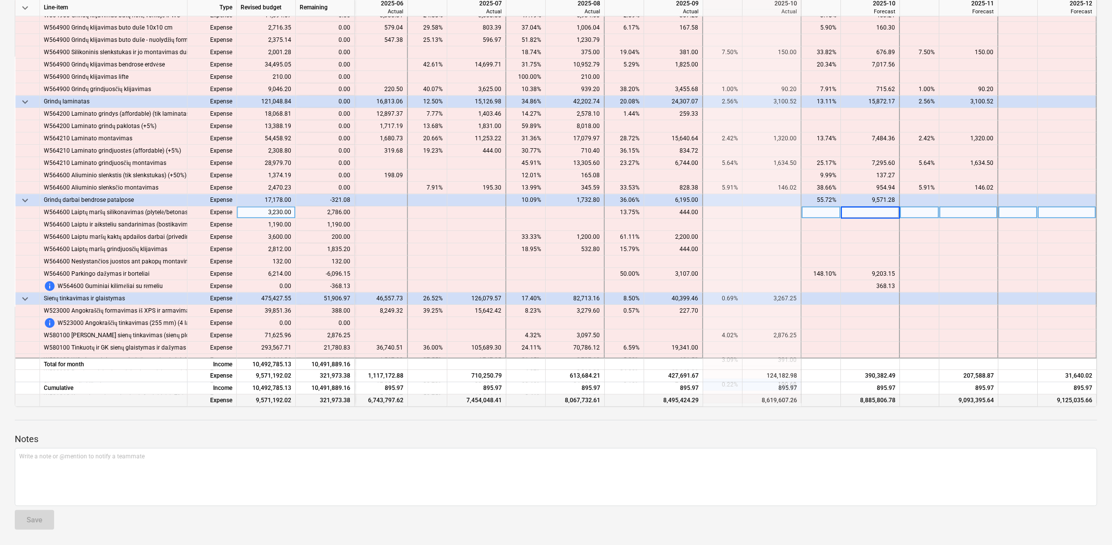
scroll to position [3961, 1622]
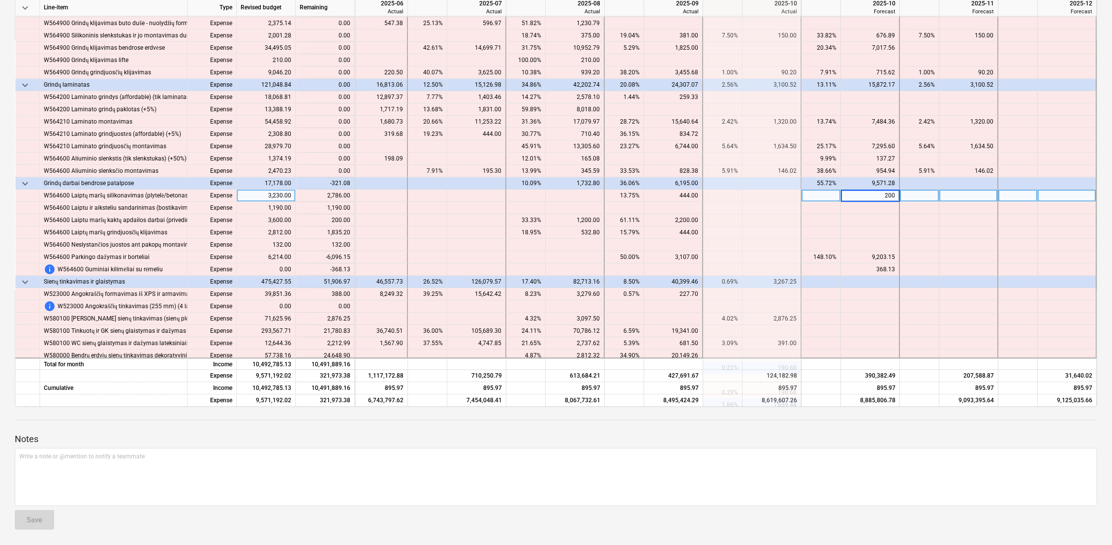
type input "2000"
click at [949, 195] on div at bounding box center [969, 196] width 59 height 12
type input "786"
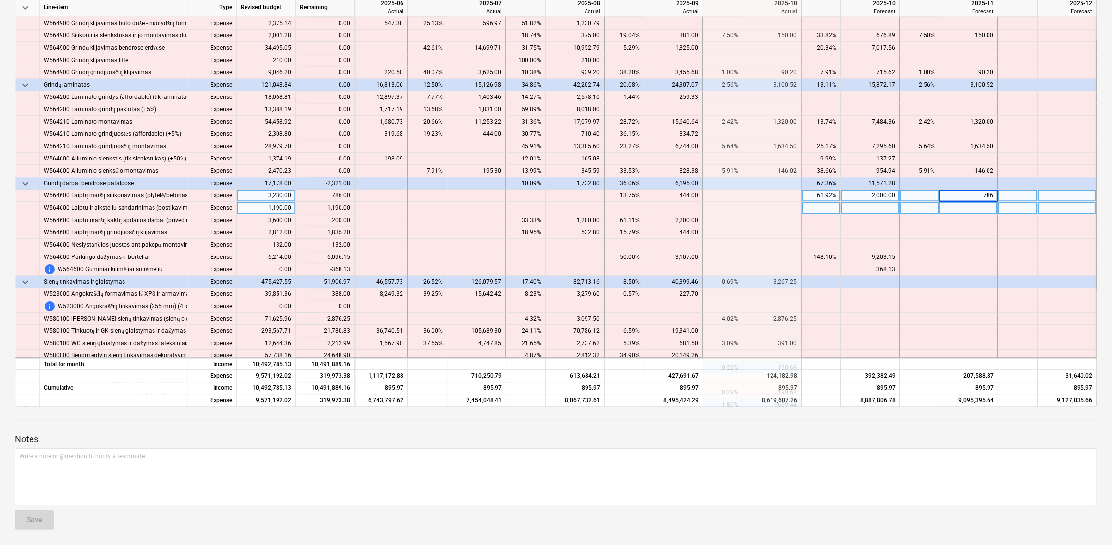
click at [949, 211] on div at bounding box center [969, 208] width 59 height 12
click at [884, 204] on div at bounding box center [870, 208] width 59 height 12
type input "900"
click at [977, 207] on div at bounding box center [969, 208] width 59 height 12
type input "290"
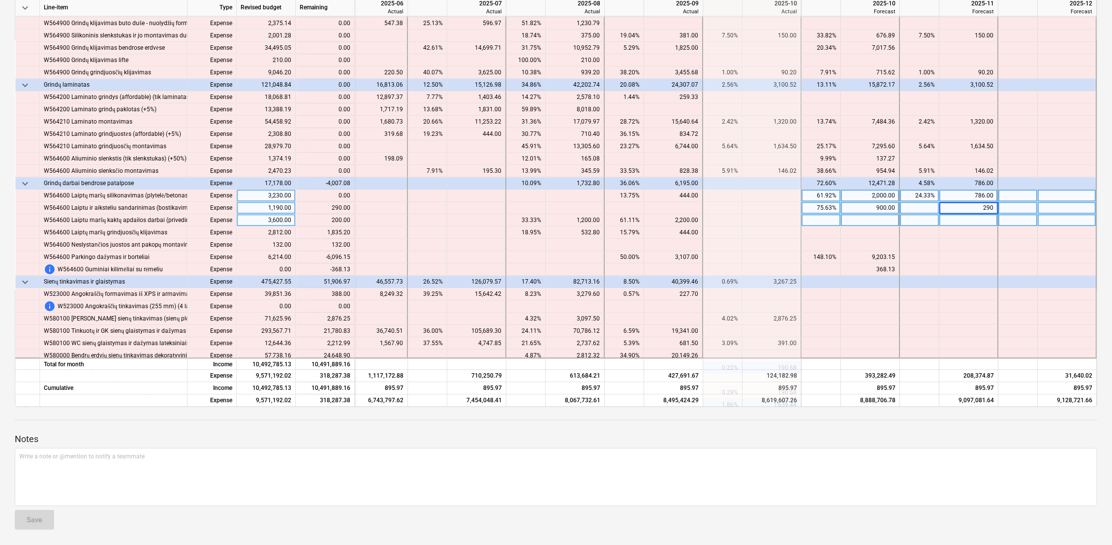
click at [878, 220] on div at bounding box center [870, 220] width 59 height 12
click at [948, 218] on div at bounding box center [969, 220] width 59 height 12
type input "200"
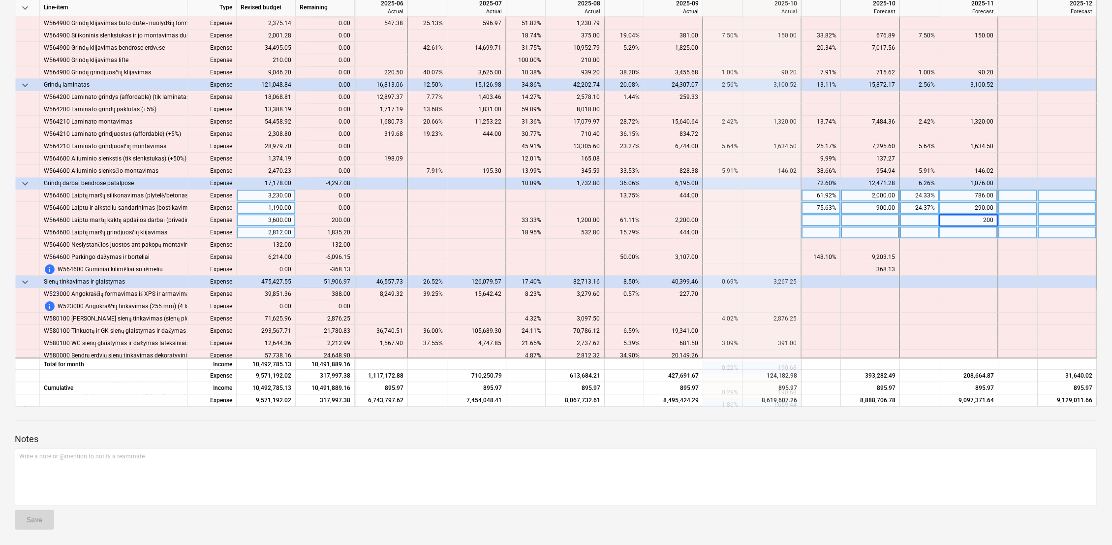
click at [879, 231] on div at bounding box center [870, 232] width 59 height 12
click at [884, 230] on div at bounding box center [870, 232] width 59 height 12
type input "1835.20"
type input "132"
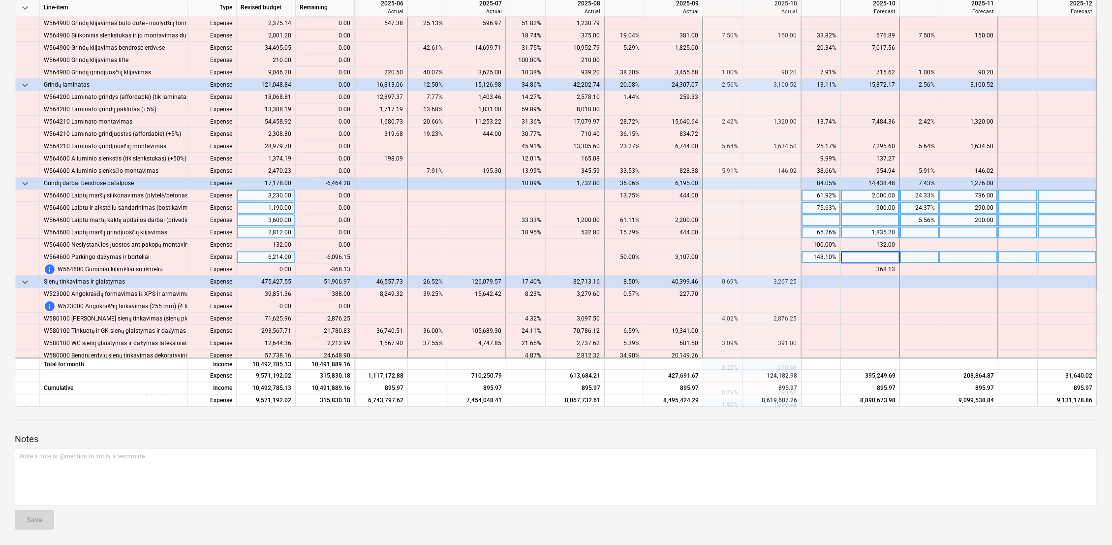
click at [925, 256] on div at bounding box center [919, 257] width 39 height 12
click at [895, 258] on div "9,203.15" at bounding box center [870, 257] width 59 height 12
click at [918, 259] on div at bounding box center [919, 257] width 39 height 12
click at [884, 256] on div at bounding box center [870, 257] width 59 height 12
type input "3107"
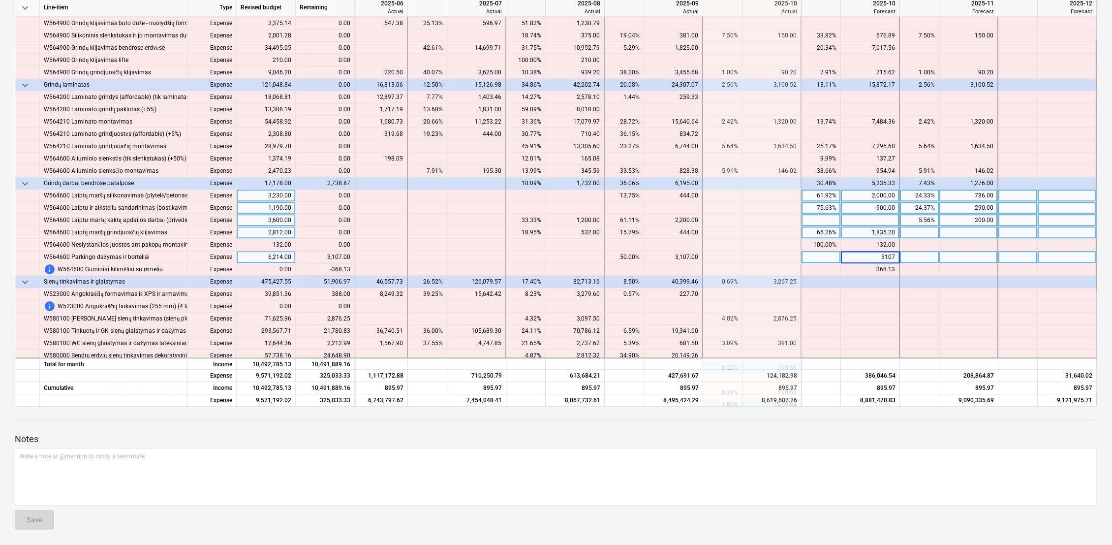
click at [961, 260] on div at bounding box center [969, 257] width 59 height 12
click at [888, 264] on div "368.13" at bounding box center [870, 269] width 50 height 12
click at [955, 266] on div at bounding box center [969, 269] width 59 height 12
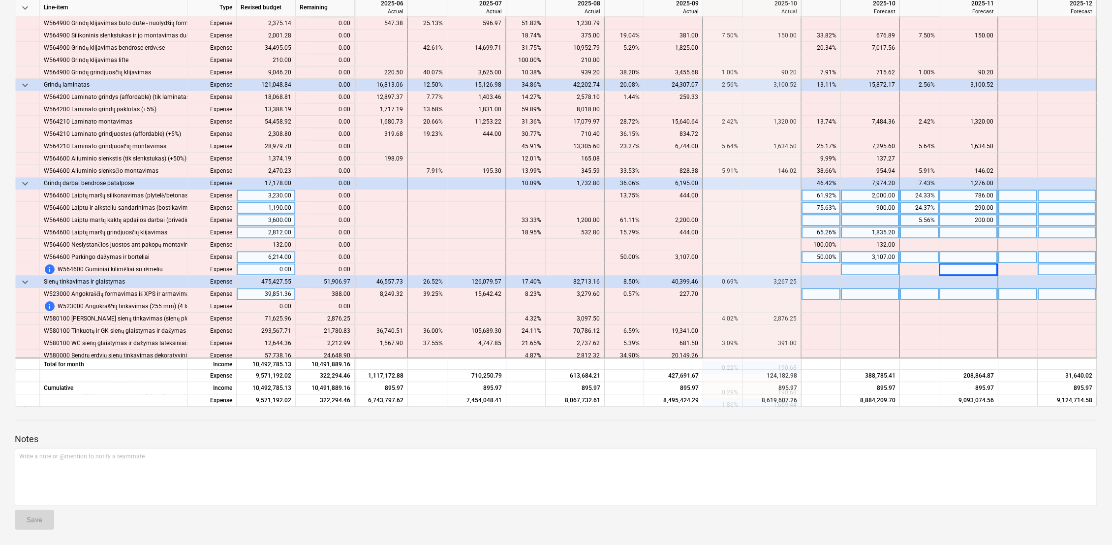
click at [872, 290] on div at bounding box center [870, 294] width 59 height 12
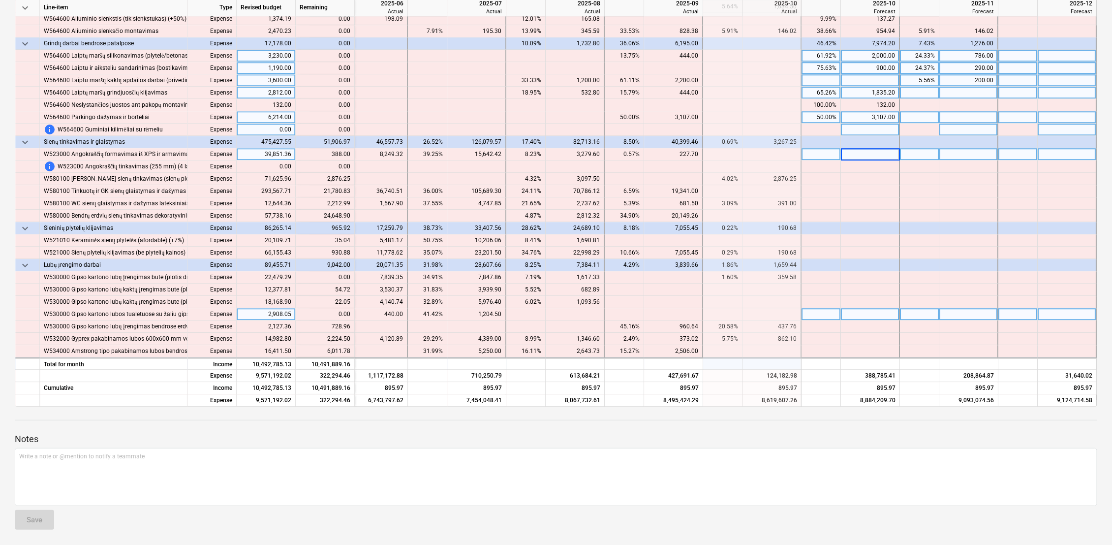
scroll to position [4126, 1622]
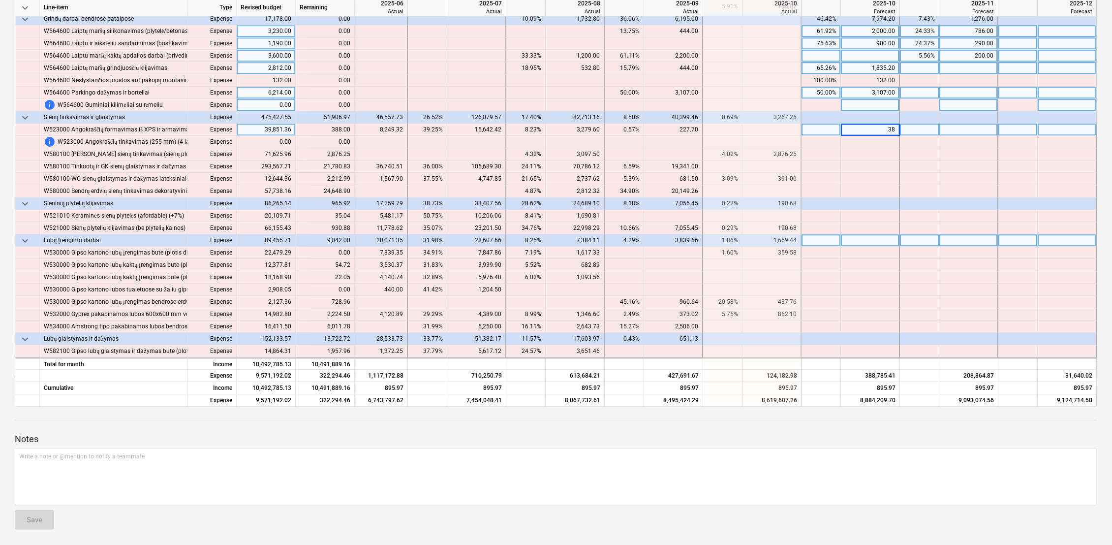
type input "388"
click at [888, 138] on div at bounding box center [870, 142] width 59 height 12
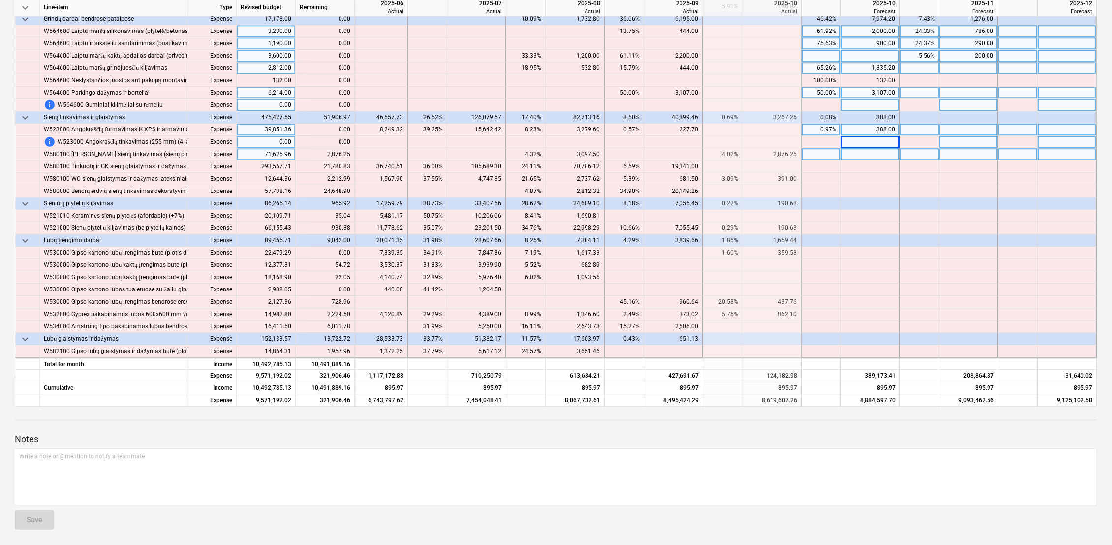
click at [879, 158] on div at bounding box center [870, 154] width 59 height 12
click at [855, 166] on div at bounding box center [870, 166] width 59 height 12
type input "21780.83"
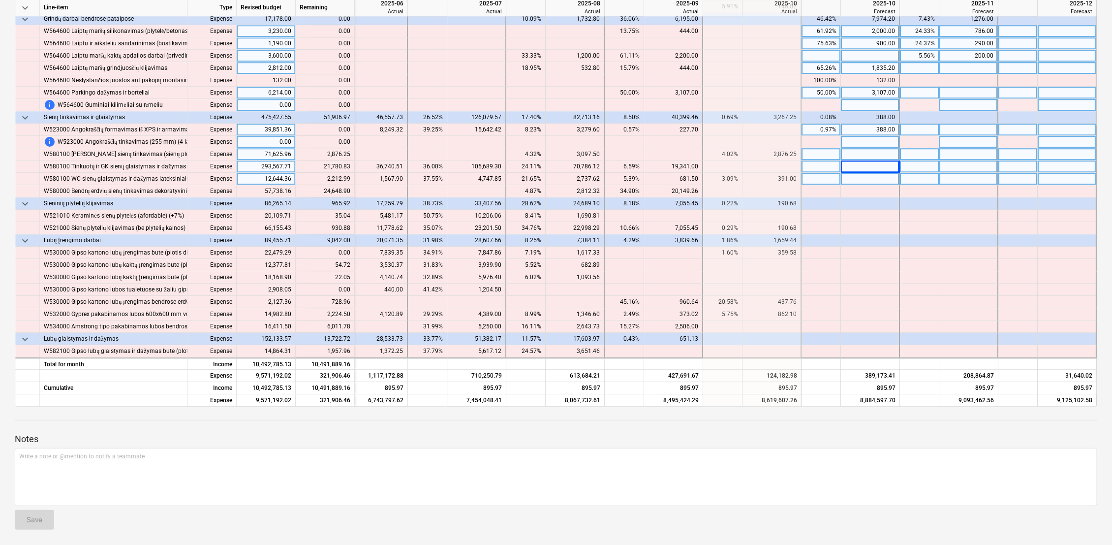
click at [858, 179] on div at bounding box center [870, 179] width 59 height 12
type input "2212.99"
click at [870, 190] on div at bounding box center [870, 191] width 59 height 12
type input "18000"
click at [953, 193] on div at bounding box center [969, 191] width 59 height 12
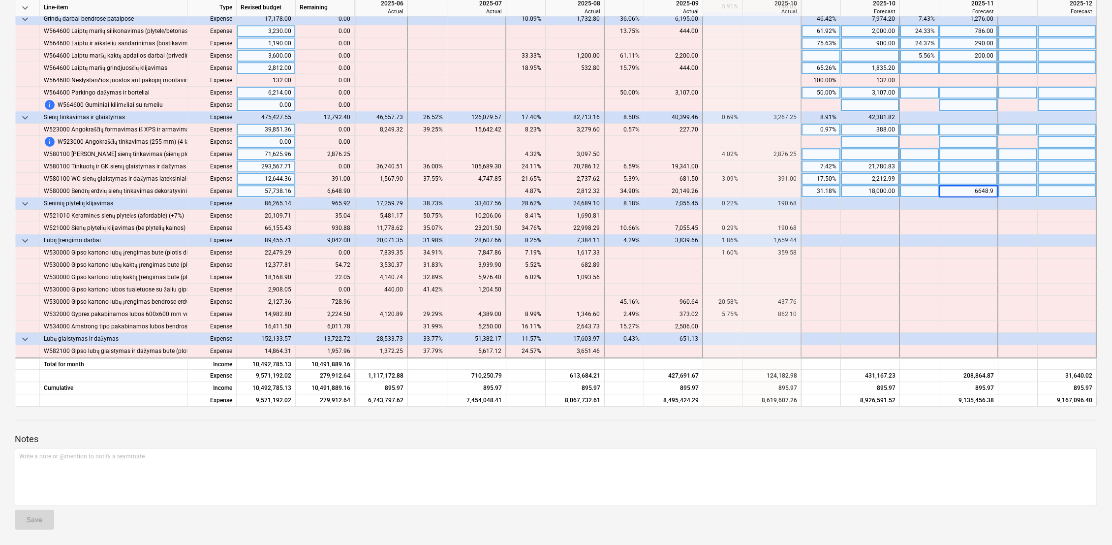
type input "6648.90"
click at [958, 202] on div at bounding box center [969, 203] width 59 height 12
click at [872, 217] on div at bounding box center [870, 216] width 59 height 12
type input "35.04"
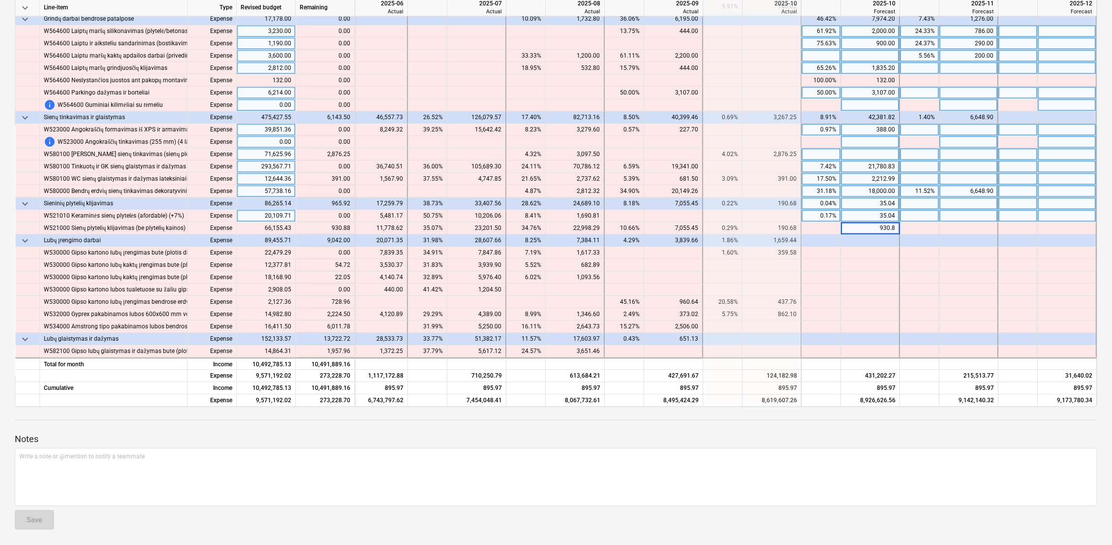
type input "930.88"
click at [870, 251] on div at bounding box center [870, 253] width 59 height 12
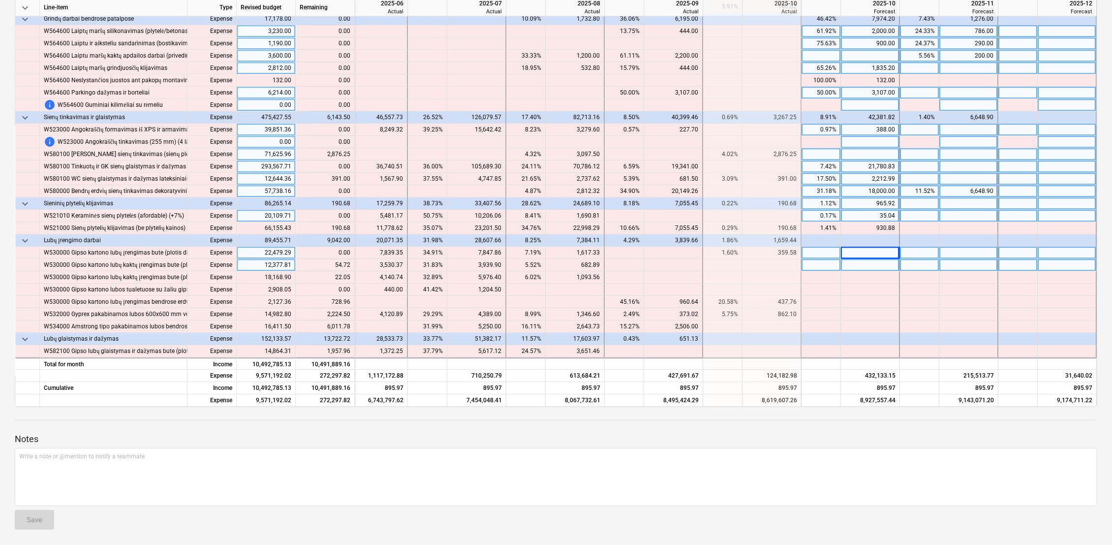
click at [869, 267] on div at bounding box center [870, 265] width 59 height 12
type input "54.72"
type input "22.05"
type input "728.96"
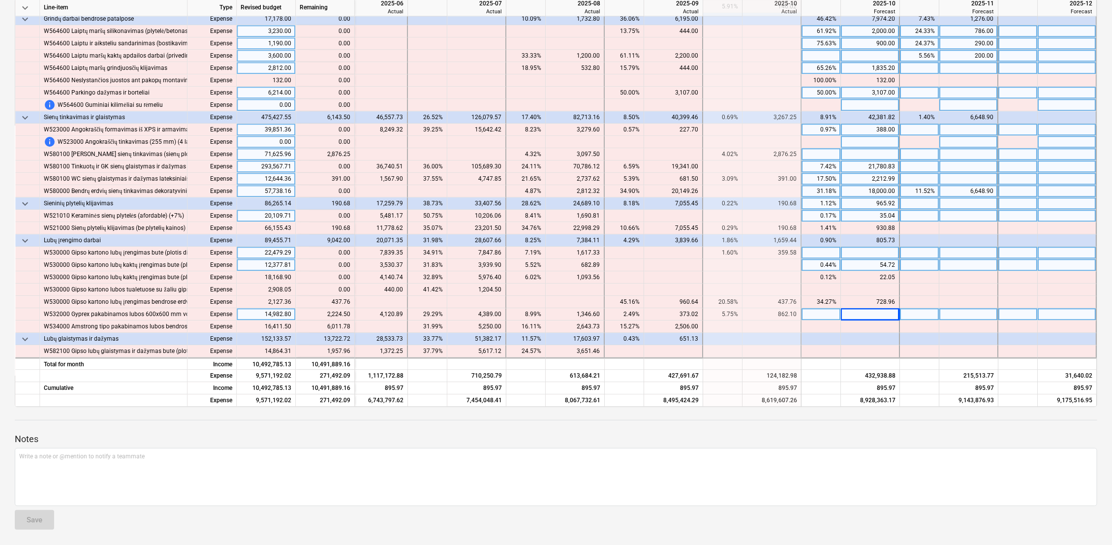
click at [857, 313] on div at bounding box center [870, 314] width 59 height 12
type input "2224.50"
type input "6011.78"
click at [925, 328] on div at bounding box center [919, 326] width 39 height 12
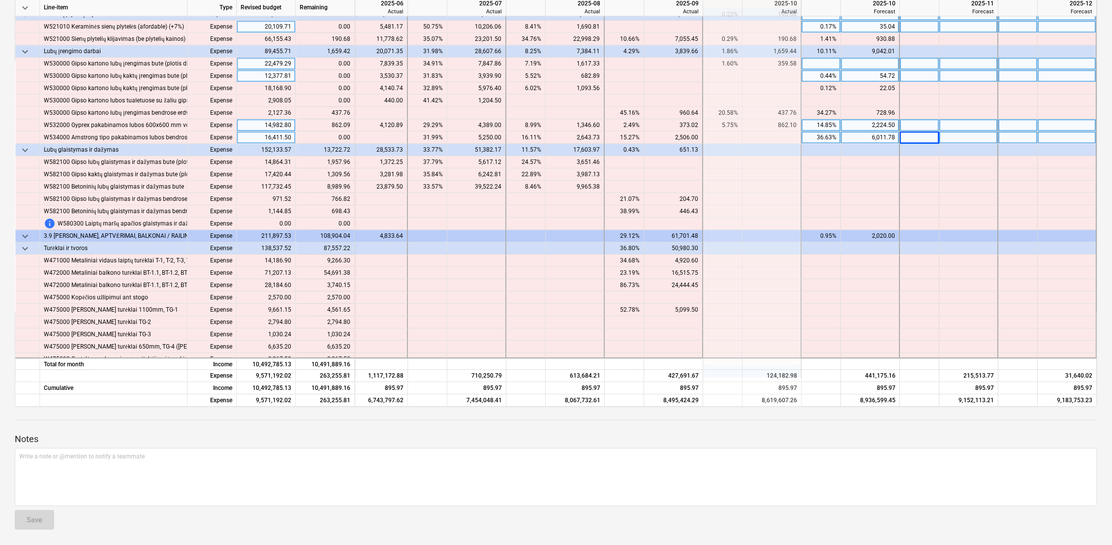
scroll to position [4344, 1622]
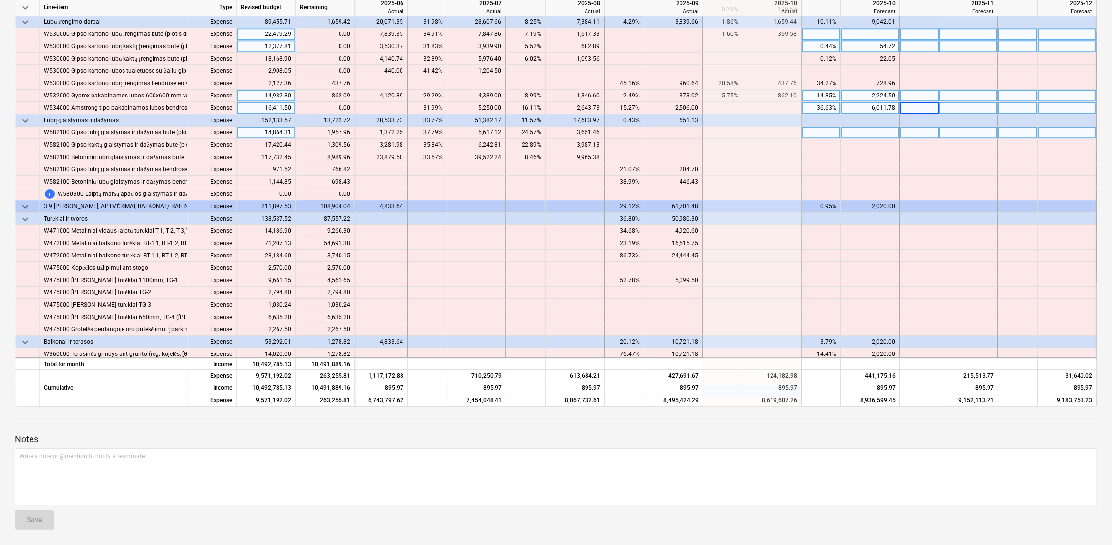
click at [856, 133] on div at bounding box center [870, 133] width 59 height 12
type input "1957.96"
type input "1309.56"
type input "8989.96"
type input "766.82"
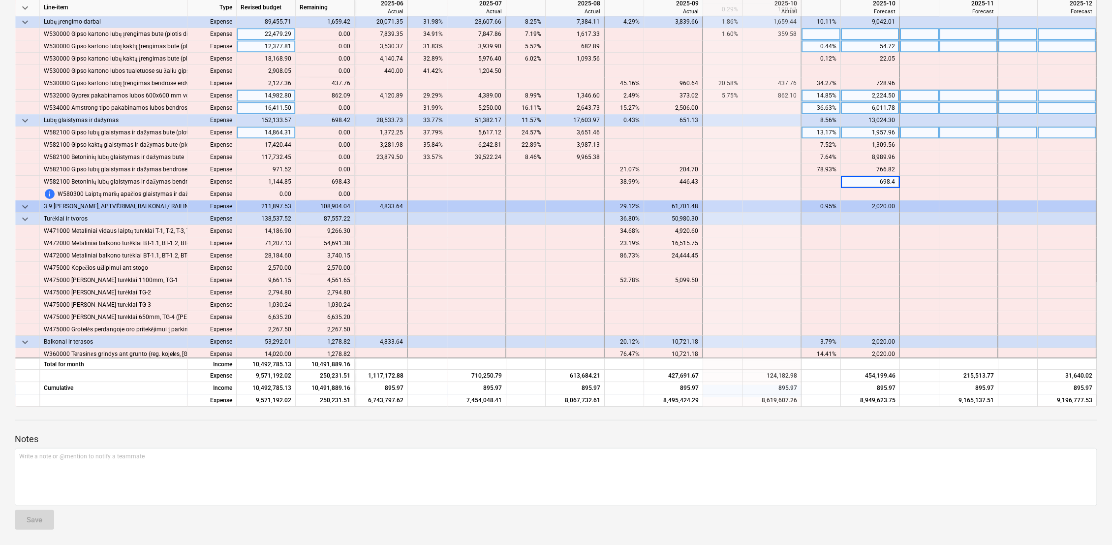
type input "698.43"
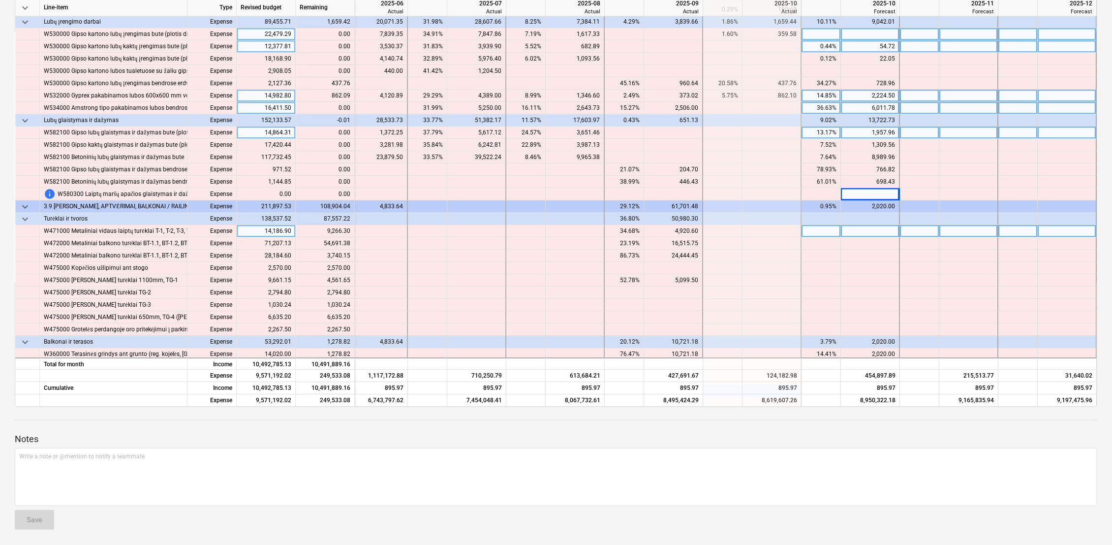
click at [880, 230] on div at bounding box center [870, 231] width 59 height 12
type input "9266.30"
type input "54691.38"
type input "3740.15"
type input "2570"
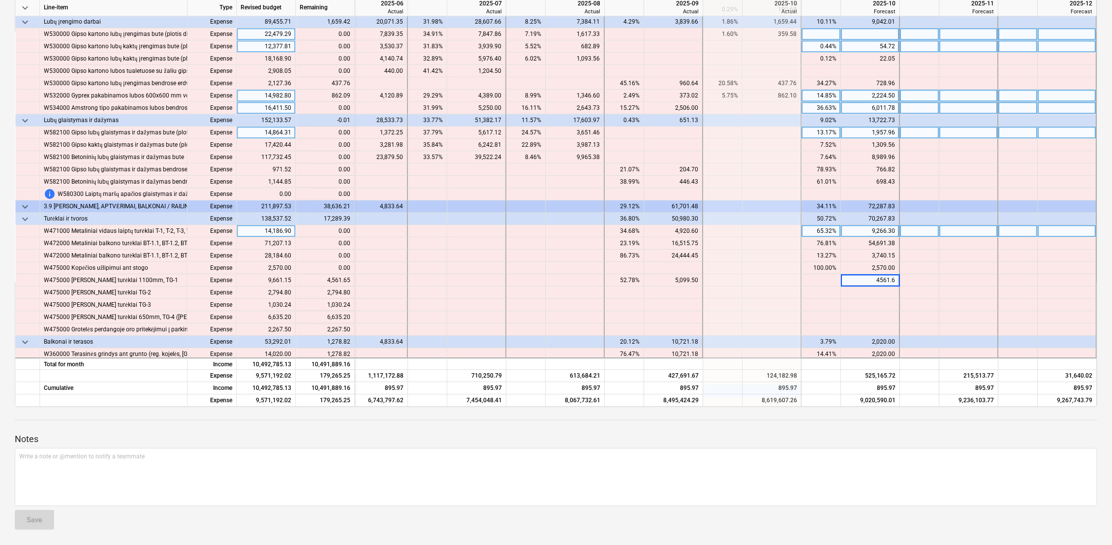
type input "4561.65"
type input "2794.80"
type input "1030.24"
type input "6635.20"
type input "2267.50"
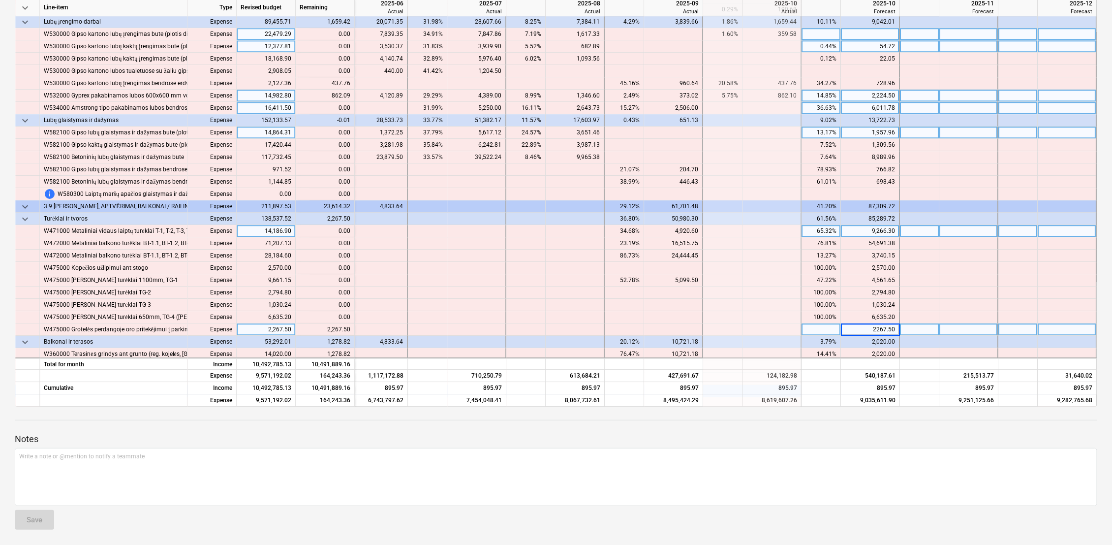
click at [921, 331] on div at bounding box center [919, 329] width 39 height 12
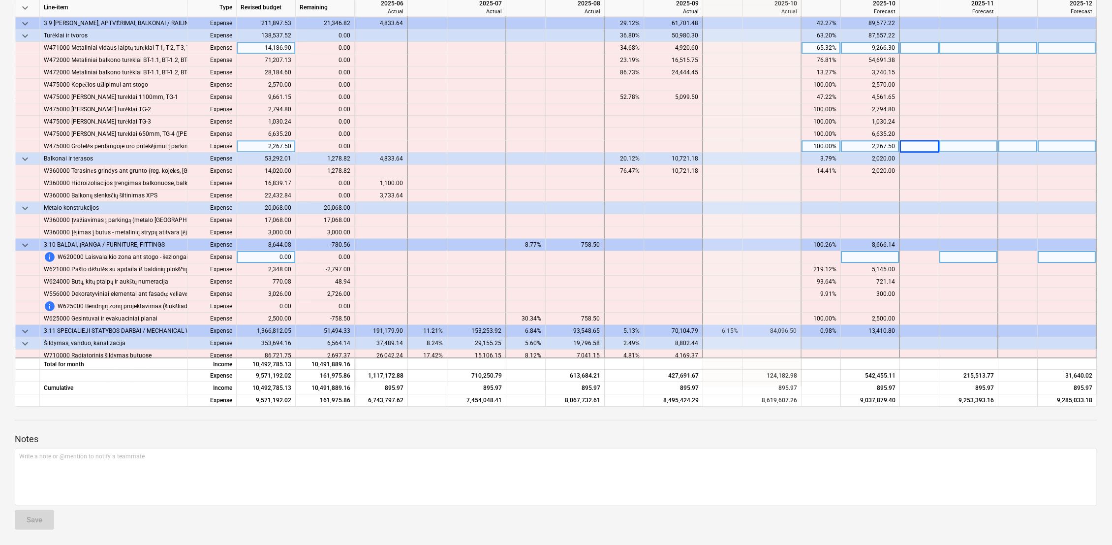
scroll to position [4509, 1622]
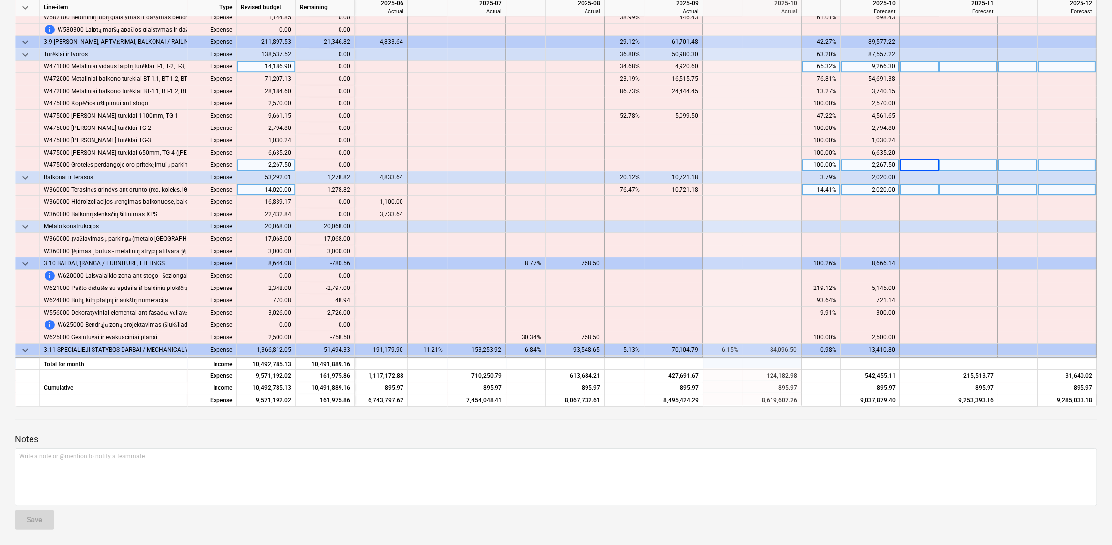
click at [878, 191] on div "2,020.00" at bounding box center [870, 190] width 50 height 12
click at [918, 190] on div at bounding box center [919, 190] width 39 height 12
click at [881, 190] on div at bounding box center [870, 190] width 59 height 12
type input "3298.82"
type input "17068"
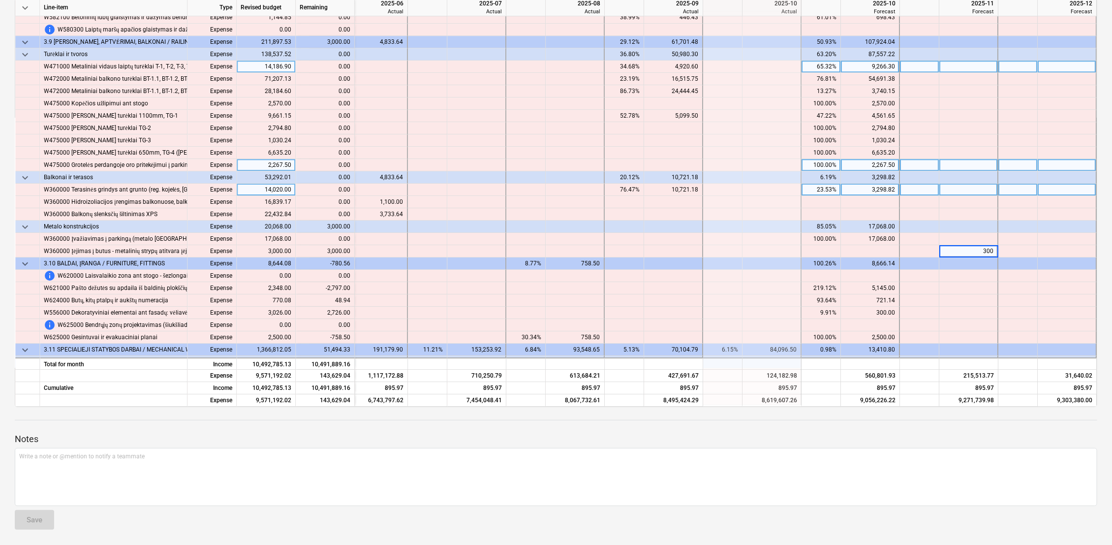
type input "3000"
click at [947, 278] on div at bounding box center [969, 276] width 59 height 12
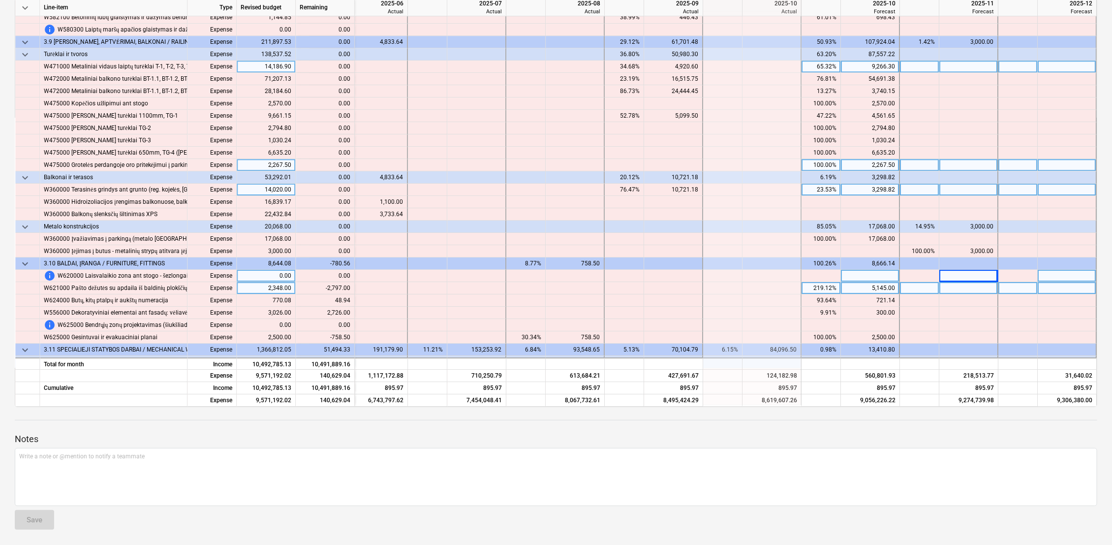
click at [871, 287] on div "5,145.00" at bounding box center [870, 288] width 50 height 12
click at [923, 287] on div at bounding box center [919, 288] width 39 height 12
click at [875, 288] on div at bounding box center [870, 288] width 59 height 12
type input "2348"
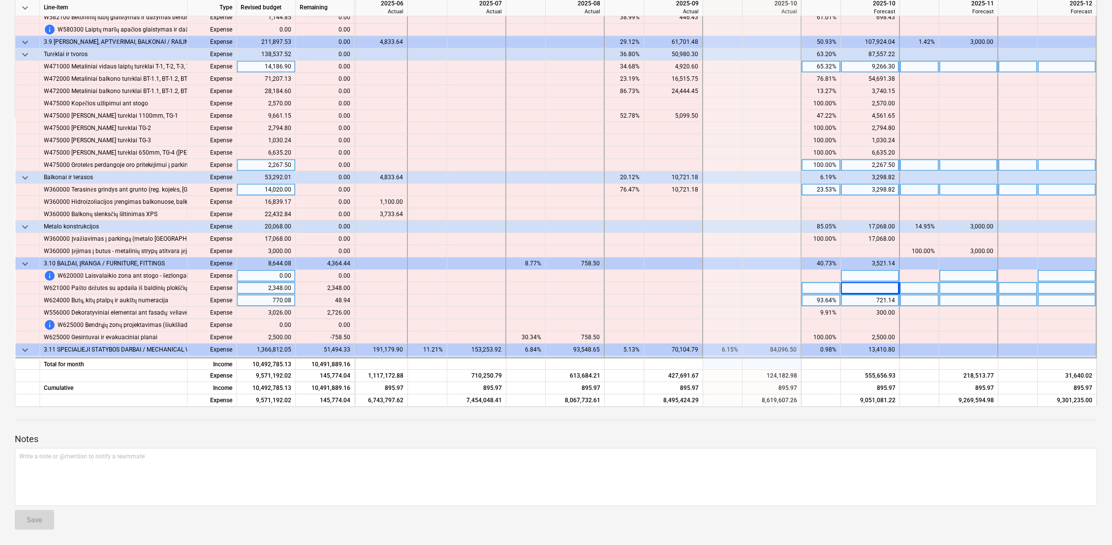
click at [914, 299] on div at bounding box center [919, 300] width 39 height 12
click at [893, 299] on div "721.14" at bounding box center [870, 300] width 59 height 12
click at [912, 300] on div at bounding box center [919, 300] width 39 height 12
click at [880, 302] on div at bounding box center [870, 300] width 59 height 12
type input "770.08"
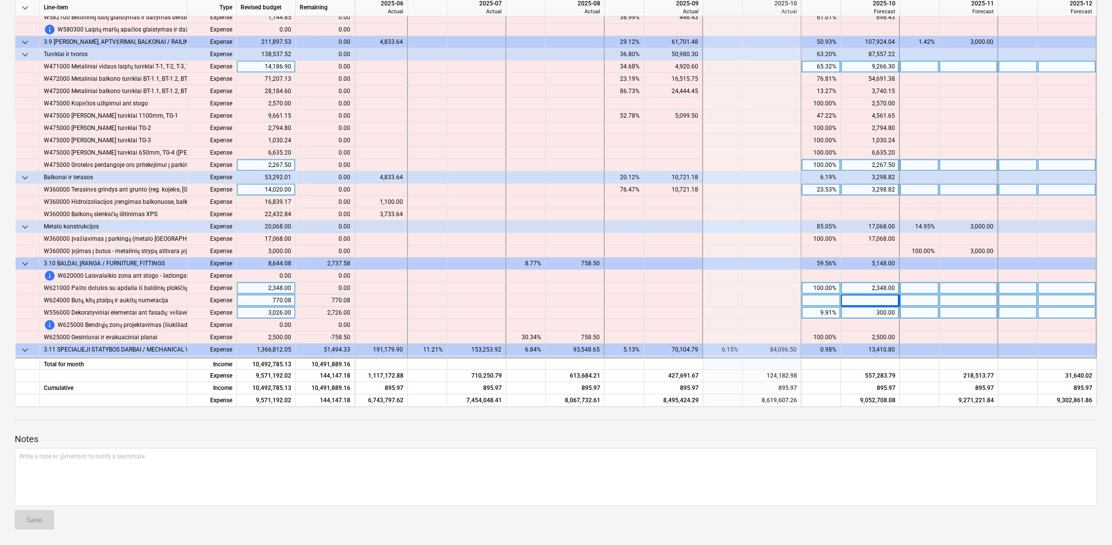
click at [886, 312] on div "300.00" at bounding box center [870, 313] width 50 height 12
click at [886, 313] on div "300.00" at bounding box center [870, 313] width 50 height 12
click at [918, 311] on div at bounding box center [919, 313] width 39 height 12
click at [884, 311] on div at bounding box center [870, 313] width 59 height 12
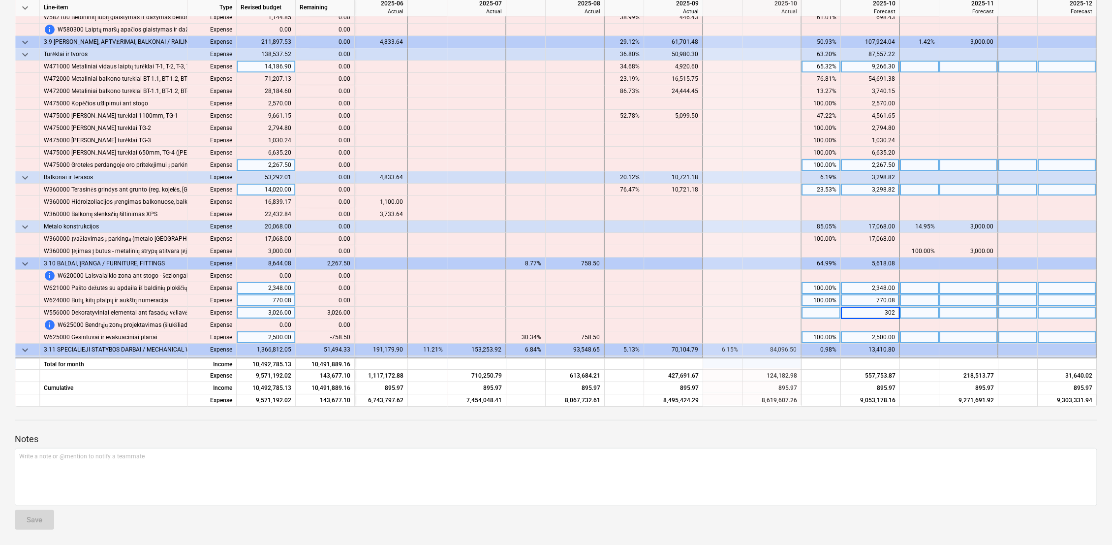
type input "3026"
click at [959, 311] on div at bounding box center [969, 313] width 59 height 12
click at [890, 335] on div "2,500.00" at bounding box center [870, 337] width 50 height 12
click at [913, 335] on div at bounding box center [919, 337] width 39 height 12
click at [866, 338] on div at bounding box center [870, 337] width 59 height 12
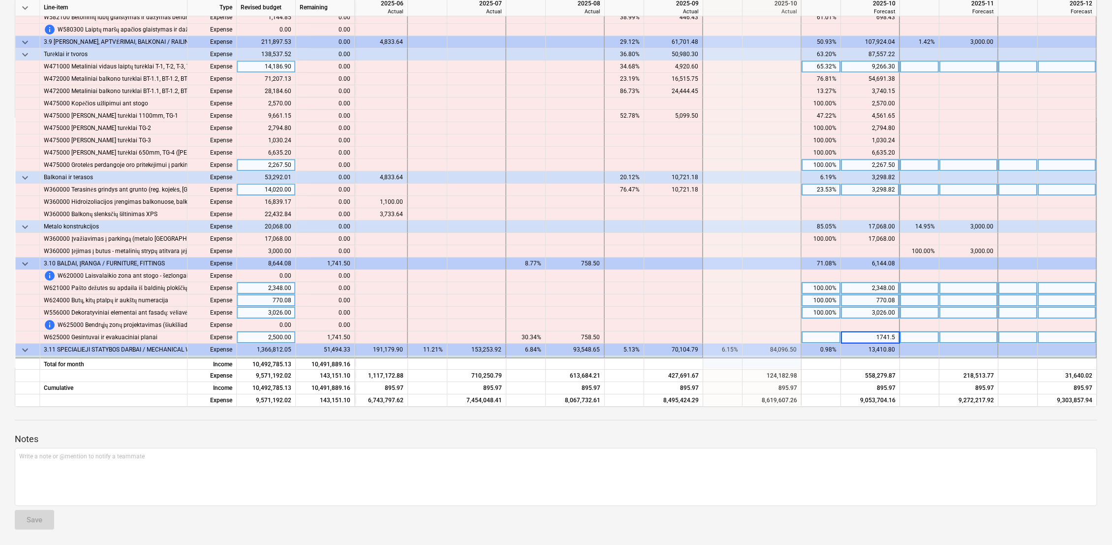
type input "1741.50"
click at [932, 339] on div at bounding box center [919, 337] width 39 height 12
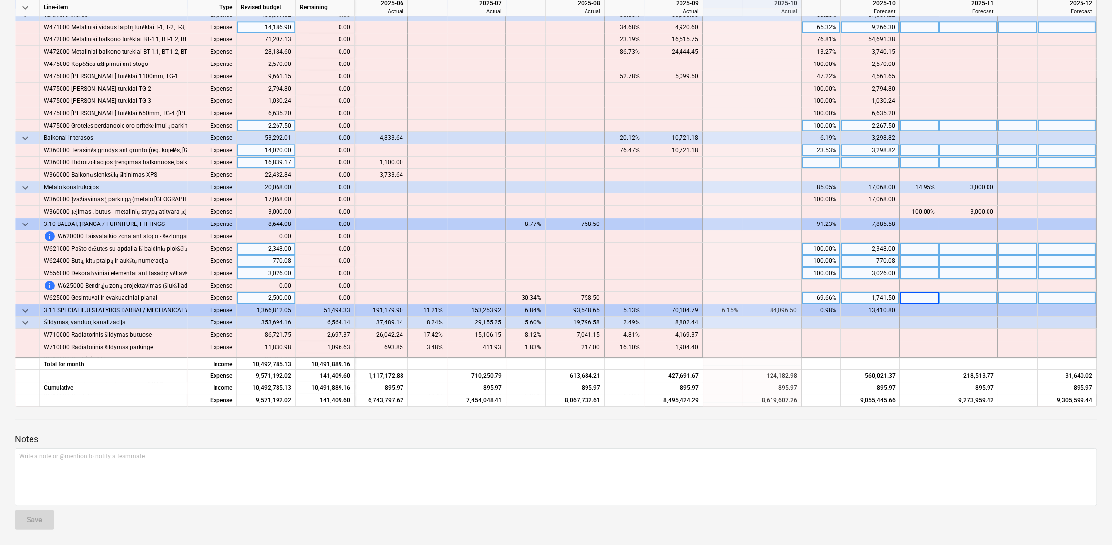
scroll to position [4673, 1622]
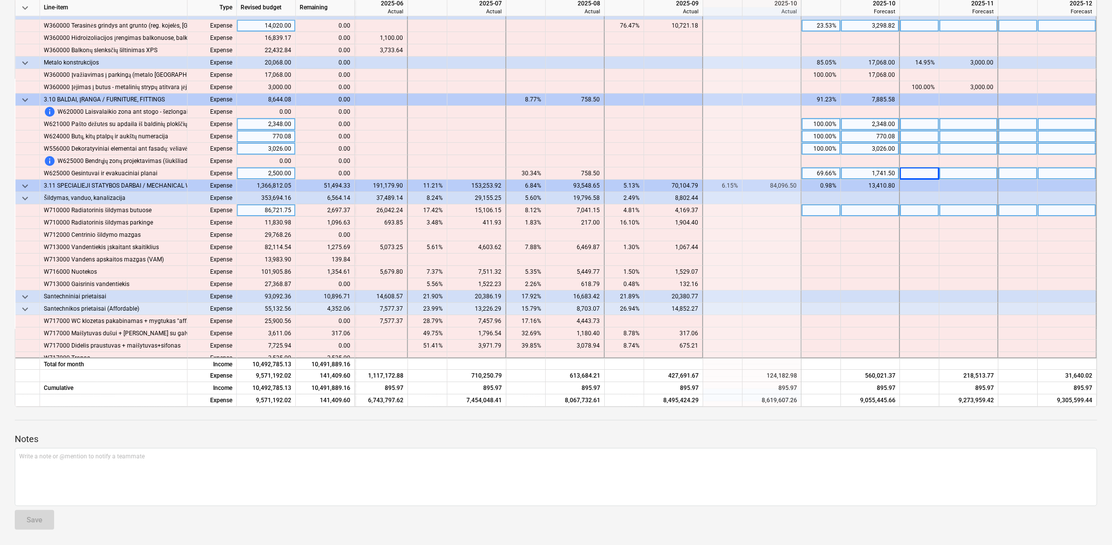
click at [876, 213] on div at bounding box center [870, 210] width 59 height 12
type input "2697.37"
type input "1096.63"
type input "1275.69"
type input "139.84"
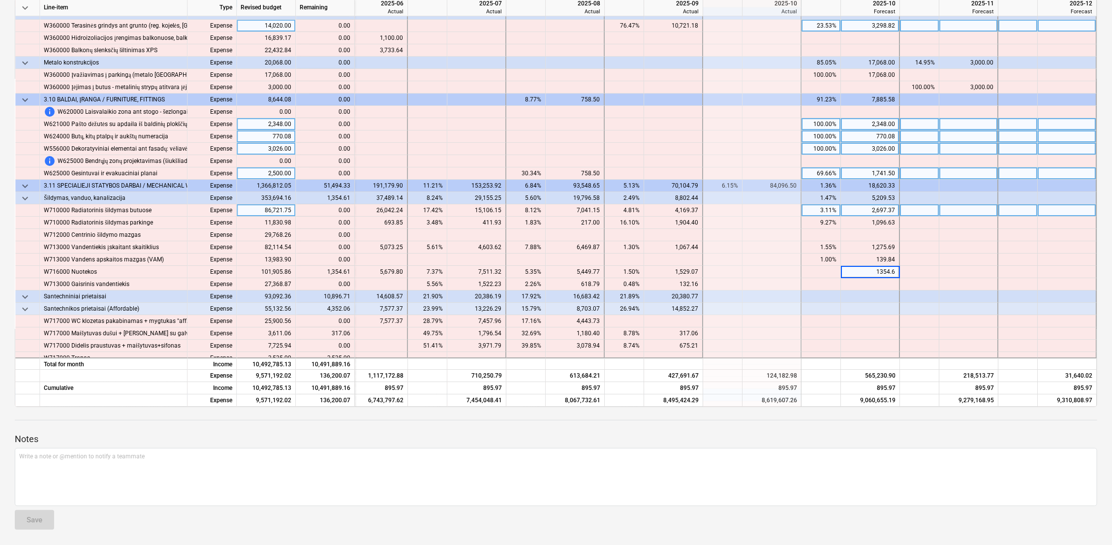
type input "1354.61"
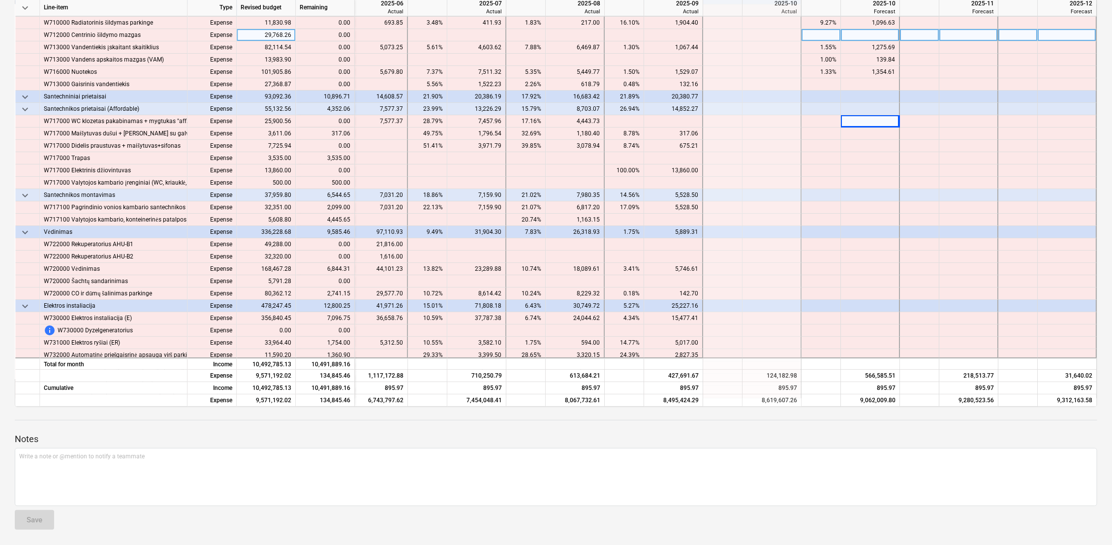
scroll to position [4891, 1622]
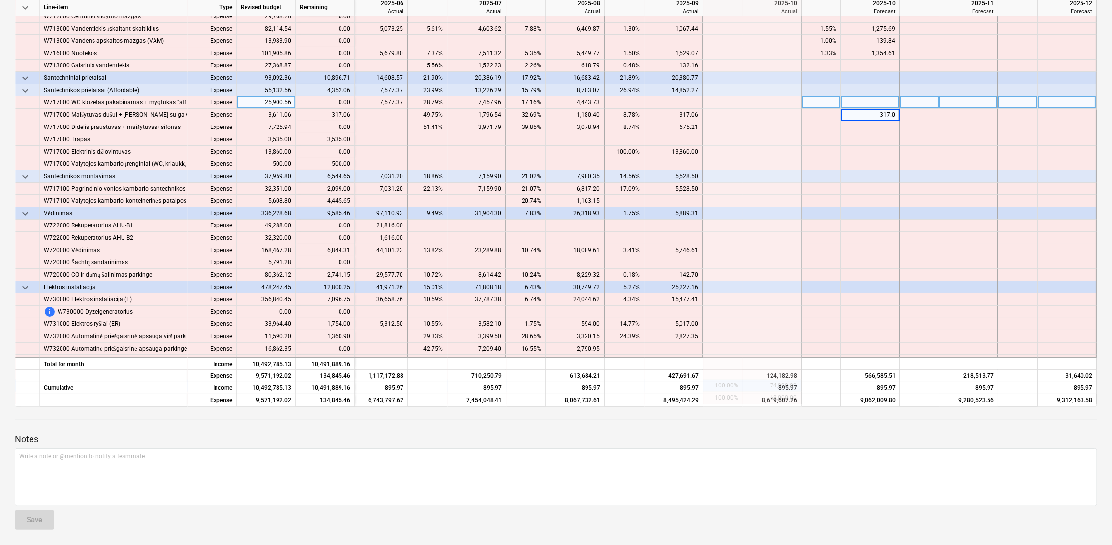
type input "317.06"
type input "3535"
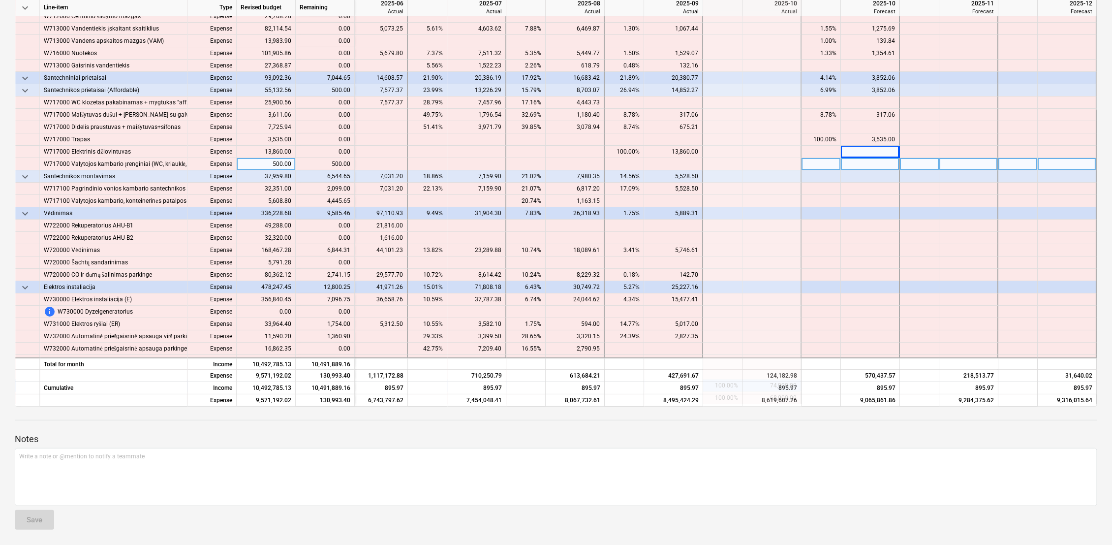
click at [866, 165] on div at bounding box center [870, 164] width 59 height 12
type input "500"
type input "2099"
type input "4445.65"
type input "6844.31"
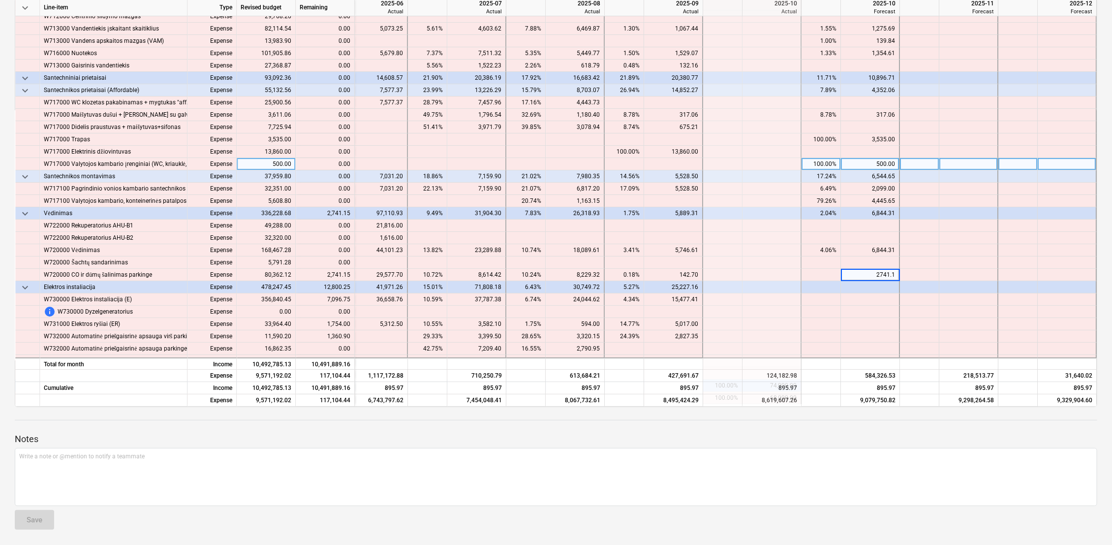
type input "2741.15"
type input "7096.75"
type input "1754"
type input "1360.9"
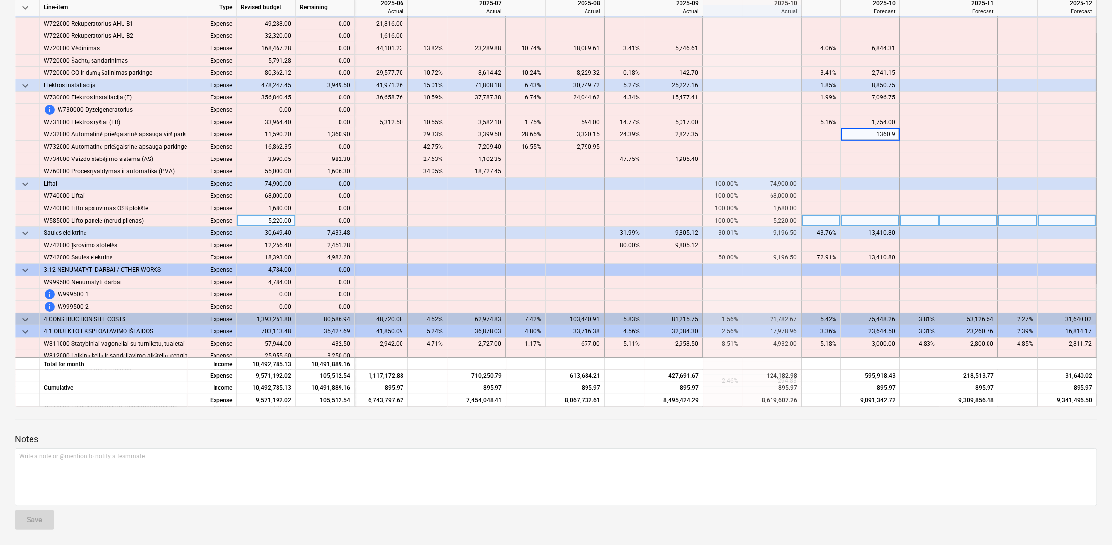
scroll to position [5110, 1622]
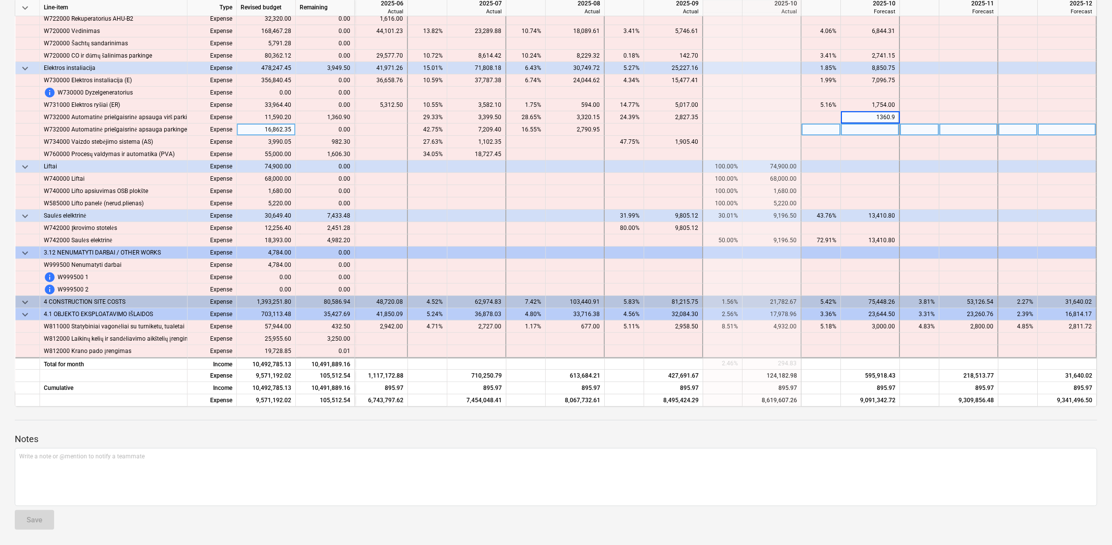
click at [883, 132] on div at bounding box center [870, 130] width 59 height 12
type input "982.30"
type input "1606.30"
type input "2451.28"
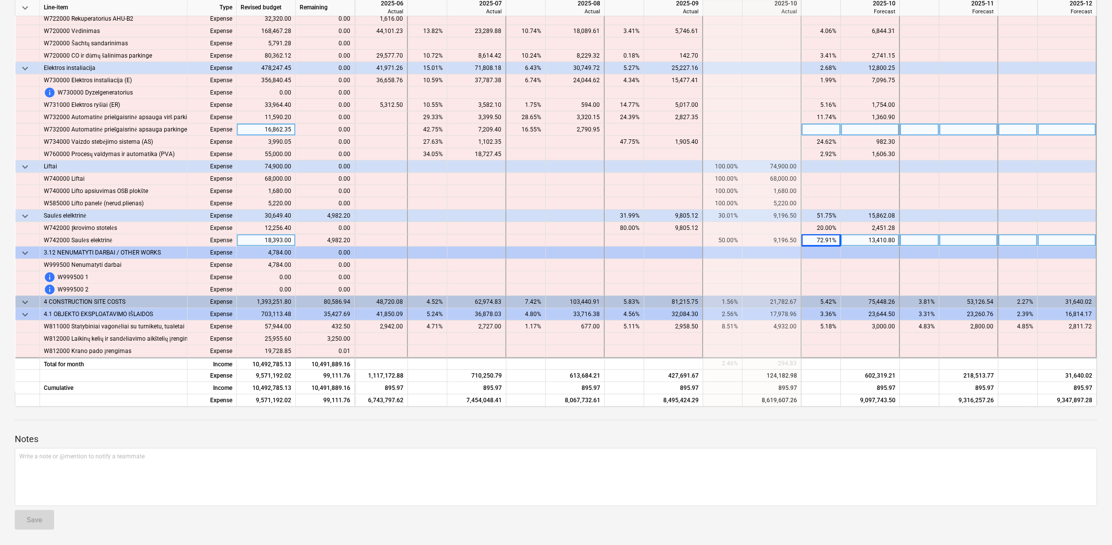
click at [956, 242] on div at bounding box center [969, 240] width 59 height 12
type input "4982.20"
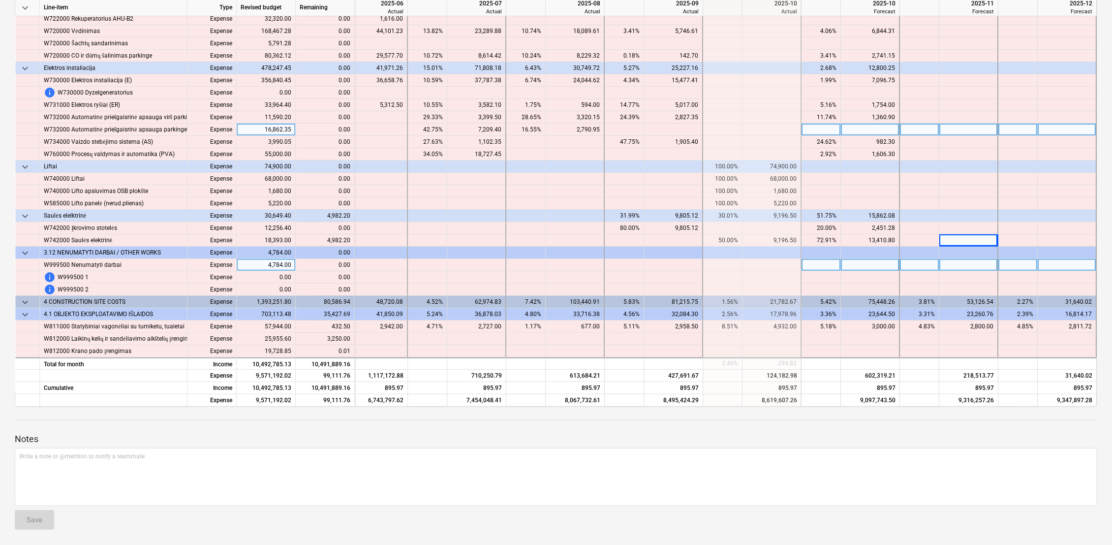
click at [954, 268] on div at bounding box center [969, 265] width 59 height 12
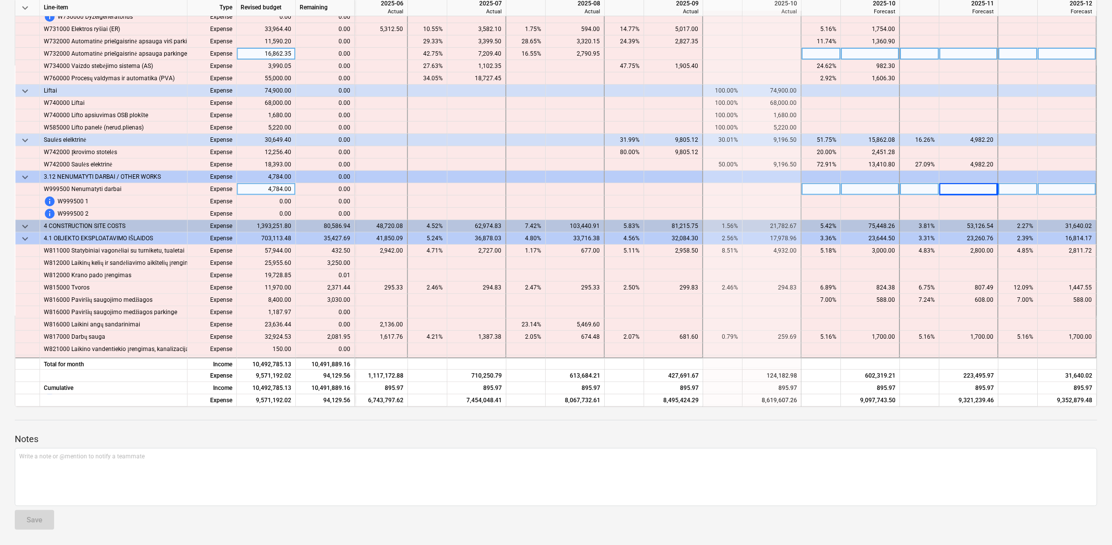
scroll to position [5274, 1622]
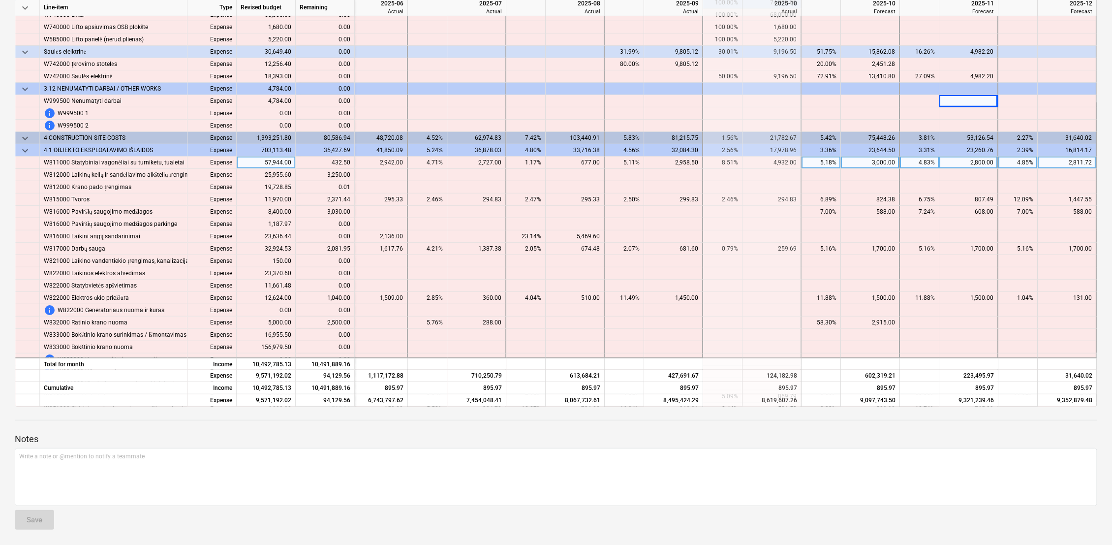
click at [1082, 163] on div "2,811.72" at bounding box center [1067, 163] width 50 height 12
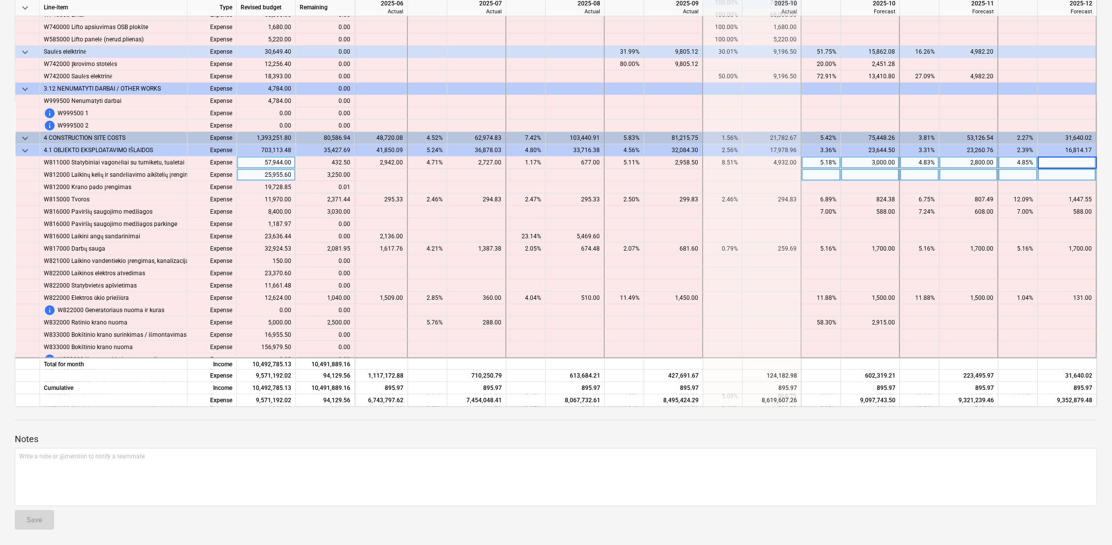
click at [1076, 174] on div at bounding box center [1067, 175] width 59 height 12
click at [1075, 165] on div at bounding box center [1067, 163] width 59 height 12
type input "3244.22"
type input "3250"
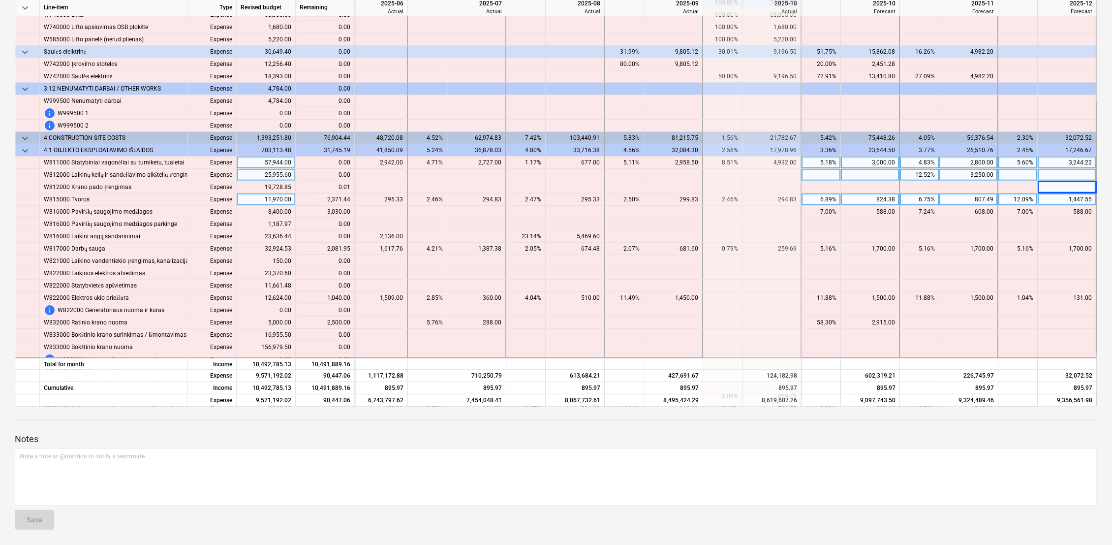
click at [1090, 201] on div "1,447.55" at bounding box center [1067, 199] width 59 height 12
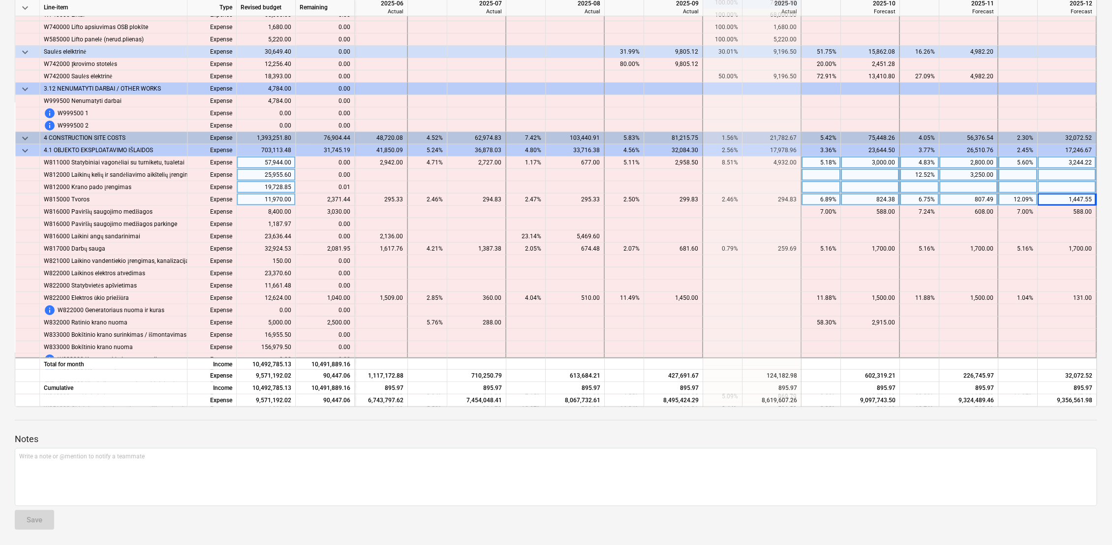
click at [1078, 186] on div at bounding box center [1067, 187] width 59 height 12
click at [1075, 195] on div at bounding box center [1067, 199] width 59 height 12
type input "3818.99"
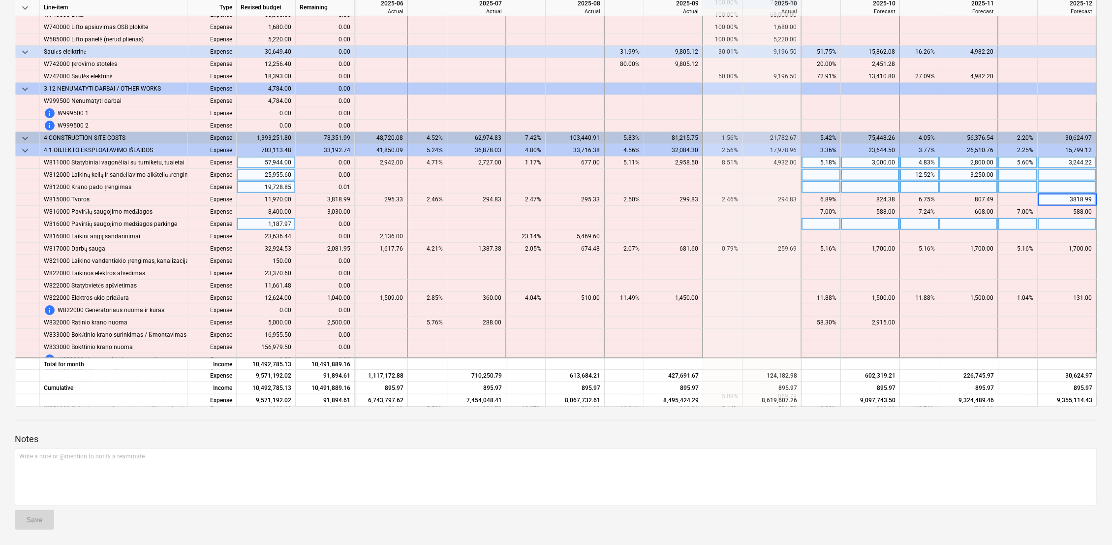
click at [1072, 222] on div at bounding box center [1067, 224] width 59 height 12
click at [1075, 210] on div "588.00" at bounding box center [1067, 212] width 50 height 12
click at [1075, 223] on div at bounding box center [1067, 224] width 59 height 12
click at [1075, 211] on div at bounding box center [1067, 212] width 59 height 12
type input "3618"
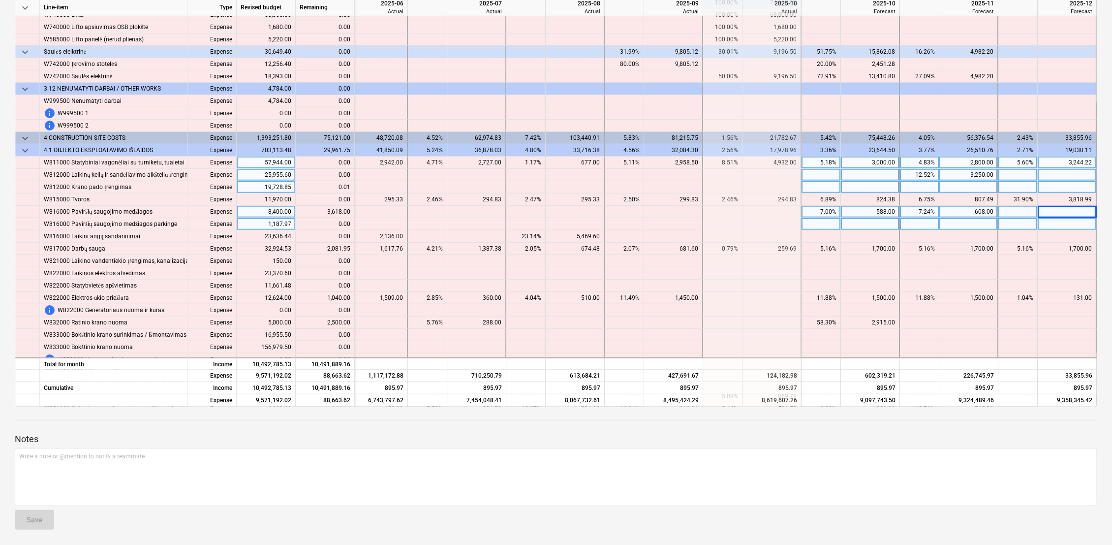
click at [1061, 223] on div at bounding box center [1067, 224] width 59 height 12
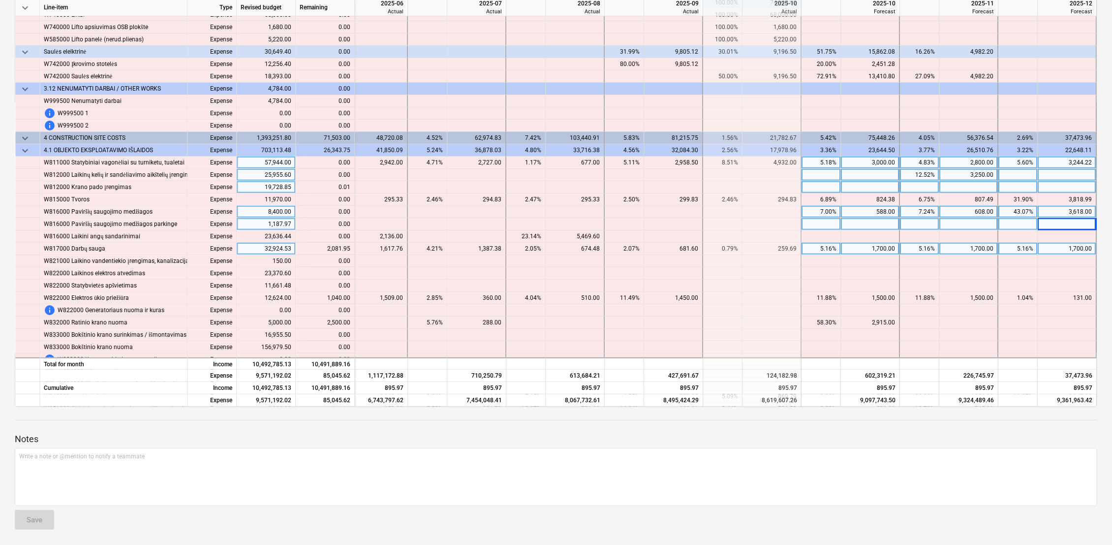
click at [1058, 247] on div "1,700.00" at bounding box center [1067, 249] width 50 height 12
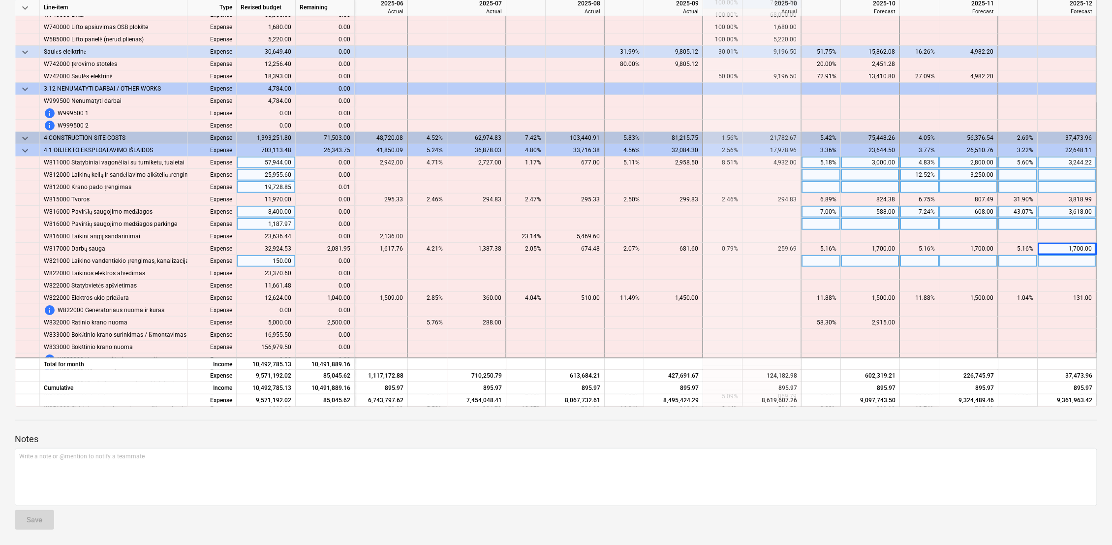
click at [1057, 260] on div at bounding box center [1067, 261] width 59 height 12
click at [1061, 248] on div at bounding box center [1067, 249] width 59 height 12
type input "3781.95"
click at [1060, 261] on div at bounding box center [1067, 261] width 59 height 12
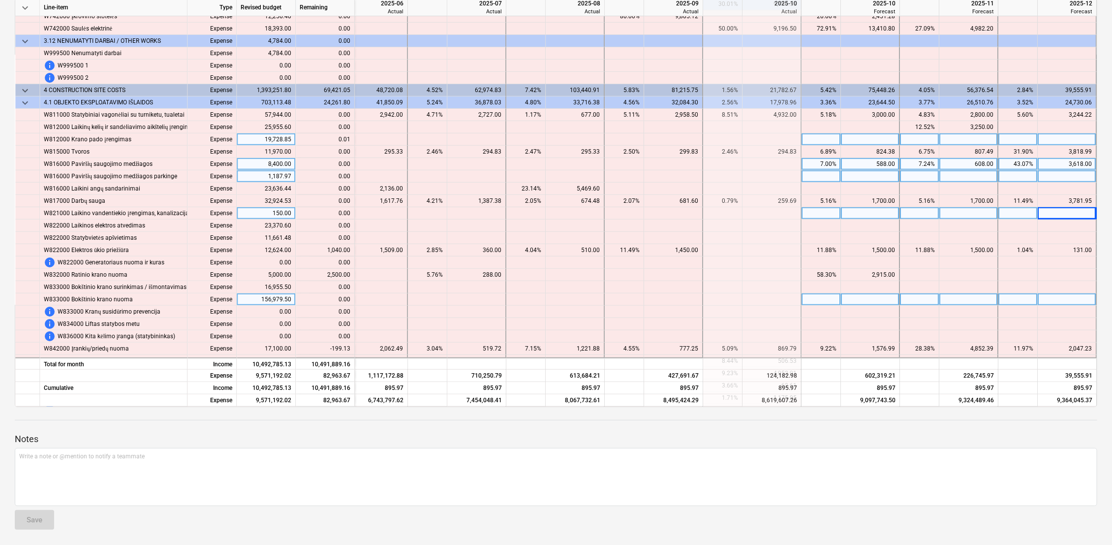
scroll to position [5384, 1622]
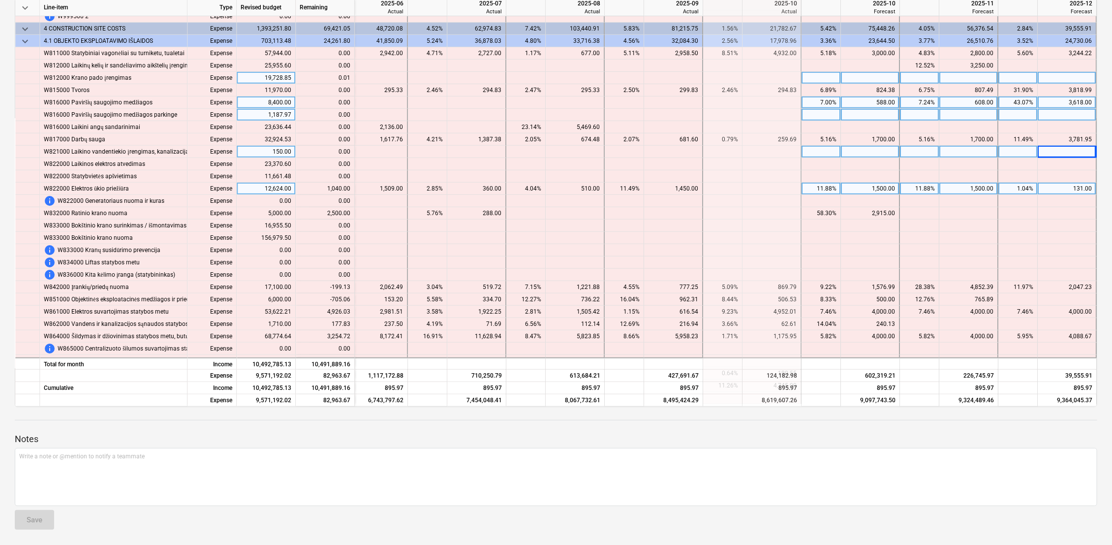
click at [1077, 188] on div "131.00" at bounding box center [1067, 189] width 50 height 12
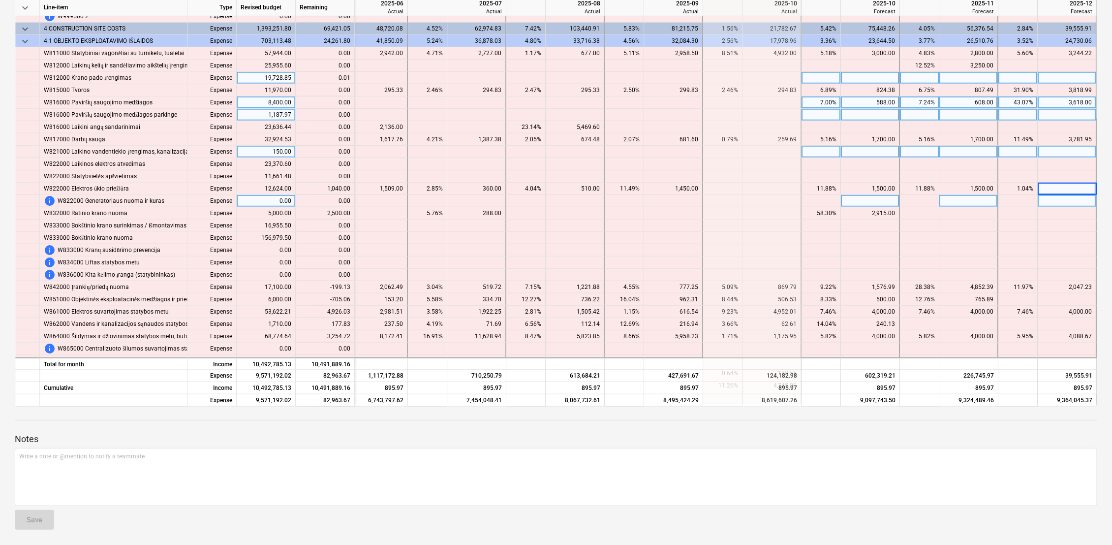
click at [1075, 200] on div at bounding box center [1067, 201] width 59 height 12
click at [1075, 188] on div at bounding box center [1067, 189] width 59 height 12
type input "1171"
click at [1074, 202] on div at bounding box center [1067, 201] width 59 height 12
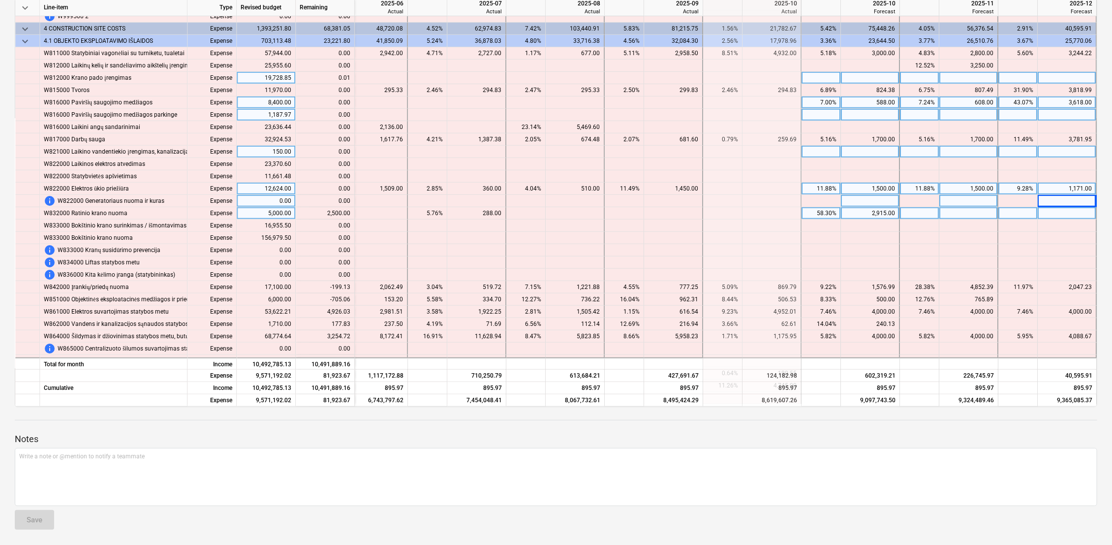
click at [980, 213] on div at bounding box center [969, 213] width 59 height 12
type input "2500"
click at [1015, 212] on div at bounding box center [1018, 213] width 39 height 12
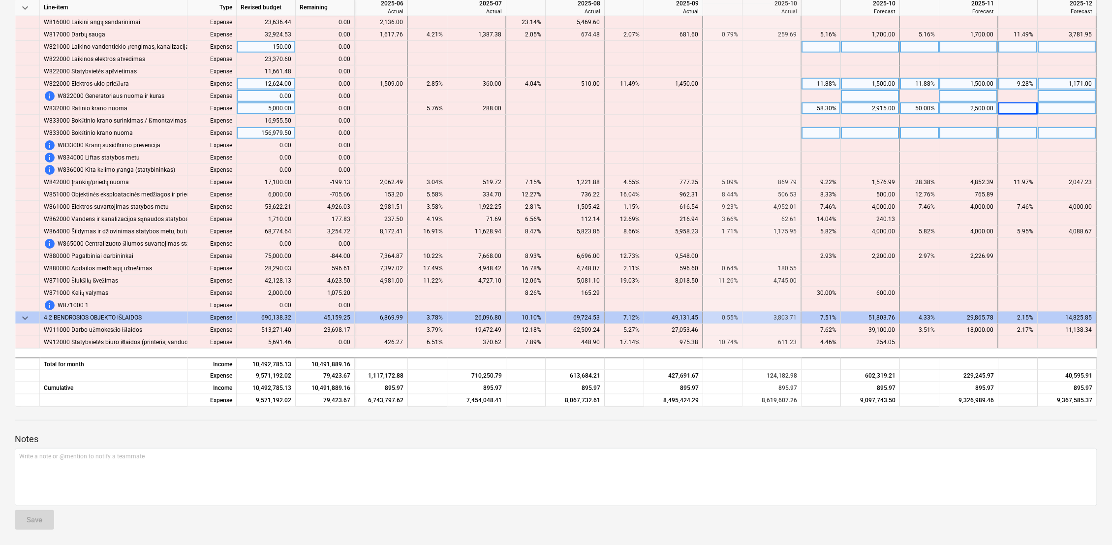
scroll to position [5493, 1622]
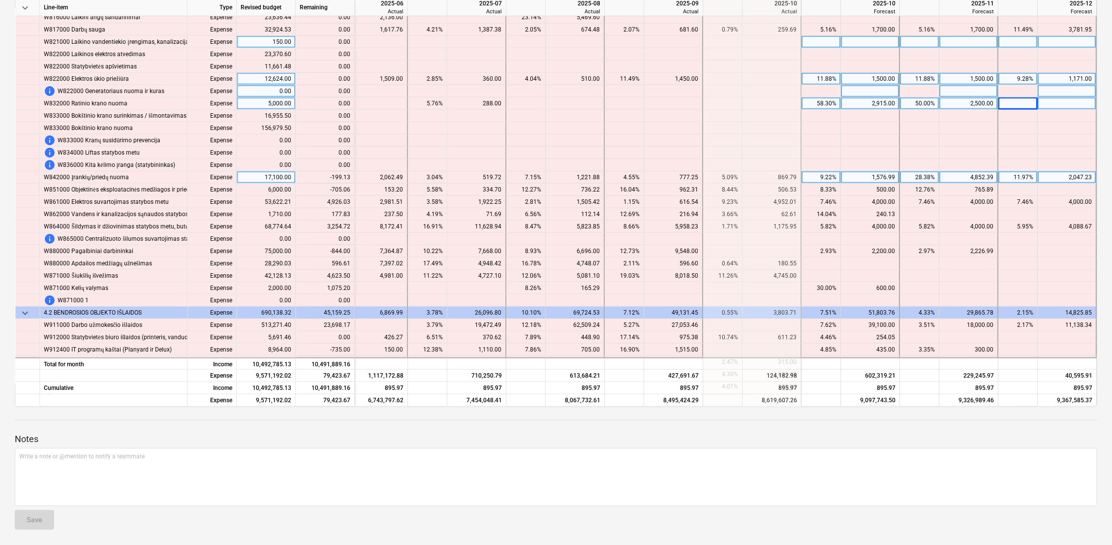
click at [1059, 177] on div "2,047.23" at bounding box center [1067, 177] width 50 height 12
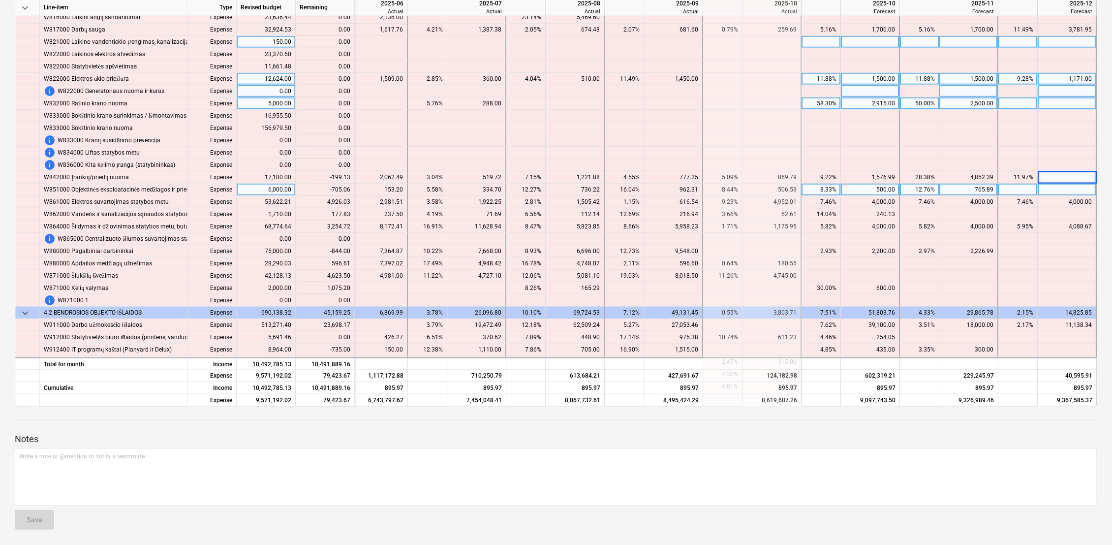
click at [1058, 192] on div at bounding box center [1067, 190] width 59 height 12
click at [1059, 176] on div at bounding box center [1067, 177] width 59 height 12
type input "1848.10"
click at [1064, 190] on div at bounding box center [1067, 190] width 59 height 12
click at [986, 191] on div "765.89" at bounding box center [969, 190] width 50 height 12
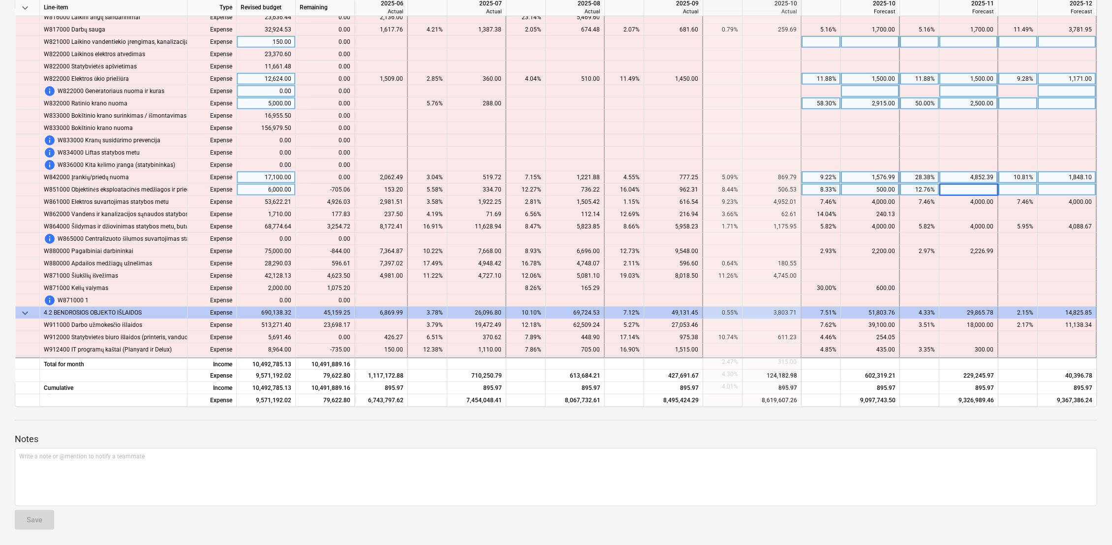
click at [1022, 185] on div at bounding box center [1018, 190] width 39 height 12
click at [983, 191] on div at bounding box center [969, 190] width 59 height 12
type input "60.83"
click at [1026, 188] on div at bounding box center [1018, 190] width 39 height 12
click at [1067, 203] on div "4,000.00" at bounding box center [1067, 202] width 50 height 12
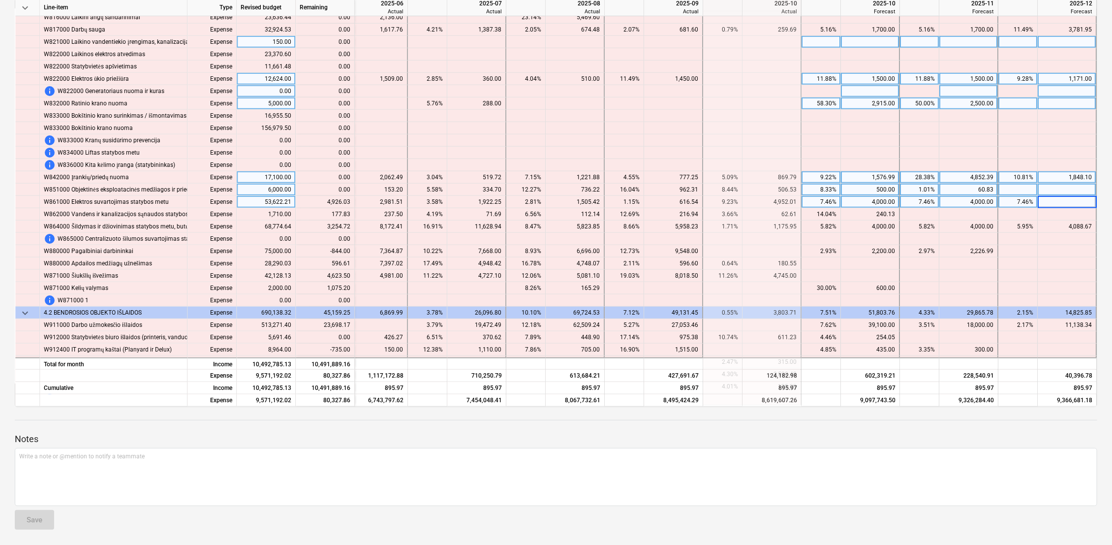
click at [1067, 191] on div at bounding box center [1067, 190] width 59 height 12
click at [1064, 199] on div at bounding box center [1067, 202] width 59 height 12
click at [985, 201] on div "4,000.00" at bounding box center [969, 202] width 50 height 12
click at [1061, 201] on div at bounding box center [1067, 202] width 59 height 12
click at [964, 200] on div at bounding box center [969, 202] width 59 height 12
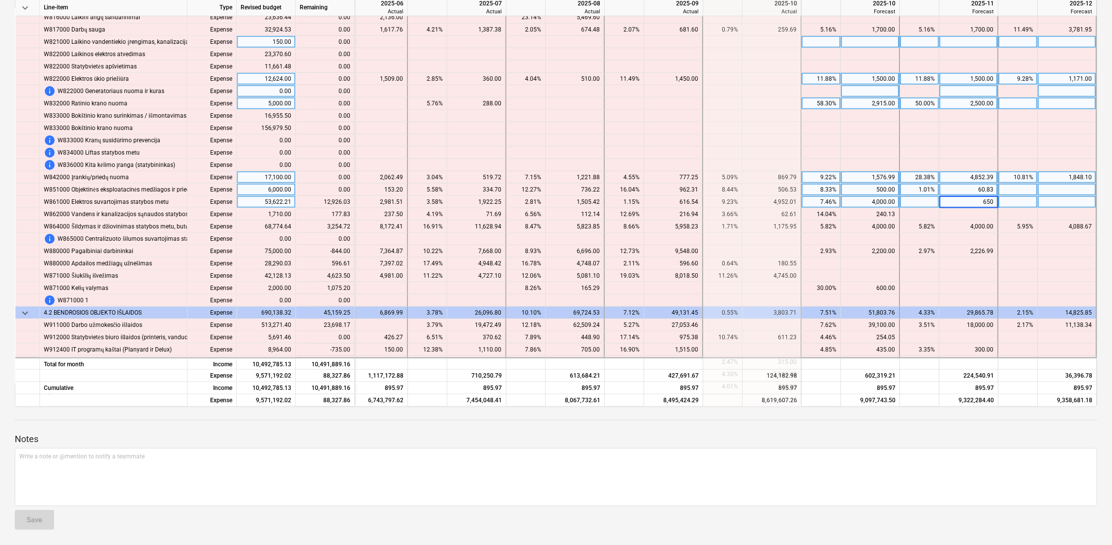
type input "6500"
click at [1062, 204] on div at bounding box center [1067, 202] width 59 height 12
type input "6426.03"
click at [977, 214] on div at bounding box center [969, 214] width 59 height 12
type input "177.83"
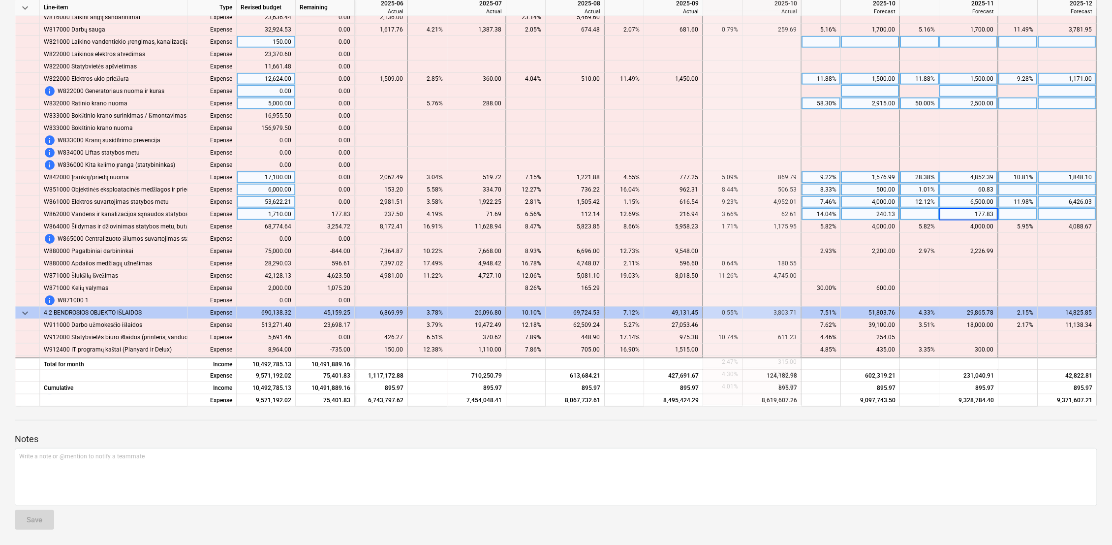
click at [1058, 213] on div at bounding box center [1067, 214] width 59 height 12
click at [867, 224] on div "4,000.00" at bounding box center [870, 227] width 50 height 12
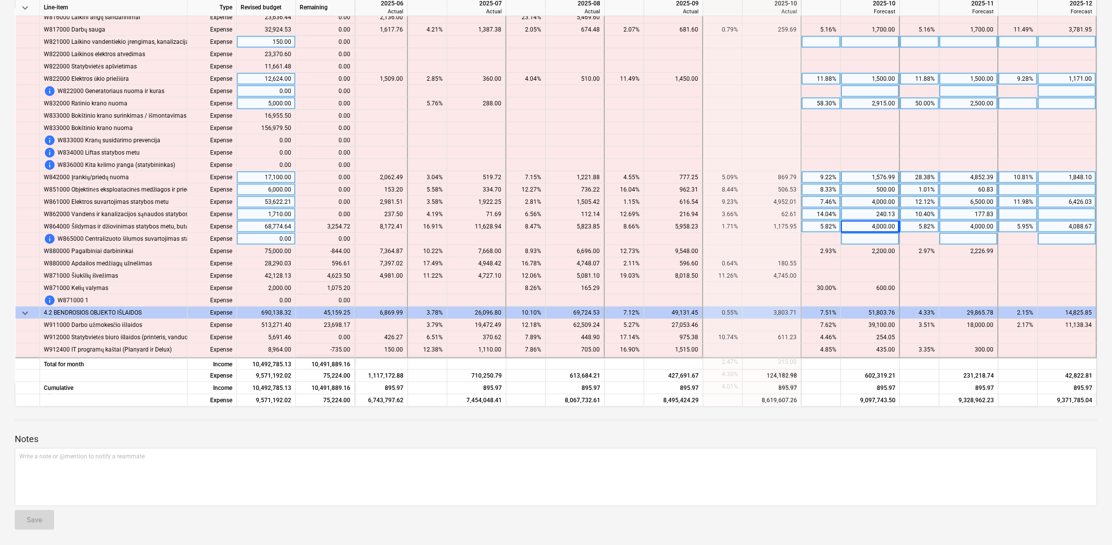
click at [963, 240] on div at bounding box center [969, 239] width 59 height 12
click at [880, 225] on div at bounding box center [870, 227] width 59 height 12
type input "6078.77"
click at [966, 242] on div at bounding box center [969, 239] width 59 height 12
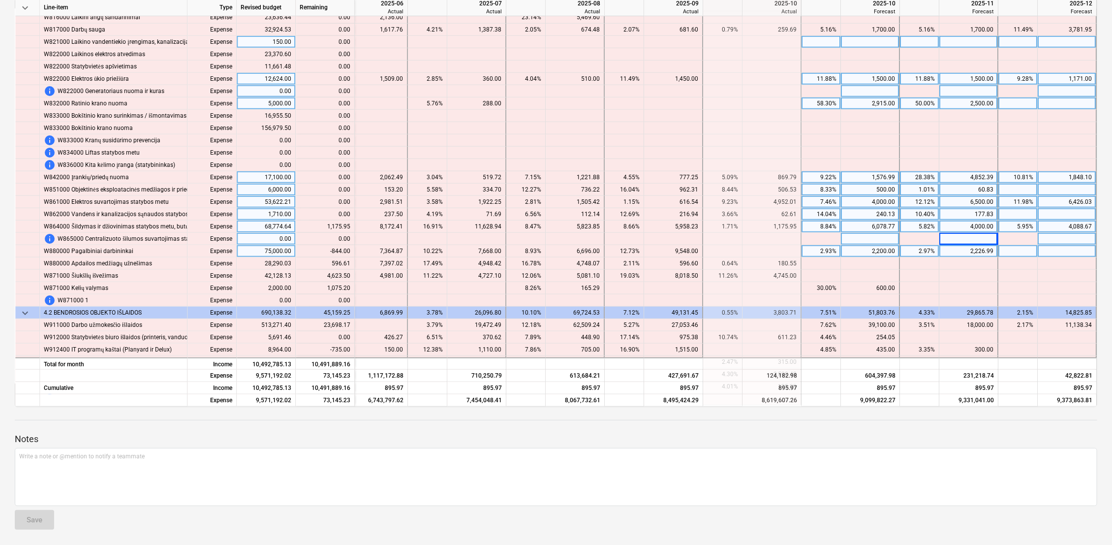
click at [984, 250] on div "2,226.99" at bounding box center [969, 251] width 50 height 12
click at [1023, 251] on div at bounding box center [1018, 251] width 39 height 12
click at [962, 250] on div at bounding box center [969, 251] width 59 height 12
type input "1382.99"
click at [965, 261] on div at bounding box center [969, 263] width 59 height 12
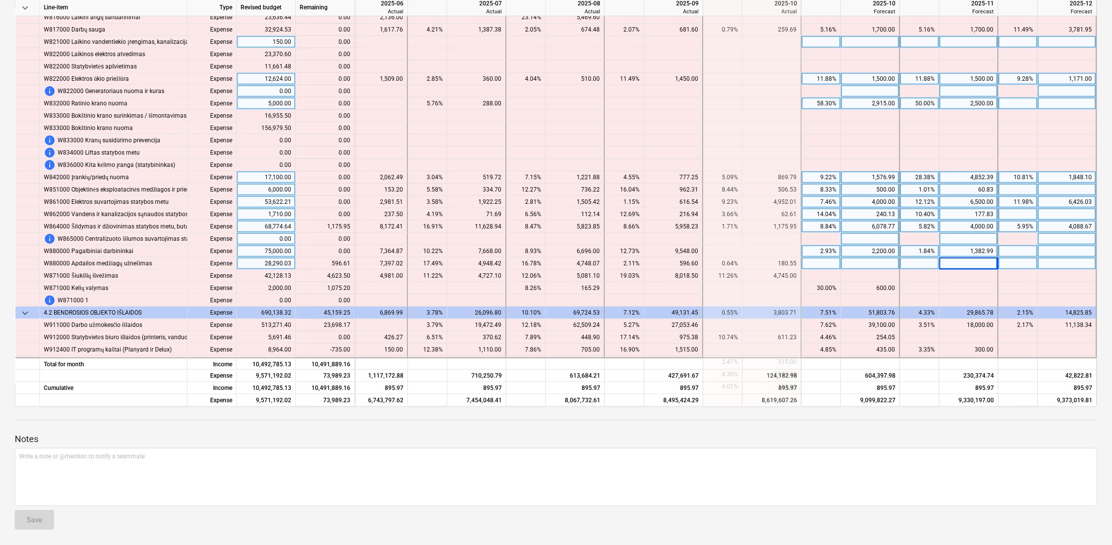
click at [880, 260] on div at bounding box center [870, 263] width 59 height 12
type input "596.61"
click at [873, 275] on div at bounding box center [870, 276] width 59 height 12
click at [874, 277] on div at bounding box center [870, 276] width 59 height 12
type input "2500"
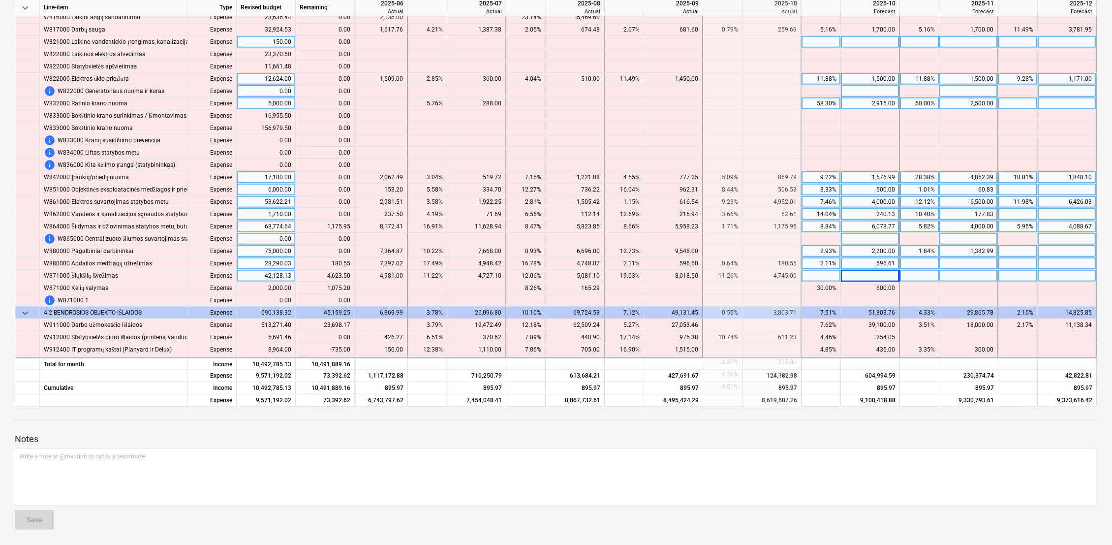
click at [973, 275] on div at bounding box center [969, 276] width 59 height 12
click at [980, 275] on div at bounding box center [969, 276] width 59 height 12
type input "4623.50"
click at [1055, 276] on div at bounding box center [1067, 276] width 59 height 12
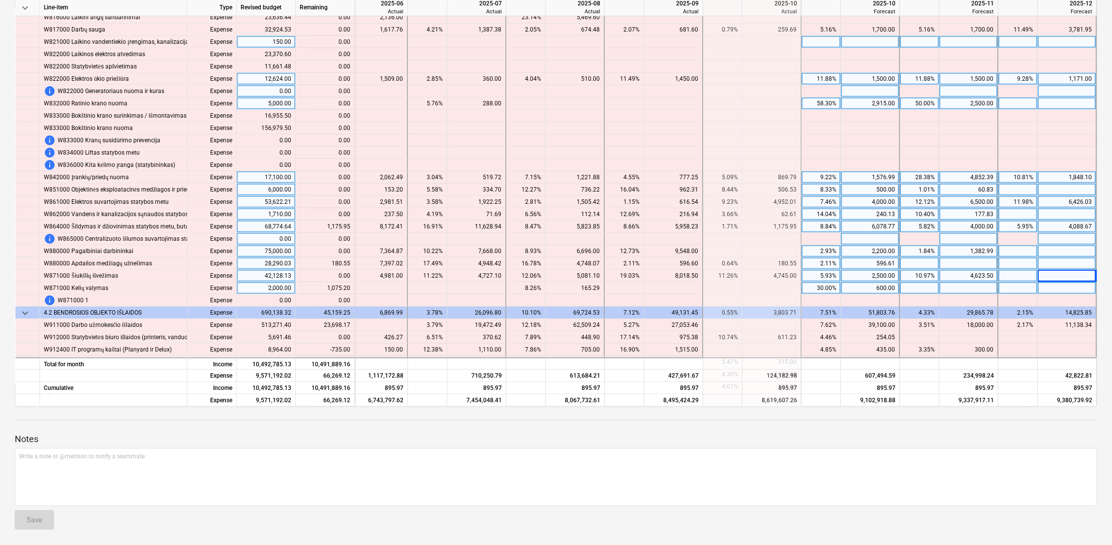
click at [982, 289] on div at bounding box center [969, 288] width 59 height 12
type input "1075.20"
click at [1025, 287] on div at bounding box center [1018, 288] width 39 height 12
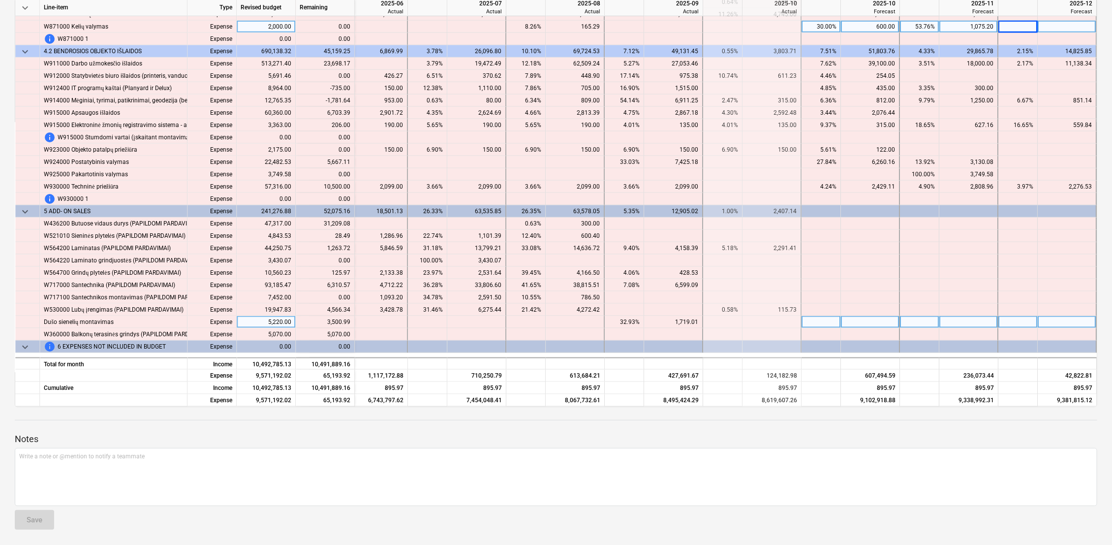
scroll to position [5657, 1622]
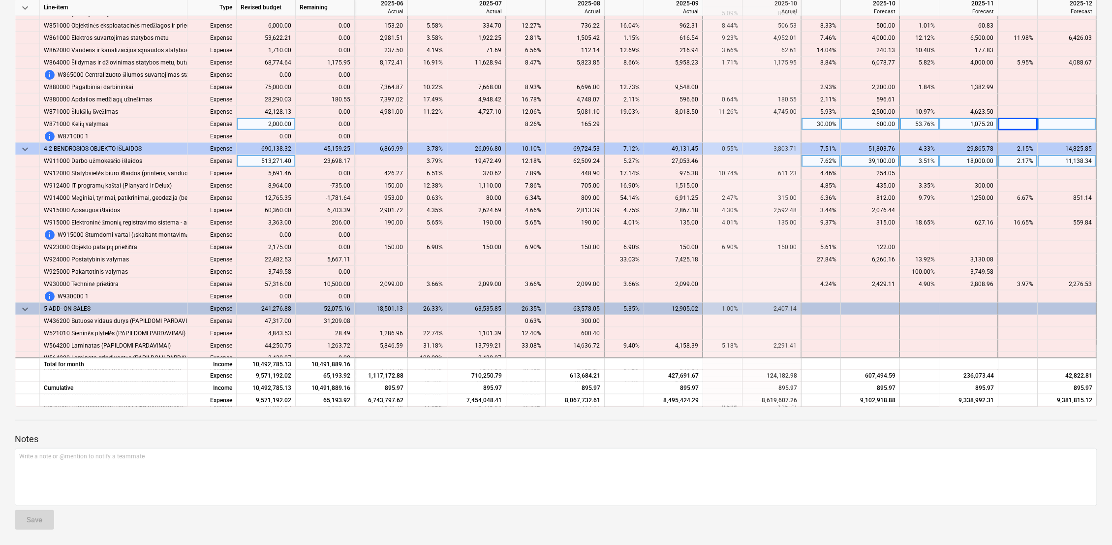
click at [973, 158] on div "18,000.00" at bounding box center [969, 161] width 50 height 12
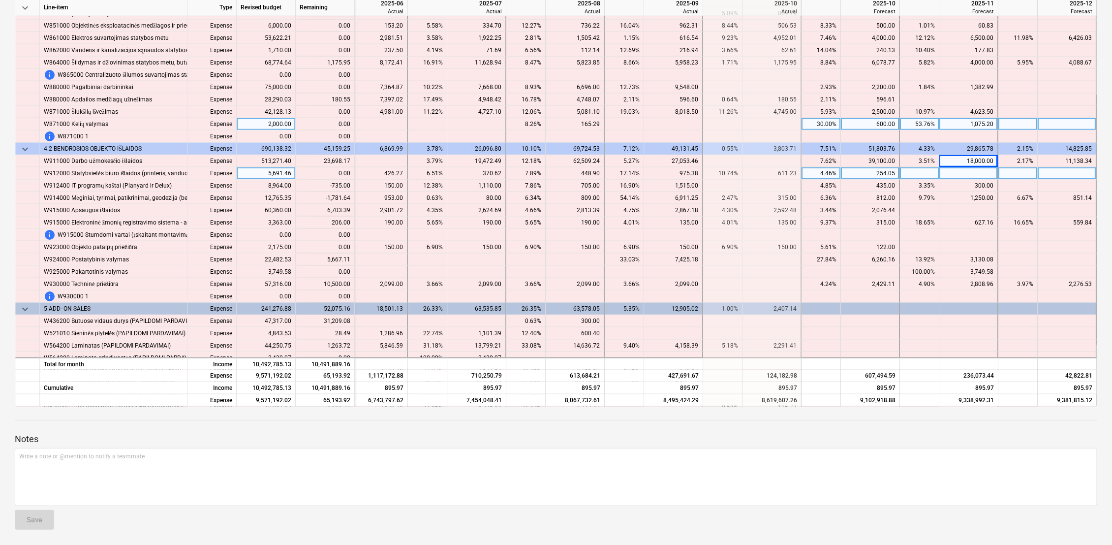
click at [1055, 174] on div at bounding box center [1067, 173] width 59 height 12
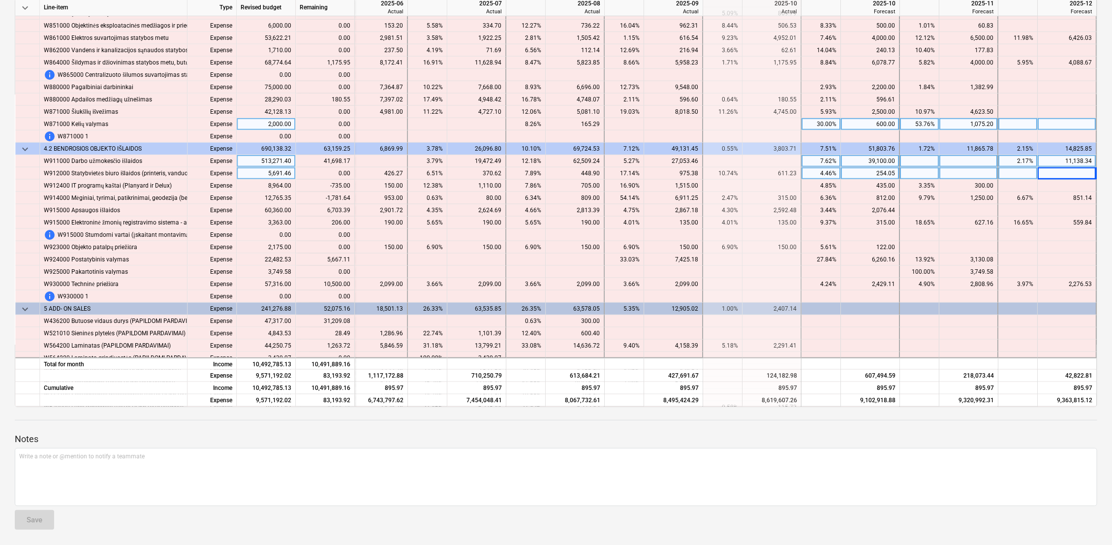
click at [977, 159] on div at bounding box center [969, 161] width 59 height 12
type input "20000"
click at [1017, 169] on div at bounding box center [1018, 173] width 39 height 12
click at [1071, 158] on div "11,138.34" at bounding box center [1067, 161] width 50 height 12
click at [1064, 173] on div at bounding box center [1067, 173] width 59 height 12
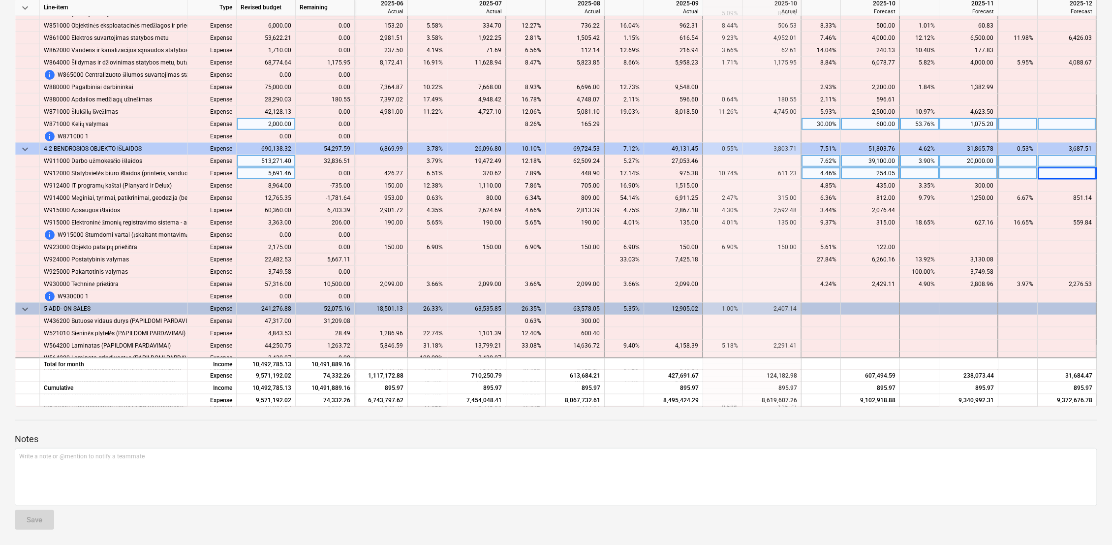
click at [1063, 161] on div at bounding box center [1067, 161] width 59 height 12
type input "32836.51"
click at [1051, 173] on div at bounding box center [1067, 173] width 59 height 12
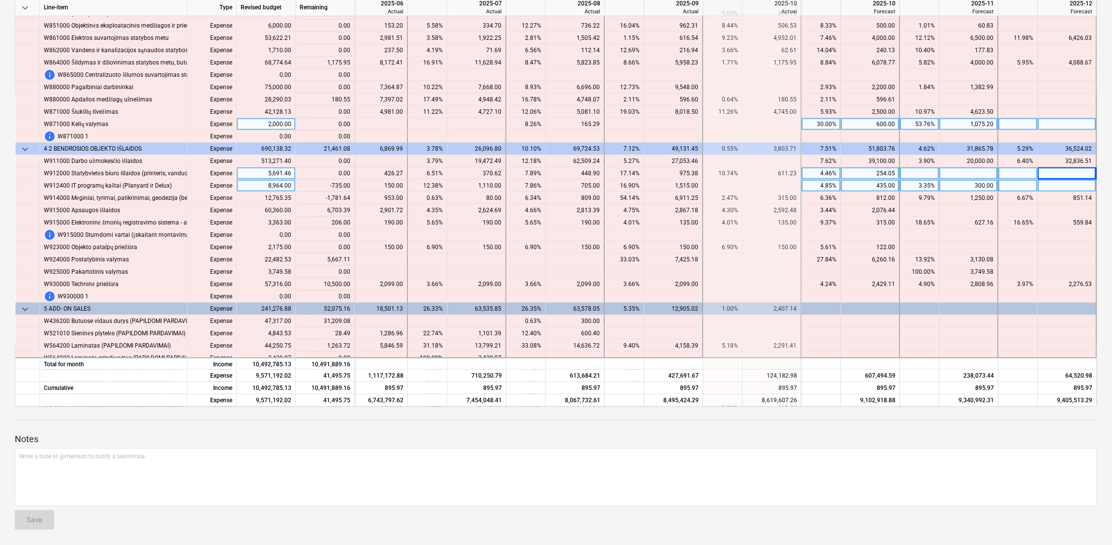
click at [994, 185] on div "300.00" at bounding box center [969, 186] width 59 height 12
click at [1028, 186] on div at bounding box center [1018, 186] width 39 height 12
click at [884, 185] on div "435.00" at bounding box center [870, 186] width 50 height 12
click at [980, 185] on div at bounding box center [969, 186] width 59 height 12
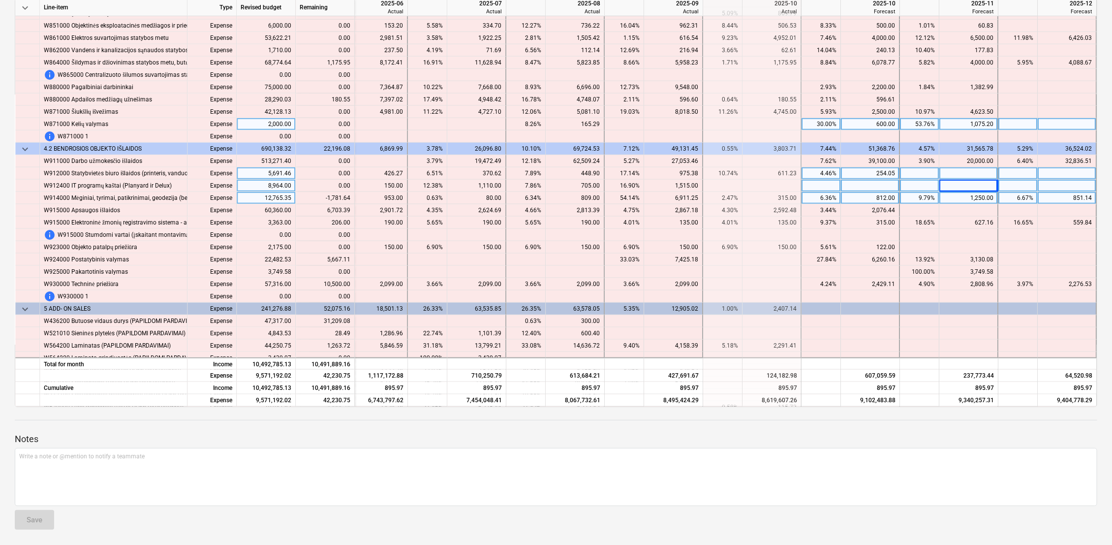
click at [1069, 199] on div "851.14" at bounding box center [1067, 198] width 50 height 12
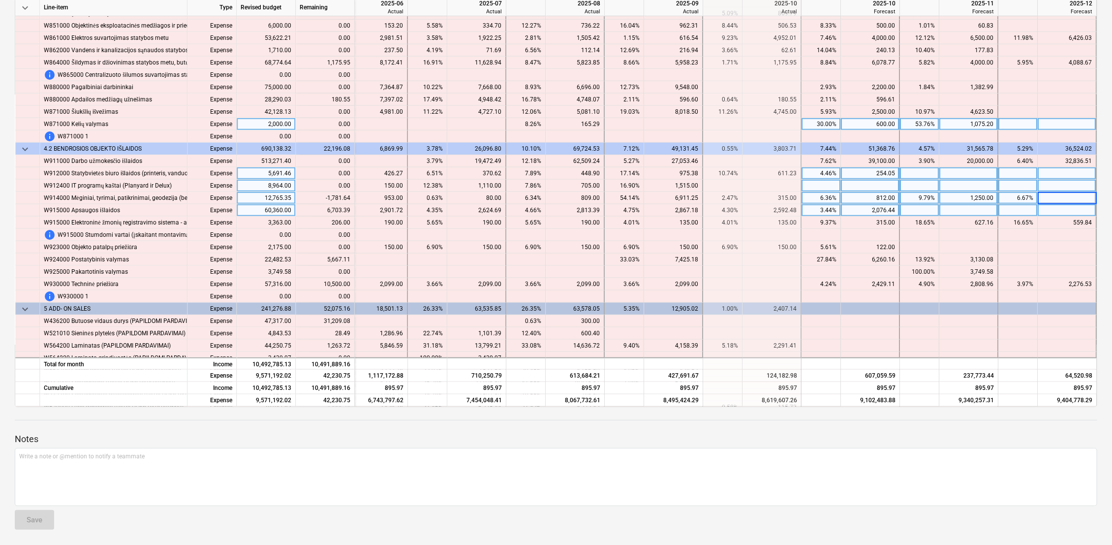
click at [1068, 209] on div at bounding box center [1067, 210] width 59 height 12
click at [986, 198] on div "1,250.00" at bounding box center [969, 198] width 50 height 12
click at [1023, 208] on div at bounding box center [1018, 210] width 39 height 12
click at [960, 197] on div at bounding box center [969, 198] width 59 height 12
type input "319.50"
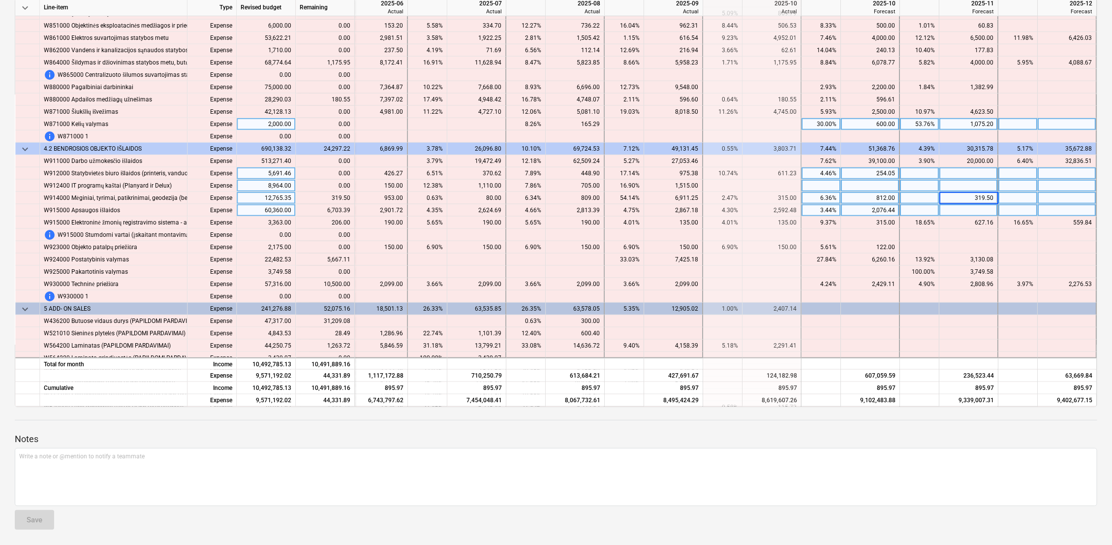
click at [1025, 195] on div at bounding box center [1018, 198] width 39 height 12
click at [973, 211] on div at bounding box center [969, 210] width 59 height 12
type input "2"
type input "3200"
click at [1066, 212] on div at bounding box center [1067, 210] width 59 height 12
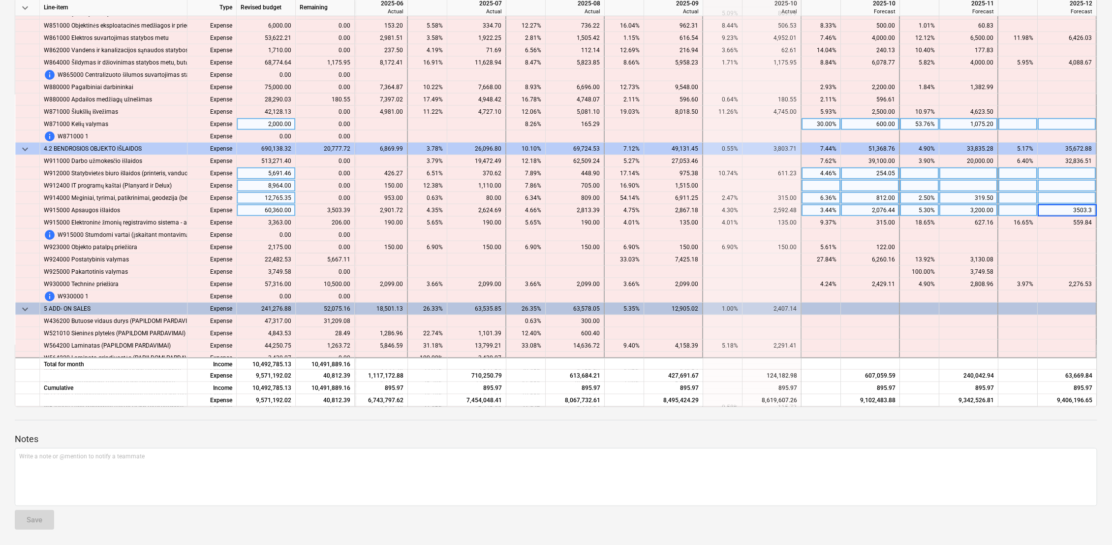
type input "3503.39"
click at [1080, 236] on div at bounding box center [1067, 235] width 59 height 12
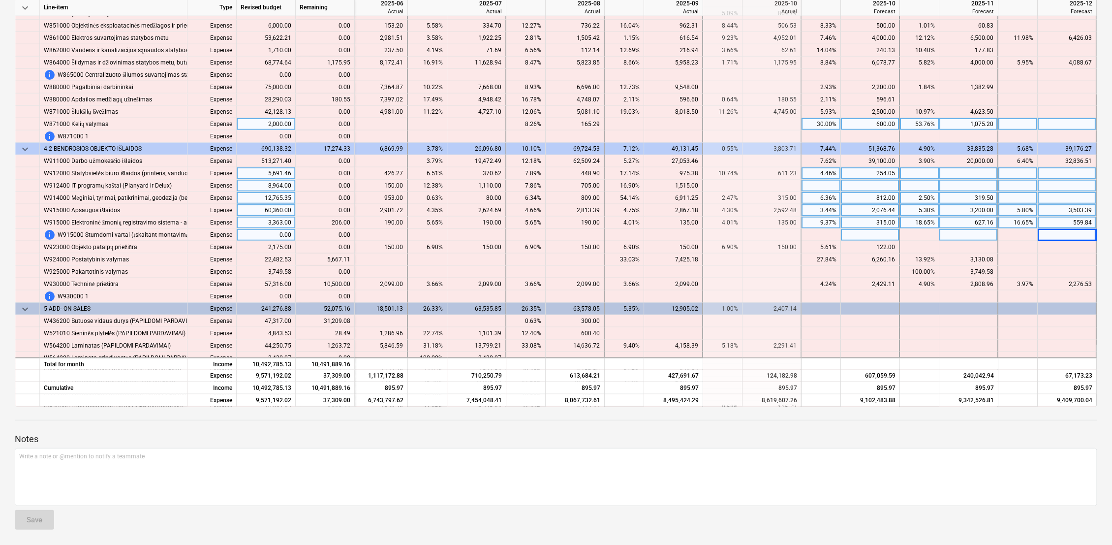
click at [1075, 222] on div "559.84" at bounding box center [1067, 223] width 50 height 12
click at [1076, 231] on div at bounding box center [1067, 235] width 59 height 12
click at [1077, 224] on div at bounding box center [1067, 223] width 59 height 12
type input "765.84"
click at [1065, 236] on div at bounding box center [1067, 235] width 59 height 12
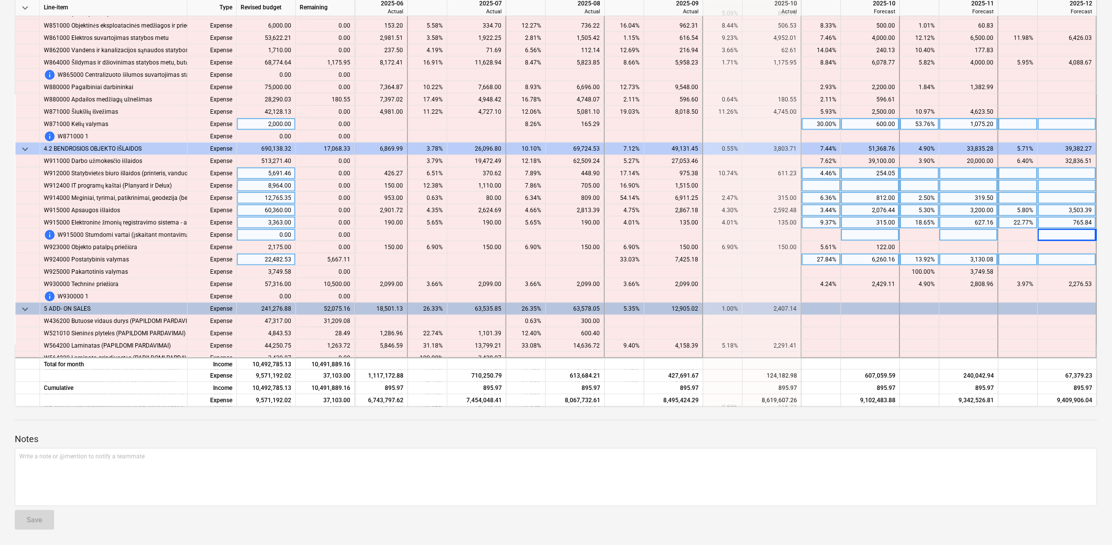
click at [1057, 260] on div at bounding box center [1067, 259] width 59 height 12
type input "5667.11"
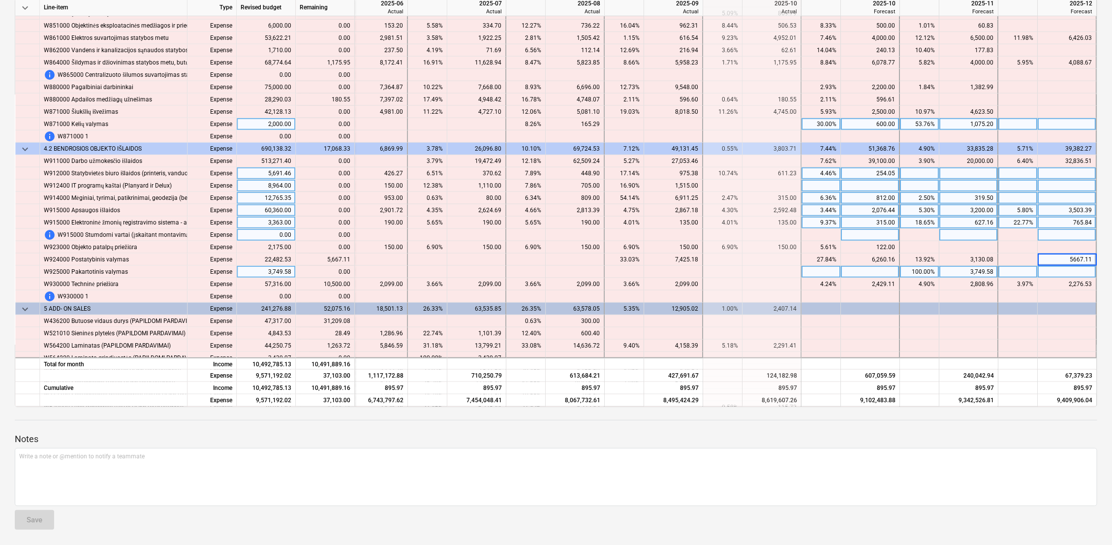
click at [1057, 271] on div at bounding box center [1067, 272] width 59 height 12
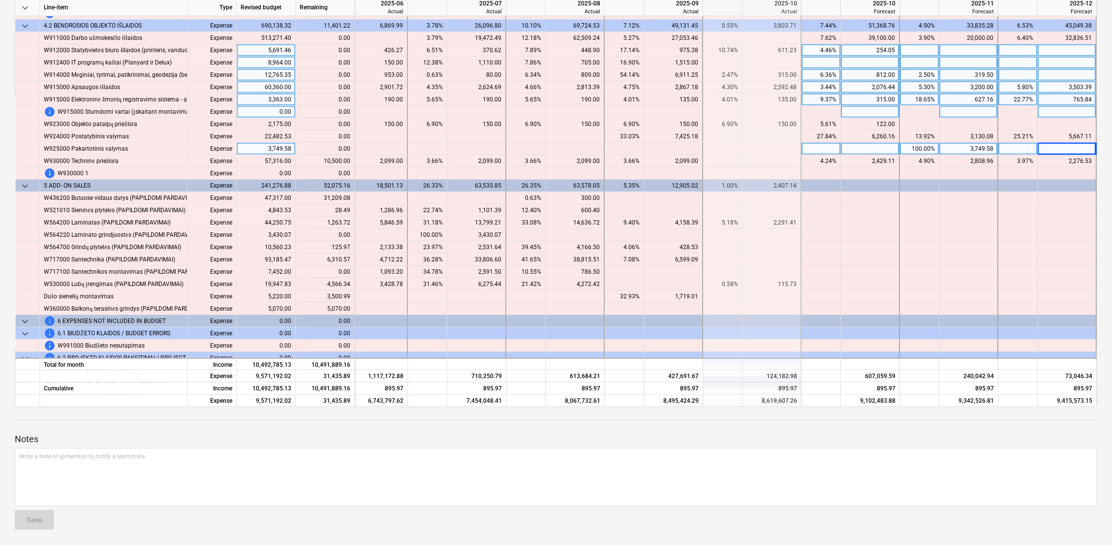
scroll to position [5821, 1622]
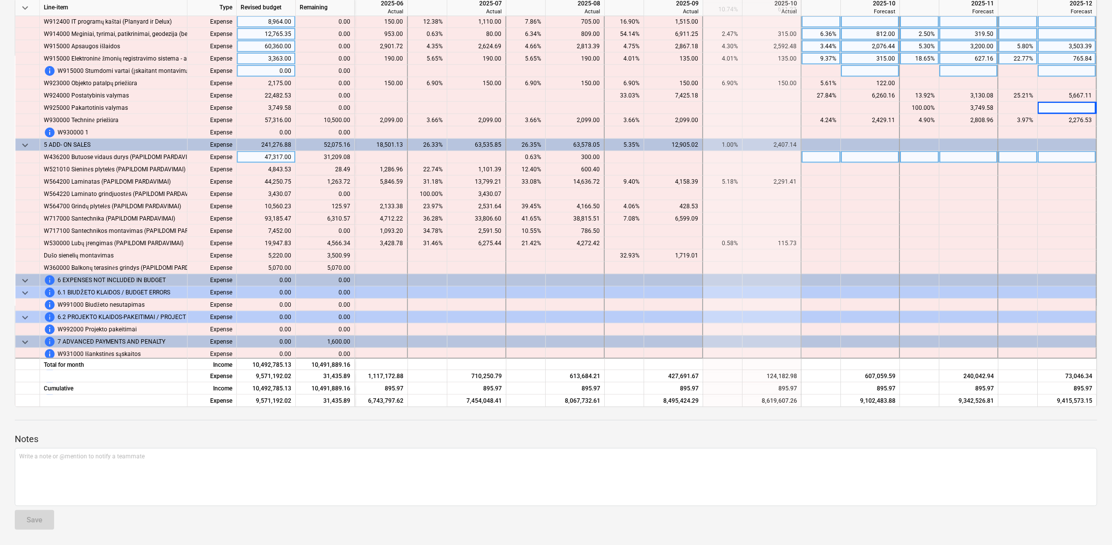
click at [886, 160] on div at bounding box center [870, 157] width 59 height 12
type input "31209.08"
type input "28.49"
type input "1263.72"
type input "125.97"
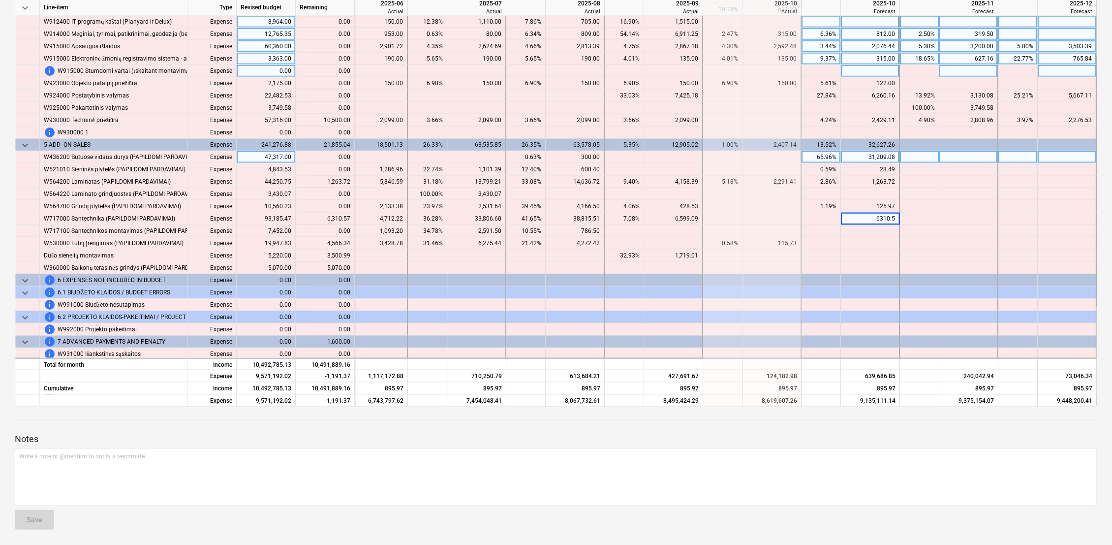
type input "6310.57"
type input "4566.34"
type input "3500.99"
type input "5070"
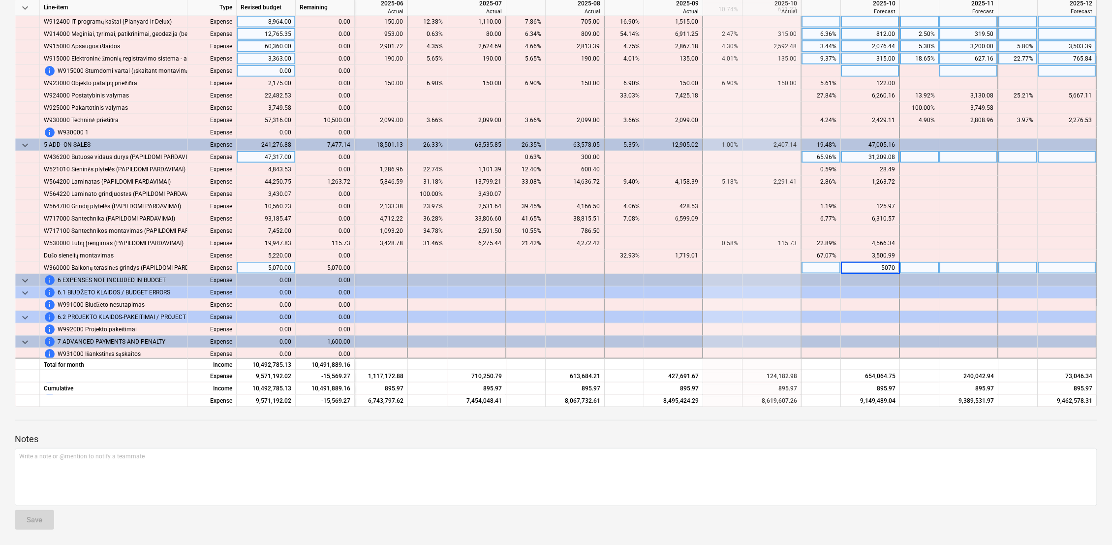
click at [977, 267] on div at bounding box center [969, 268] width 59 height 12
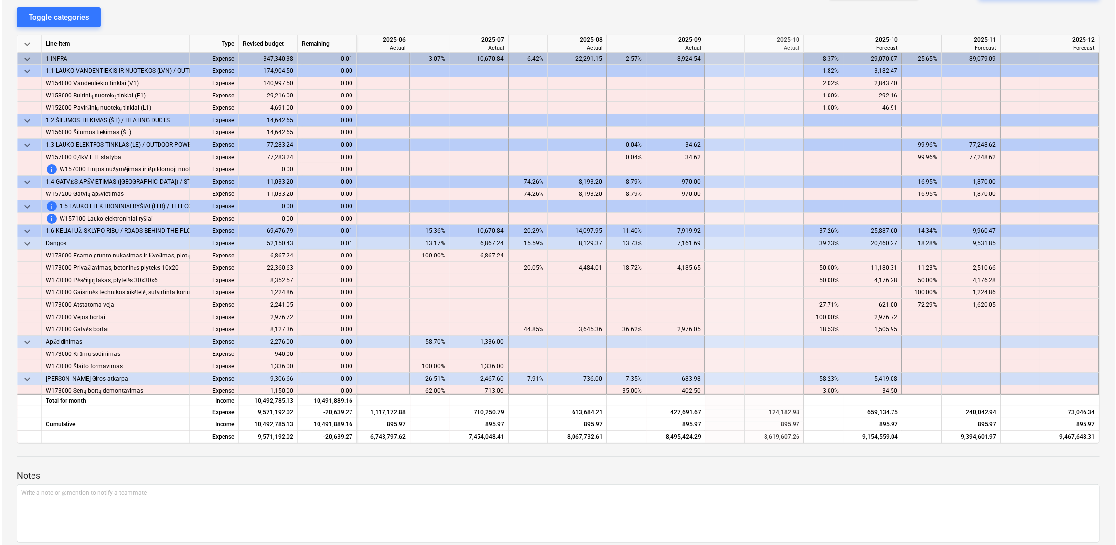
scroll to position [0, 0]
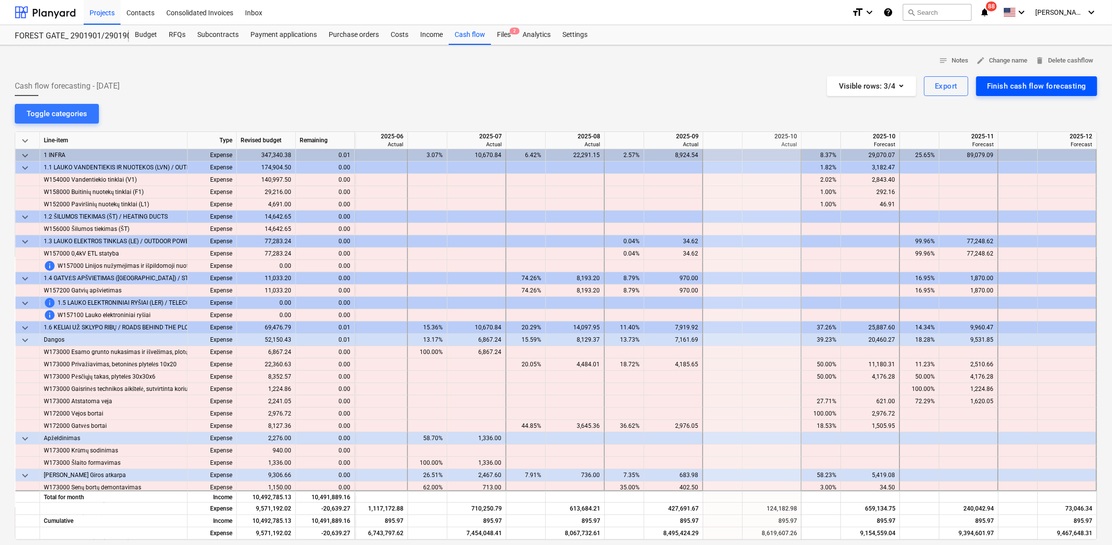
click at [1051, 83] on div "Finish cash flow forecasting" at bounding box center [1036, 86] width 99 height 13
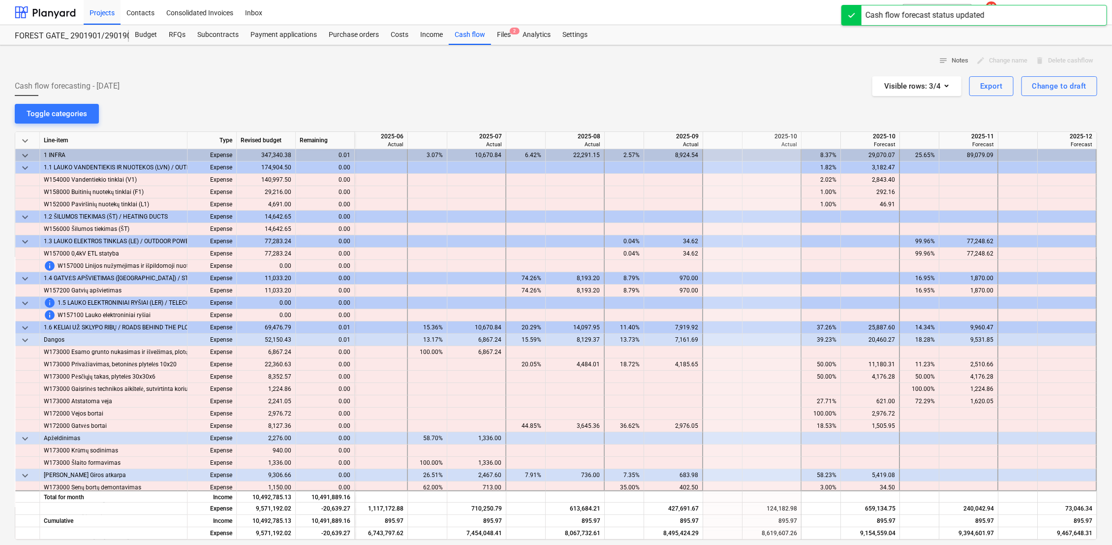
click at [216, 80] on div "Cash flow forecasting - 2025 October Visible rows : 3/4 Export Change to draft" at bounding box center [556, 86] width 1083 height 20
click at [504, 35] on div "Files 2" at bounding box center [504, 35] width 26 height 20
